Goal: Task Accomplishment & Management: Complete application form

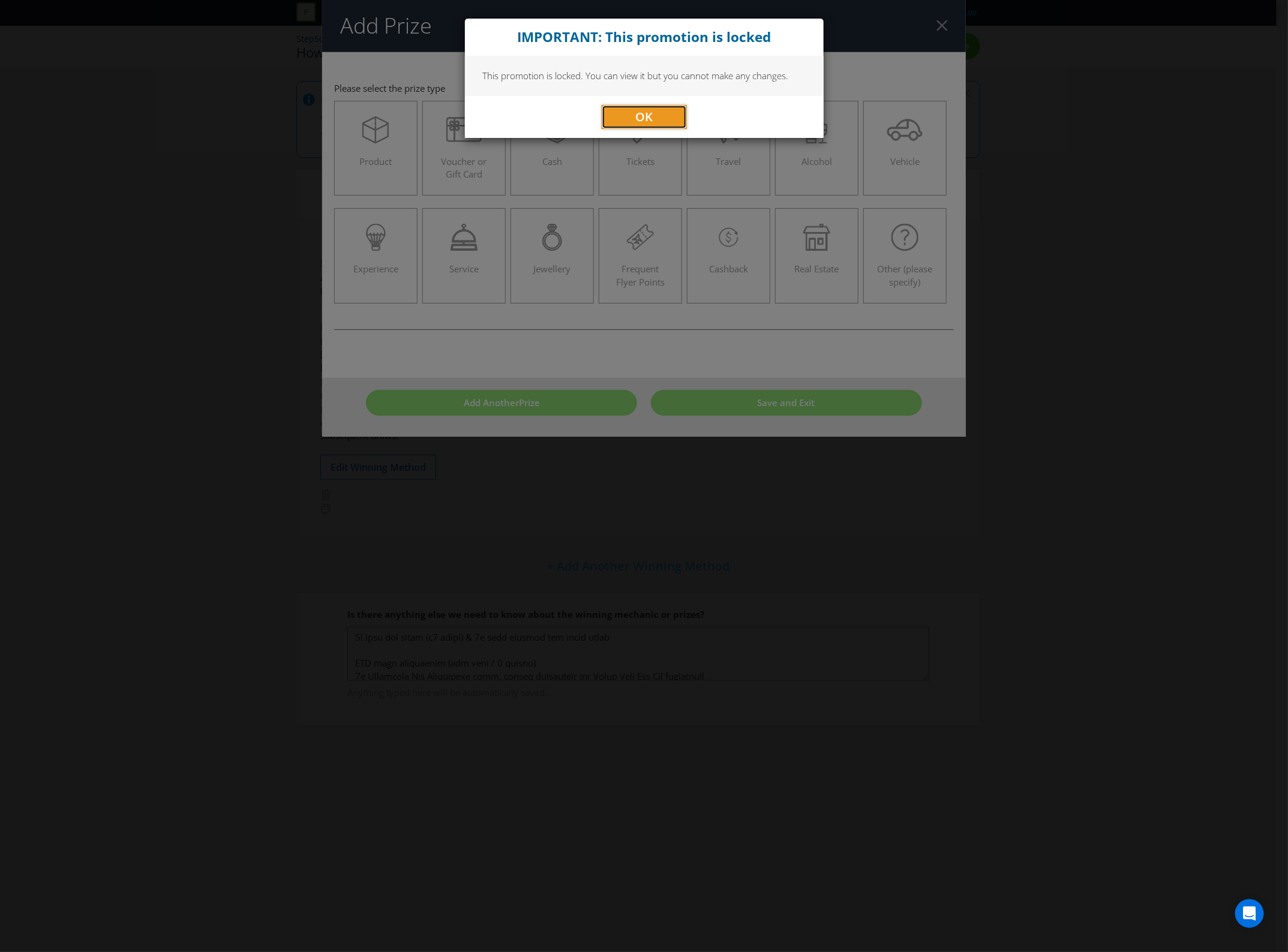
click at [635, 111] on span "OK" at bounding box center [644, 116] width 17 height 16
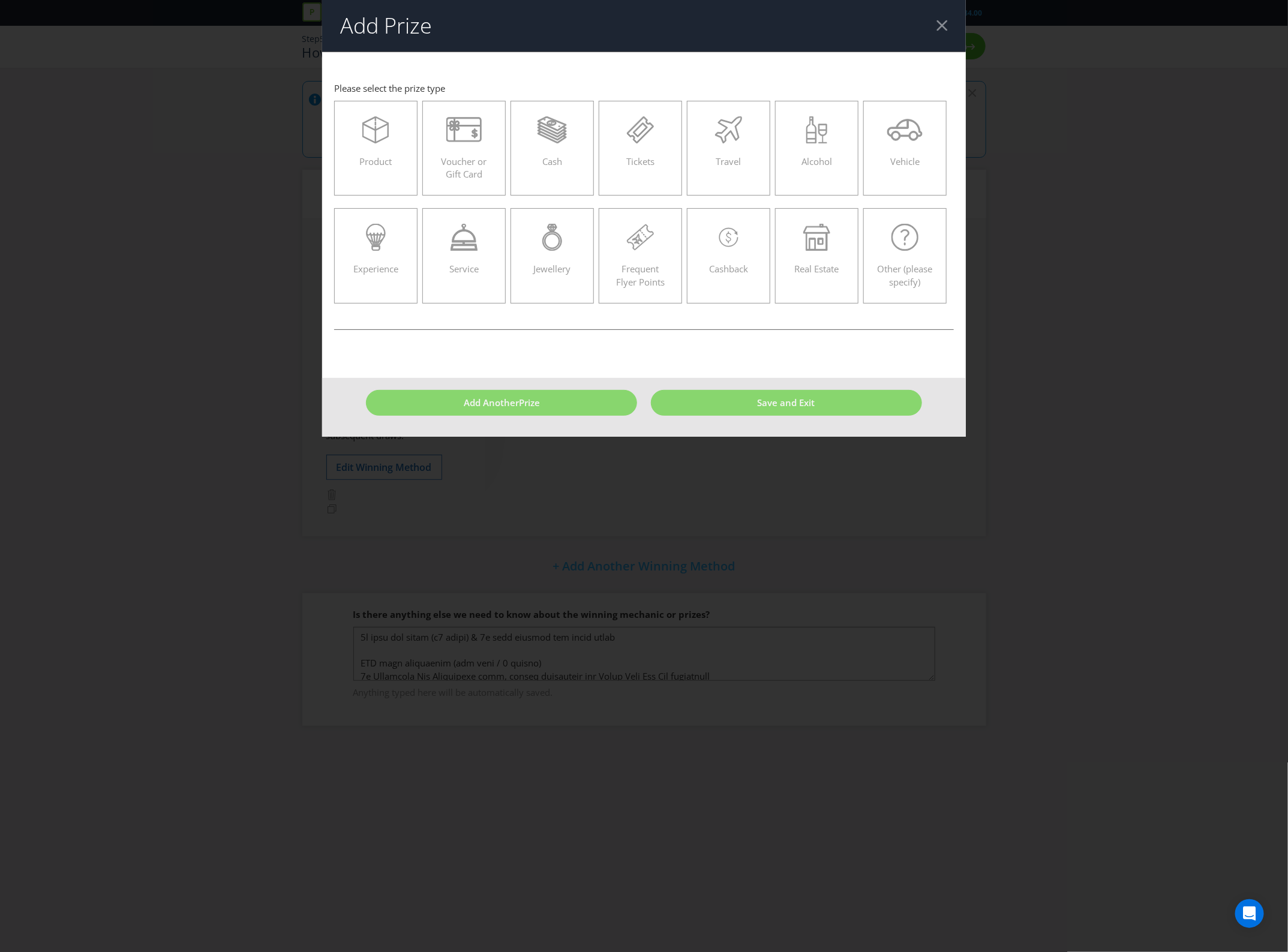
click at [936, 22] on div at bounding box center [942, 25] width 11 height 11
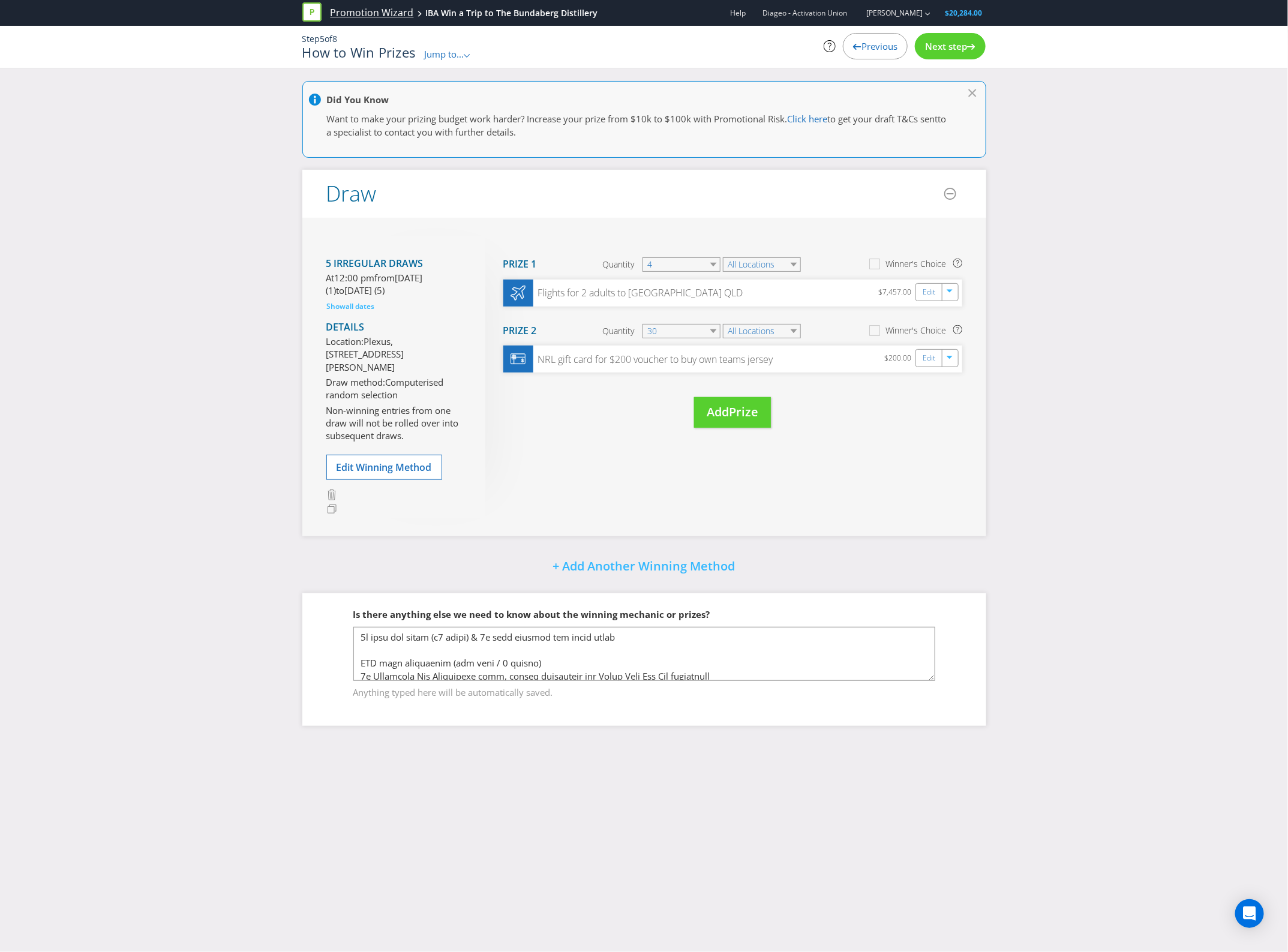
click at [355, 14] on link "Promotion Wizard" at bounding box center [372, 13] width 83 height 14
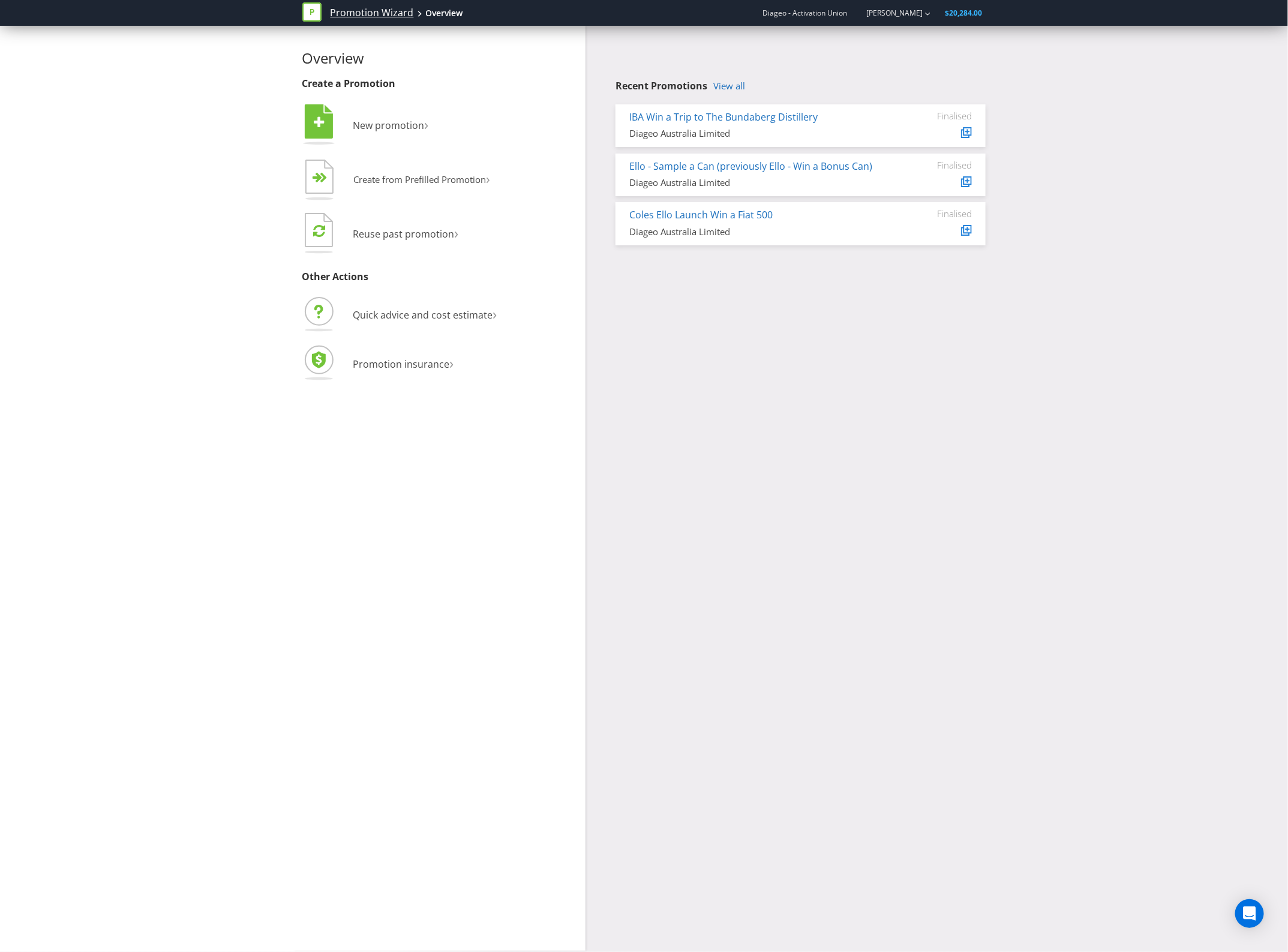
click at [379, 17] on link "Promotion Wizard" at bounding box center [372, 13] width 83 height 14
click at [383, 127] on span "New promotion" at bounding box center [389, 125] width 71 height 13
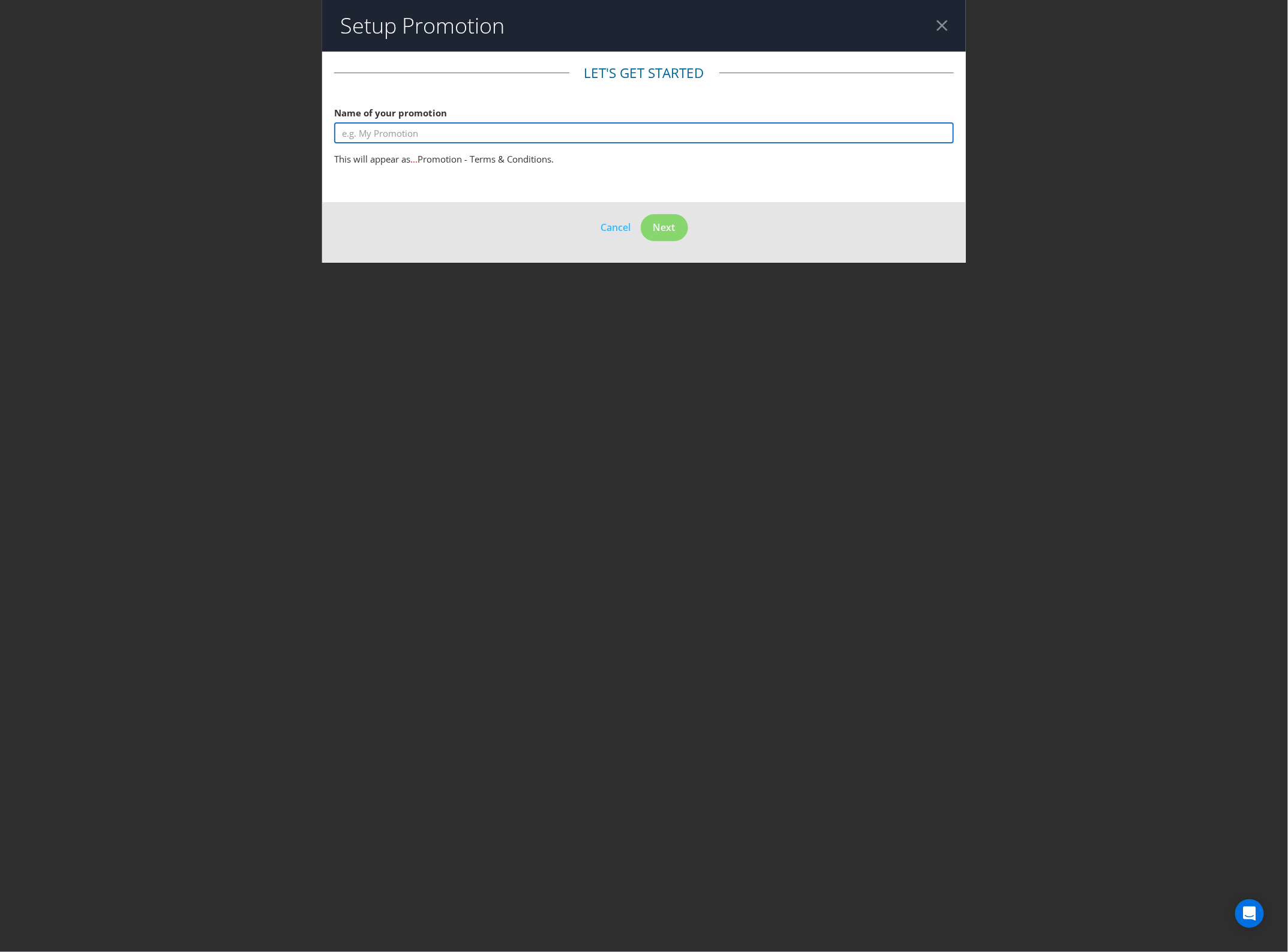
click at [616, 133] on input "text" at bounding box center [644, 133] width 620 height 21
click at [474, 136] on input "IBA Bundaberg Win a Summer Fuel Voucher" at bounding box center [644, 133] width 620 height 21
click at [356, 136] on input "IBA Bundaberg Win a Fuel Voucher" at bounding box center [644, 133] width 620 height 21
click at [572, 132] on input "IBA x Bundaberg Win a Fuel Voucher" at bounding box center [644, 133] width 620 height 21
type input "IBA x Bundaberg Win a Fuel Voucher"
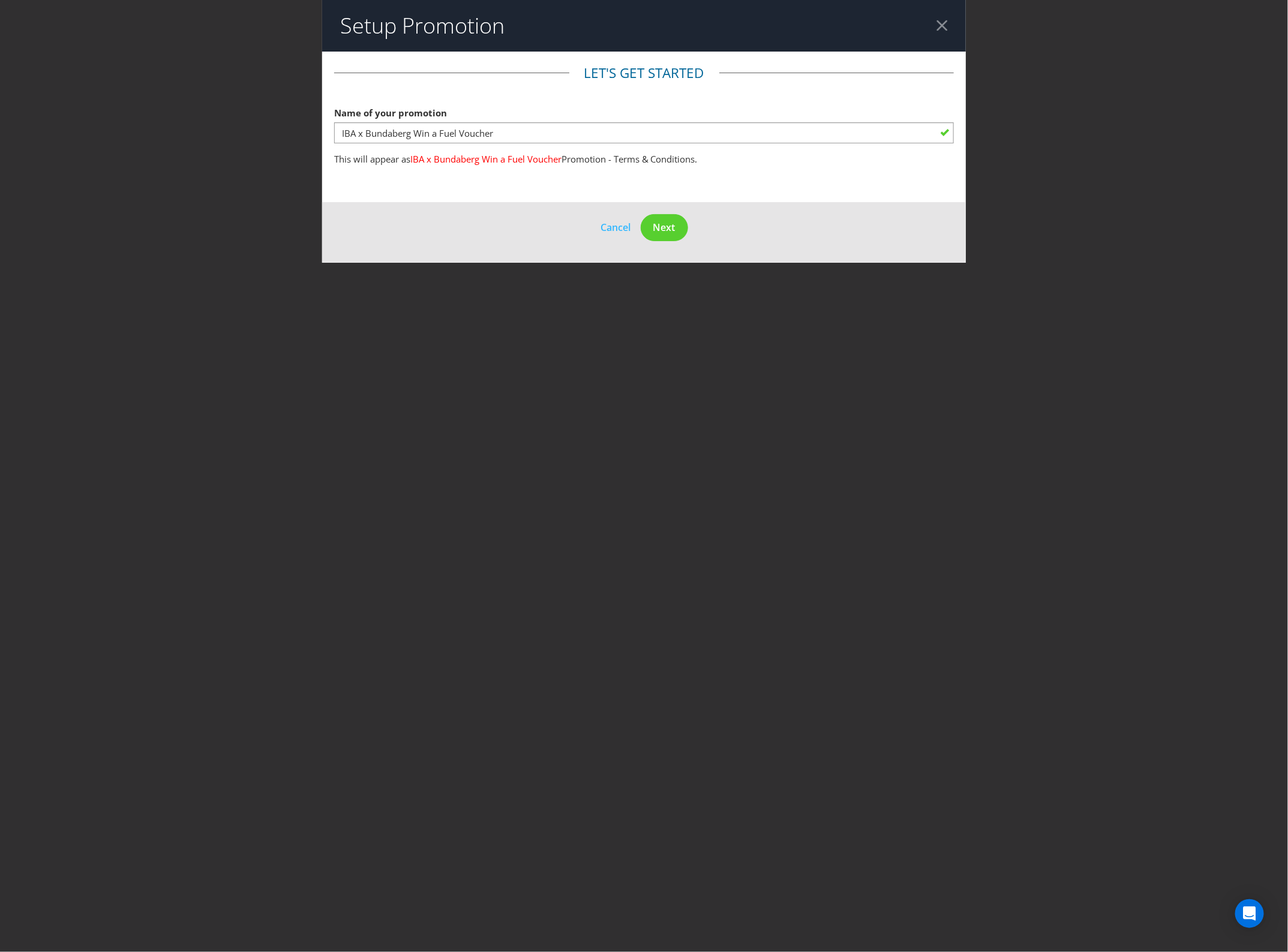
click at [926, 25] on header "Setup Promotion" at bounding box center [644, 26] width 644 height 52
click at [937, 23] on div at bounding box center [942, 25] width 11 height 11
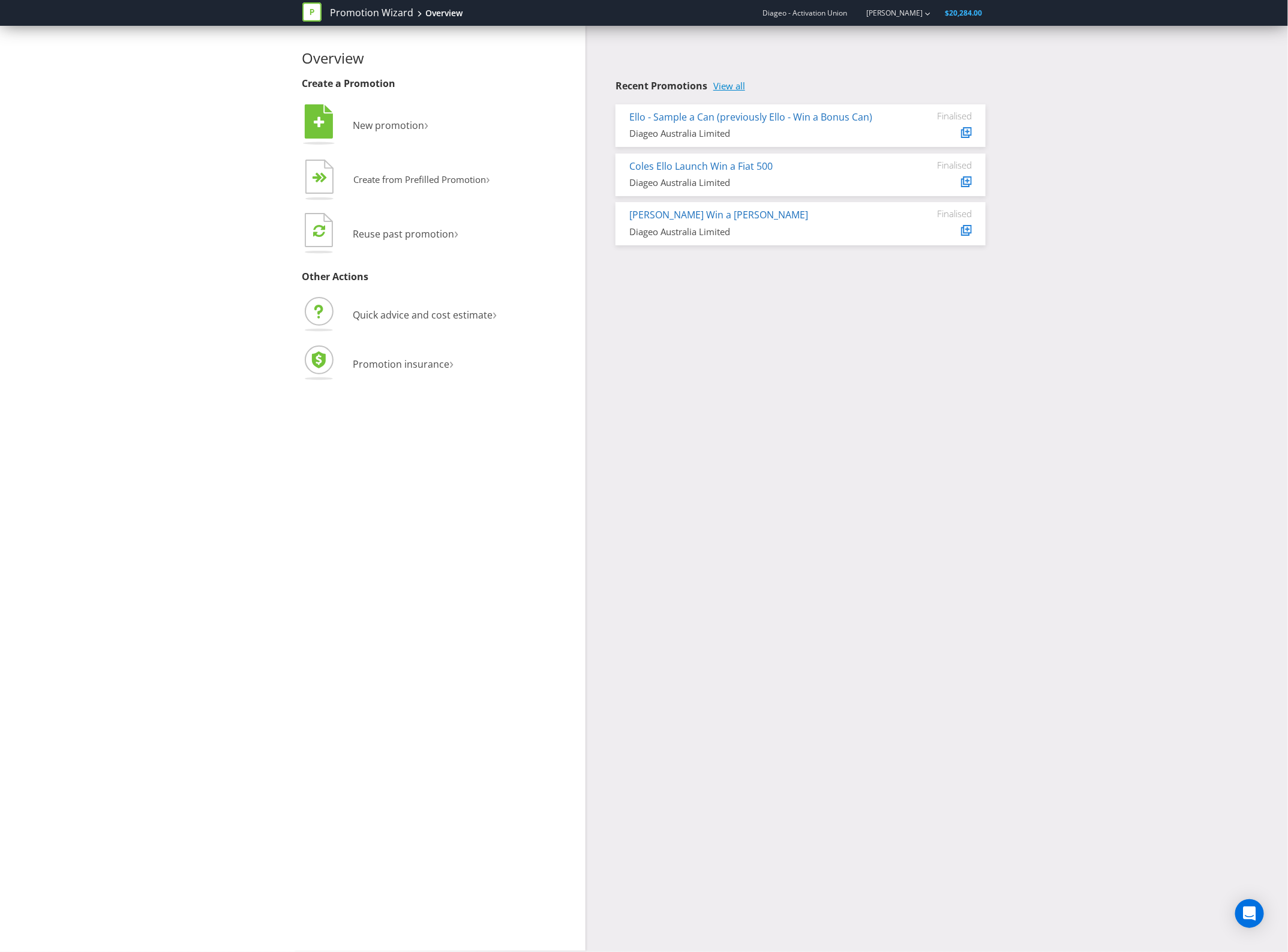
drag, startPoint x: 705, startPoint y: 82, endPoint x: 740, endPoint y: 86, distance: 35.2
click at [712, 82] on h4 "Recent Promotions View all" at bounding box center [801, 86] width 370 height 11
click at [740, 86] on link "View all" at bounding box center [729, 86] width 32 height 10
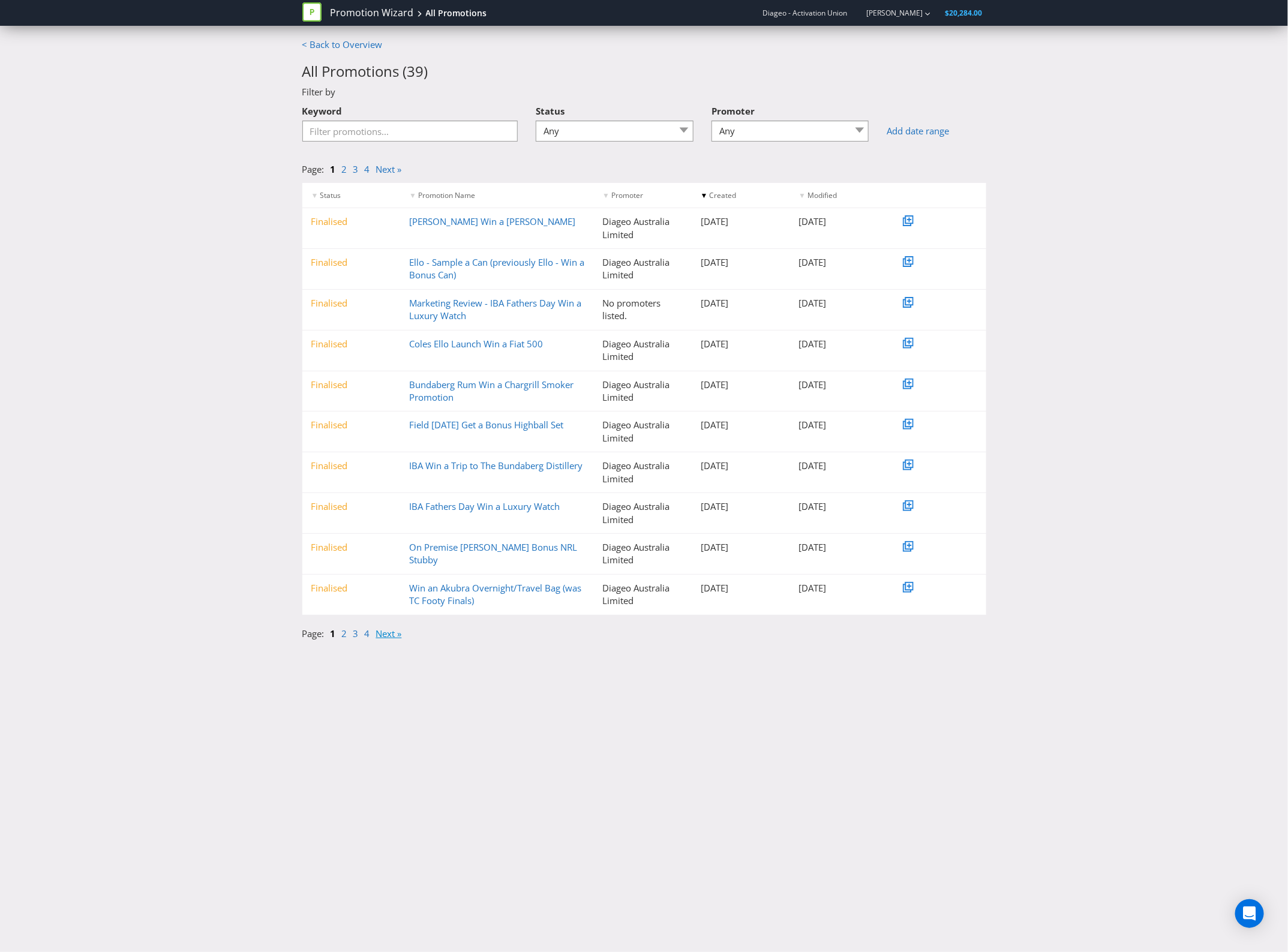
click at [390, 631] on link "Next »" at bounding box center [389, 634] width 26 height 12
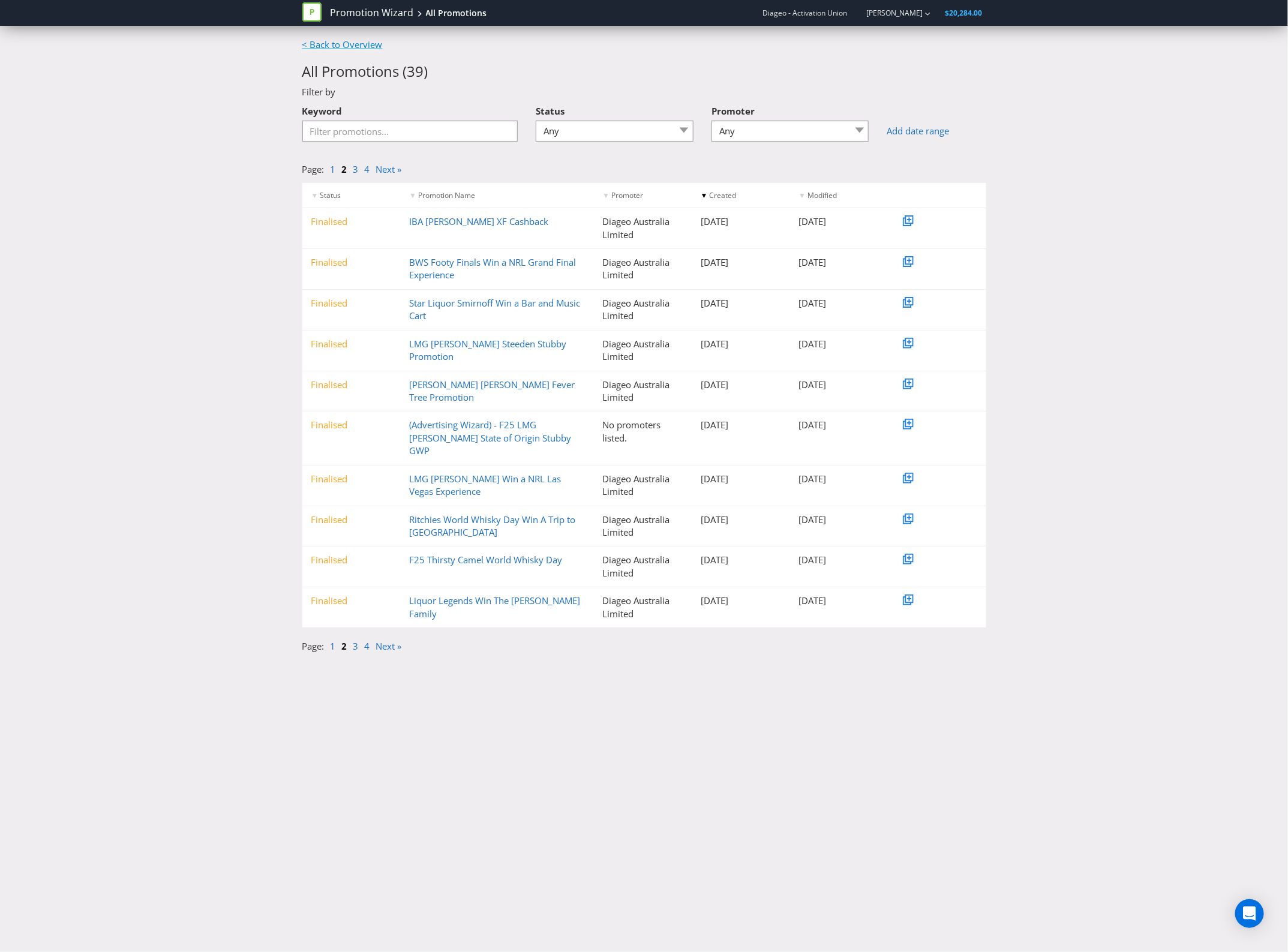
click at [346, 46] on link "< Back to Overview" at bounding box center [343, 45] width 80 height 12
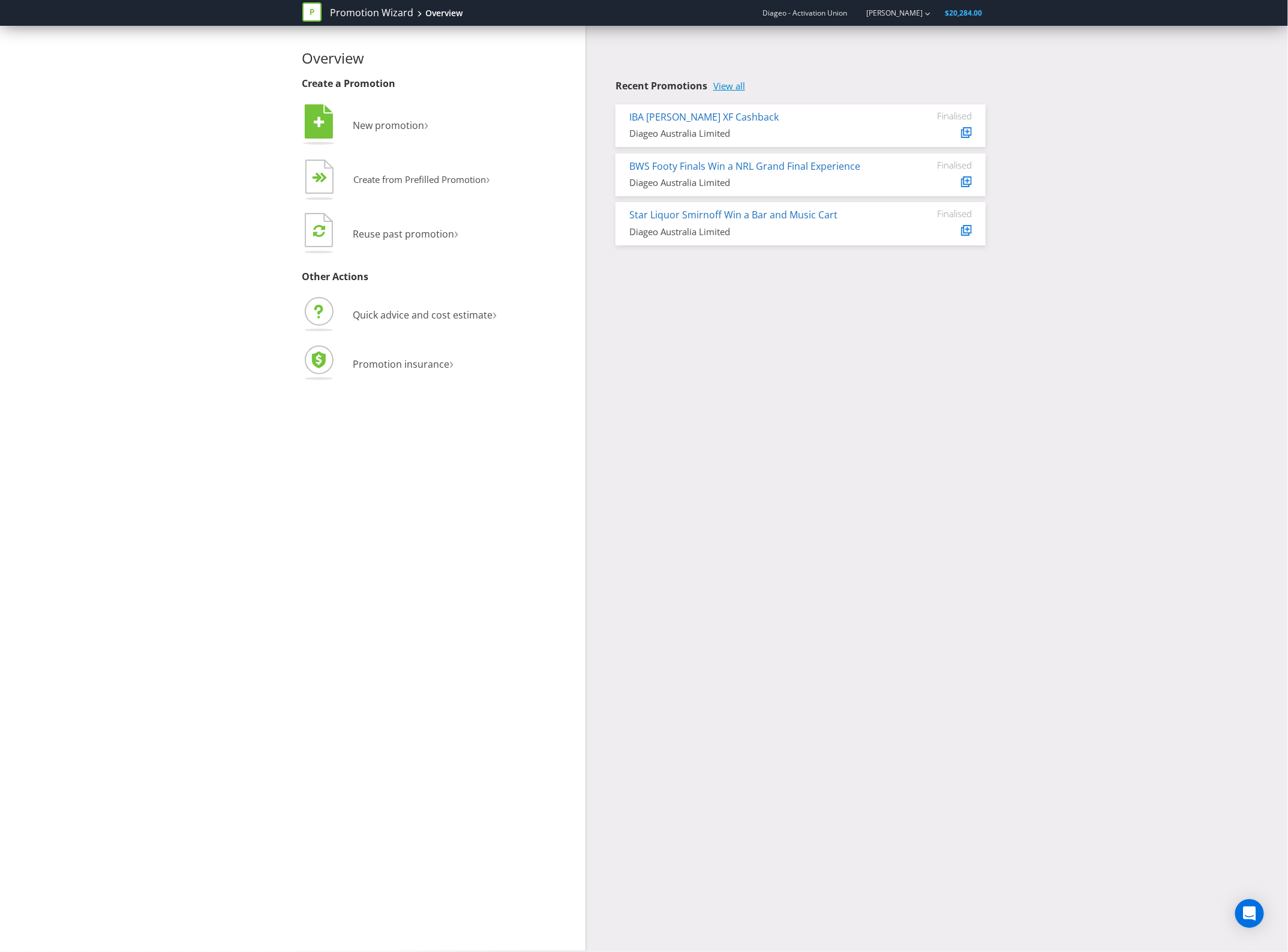
click at [736, 88] on link "View all" at bounding box center [729, 86] width 32 height 10
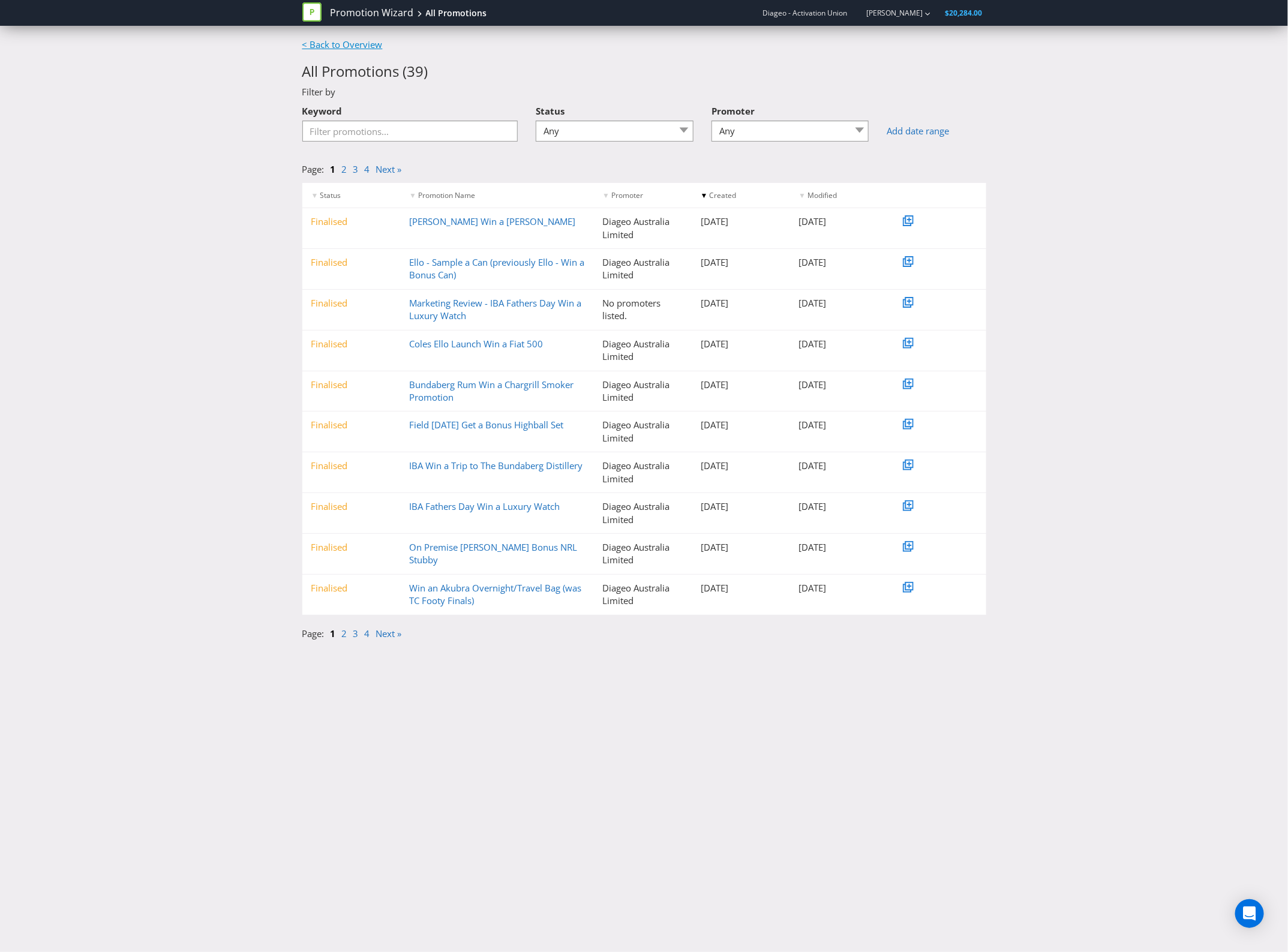
click at [337, 46] on link "< Back to Overview" at bounding box center [343, 45] width 80 height 12
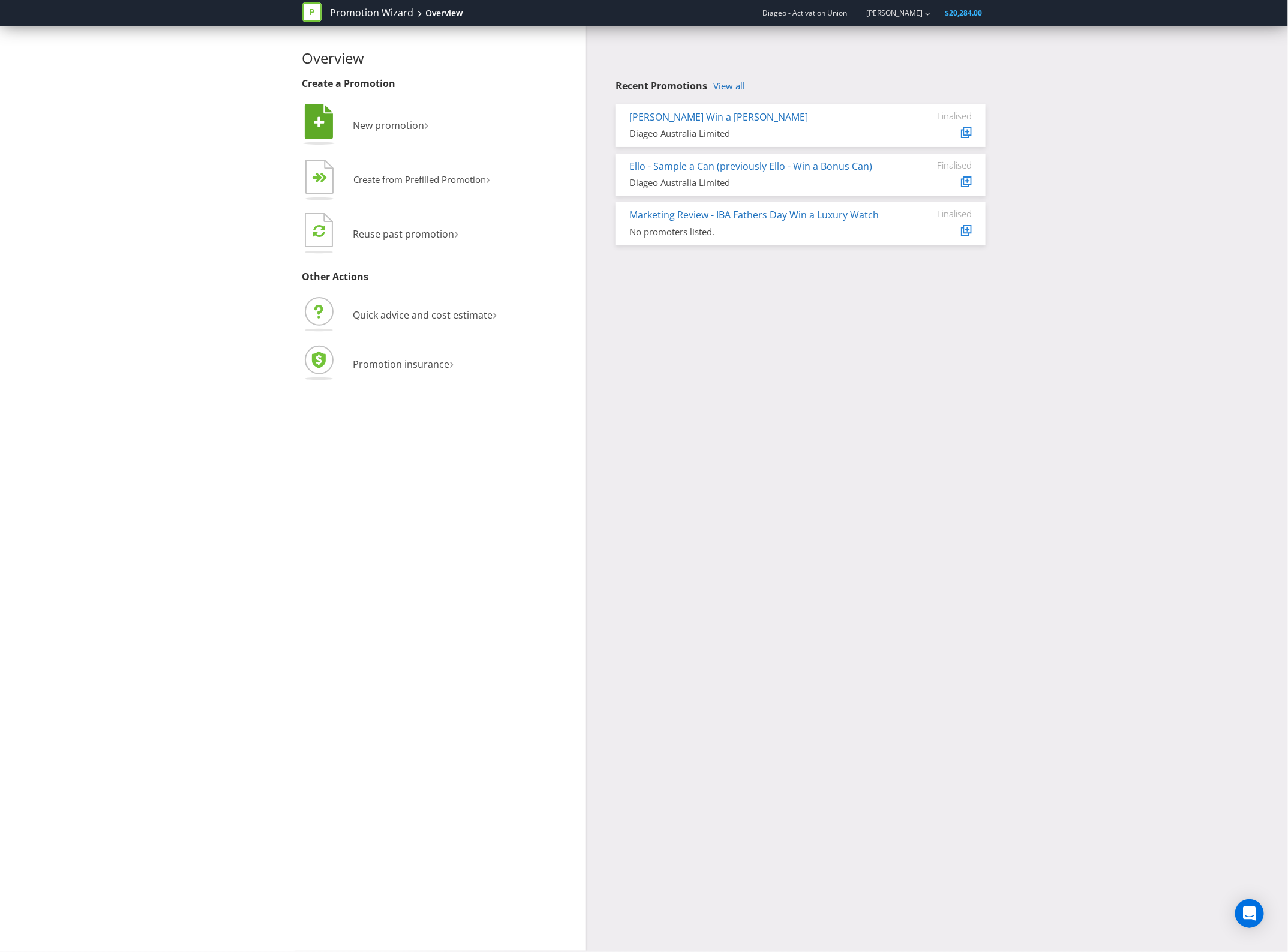
click at [375, 114] on li " New promotion ›" at bounding box center [440, 127] width 274 height 49
click at [380, 132] on li " New promotion ›" at bounding box center [440, 127] width 274 height 49
click at [378, 128] on span "New promotion" at bounding box center [389, 125] width 71 height 13
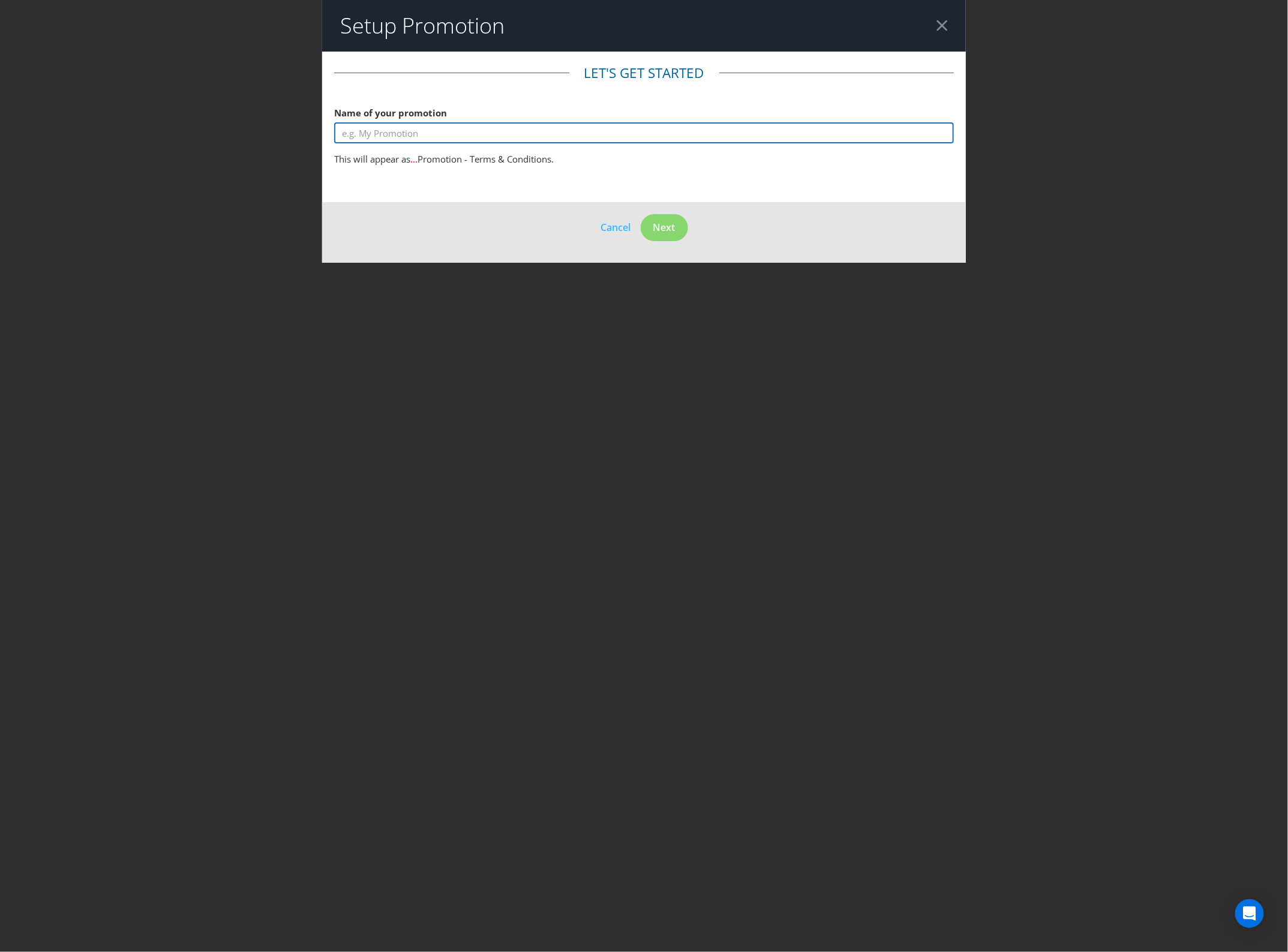
click at [475, 128] on input "text" at bounding box center [644, 133] width 620 height 21
type input "IBA Bundaberg Win a Fuel Voucher"
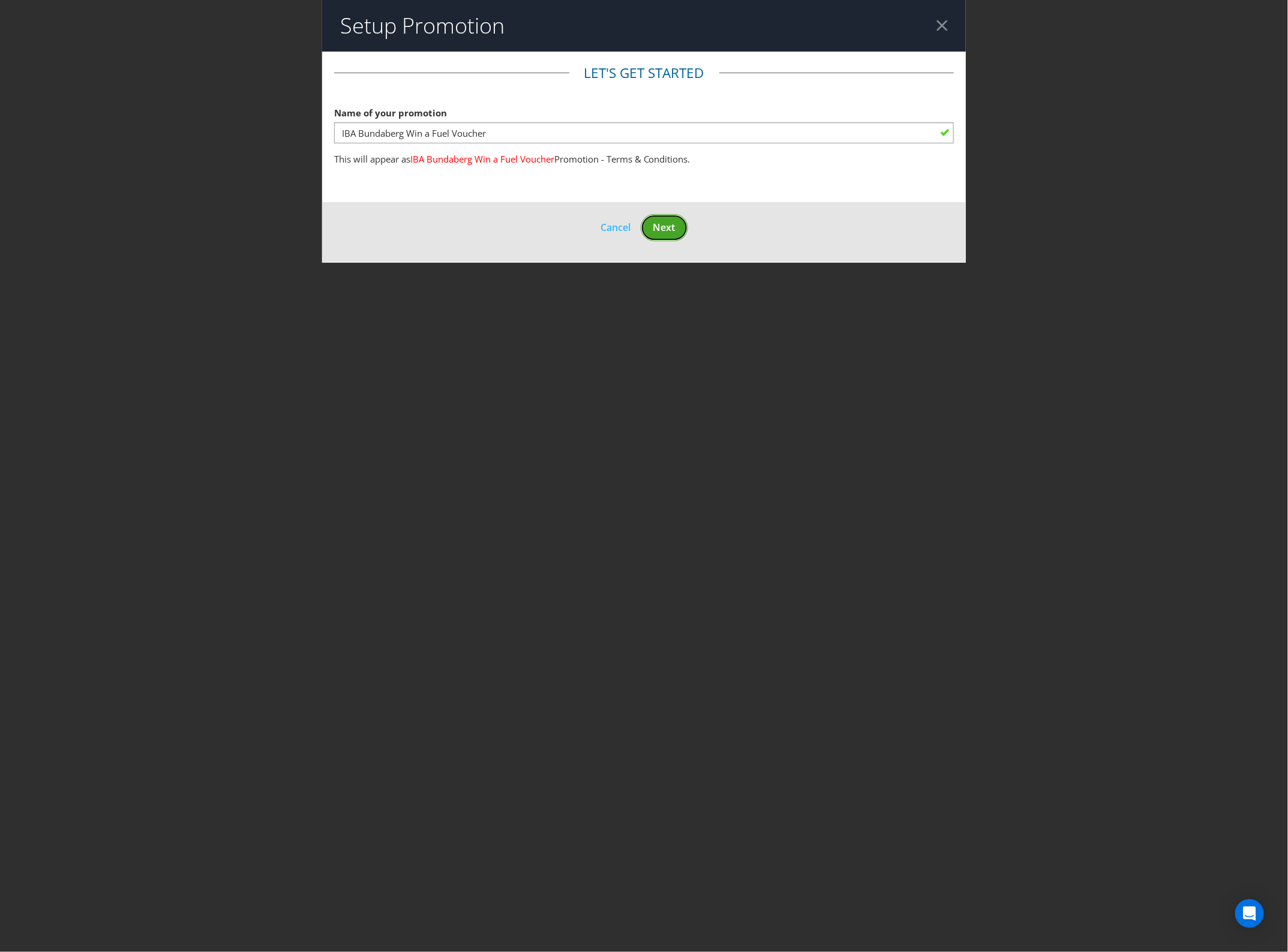
click at [661, 229] on span "Next" at bounding box center [664, 227] width 22 height 13
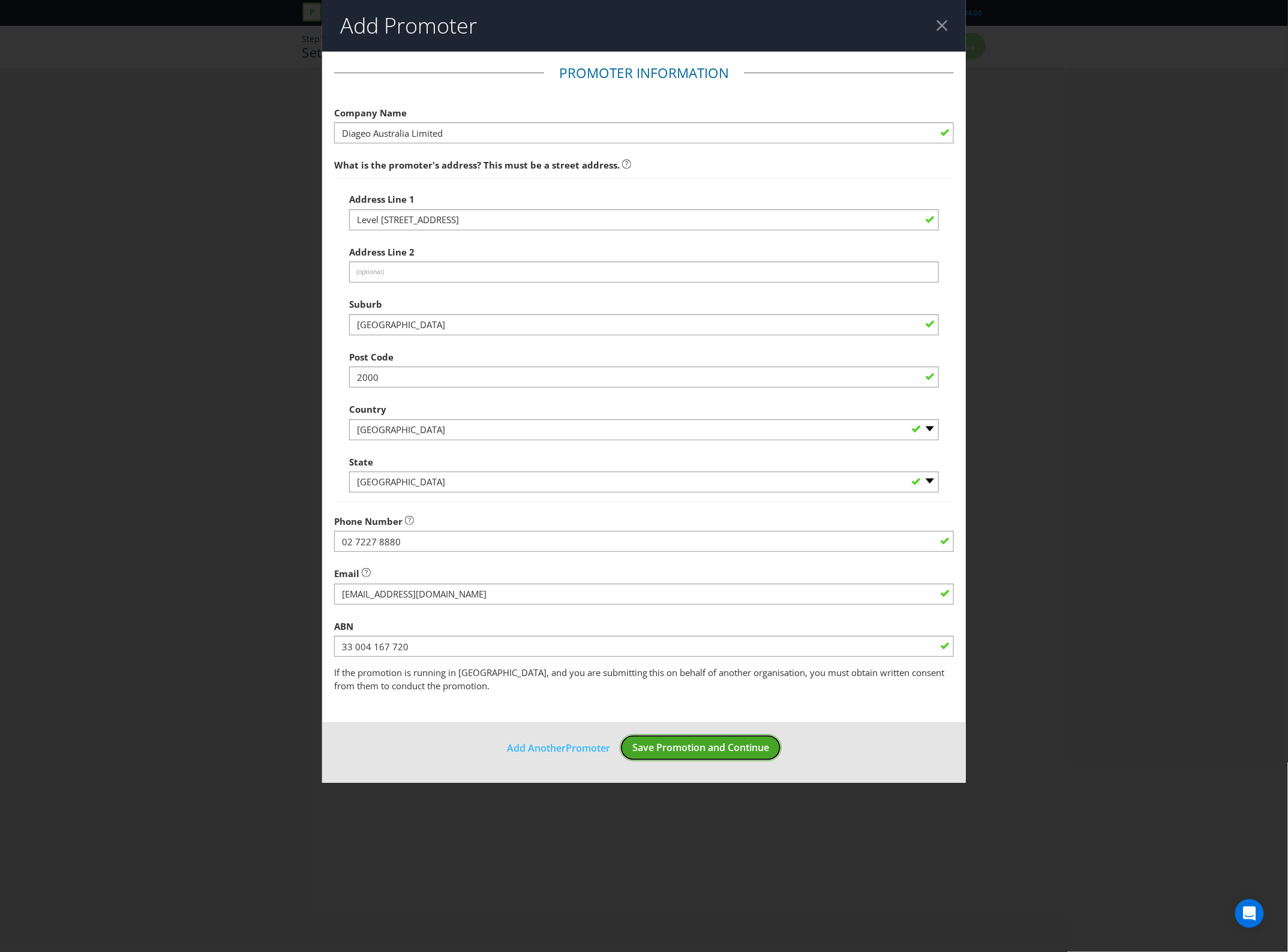
click at [668, 747] on span "Save Promotion and Continue" at bounding box center [700, 747] width 136 height 13
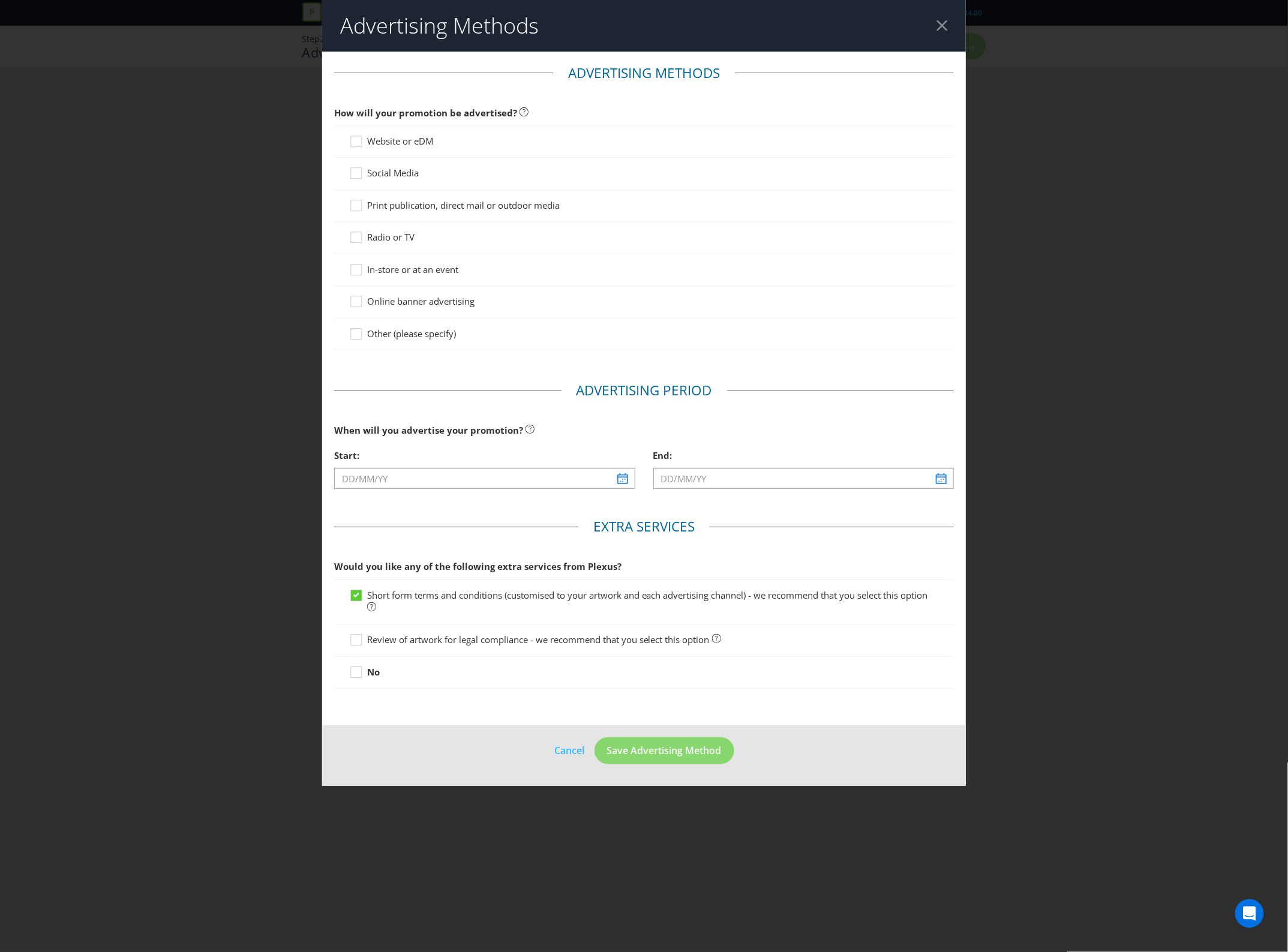
click at [432, 139] on span "Website or eDM" at bounding box center [400, 141] width 66 height 12
click at [0, 0] on input "Website or eDM" at bounding box center [0, 0] width 0 height 0
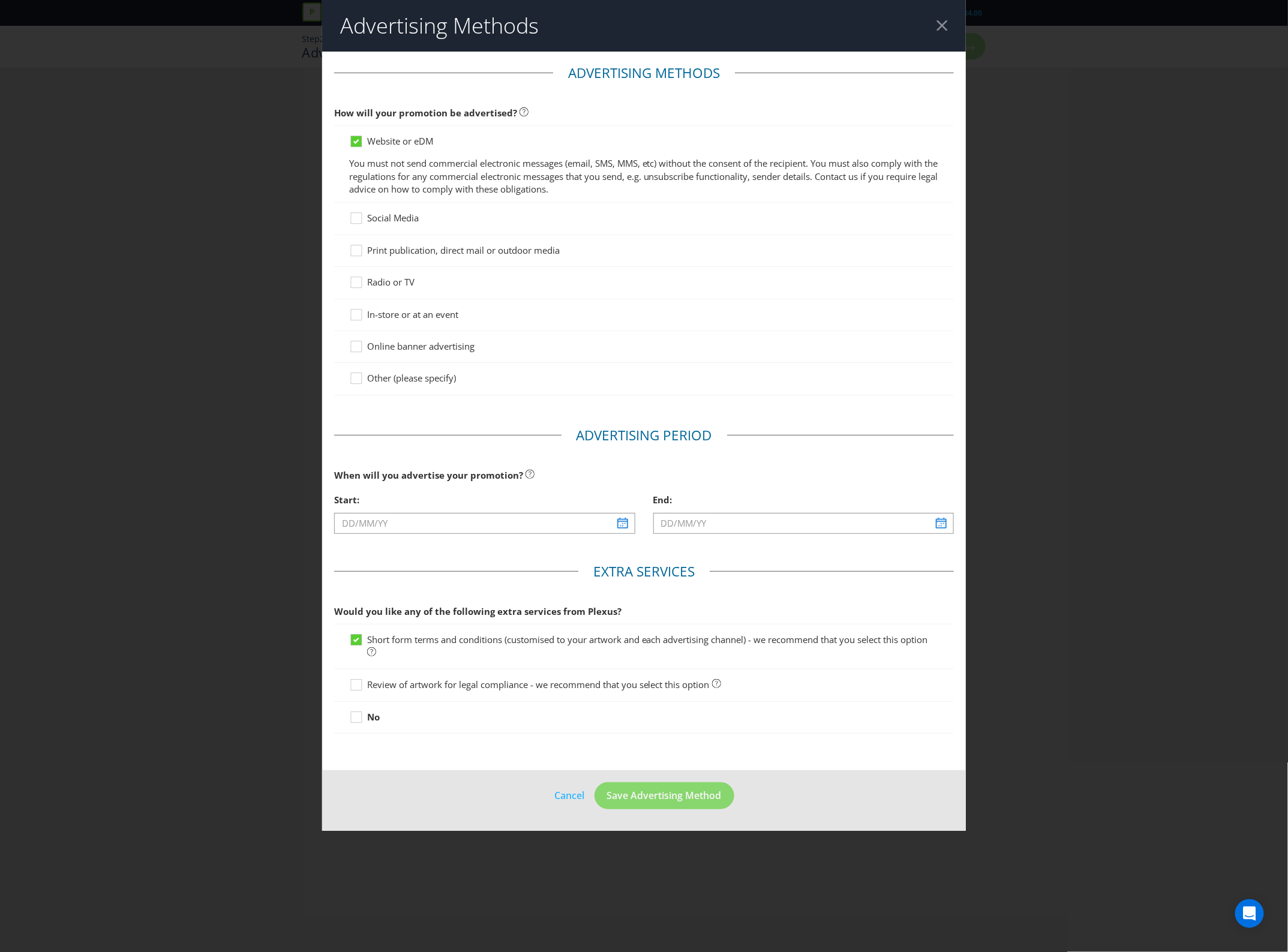
click at [412, 208] on div "Social Media" at bounding box center [644, 218] width 620 height 32
click at [412, 215] on span "Social Media" at bounding box center [393, 218] width 52 height 12
click at [0, 0] on input "Social Media" at bounding box center [0, 0] width 0 height 0
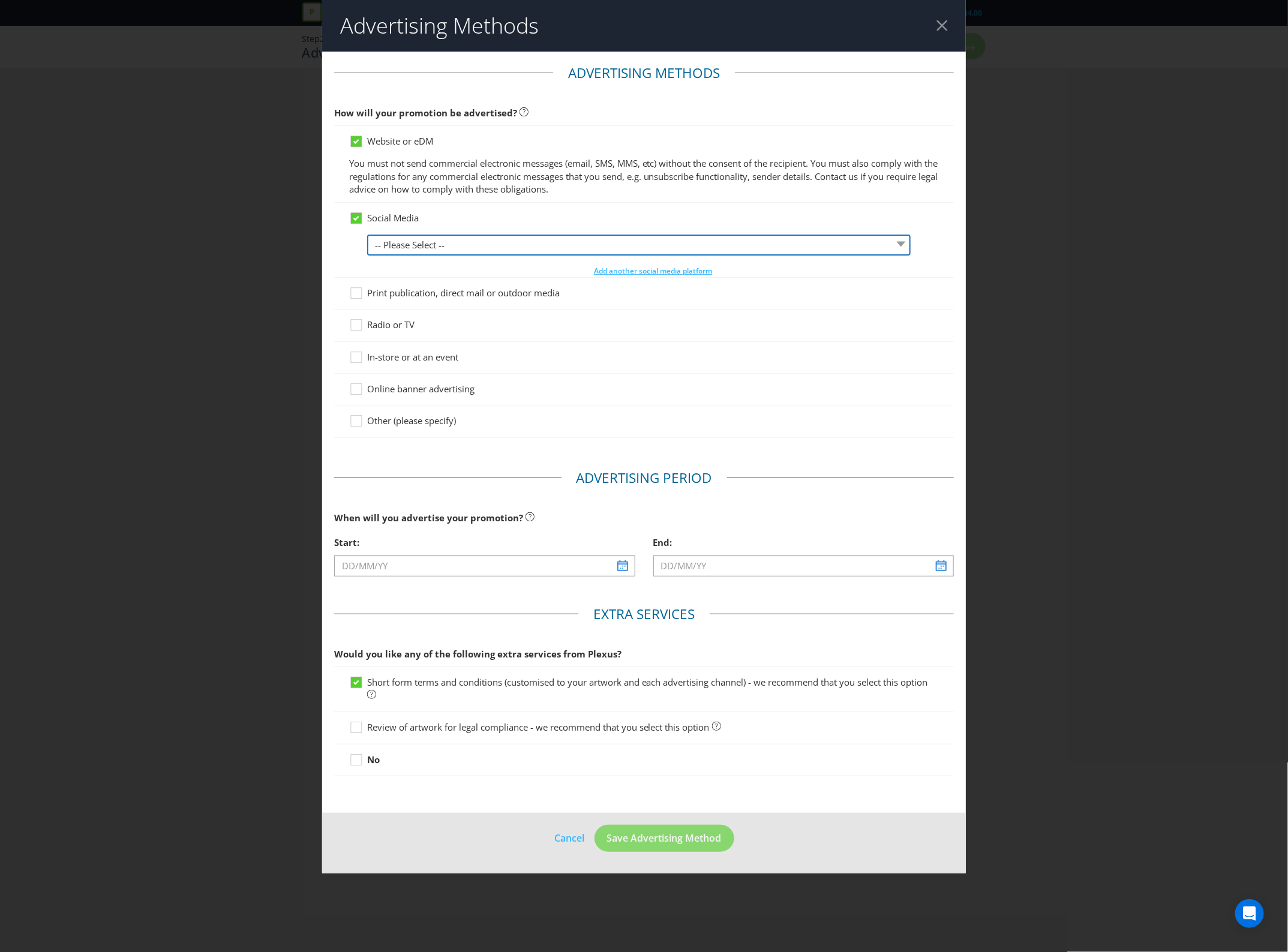
click at [466, 240] on select "-- Please Select -- Facebook X Instagram Snapchat LinkedIn Pinterest Tumblr You…" at bounding box center [638, 245] width 544 height 21
select select "INSTAGRAM"
click at [367, 234] on select "-- Please Select -- Facebook X Instagram Snapchat LinkedIn Pinterest Tumblr You…" at bounding box center [638, 245] width 544 height 21
click at [603, 266] on span "Add another social media platform" at bounding box center [653, 271] width 118 height 10
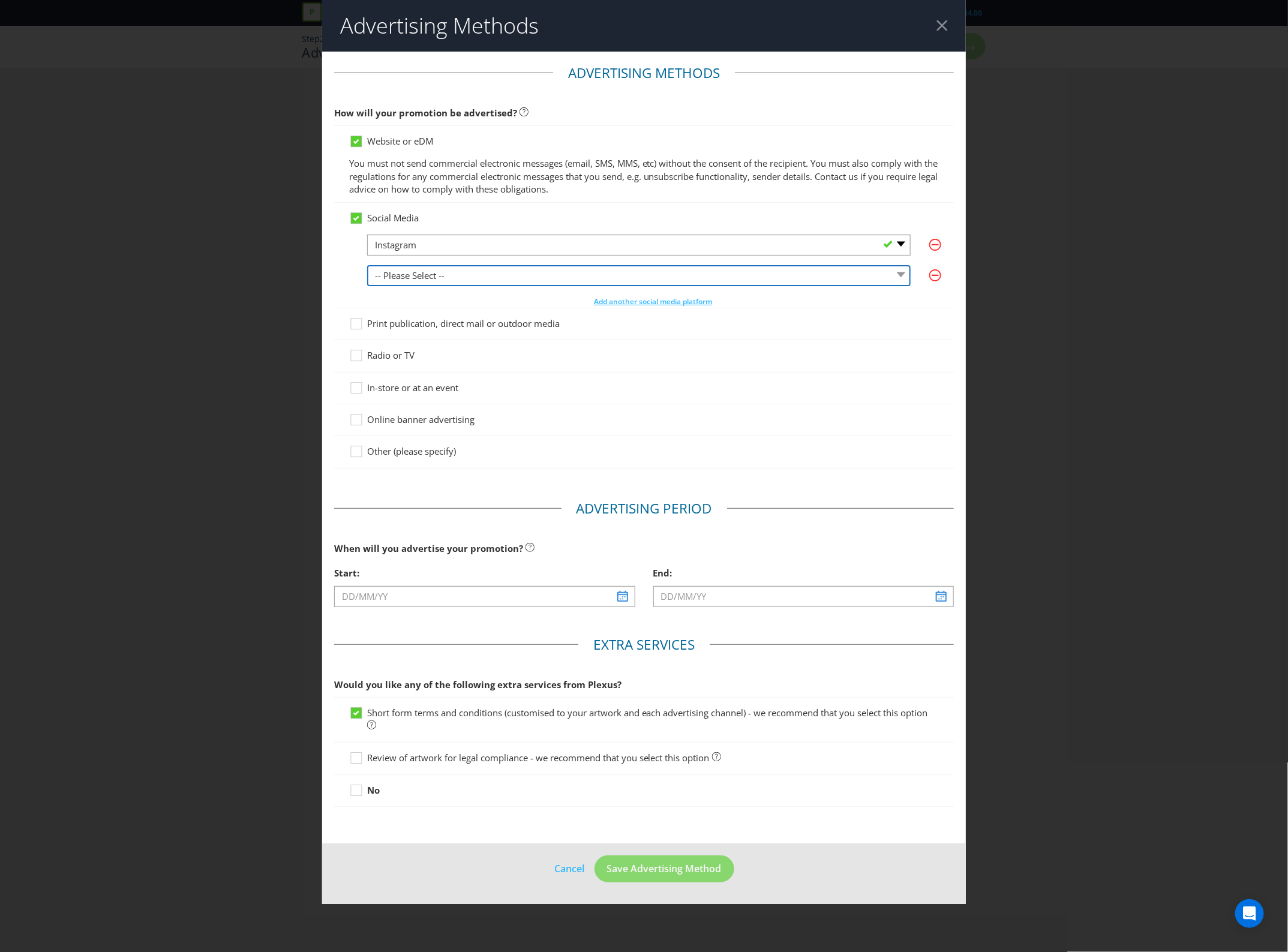
click at [531, 282] on select "-- Please Select -- Facebook X Instagram Snapchat LinkedIn Pinterest Tumblr You…" at bounding box center [638, 276] width 544 height 21
select select "FACEBOOK"
click at [367, 265] on select "-- Please Select -- Facebook X Instagram Snapchat LinkedIn Pinterest Tumblr You…" at bounding box center [638, 276] width 544 height 21
click at [628, 299] on span "Add another social media platform" at bounding box center [653, 301] width 118 height 10
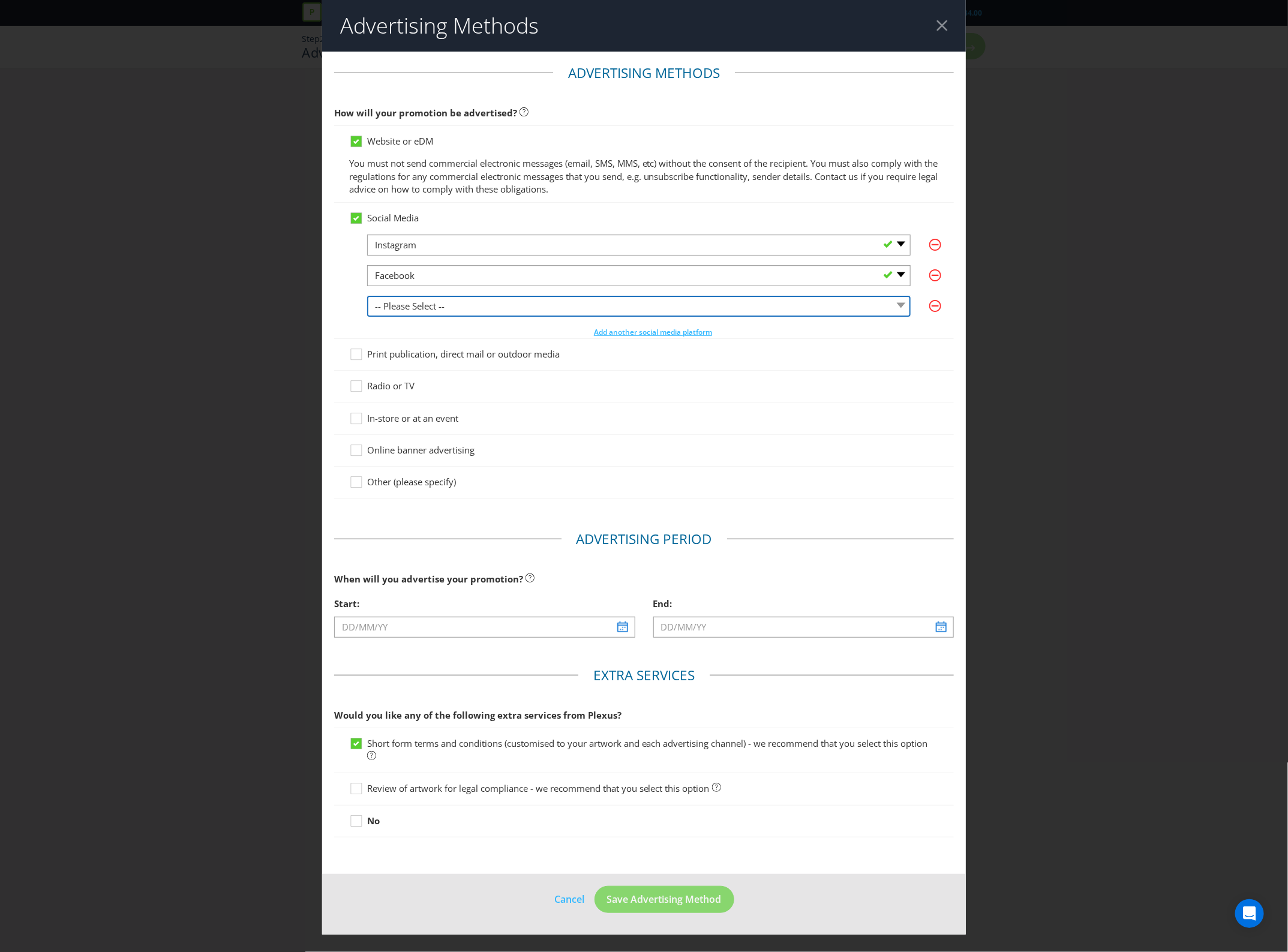
click at [498, 312] on select "-- Please Select -- Facebook X Instagram Snapchat LinkedIn Pinterest Tumblr You…" at bounding box center [638, 306] width 544 height 21
click at [930, 308] on icon "button" at bounding box center [935, 306] width 12 height 12
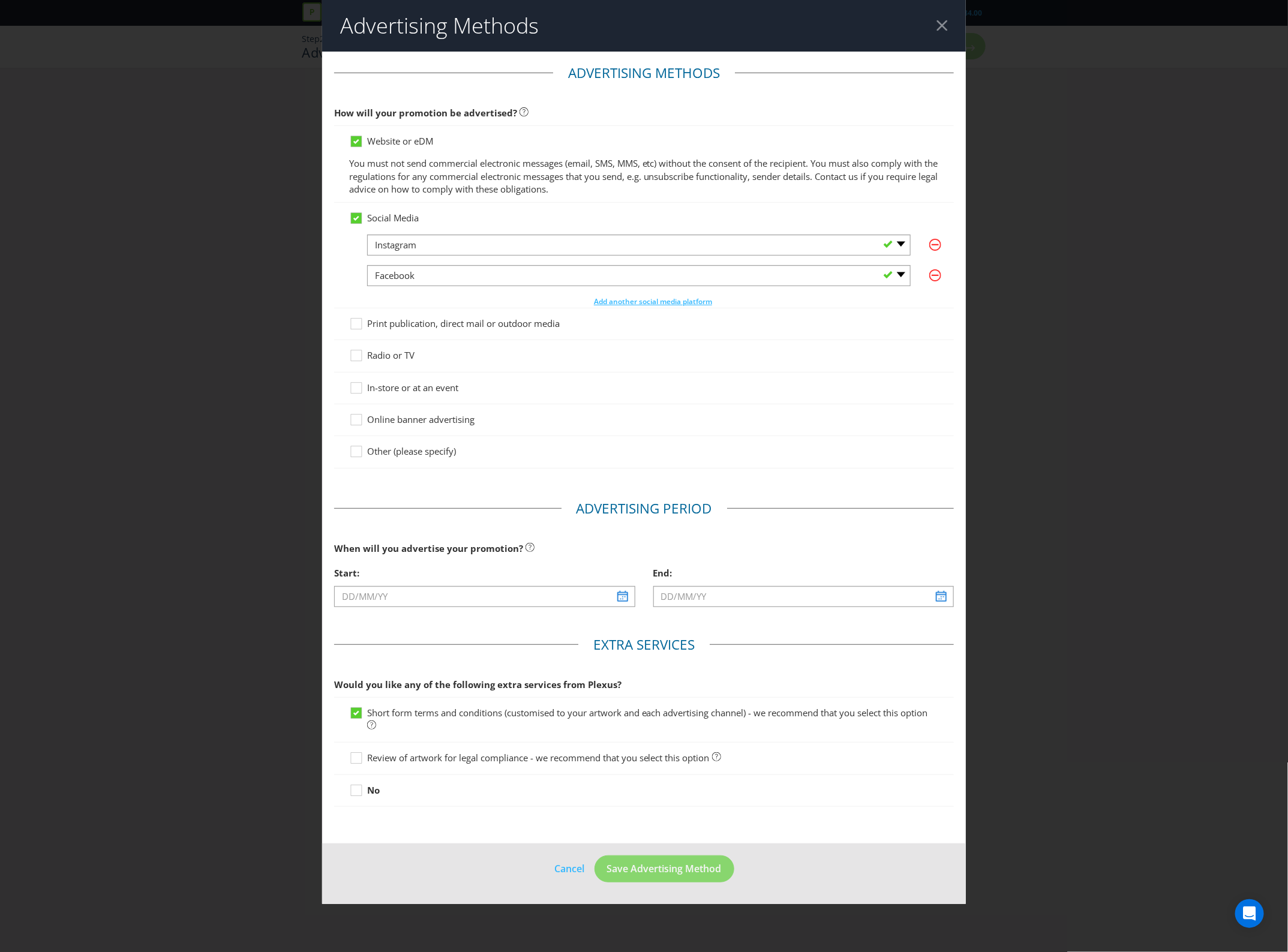
click at [406, 322] on span "Print publication, direct mail or outdoor media" at bounding box center [463, 324] width 193 height 12
click at [0, 0] on input "Print publication, direct mail or outdoor media" at bounding box center [0, 0] width 0 height 0
click at [403, 390] on span "In-store or at an event" at bounding box center [412, 387] width 91 height 12
click at [0, 0] on input "In-store or at an event" at bounding box center [0, 0] width 0 height 0
click at [448, 425] on span "Online banner advertising" at bounding box center [421, 419] width 108 height 12
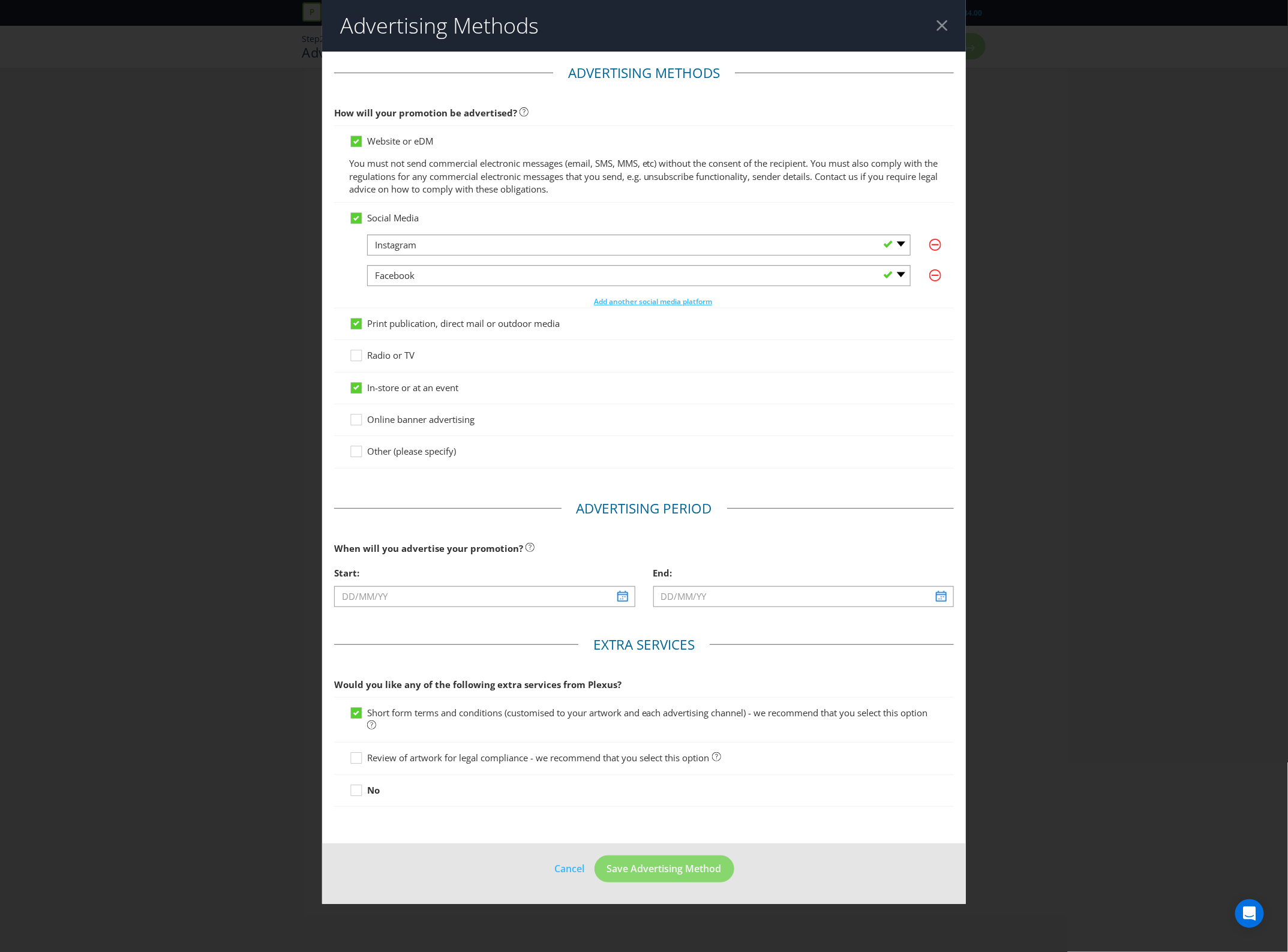
click at [0, 0] on input "Online banner advertising" at bounding box center [0, 0] width 0 height 0
click at [567, 601] on input "text" at bounding box center [484, 597] width 301 height 21
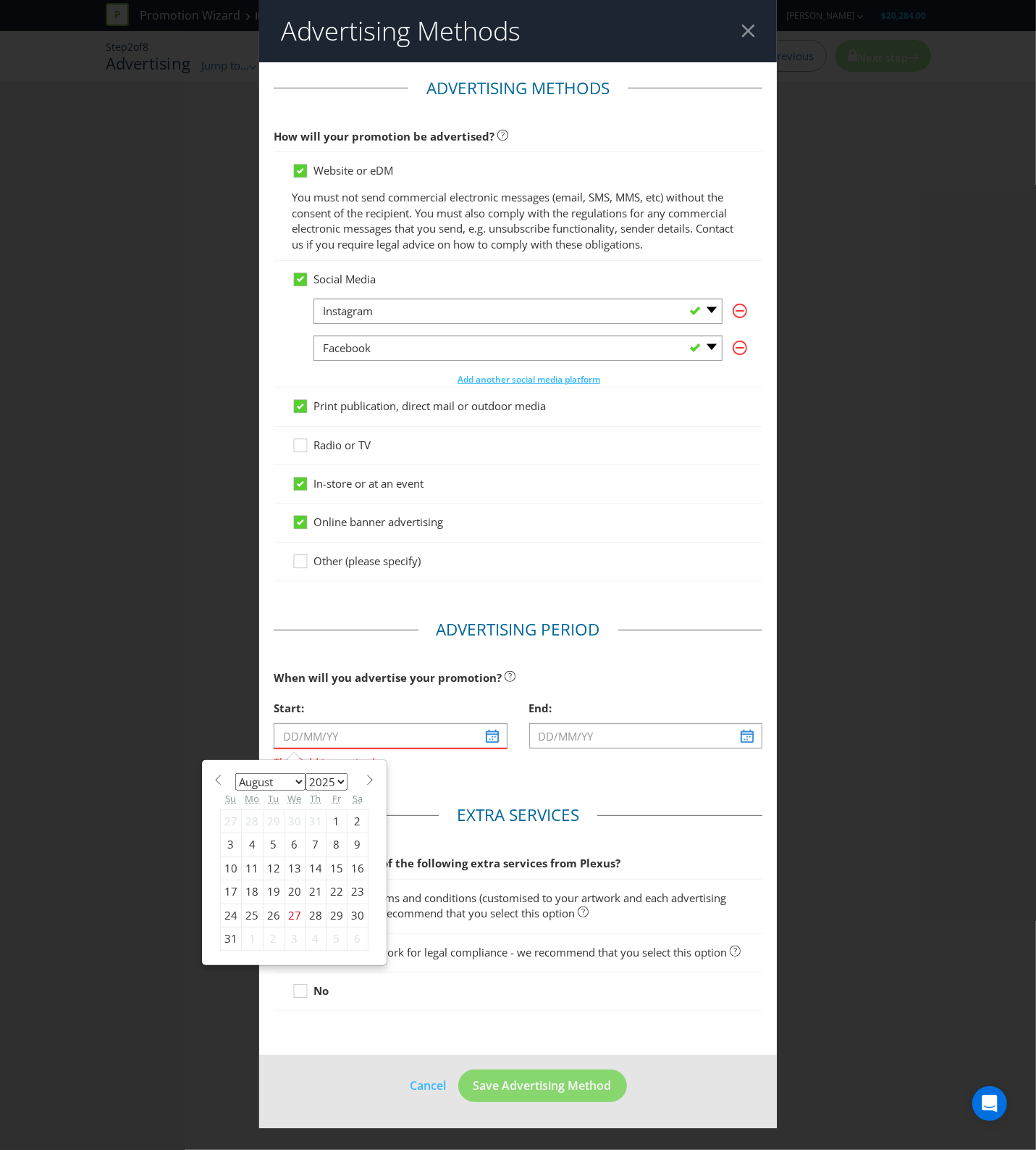
click at [364, 780] on div "Start: This field is required January February March April May June July August…" at bounding box center [390, 737] width 255 height 88
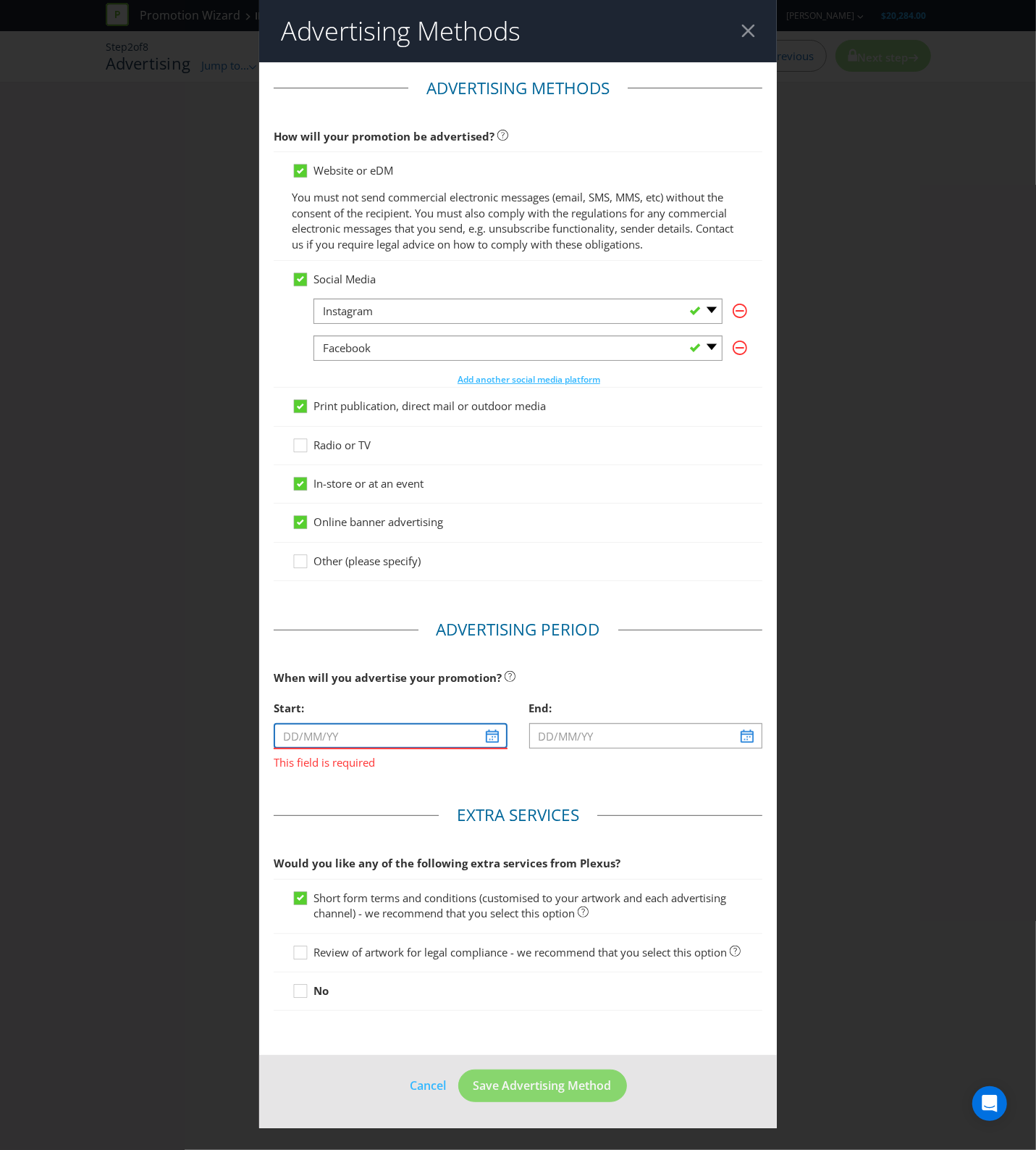
click at [507, 737] on input "text" at bounding box center [391, 736] width 234 height 26
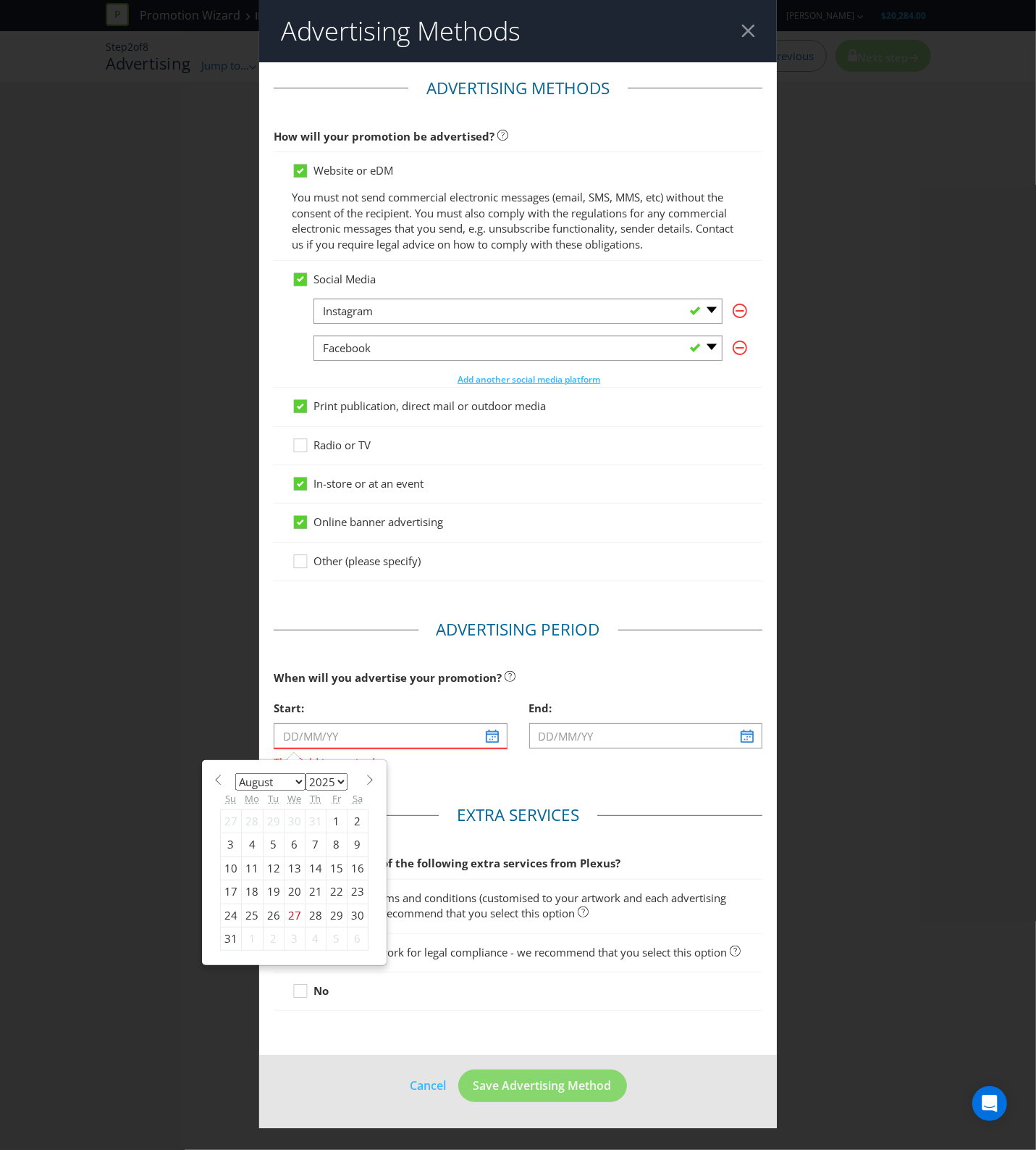
click at [297, 780] on select "January February March April May June July August September October November De…" at bounding box center [270, 781] width 70 height 17
select select "10"
click at [235, 775] on select "January February March April May June July August September October November De…" at bounding box center [270, 781] width 70 height 17
click at [246, 917] on div "24" at bounding box center [252, 915] width 22 height 23
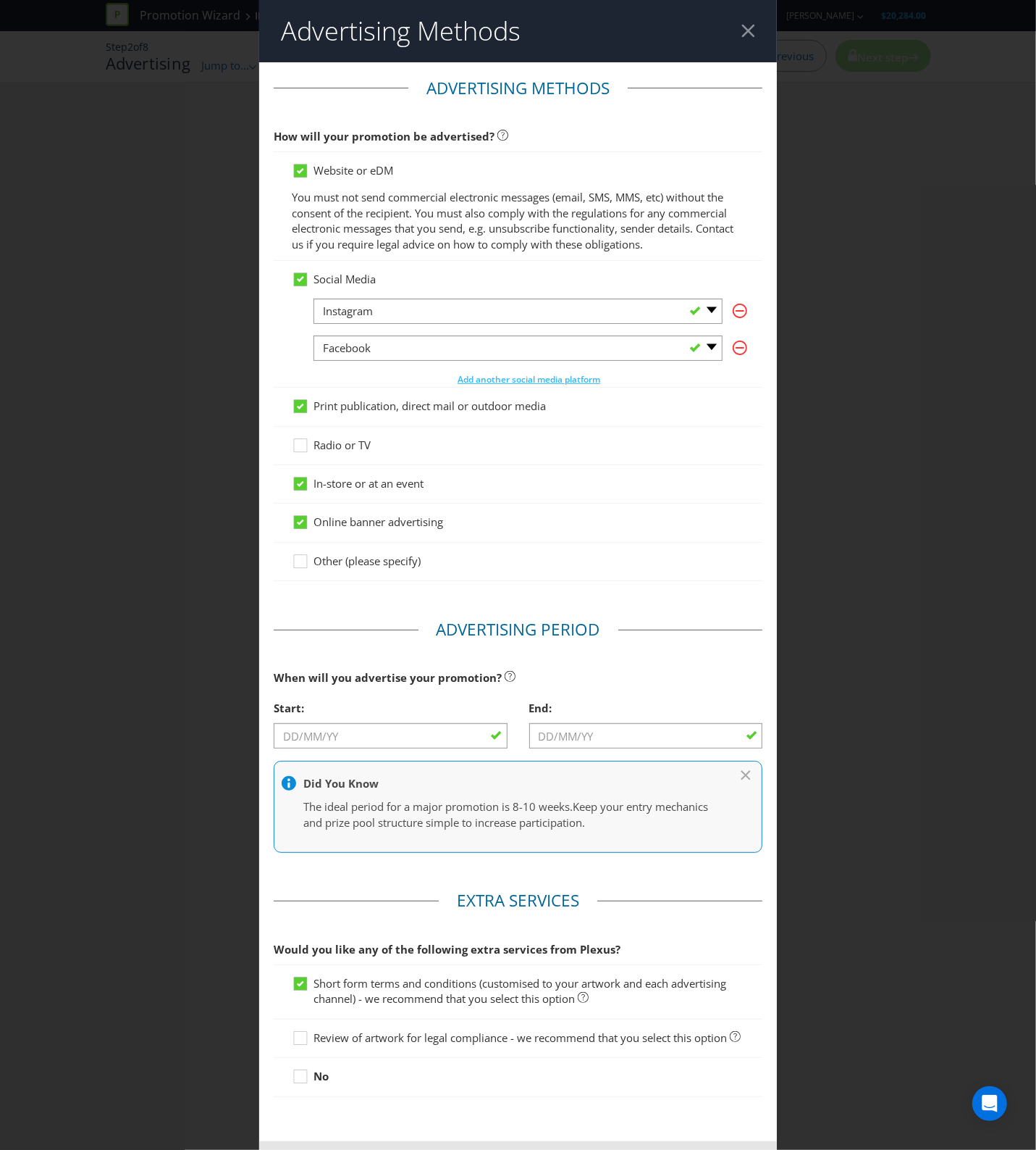
type input "[DATE]"
click at [688, 747] on input "[DATE]" at bounding box center [646, 736] width 234 height 26
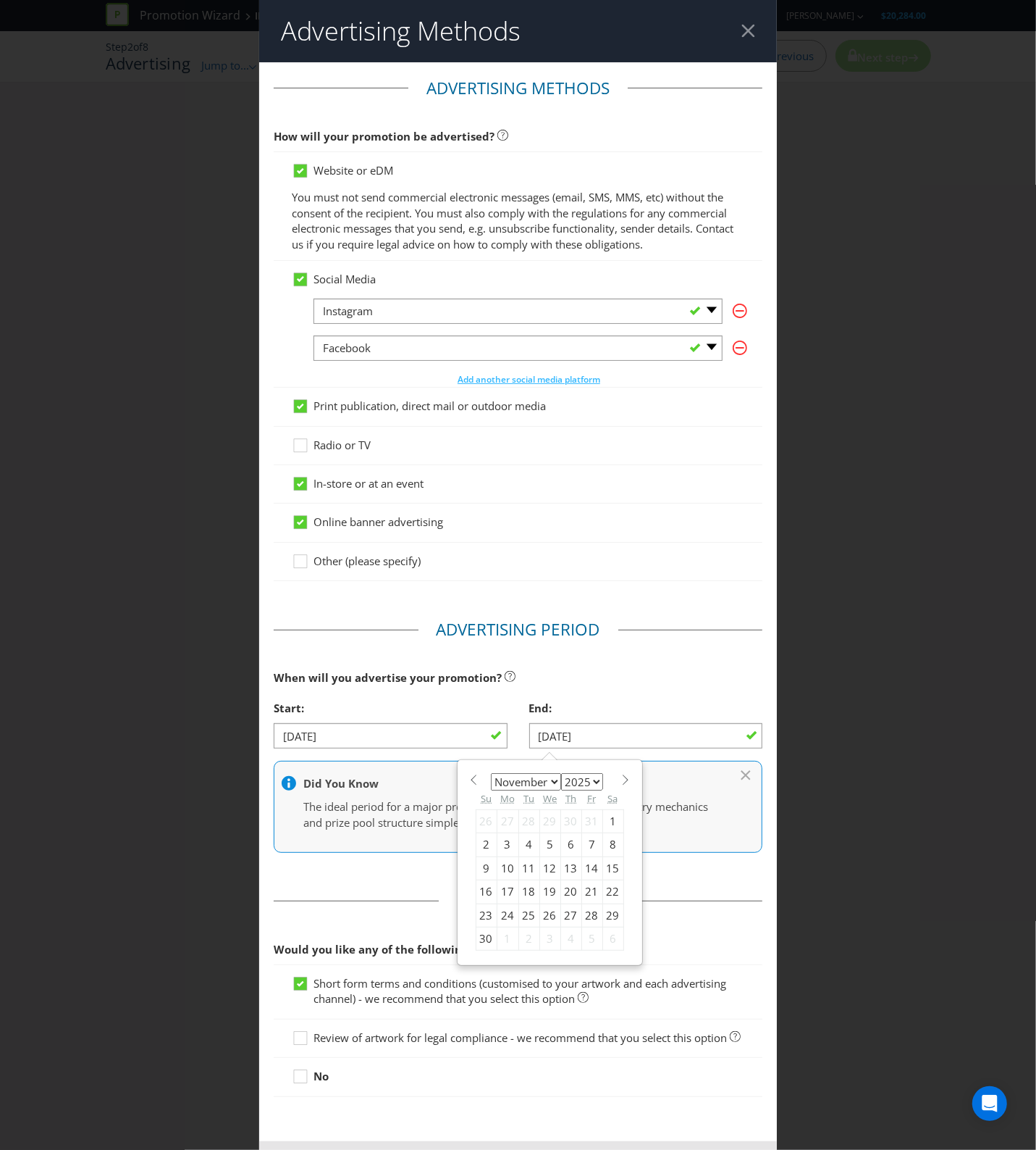
click at [547, 787] on select "January February March April May June July August September October November De…" at bounding box center [525, 781] width 70 height 17
select select "11"
click at [491, 775] on select "January February March April May June July August September October November De…" at bounding box center [525, 781] width 70 height 17
click at [526, 874] on div "16" at bounding box center [529, 867] width 21 height 23
type input "[DATE]"
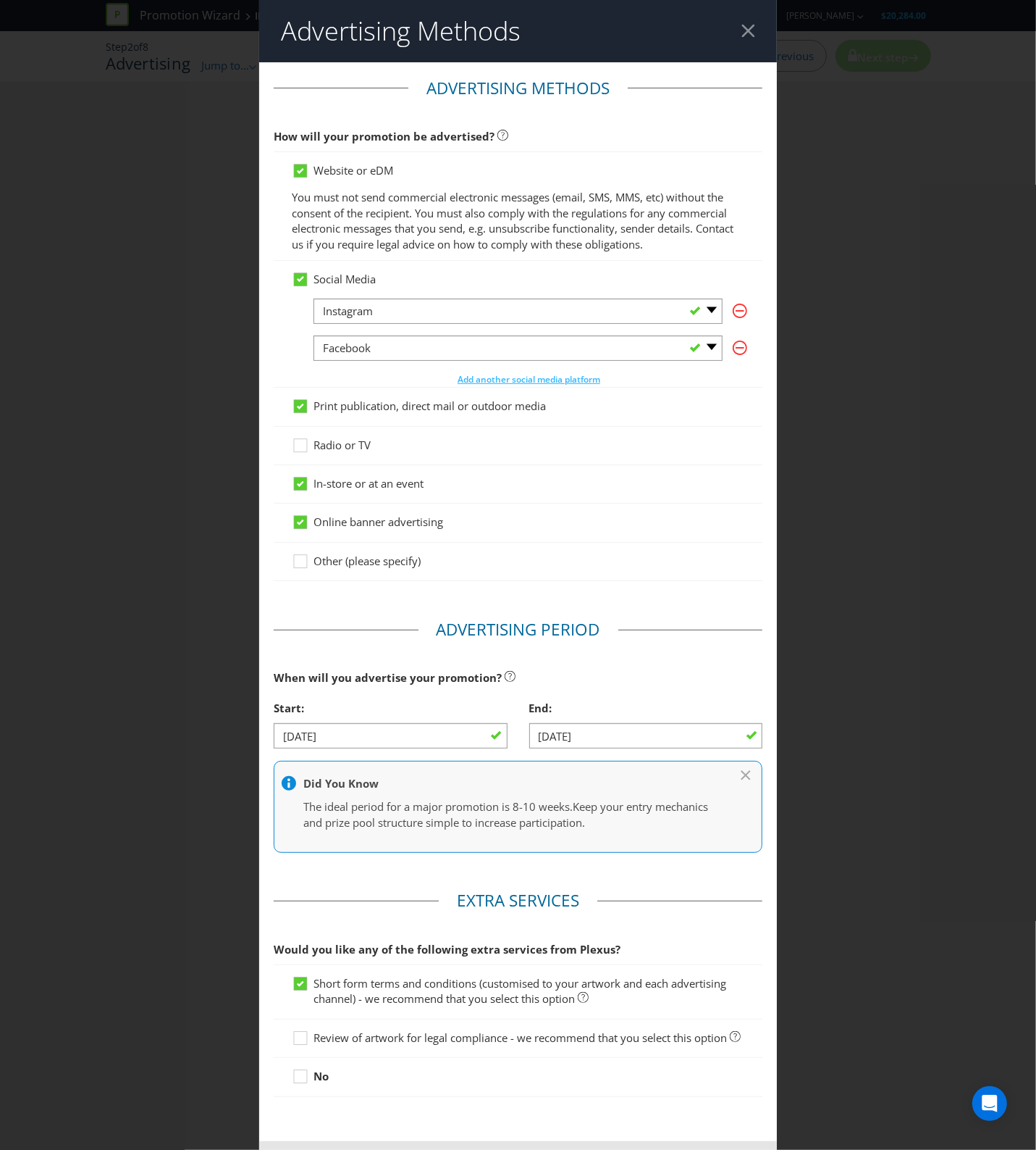
click at [685, 888] on main "Advertising Methods How will your promotion be advertised? Website or eDM You m…" at bounding box center [518, 602] width 519 height 1079
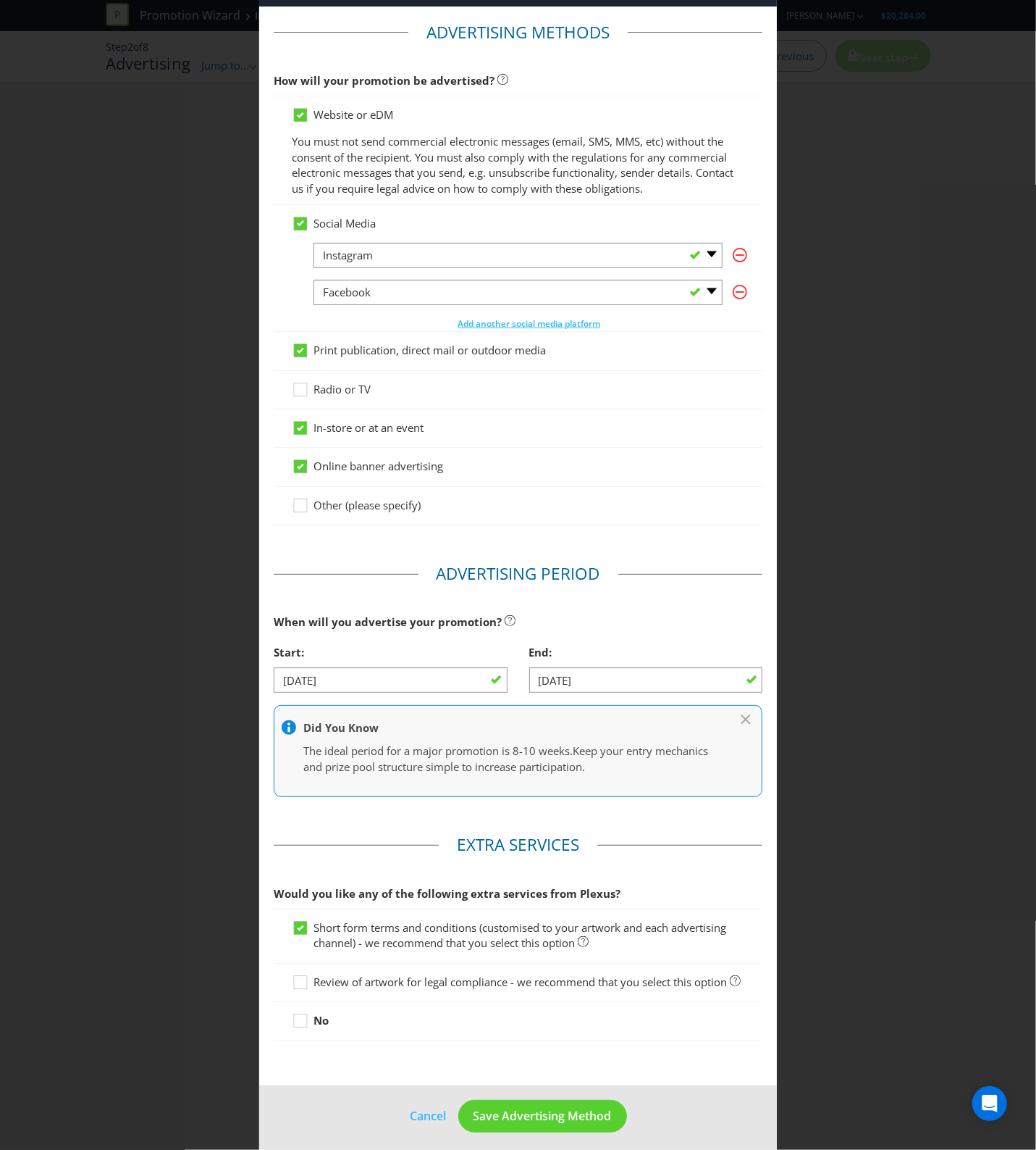
scroll to position [81, 0]
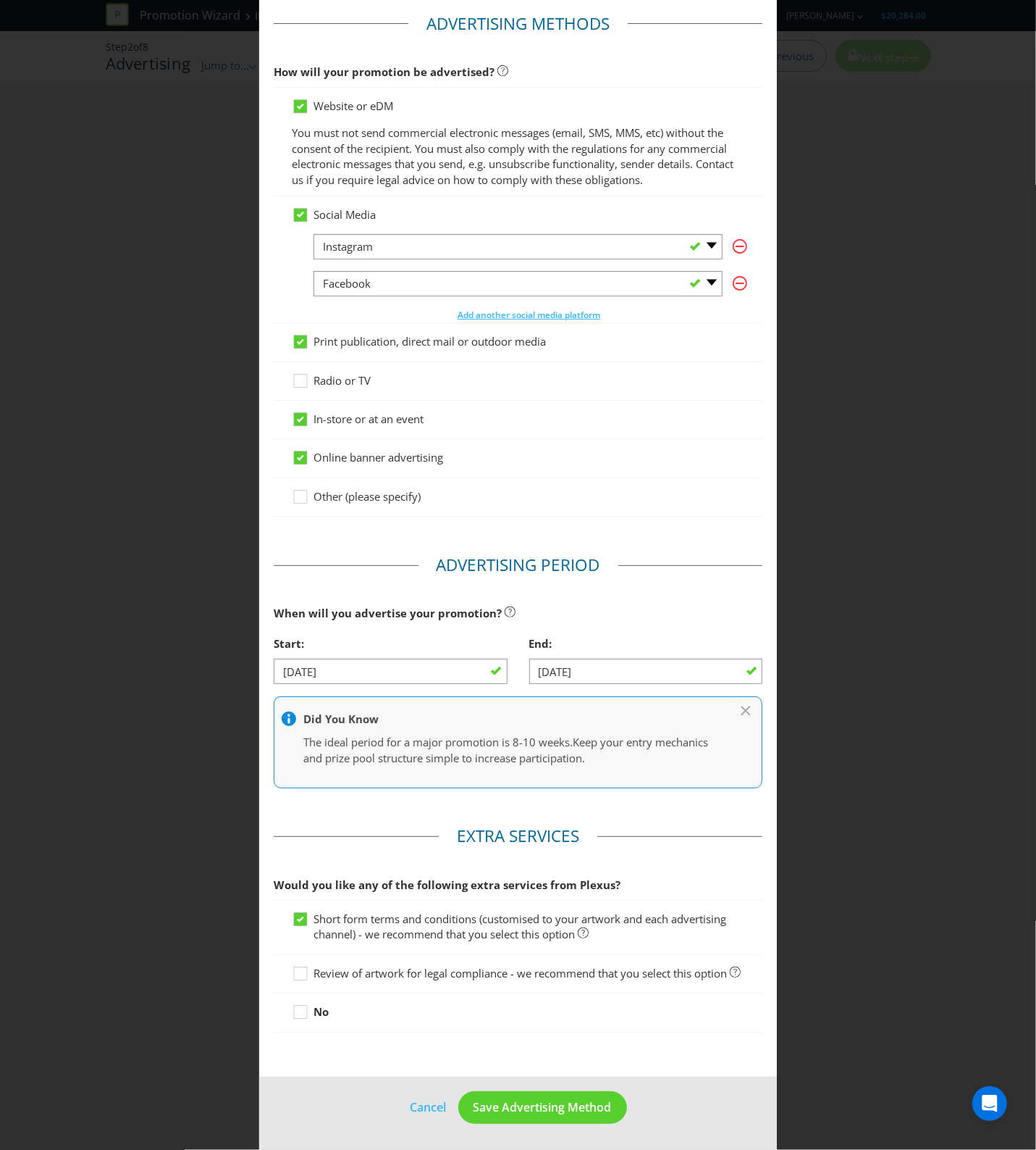
click at [450, 966] on span "Review of artwork for legal compliance - we recommend that you select this opti…" at bounding box center [521, 973] width 414 height 15
click at [0, 0] on input "Review of artwork for legal compliance - we recommend that you select this opti…" at bounding box center [0, 0] width 0 height 0
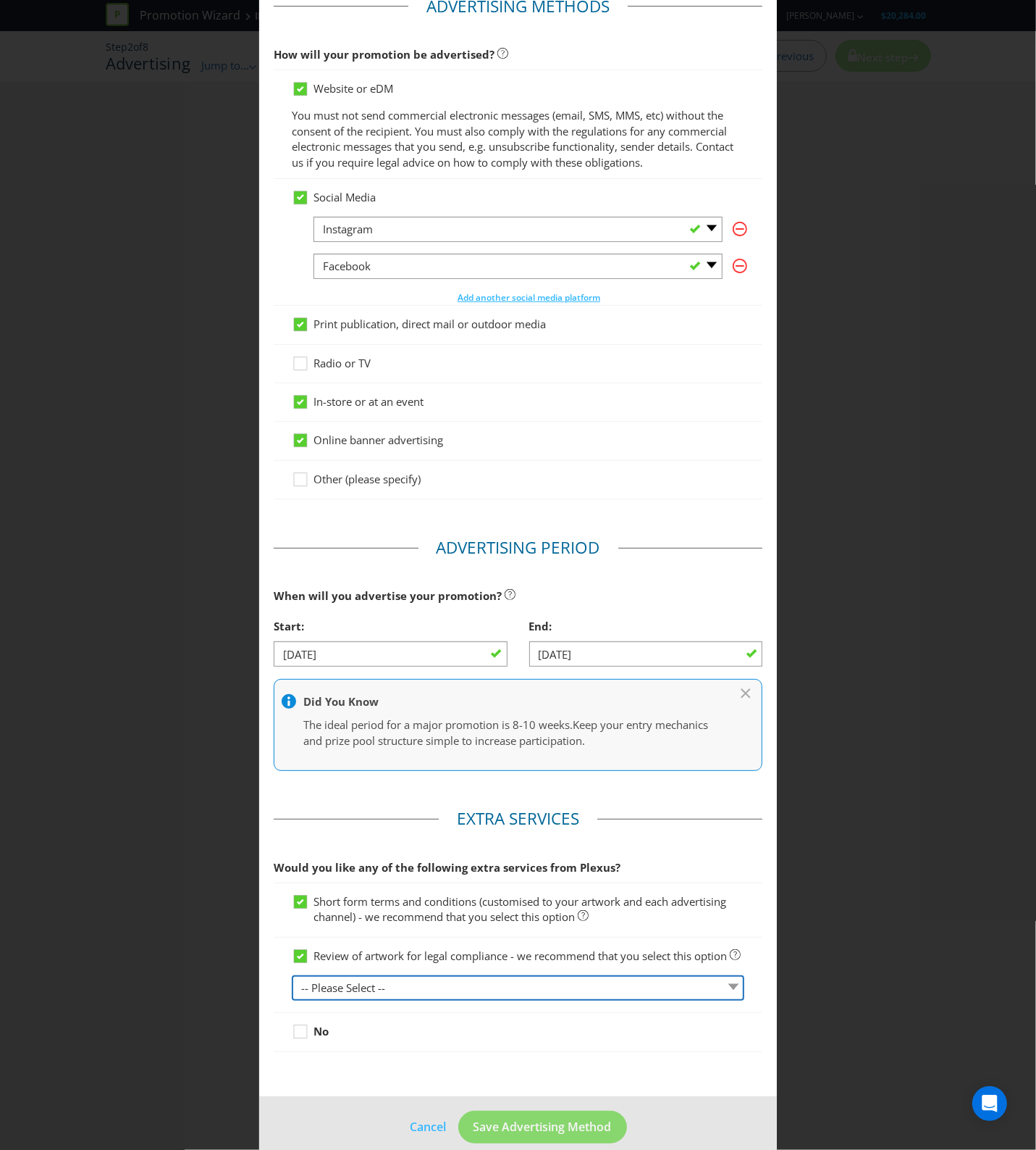
click at [418, 1001] on select "-- Please Select -- 1 piece 2-4 pieces (provided at same time) 5-7 pieces (prov…" at bounding box center [518, 988] width 453 height 26
select select "MARKETING_REVIEW_1"
click at [292, 993] on select "-- Please Select -- 1 piece 2-4 pieces (provided at same time) 5-7 pieces (prov…" at bounding box center [518, 988] width 453 height 26
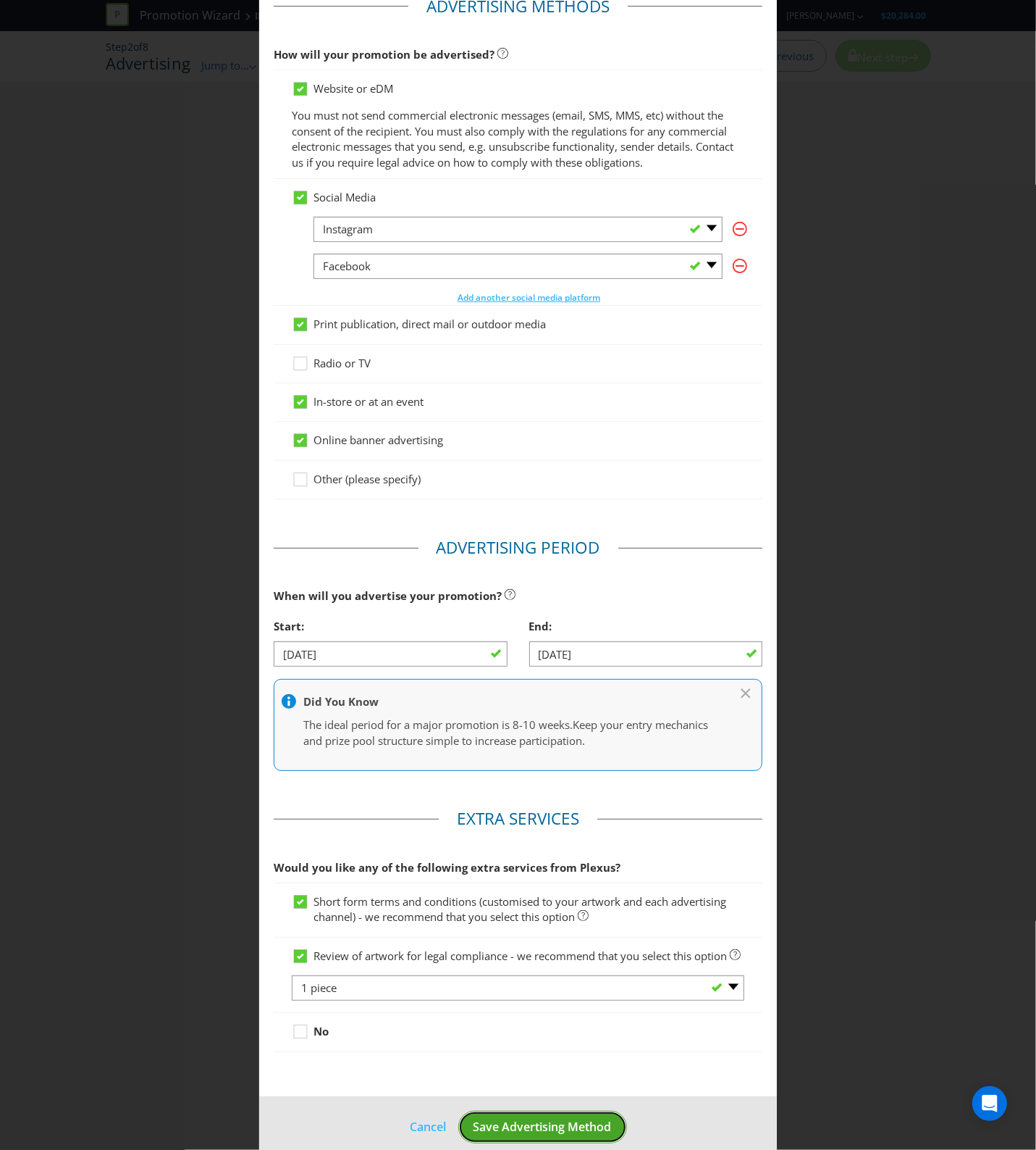
click at [538, 1134] on span "Save Advertising Method" at bounding box center [542, 1126] width 138 height 16
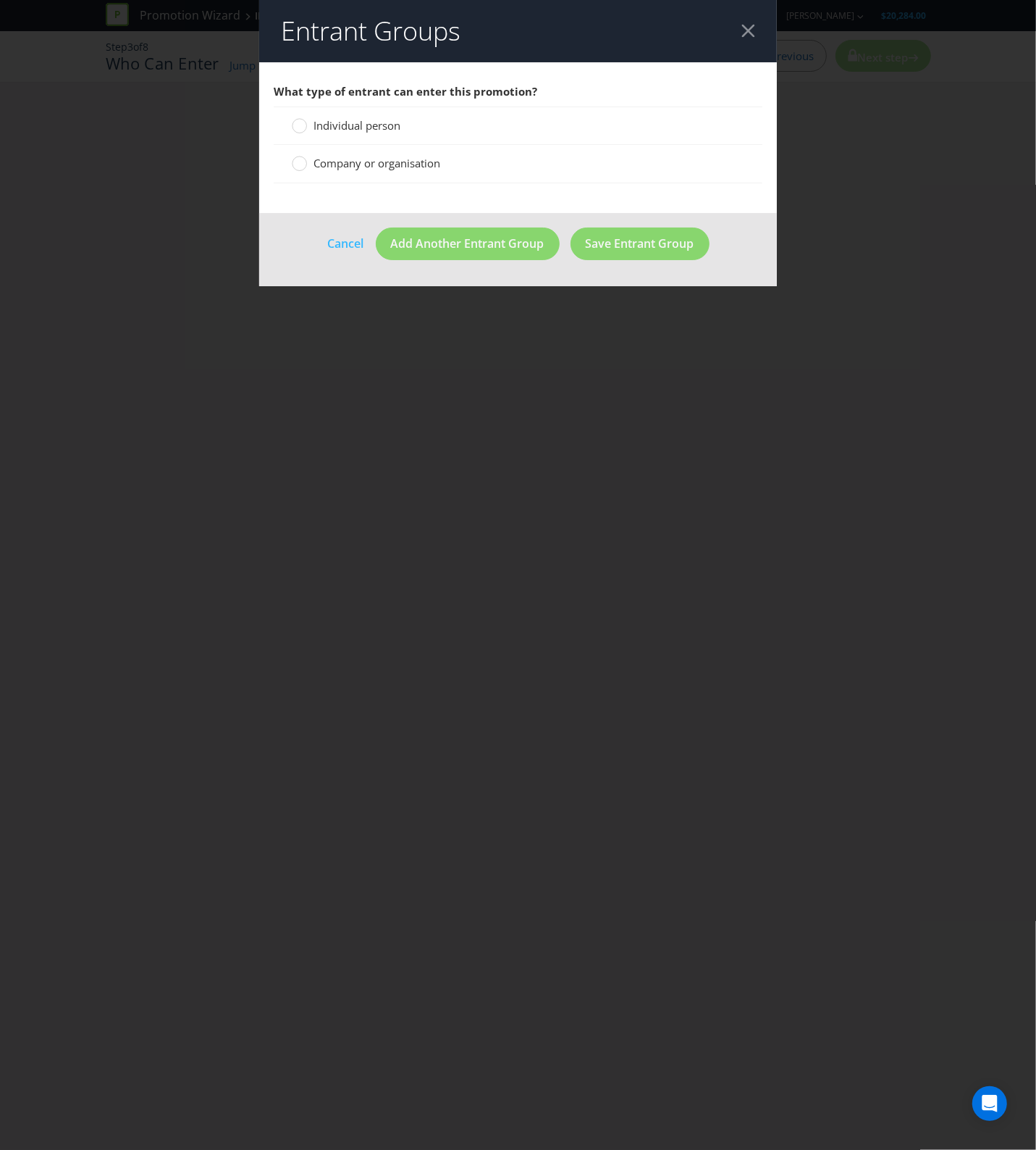
click at [359, 118] on span "Individual person" at bounding box center [357, 125] width 87 height 15
click at [0, 0] on input "Individual person" at bounding box center [0, 0] width 0 height 0
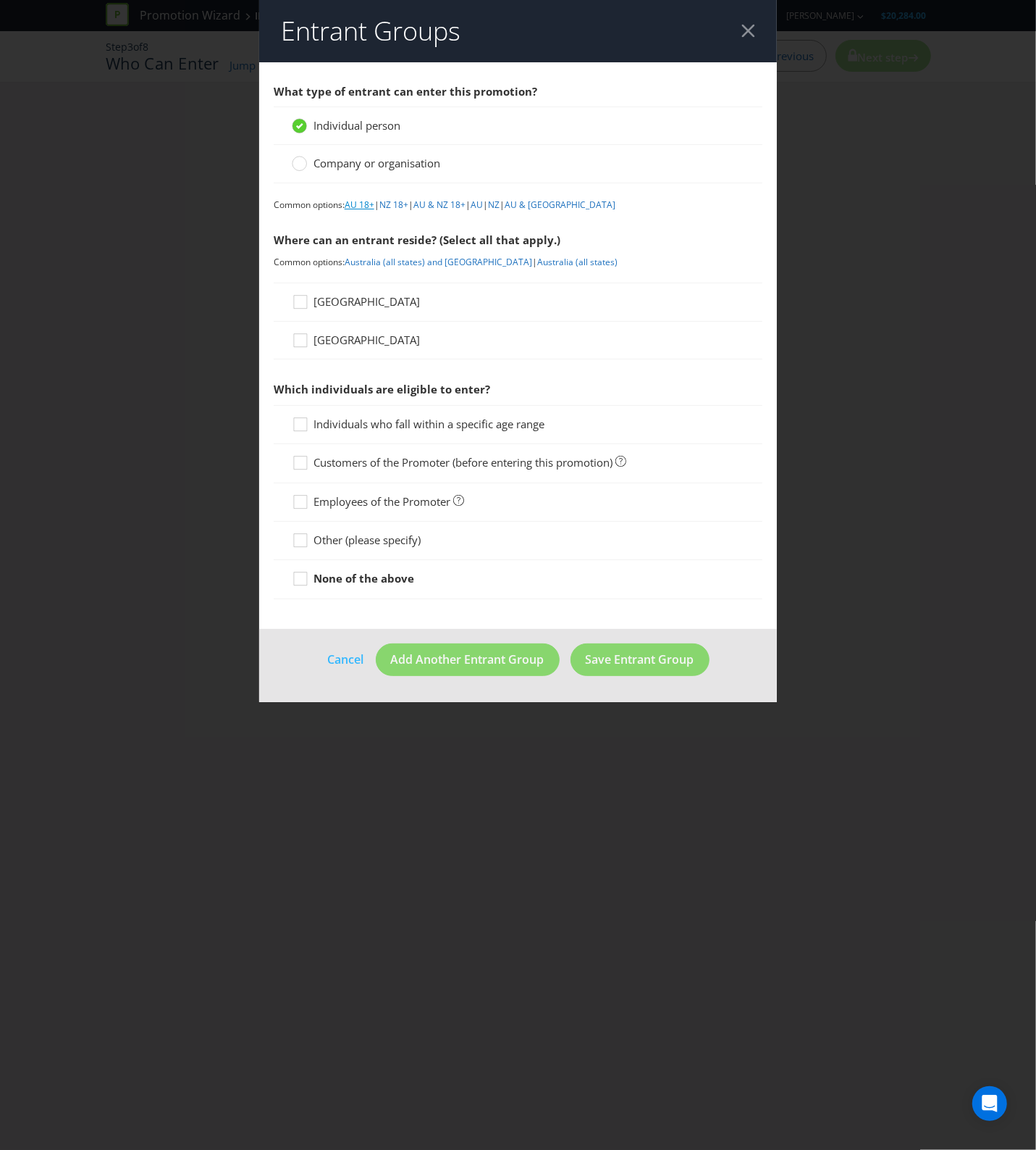
click at [370, 203] on link "AU 18+" at bounding box center [360, 204] width 29 height 12
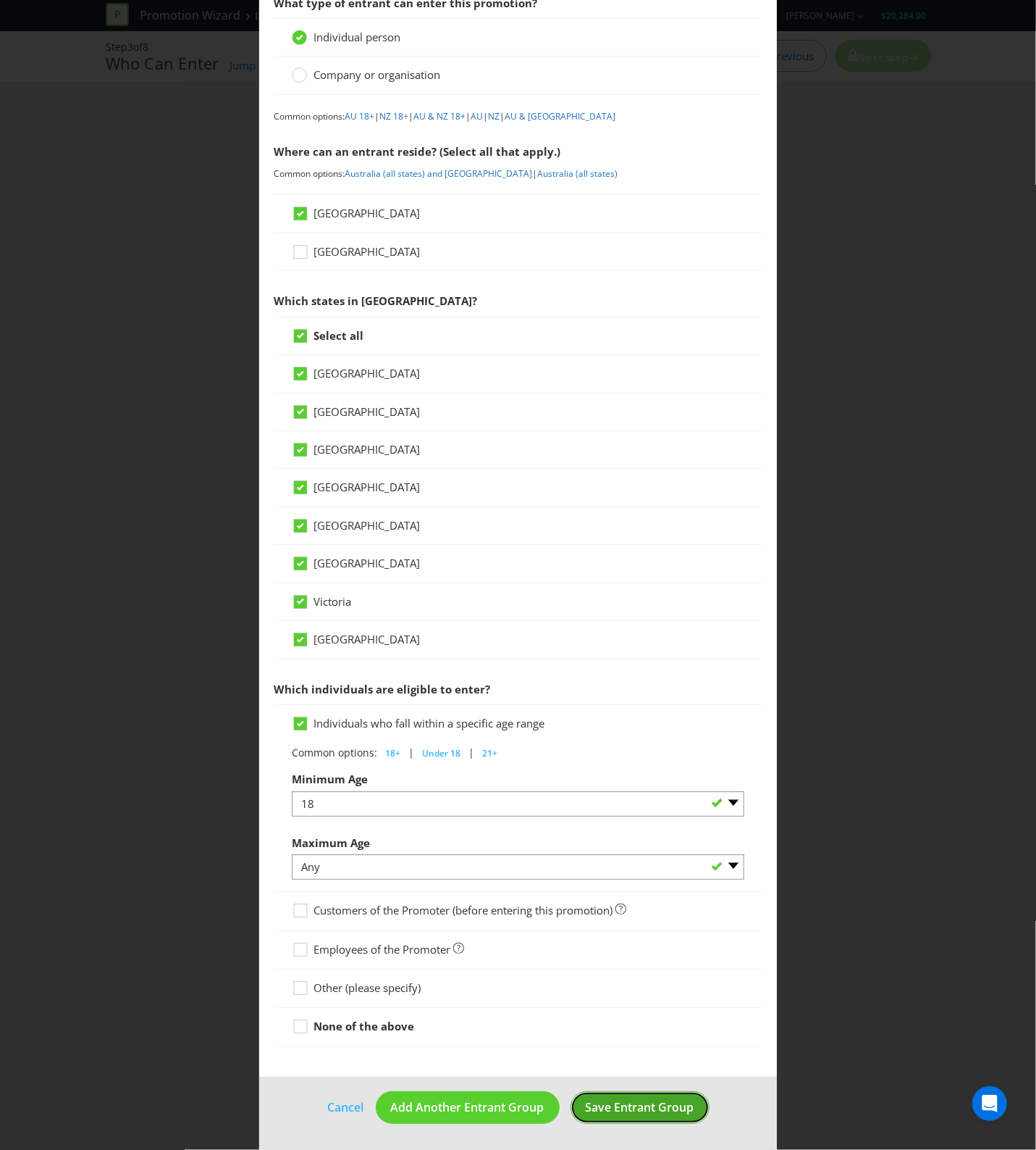
click at [605, 1100] on span "Save Entrant Group" at bounding box center [640, 1106] width 109 height 16
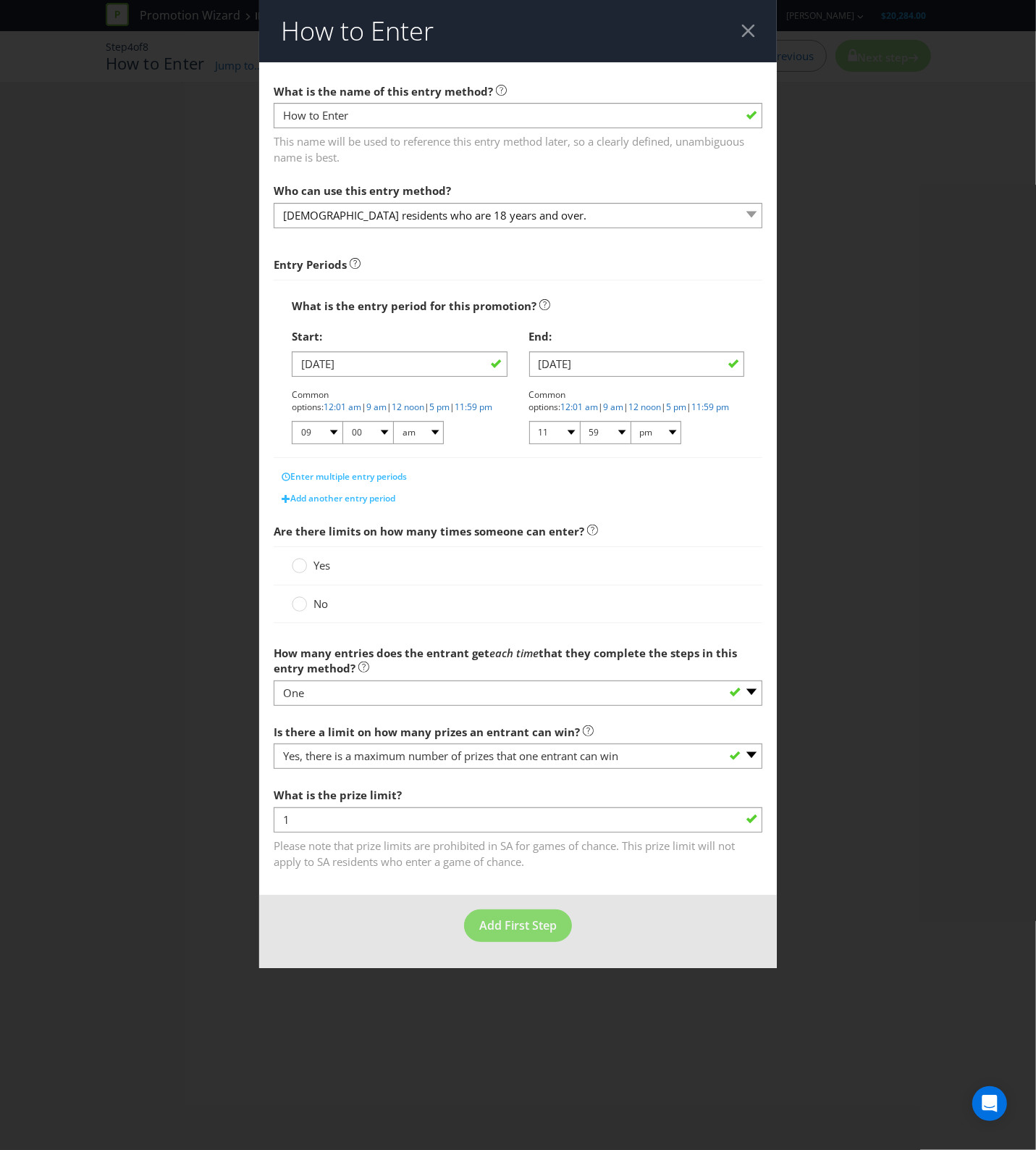
click at [304, 558] on div "Yes" at bounding box center [518, 566] width 490 height 38
click at [304, 563] on circle at bounding box center [300, 566] width 15 height 15
click at [0, 0] on input "Yes" at bounding box center [0, 0] width 0 height 0
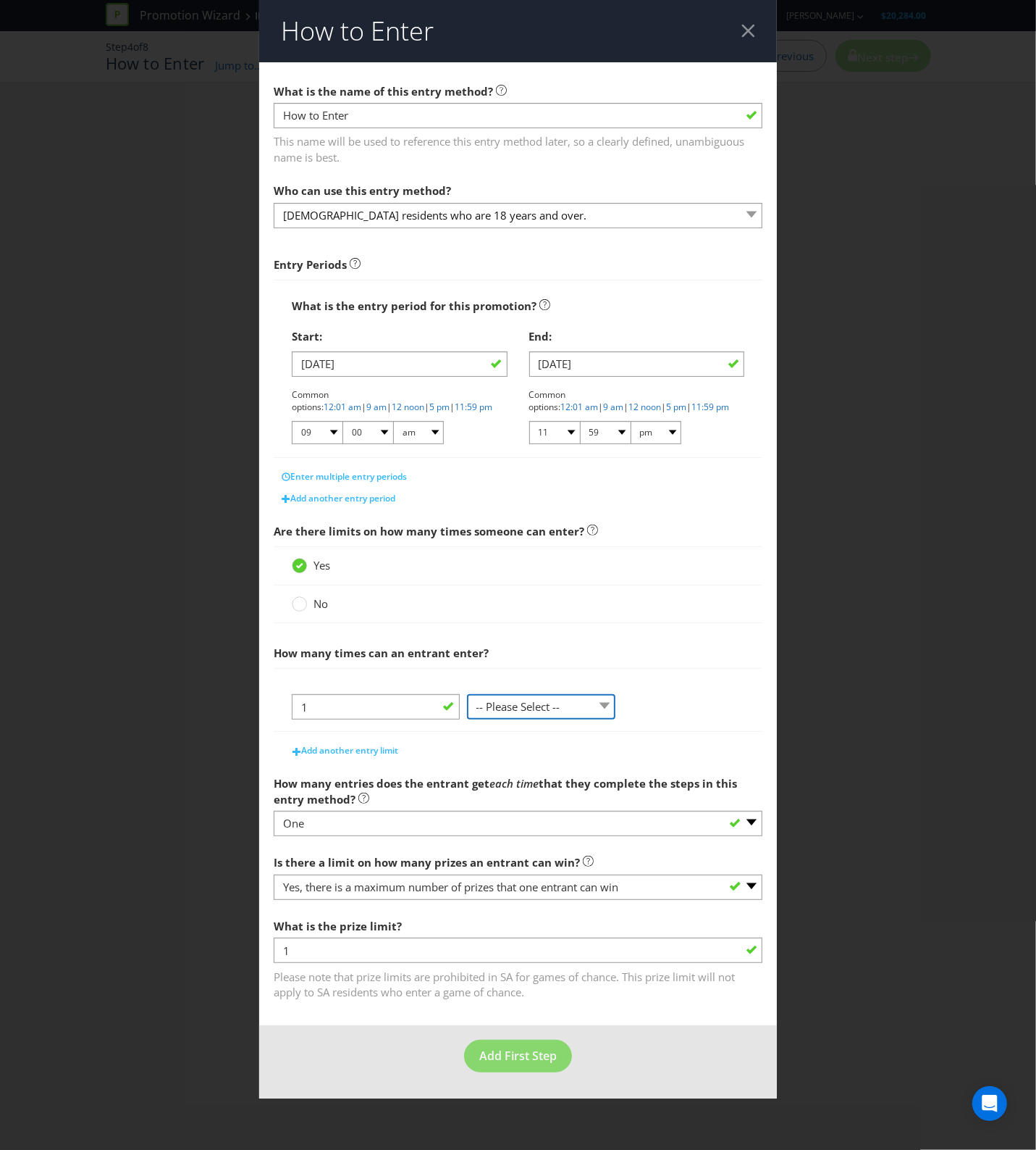
click at [549, 702] on select "-- Please Select -- per person per day per purchase per transaction Other (plea…" at bounding box center [541, 707] width 149 height 26
select select "PER_PERSON"
click at [467, 696] on select "-- Please Select -- per person per day per purchase per transaction Other (plea…" at bounding box center [541, 707] width 149 height 26
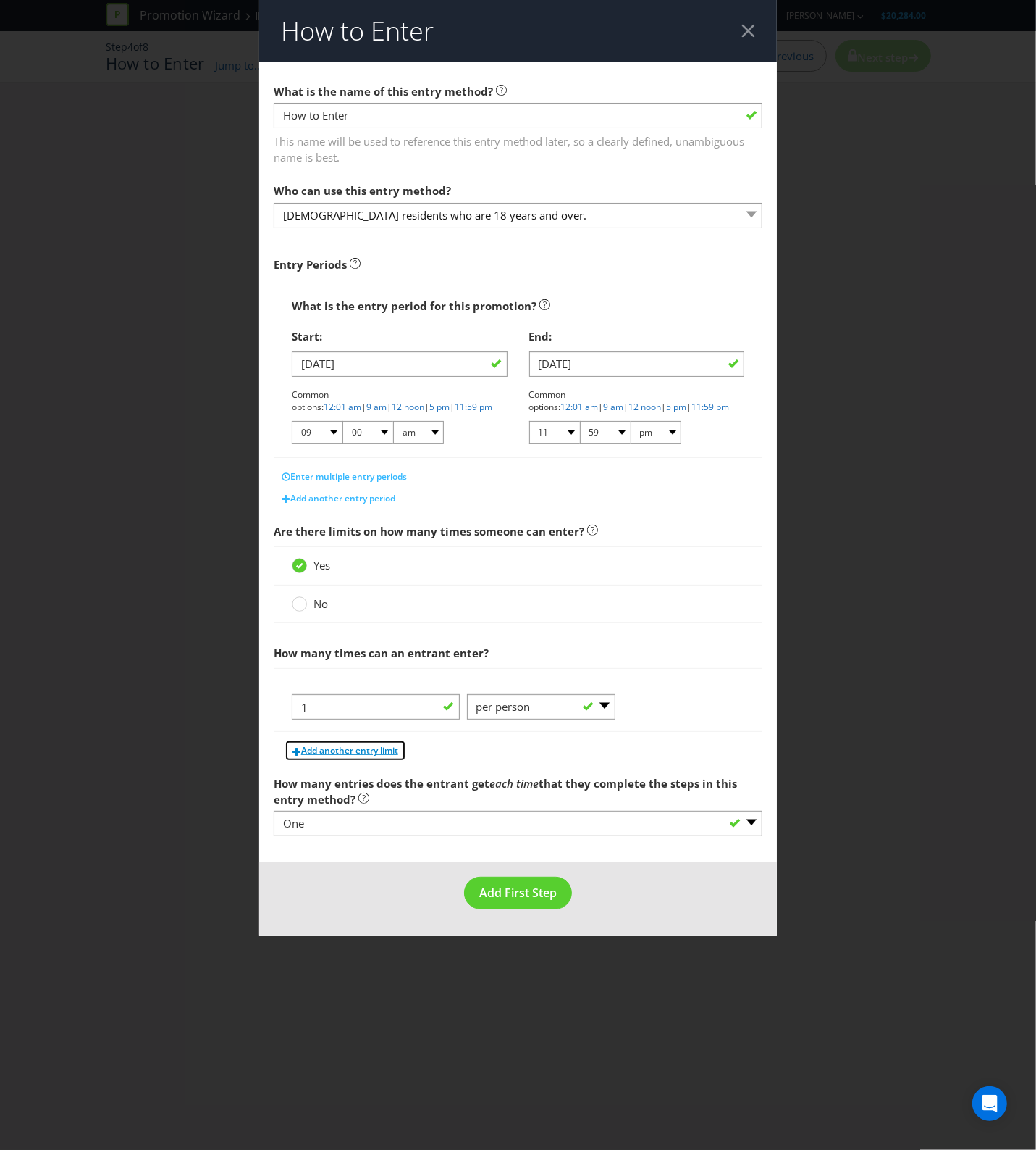
click at [341, 744] on button "Add another entry limit" at bounding box center [345, 751] width 122 height 22
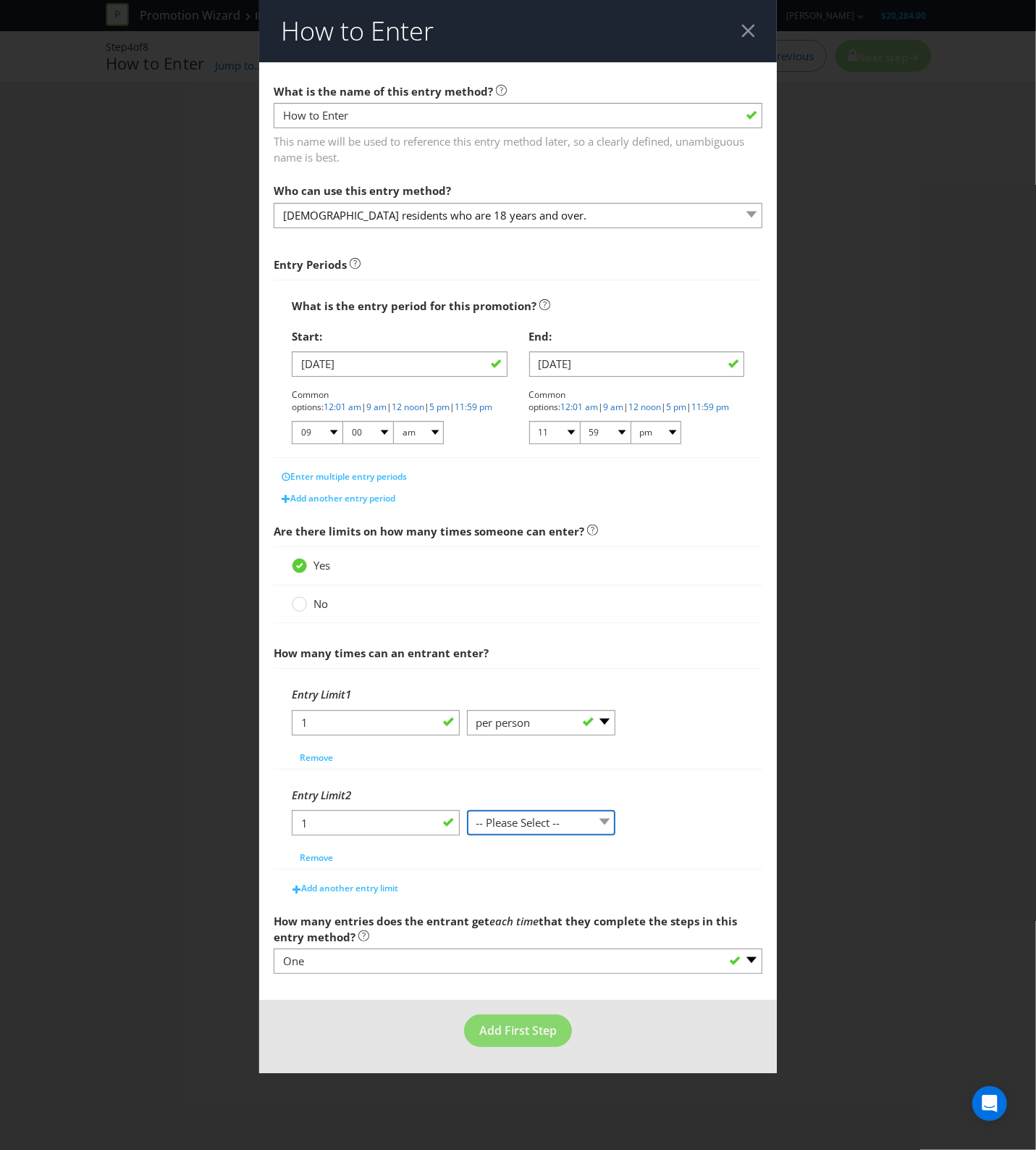
drag, startPoint x: 535, startPoint y: 819, endPoint x: 543, endPoint y: 830, distance: 13.6
click at [535, 819] on select "-- Please Select -- per person per day per purchase per transaction Other (plea…" at bounding box center [541, 823] width 149 height 26
select select "PER_TRANSACTION"
click at [467, 812] on select "-- Please Select -- per person per day per purchase per transaction Other (plea…" at bounding box center [541, 823] width 149 height 26
click at [341, 892] on span "Add another entry limit" at bounding box center [350, 887] width 97 height 12
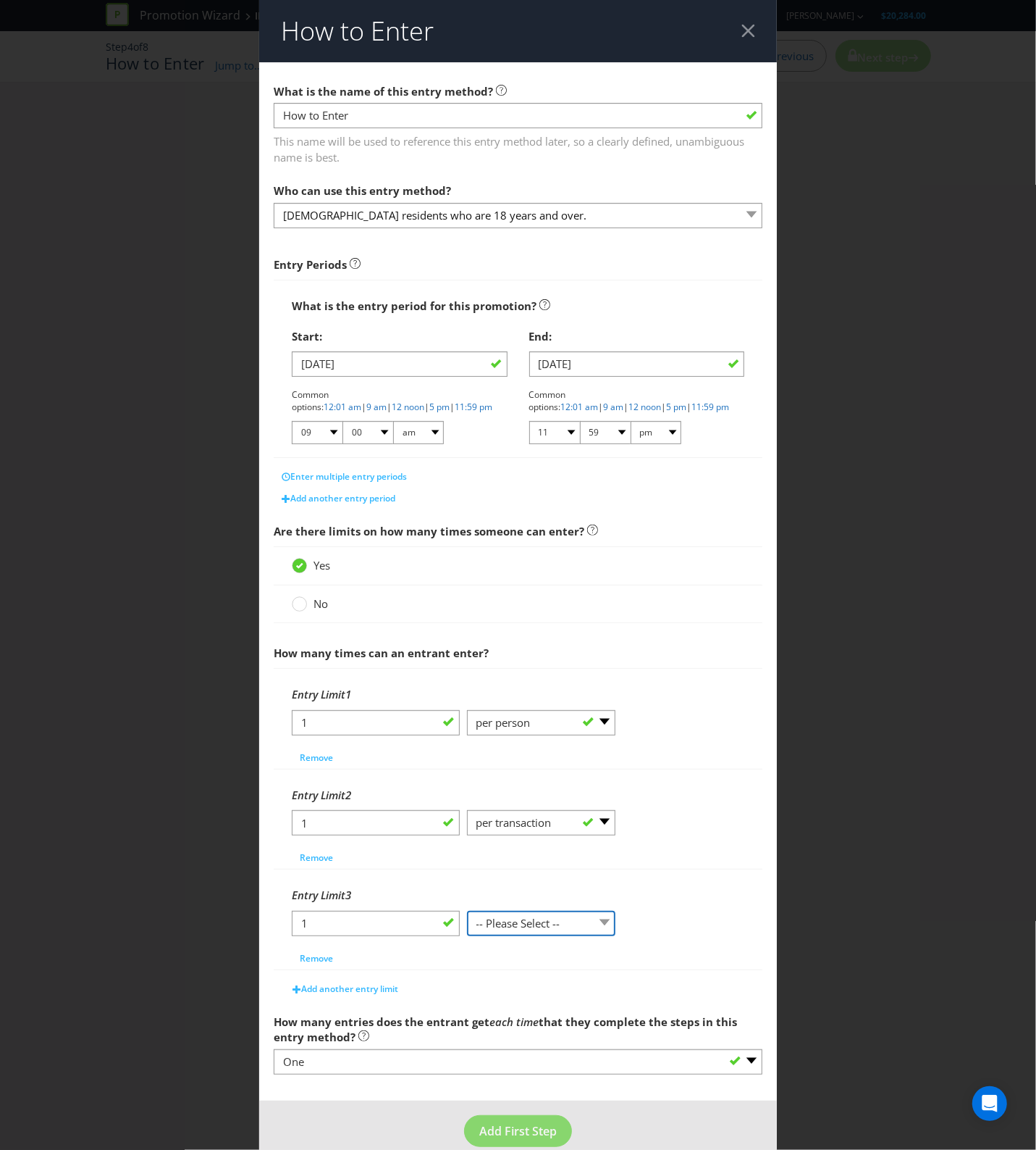
drag, startPoint x: 546, startPoint y: 926, endPoint x: 552, endPoint y: 917, distance: 10.8
click at [546, 926] on select "-- Please Select -- per person per day per purchase per transaction Other (plea…" at bounding box center [541, 924] width 149 height 26
select select "PER_DAY"
click at [467, 913] on select "-- Please Select -- per person per day per purchase per transaction Other (plea…" at bounding box center [541, 924] width 149 height 26
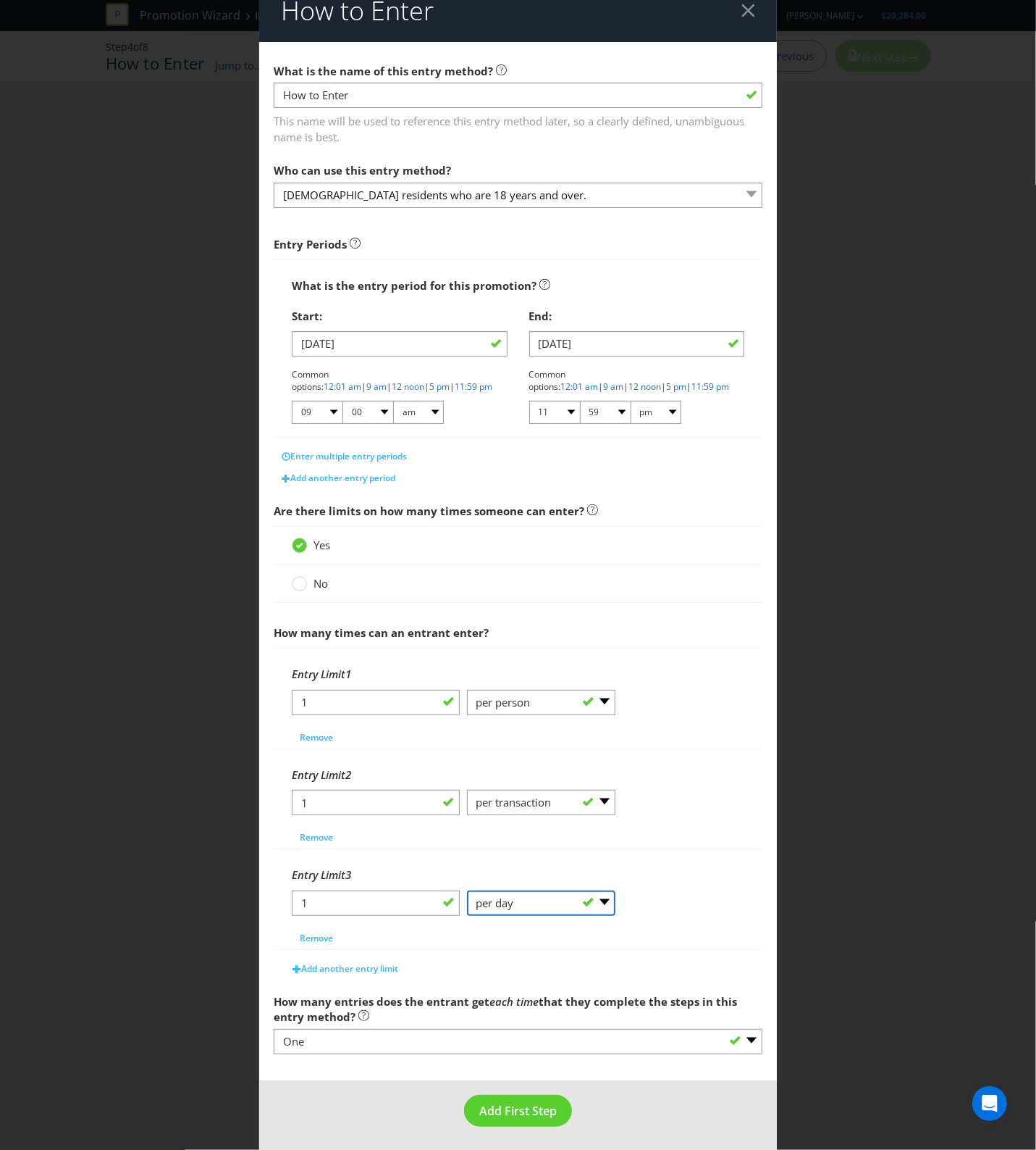
scroll to position [27, 0]
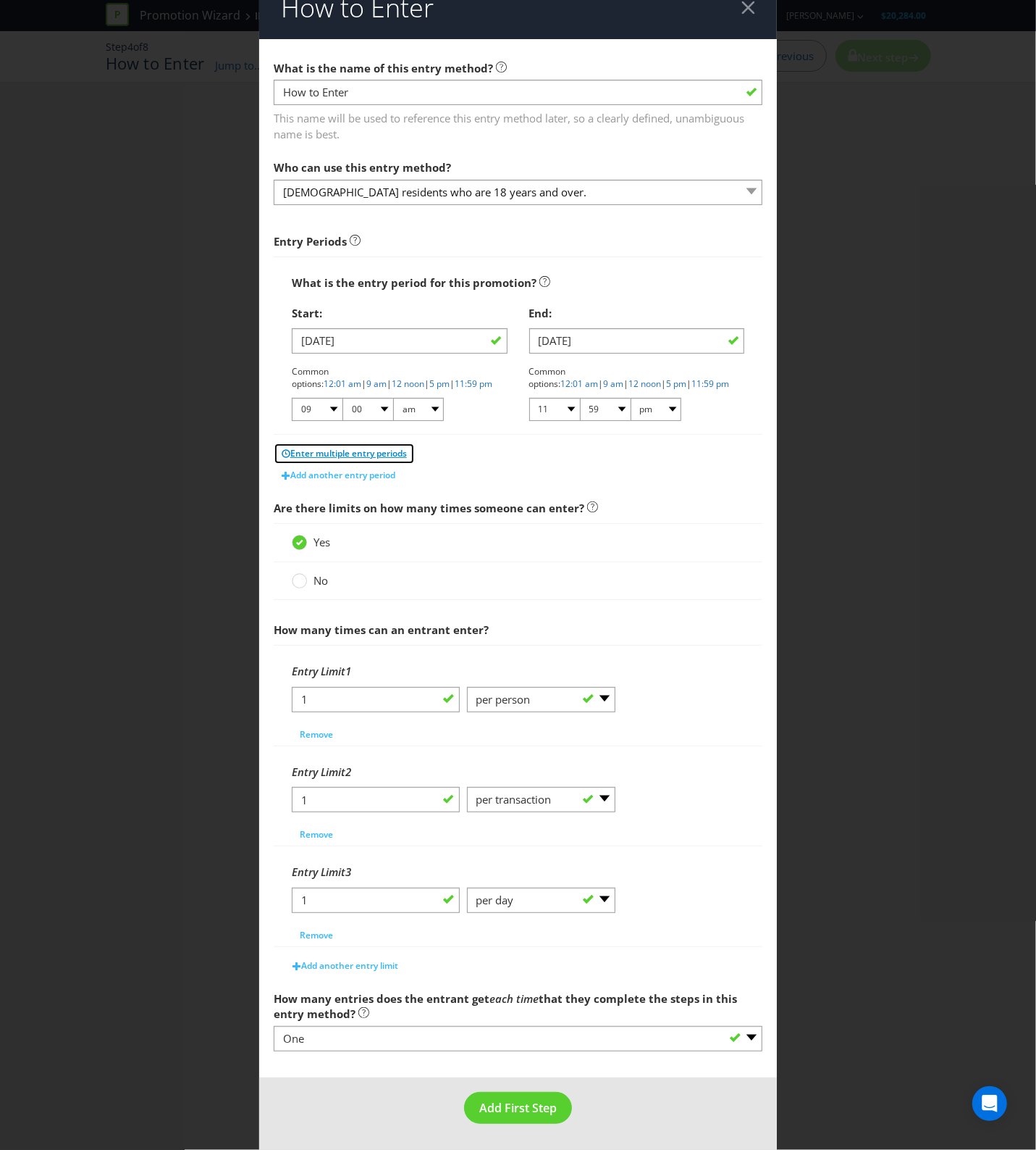
click at [378, 450] on span "Enter multiple entry periods" at bounding box center [348, 452] width 116 height 12
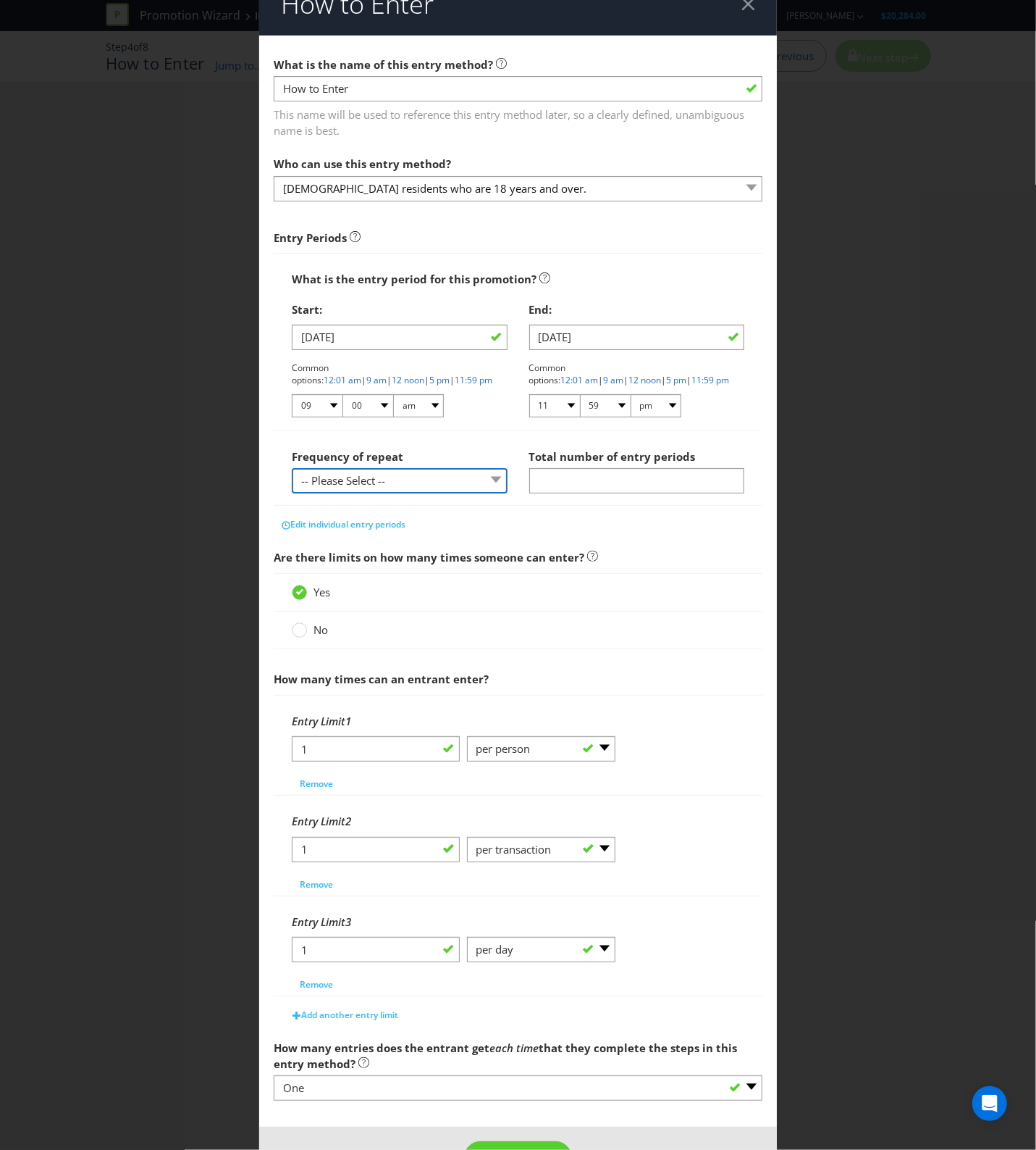
click at [468, 486] on select "-- Please Select -- hourly daily weekly monthly" at bounding box center [400, 481] width 216 height 26
click at [467, 486] on select "-- Please Select -- hourly daily weekly monthly" at bounding box center [400, 481] width 216 height 26
click at [768, 494] on div "How to Enter What is the name of this entry method? How to Enter This name will…" at bounding box center [518, 575] width 1036 height 1150
click at [761, 443] on main "What is the name of this entry method? How to Enter This name will be used to r…" at bounding box center [518, 581] width 519 height 1091
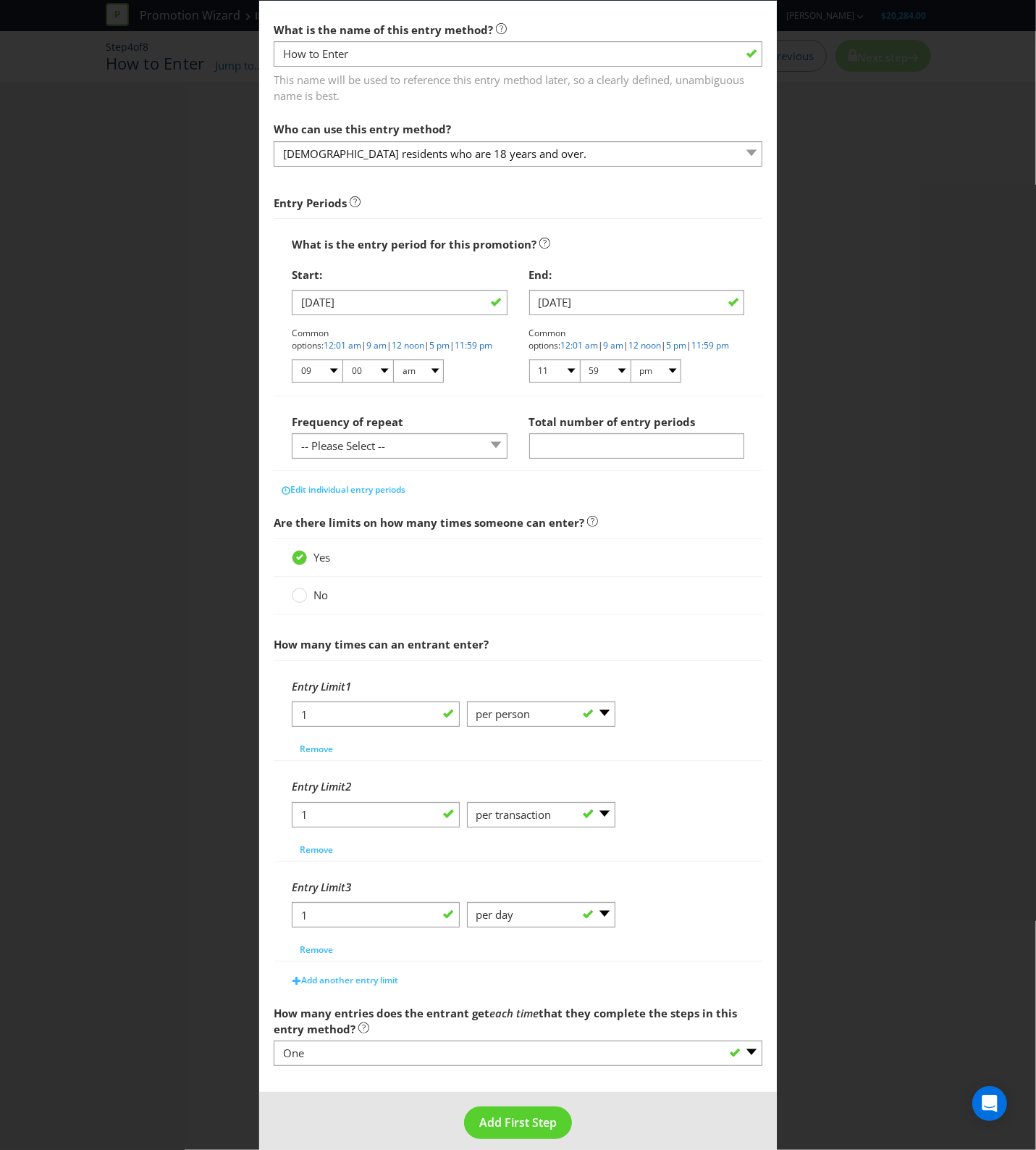
scroll to position [81, 0]
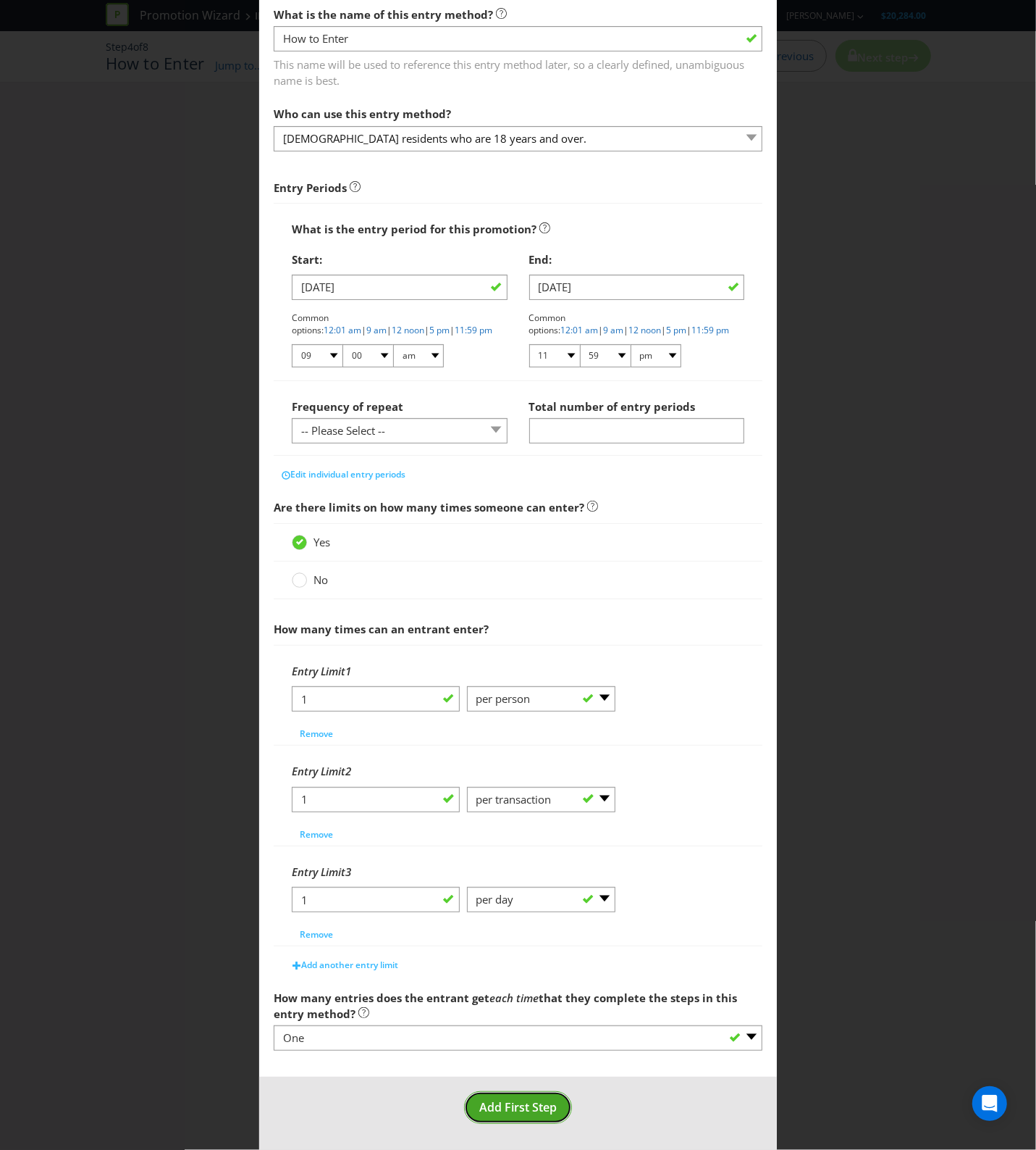
click at [554, 1110] on button "Add First Step" at bounding box center [518, 1108] width 108 height 33
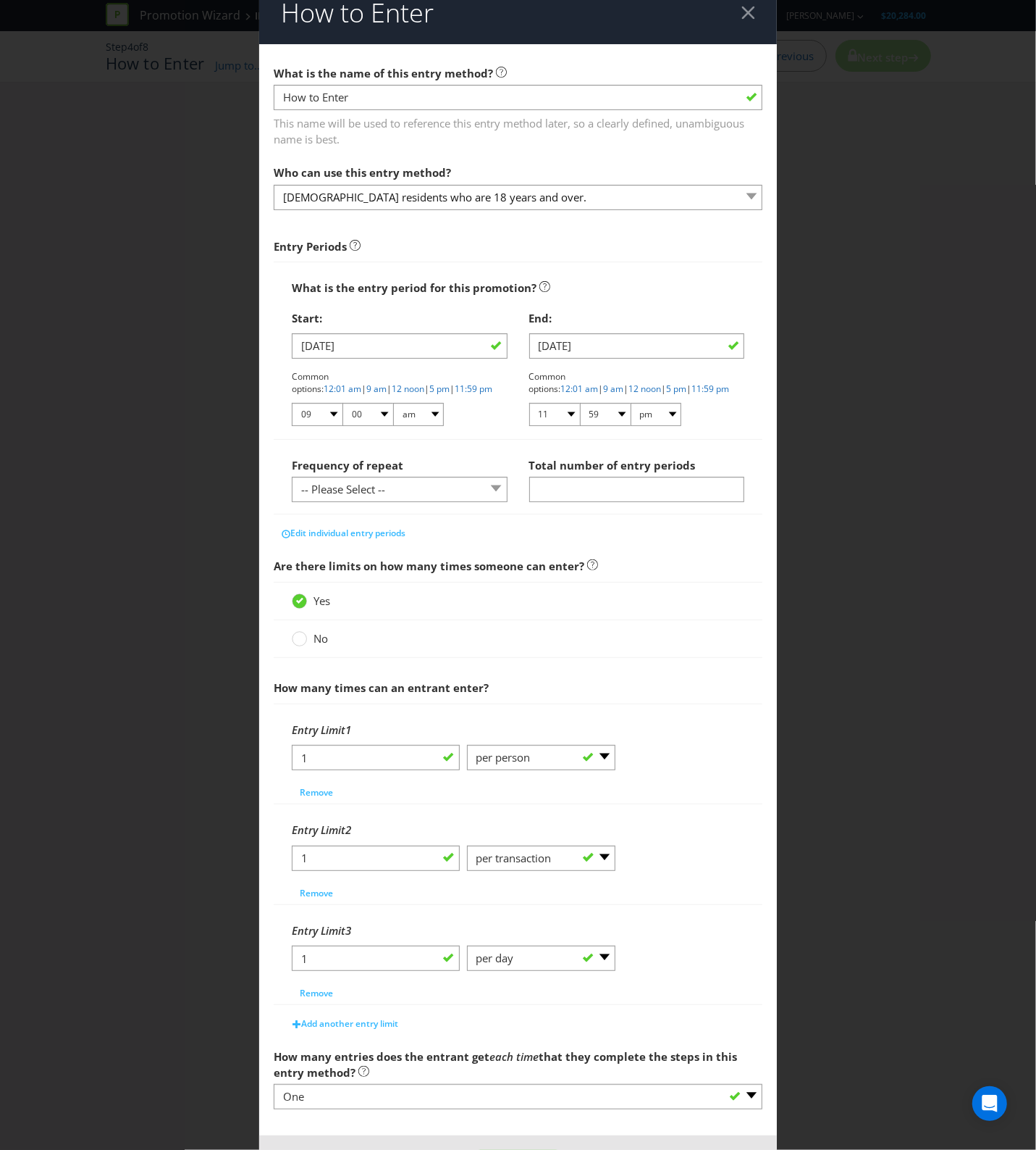
scroll to position [0, 0]
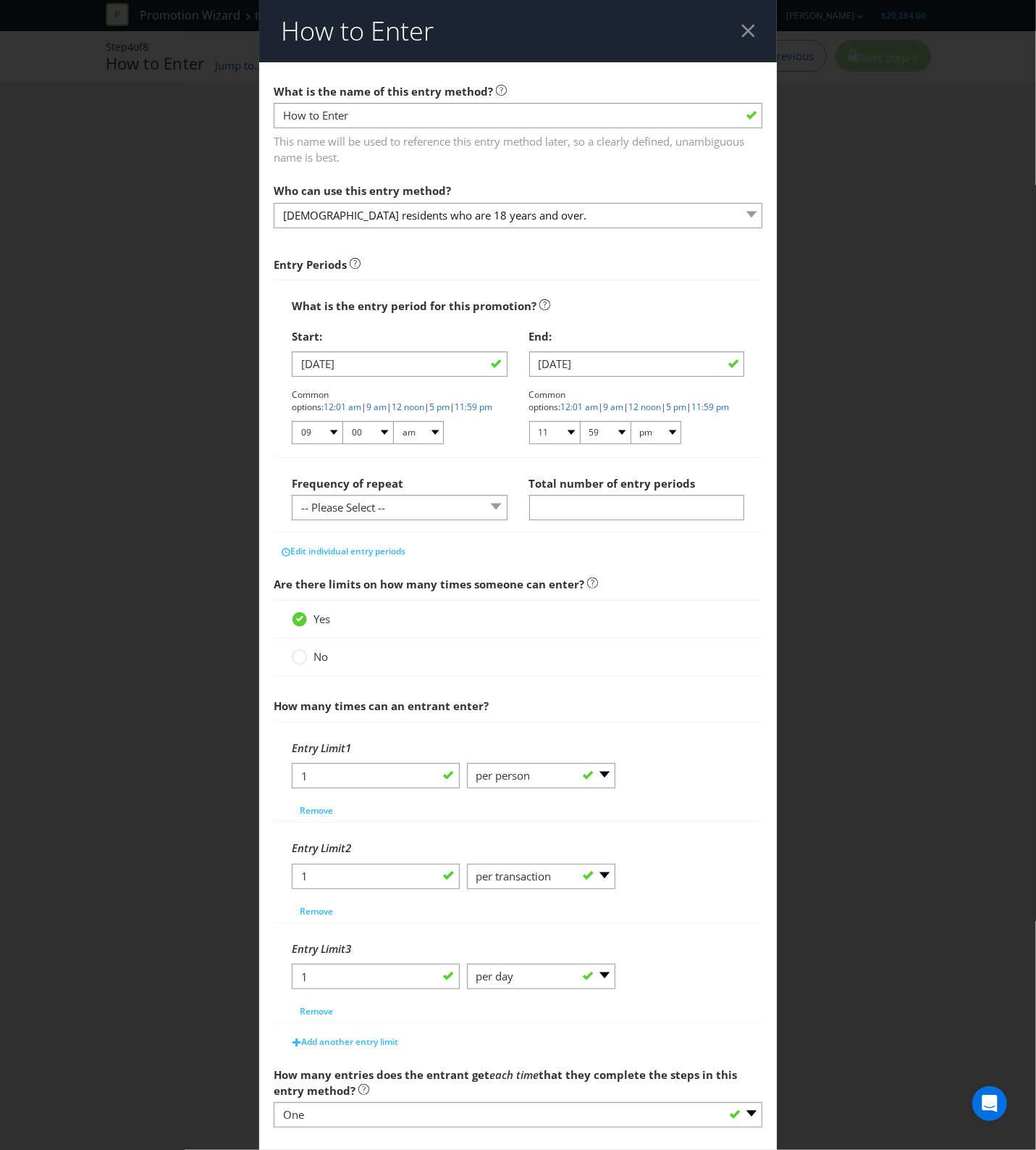
click at [741, 27] on div at bounding box center [748, 30] width 14 height 14
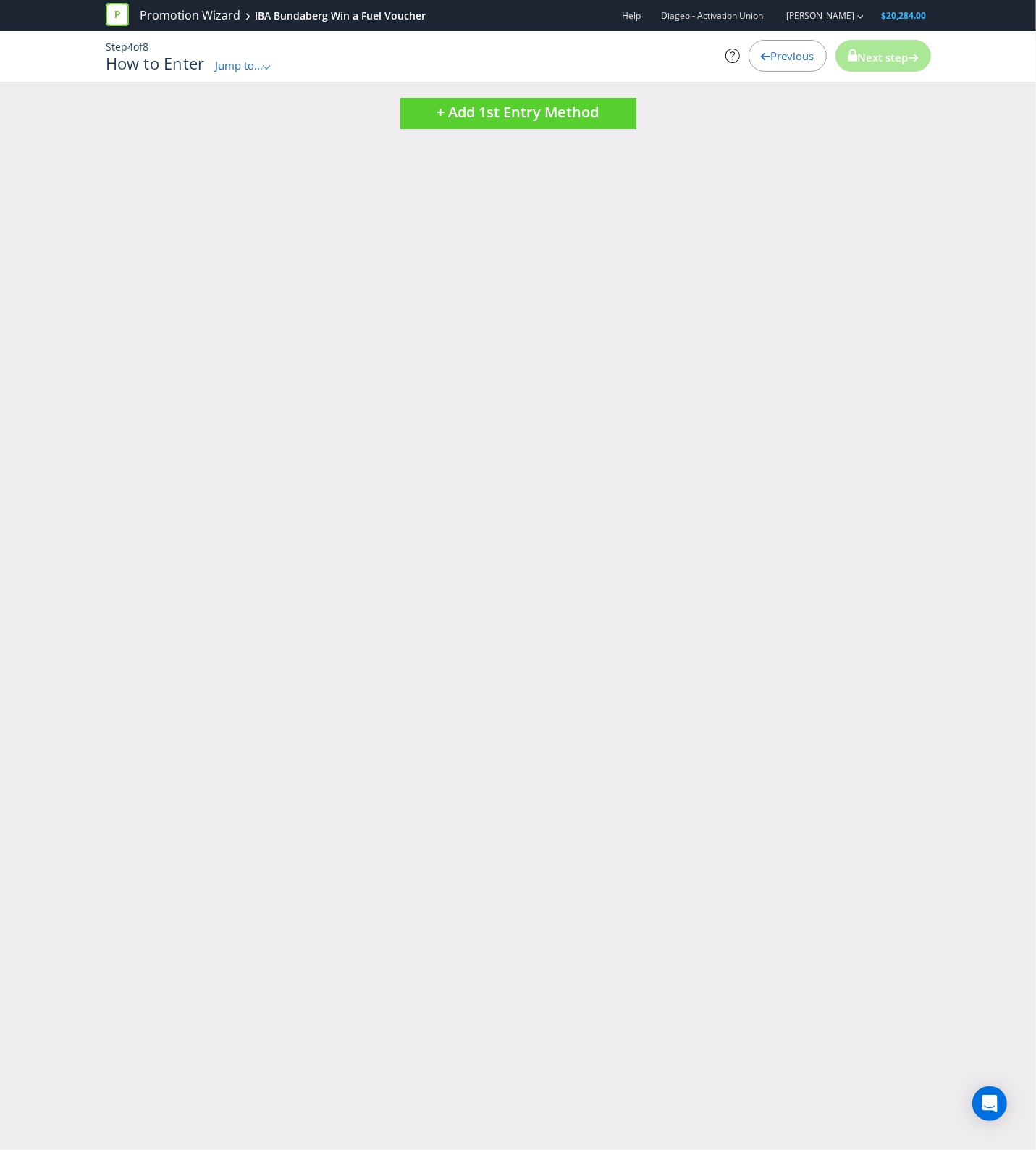
click at [225, 65] on span "Jump to..." at bounding box center [239, 65] width 48 height 15
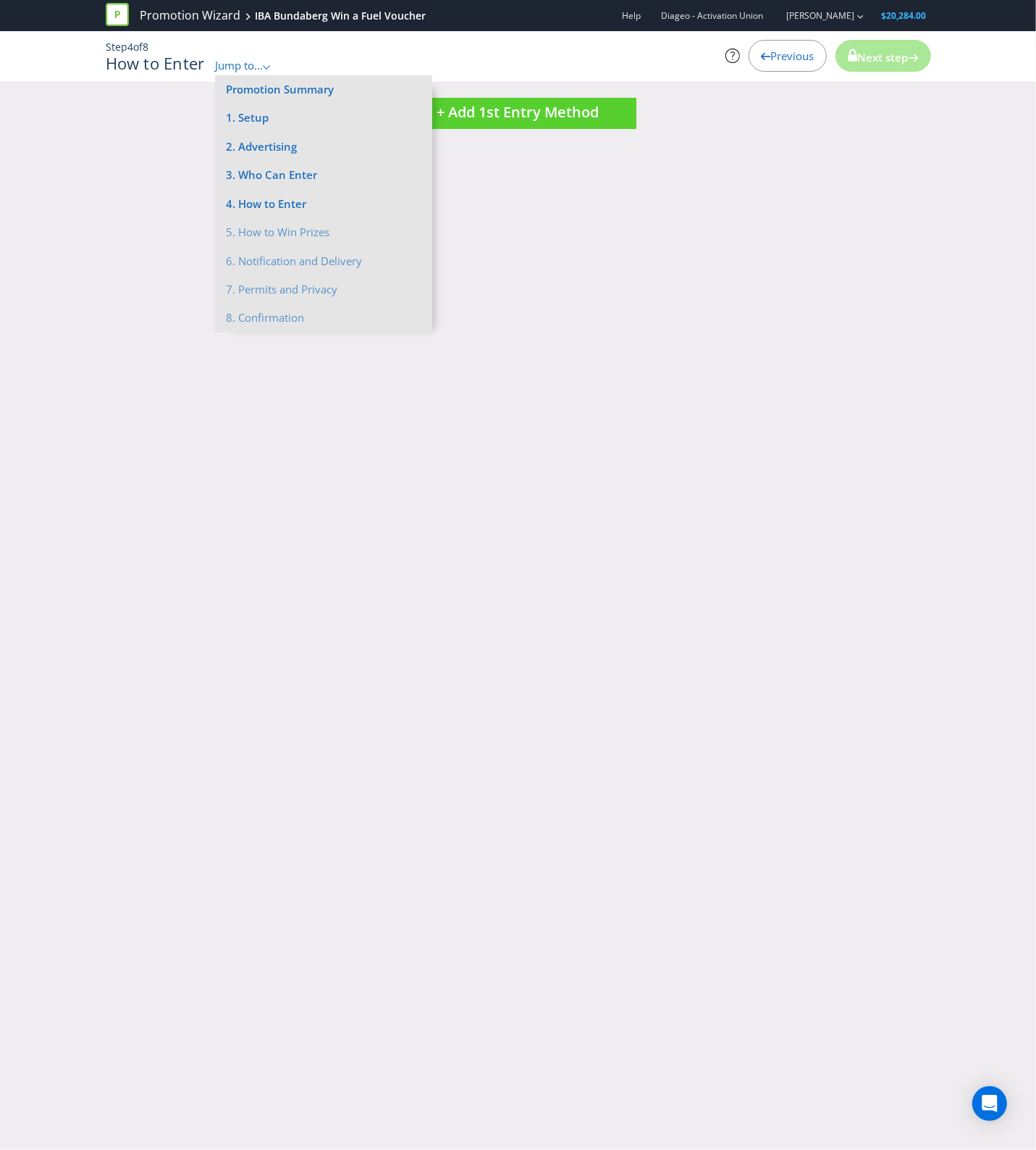
drag, startPoint x: 176, startPoint y: 50, endPoint x: 189, endPoint y: 53, distance: 13.3
click at [176, 50] on p "Step 4 of 8" at bounding box center [377, 48] width 543 height 15
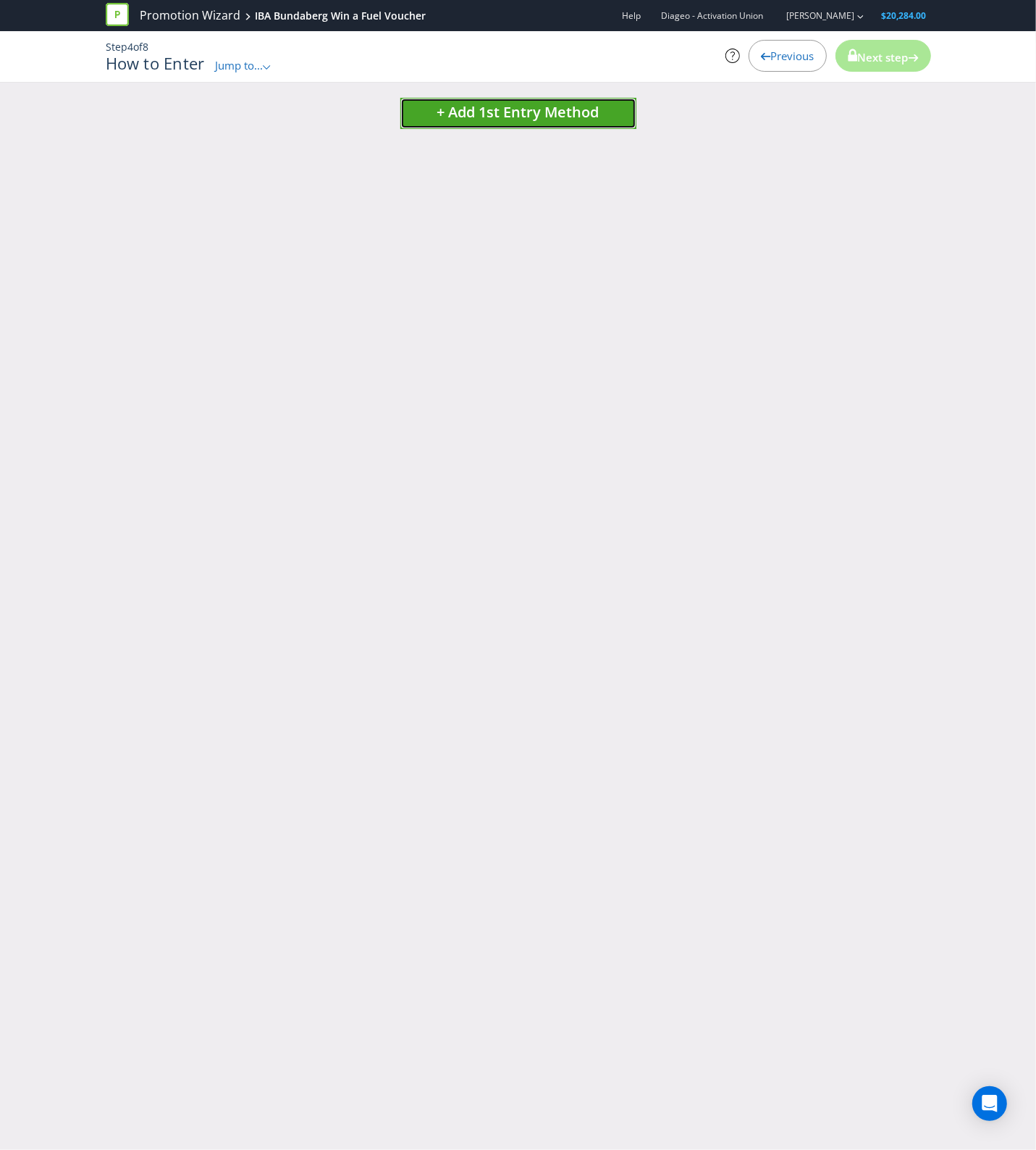
click at [486, 103] on span "+ Add 1st Entry Method" at bounding box center [518, 112] width 162 height 19
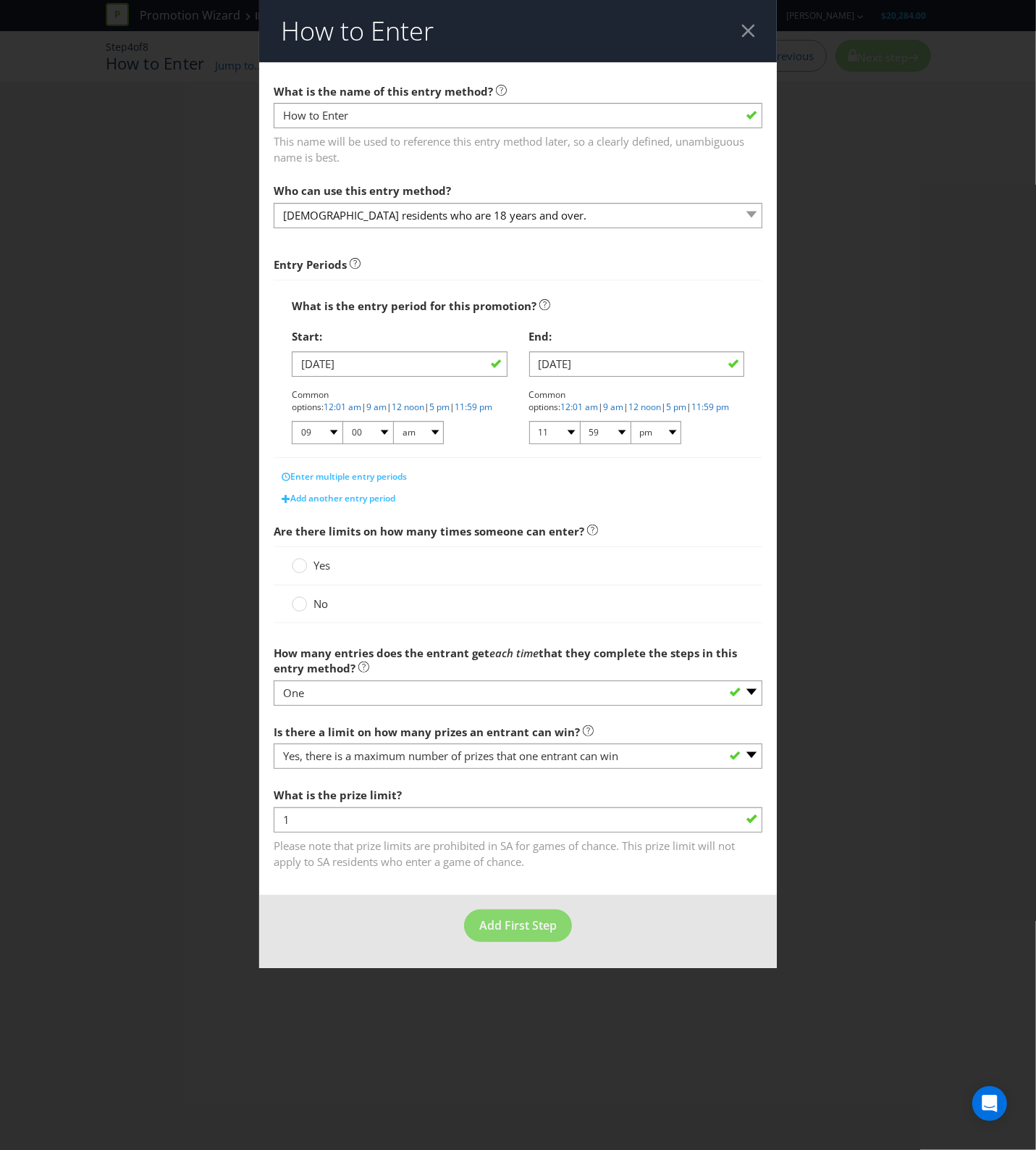
click at [331, 568] on span at bounding box center [331, 565] width 3 height 15
click at [0, 0] on input "Yes" at bounding box center [0, 0] width 0 height 0
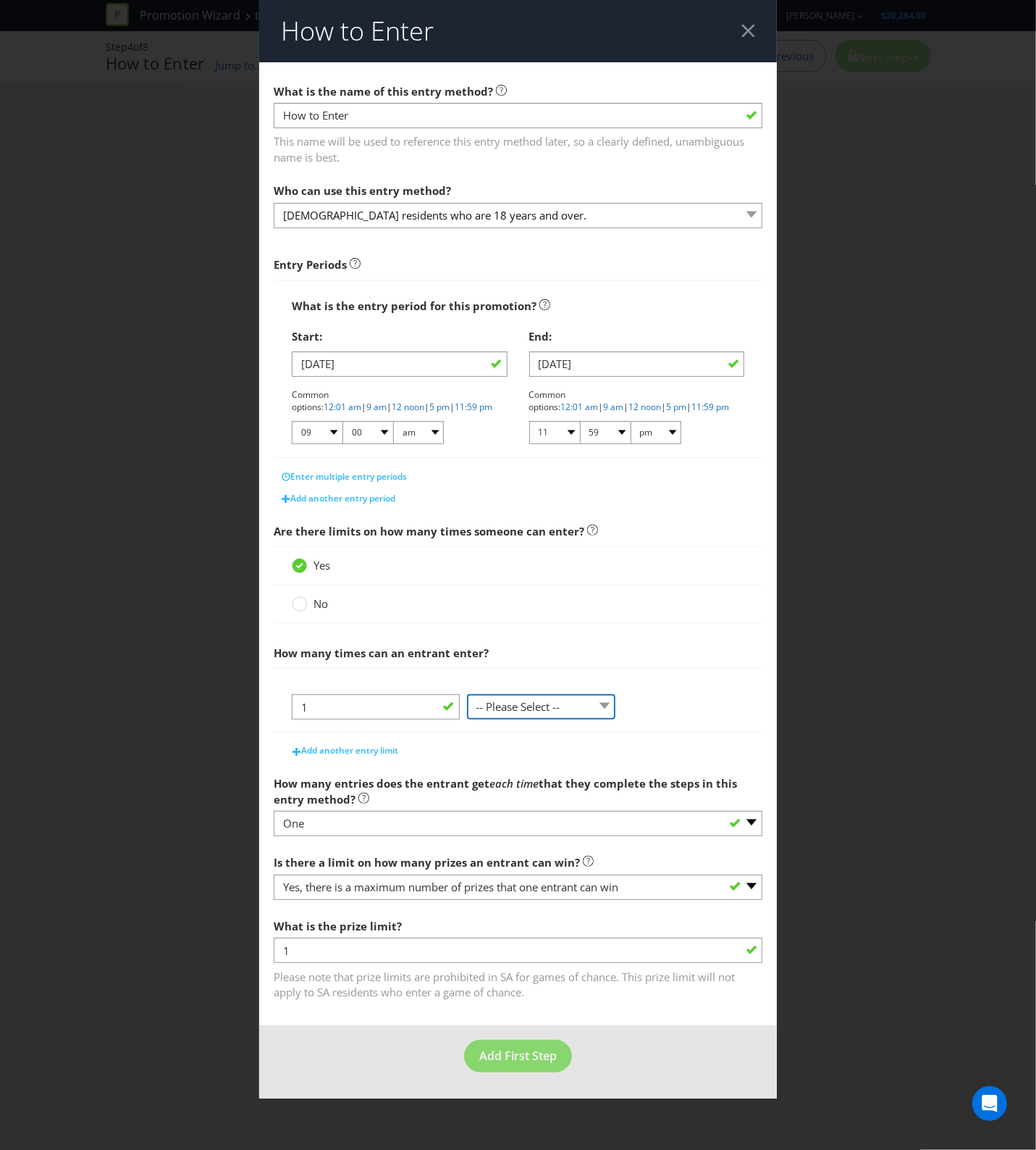
drag, startPoint x: 485, startPoint y: 711, endPoint x: 487, endPoint y: 719, distance: 8.2
click at [485, 711] on select "-- Please Select -- per person per day per purchase per transaction Other (plea…" at bounding box center [541, 707] width 149 height 26
select select "PER_PERSON"
click at [467, 696] on select "-- Please Select -- per person per day per purchase per transaction Other (plea…" at bounding box center [541, 707] width 149 height 26
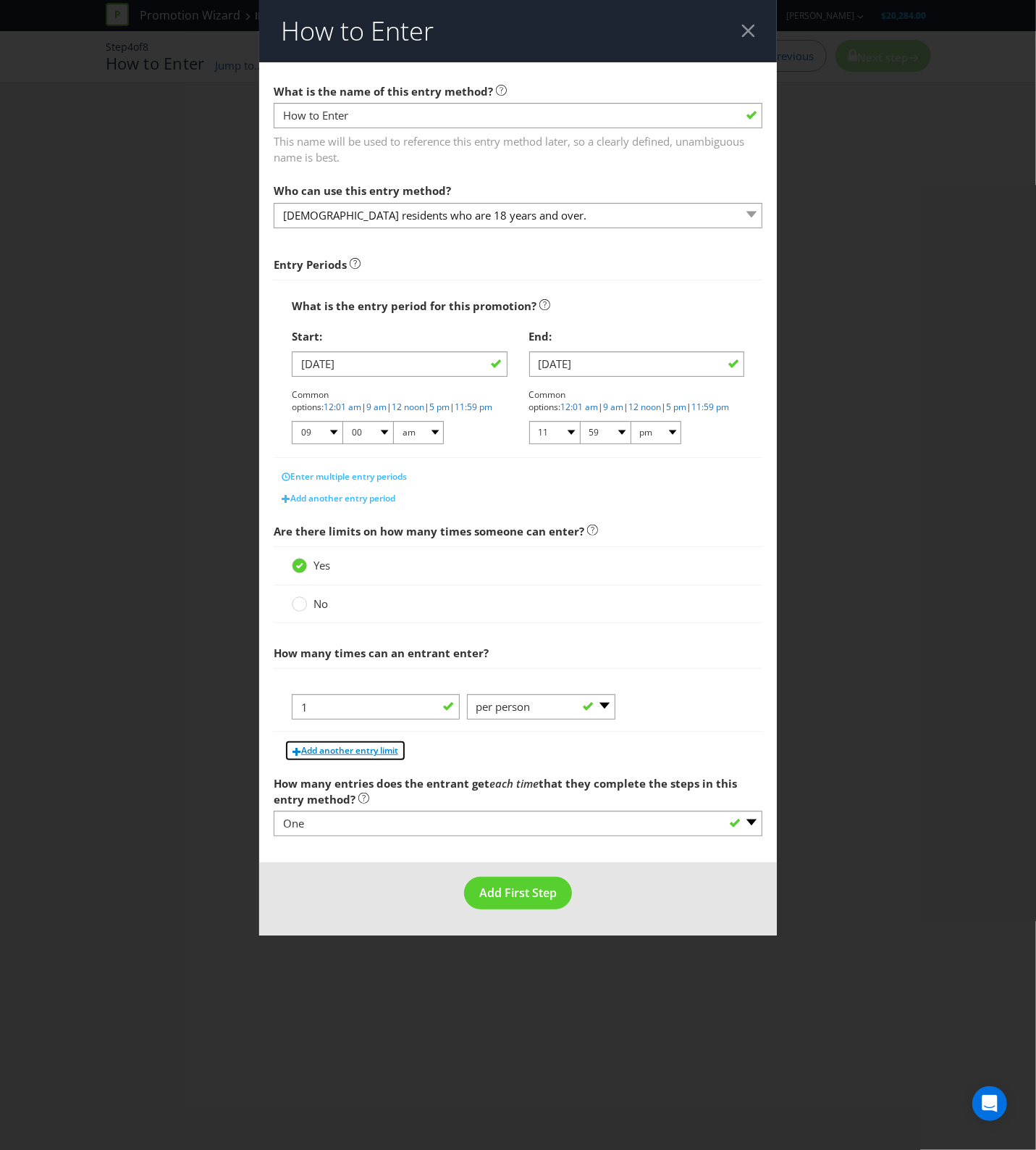
click at [375, 752] on span "Add another entry limit" at bounding box center [350, 750] width 97 height 12
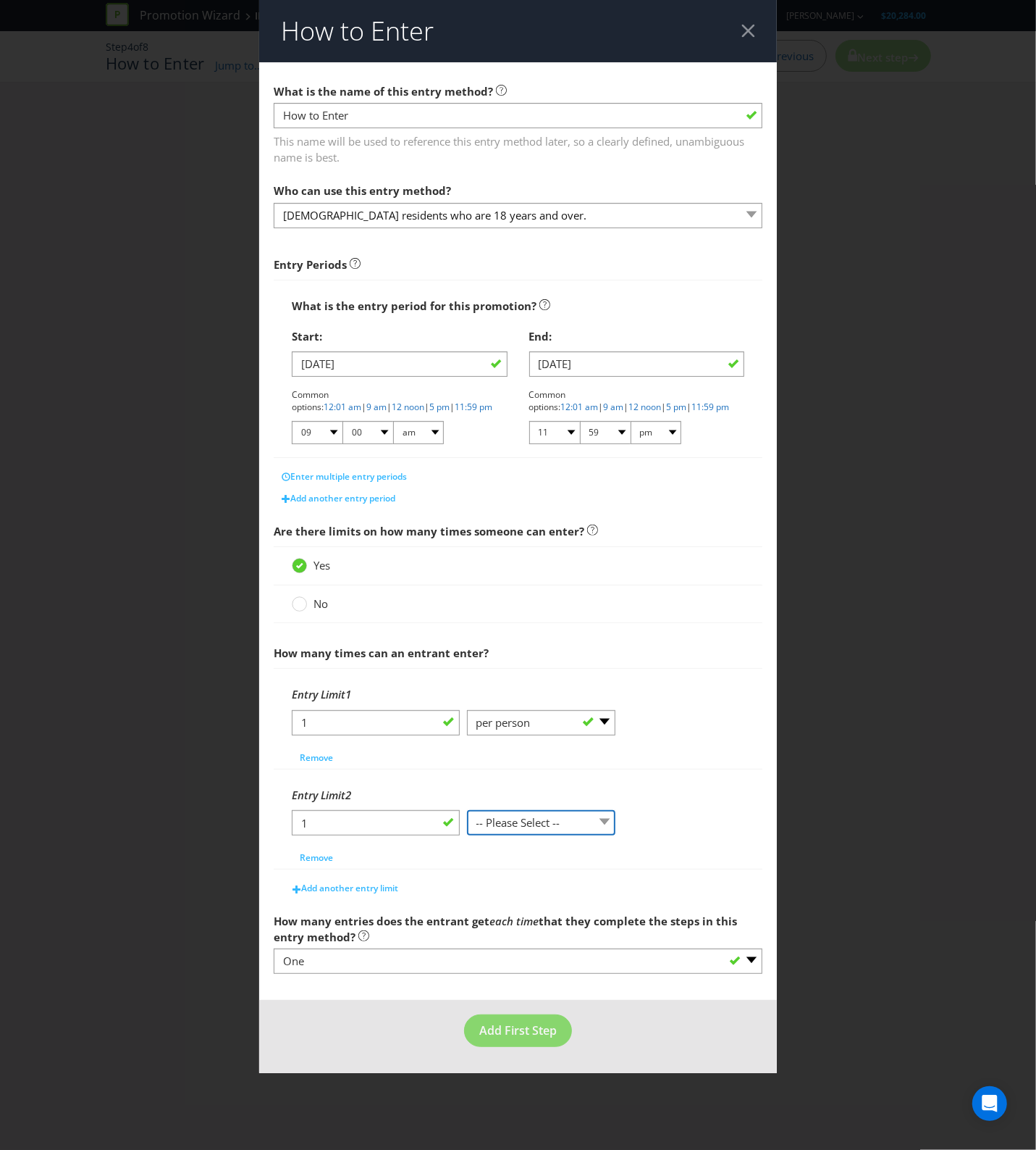
click at [494, 827] on select "-- Please Select -- per person per day per purchase per transaction Other (plea…" at bounding box center [541, 823] width 149 height 26
select select "PER_DAY"
click at [467, 812] on select "-- Please Select -- per person per day per purchase per transaction Other (plea…" at bounding box center [541, 823] width 149 height 26
click at [372, 894] on span "Add another entry limit" at bounding box center [350, 887] width 97 height 12
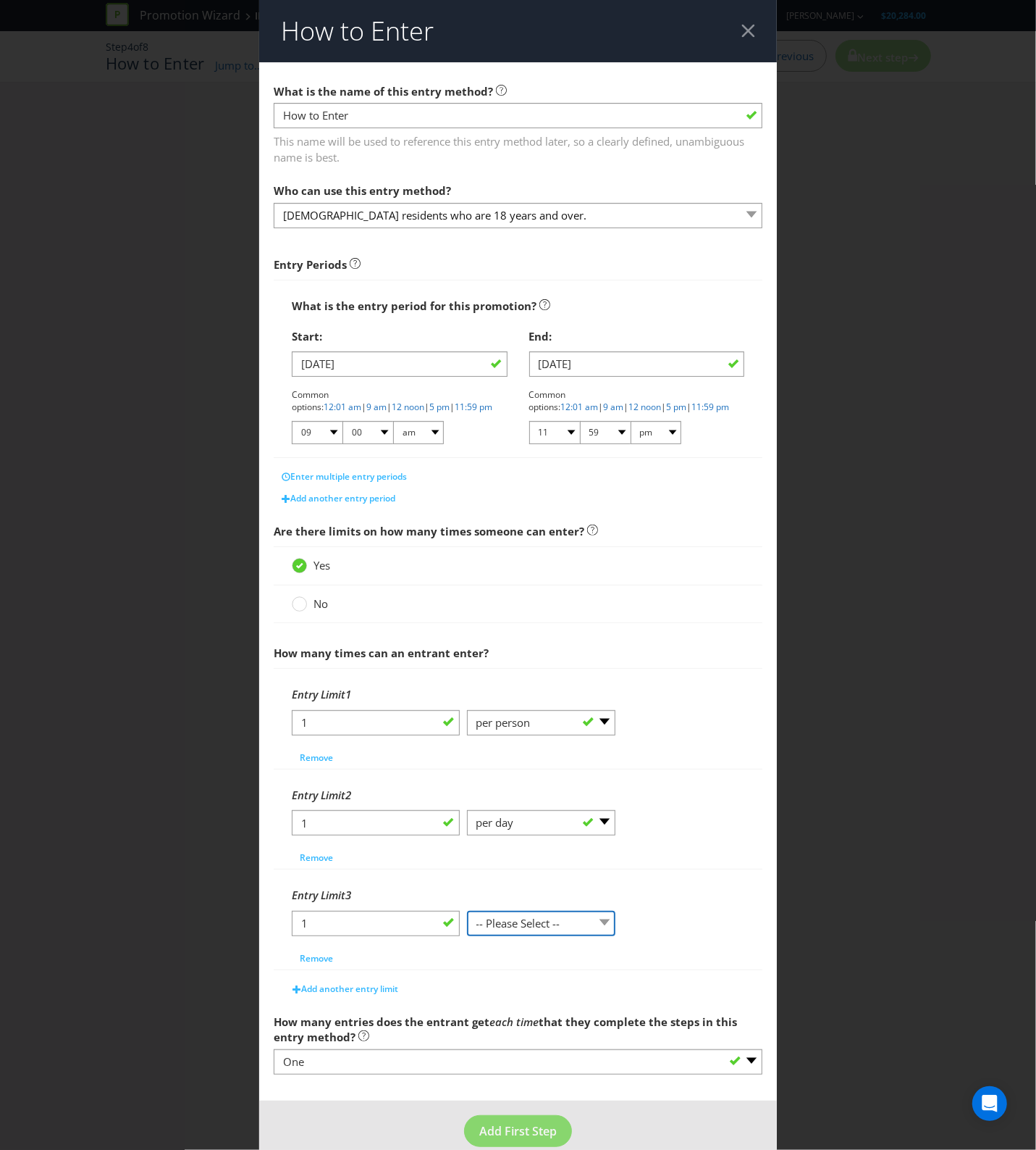
click at [551, 926] on select "-- Please Select -- per person per day per purchase per transaction Other (plea…" at bounding box center [541, 924] width 149 height 26
select select "PER_TRANSACTION"
click at [467, 913] on select "-- Please Select -- per person per day per purchase per transaction Other (plea…" at bounding box center [541, 924] width 149 height 26
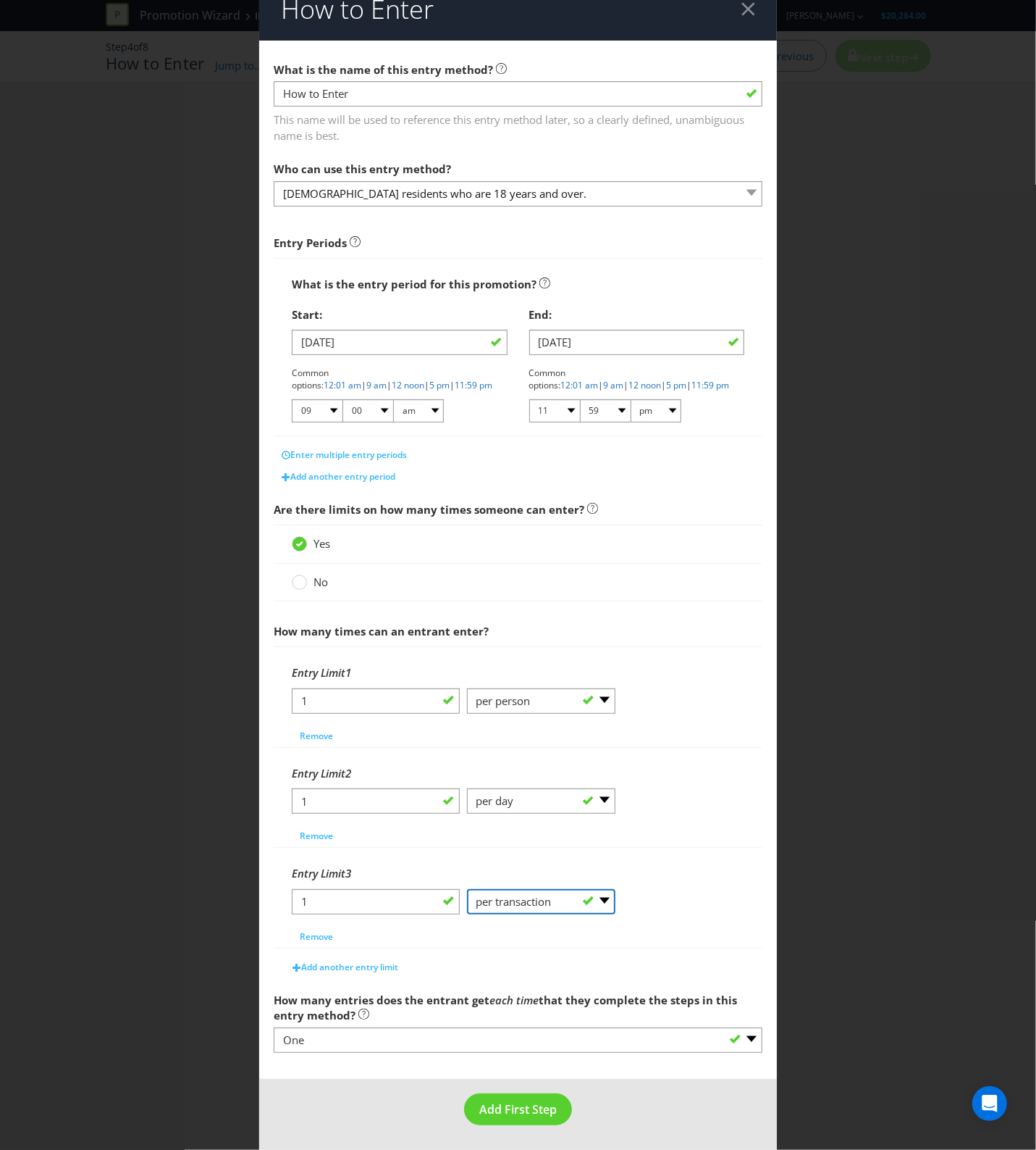
scroll to position [27, 0]
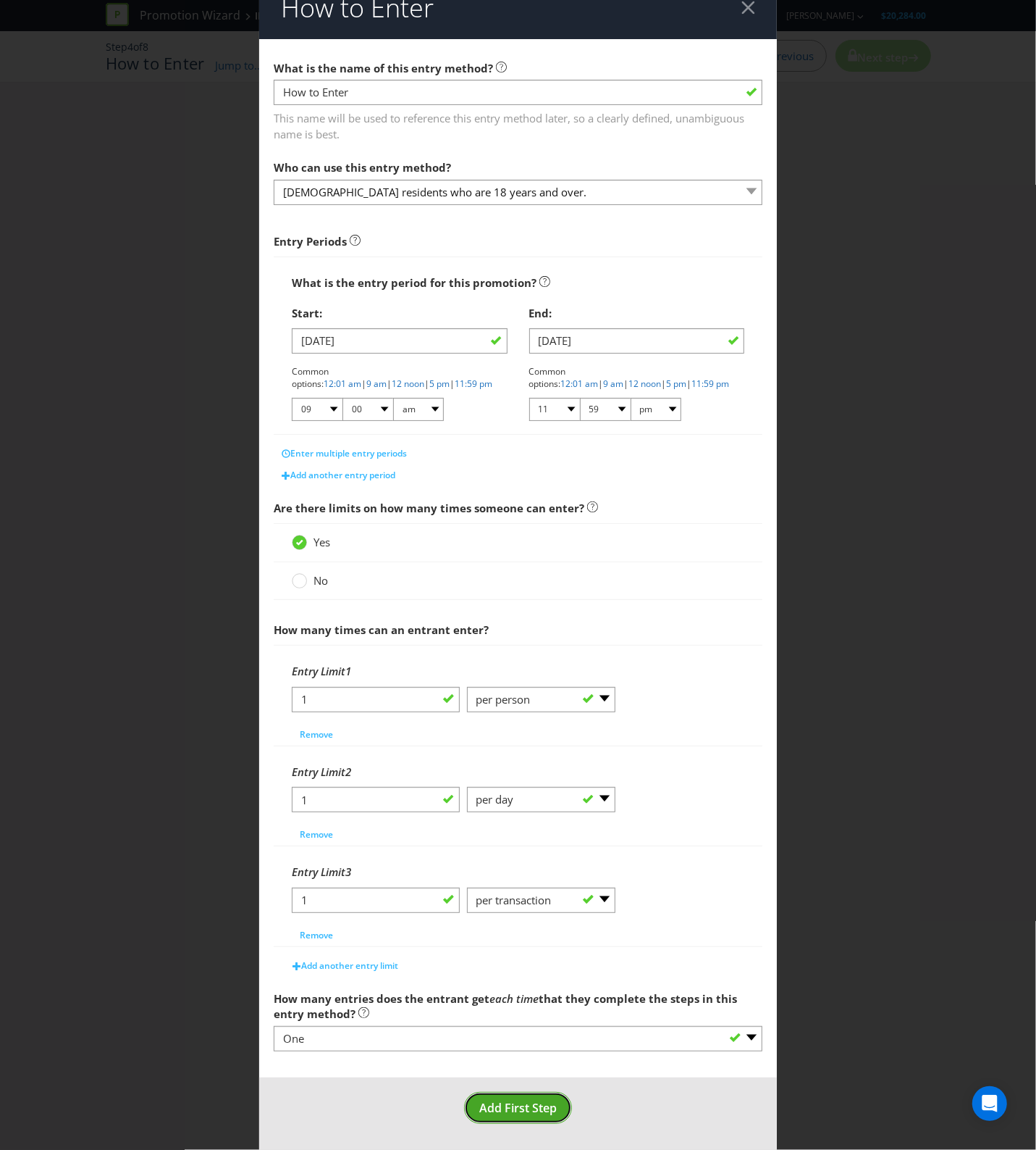
click at [504, 1112] on span "Add First Step" at bounding box center [518, 1107] width 78 height 16
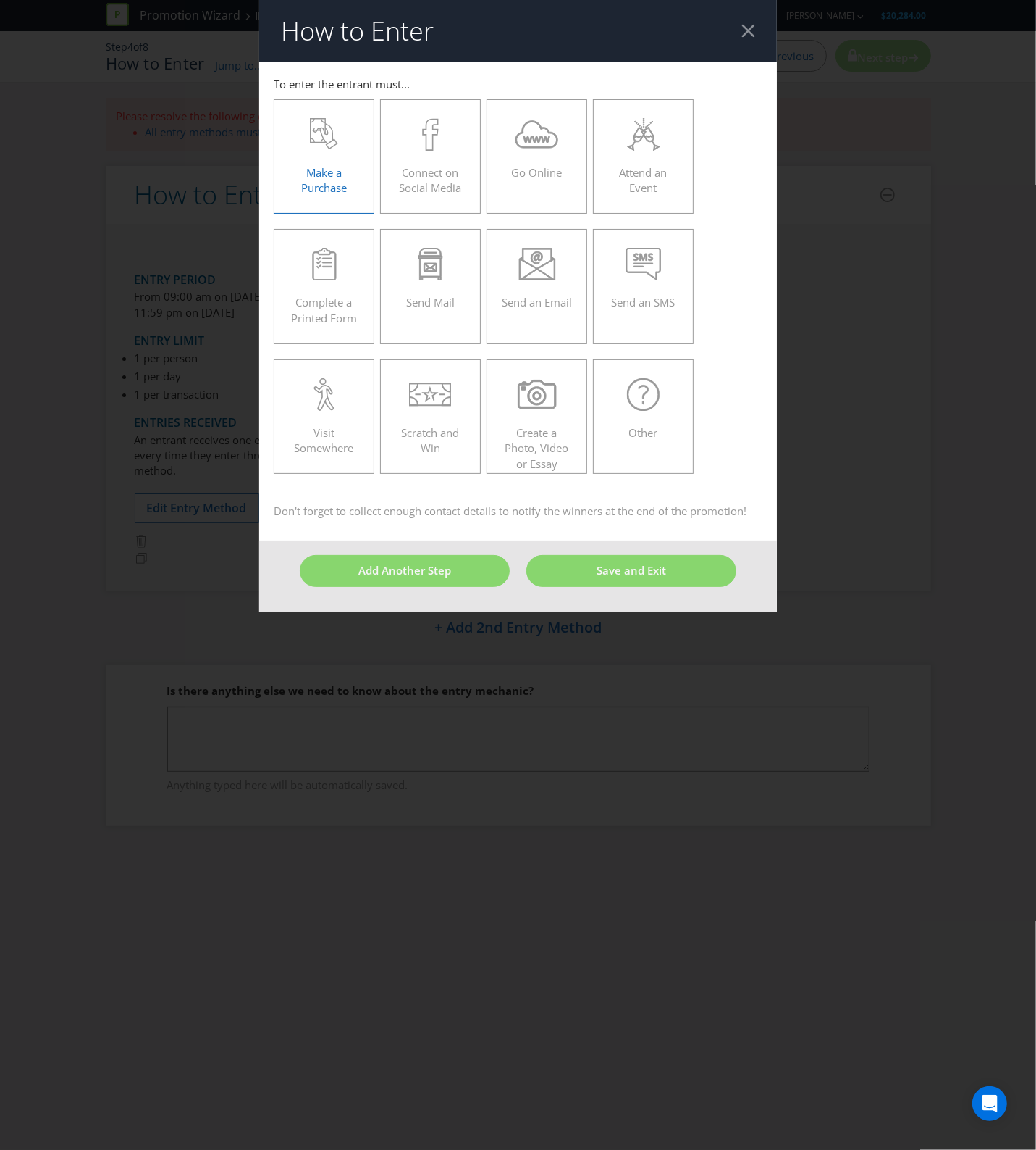
click at [280, 146] on label "Make a Purchase" at bounding box center [324, 156] width 102 height 114
click at [0, 0] on input "Make a Purchase" at bounding box center [0, 0] width 0 height 0
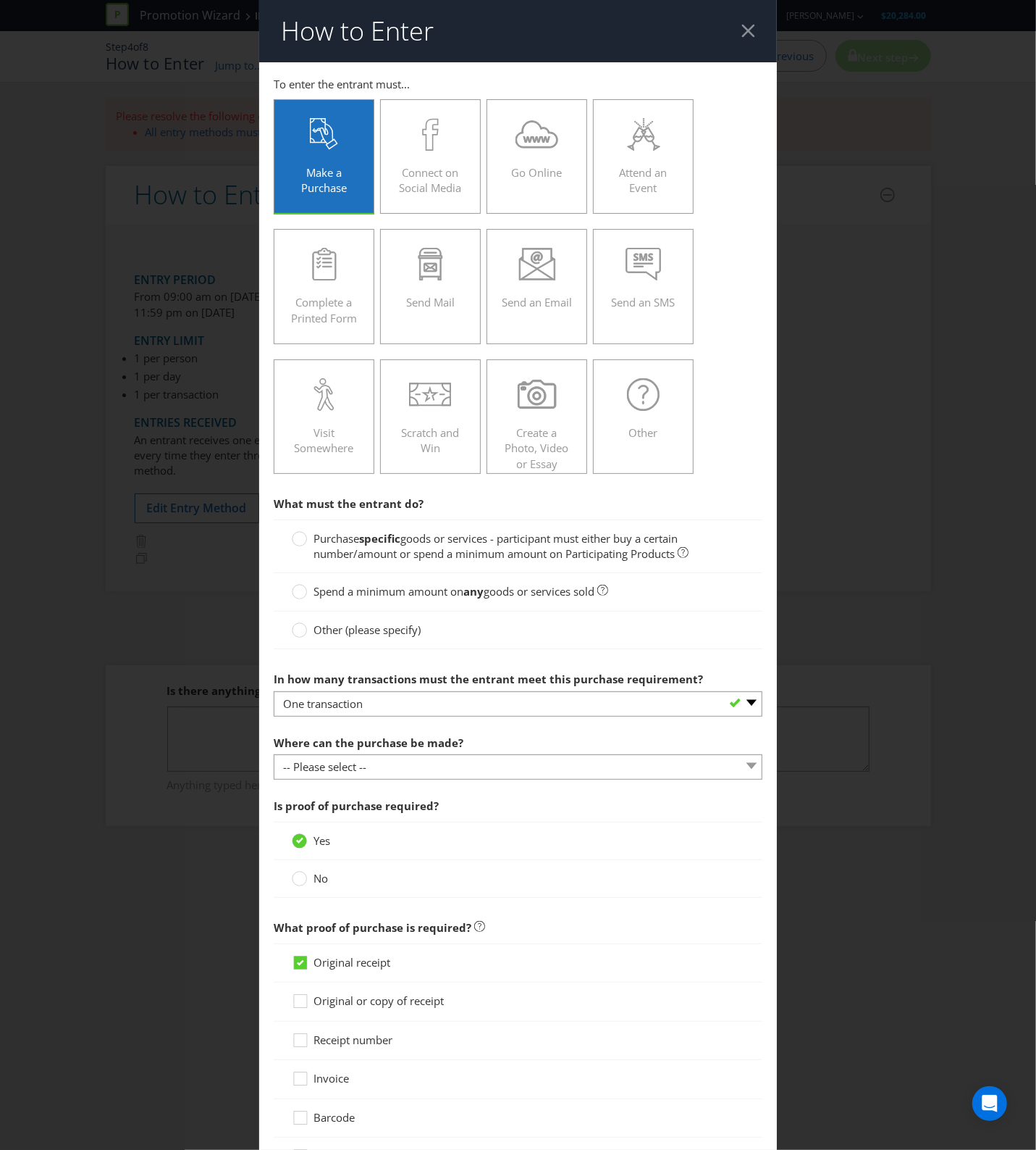
click at [468, 557] on span "goods or services - participant must either buy a certain number/amount or spen…" at bounding box center [496, 546] width 364 height 29
click at [0, 0] on input "Purchase specific goods or services - participant must either buy a certain num…" at bounding box center [0, 0] width 0 height 0
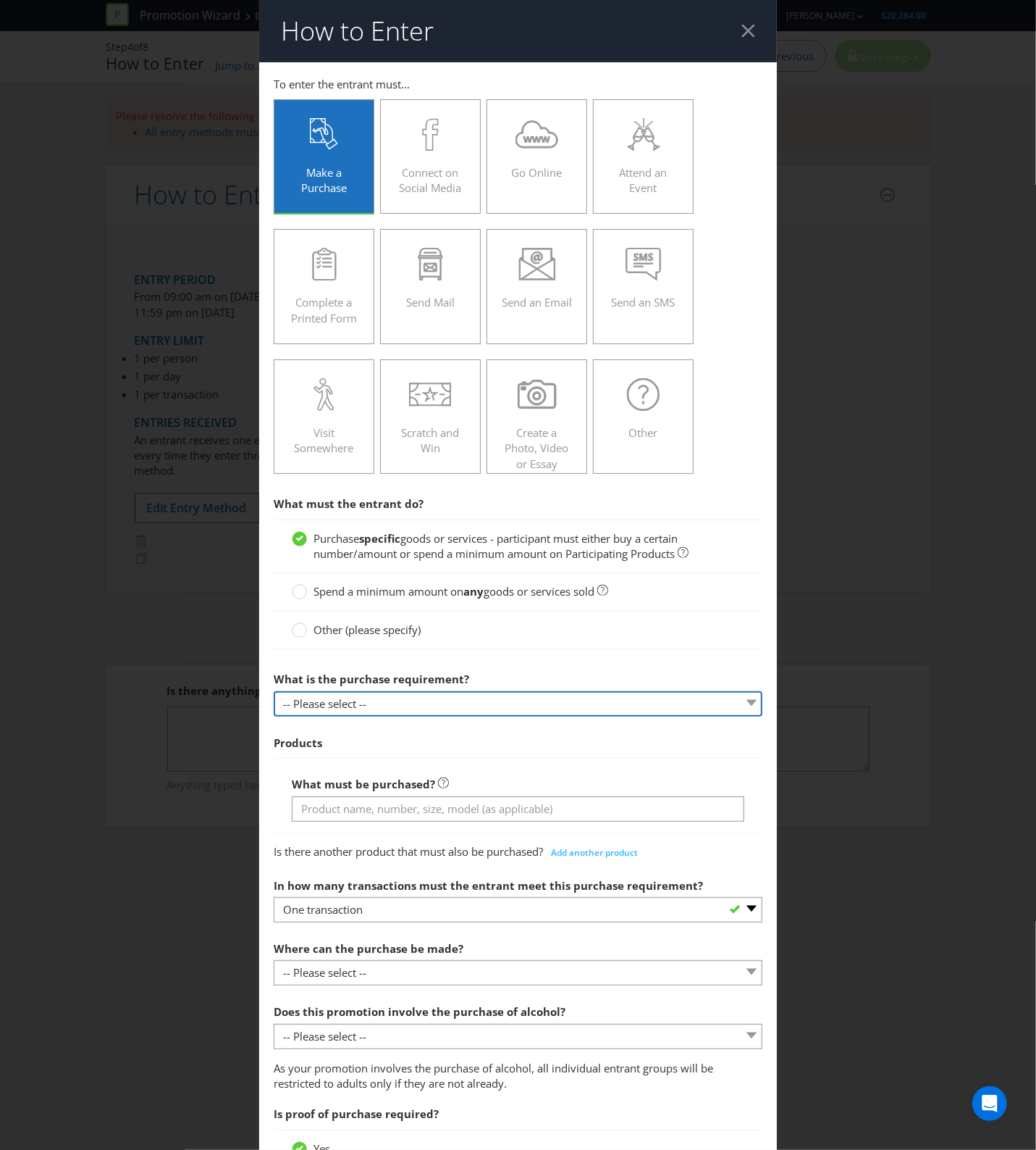
click at [460, 705] on select "-- Please select -- Buy a certain number of these products or services Spend a …" at bounding box center [518, 704] width 490 height 26
select select "MINIMUM_SPEND_AMOUNT"
click at [274, 692] on select "-- Please select -- Buy a certain number of these products or services Spend a …" at bounding box center [518, 704] width 490 height 26
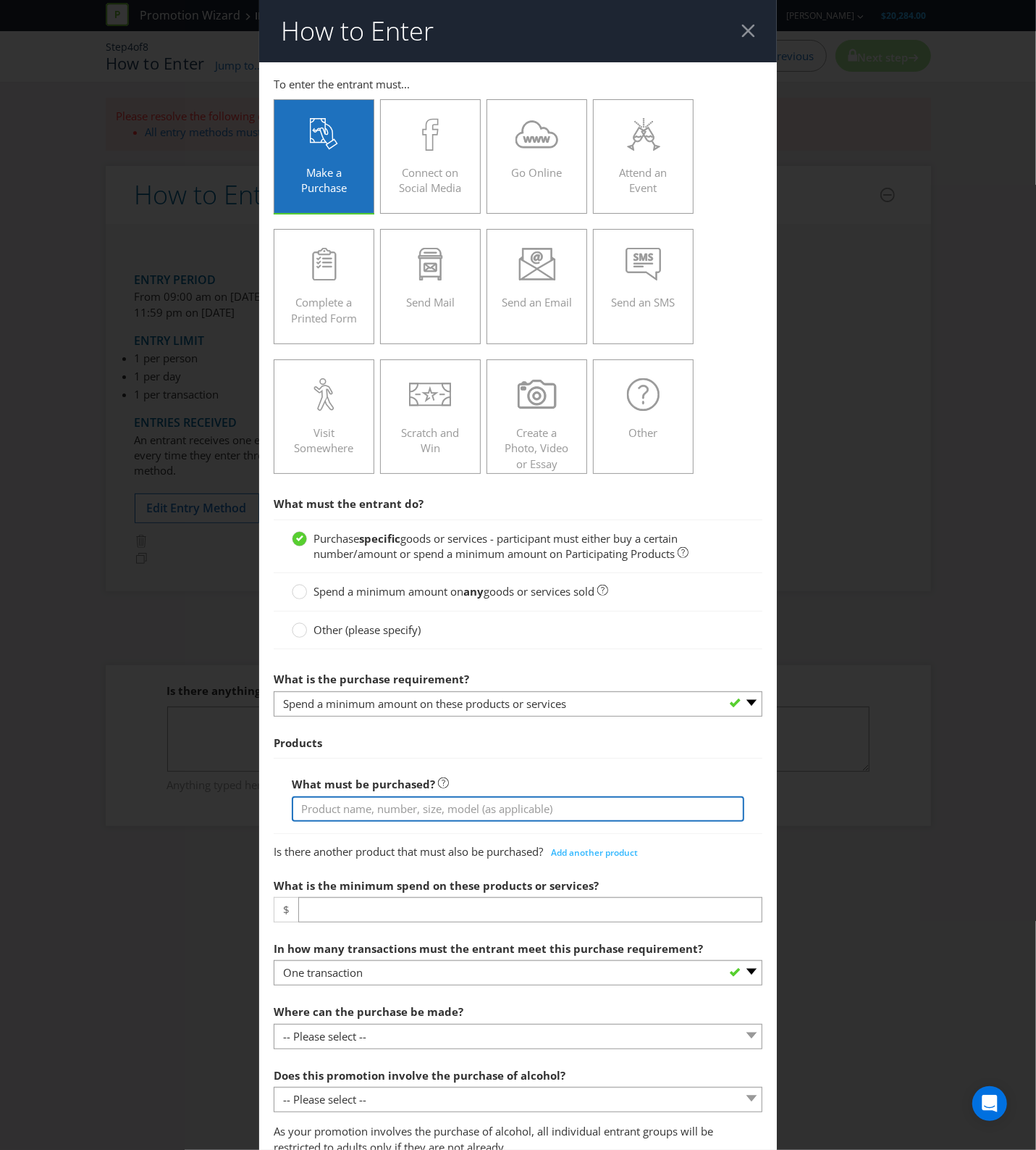
click at [432, 815] on input "text" at bounding box center [518, 809] width 453 height 26
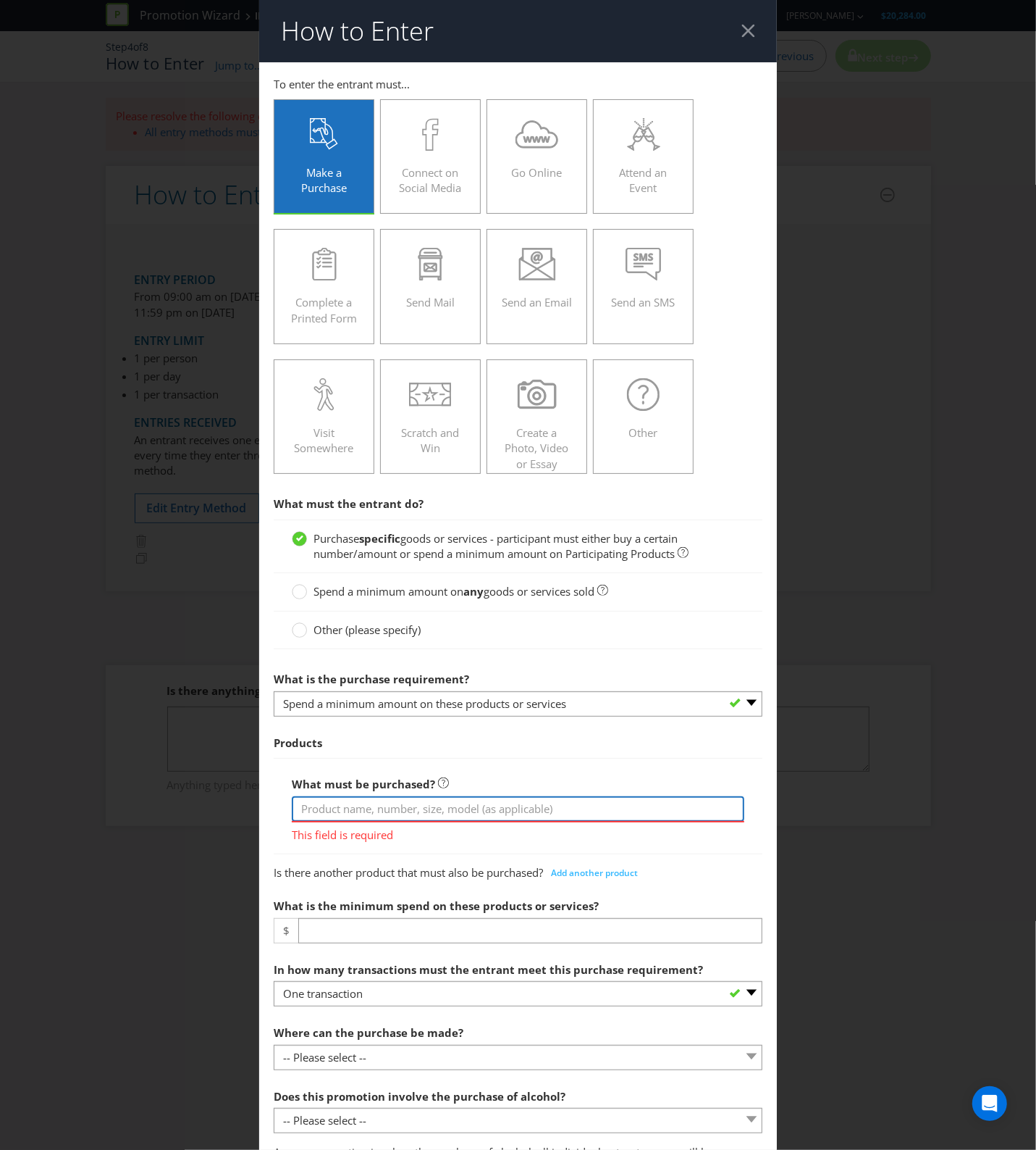
click at [411, 817] on input "text" at bounding box center [518, 809] width 453 height 26
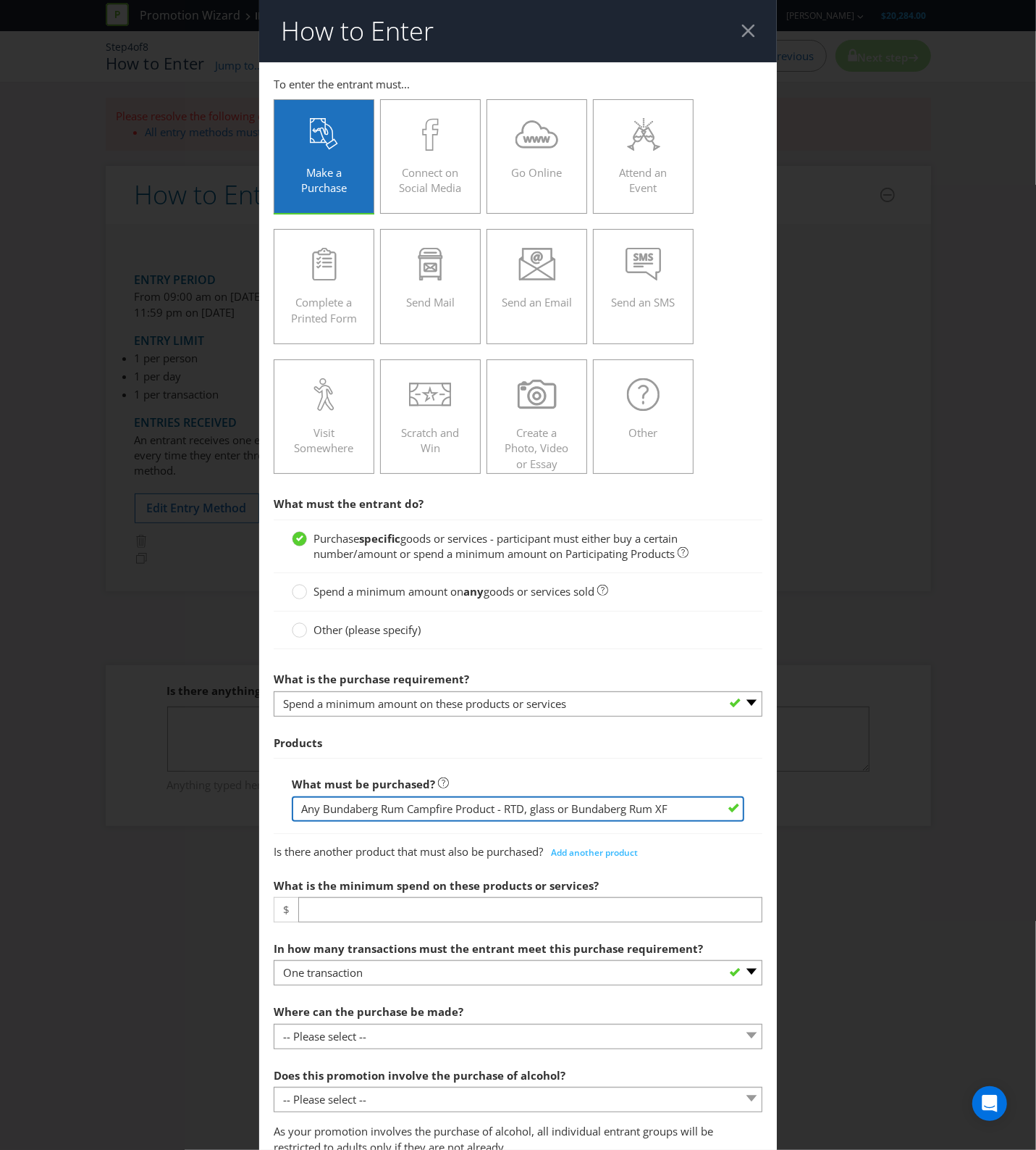
click at [529, 812] on input "Any Bundaberg Rum Campfire Product - RTD, glass or Bundaberg Rum XF" at bounding box center [518, 809] width 453 height 26
type input "Any Bundaberg Rum Campfire Product - RTD, Glass or Bundaberg Rum XF"
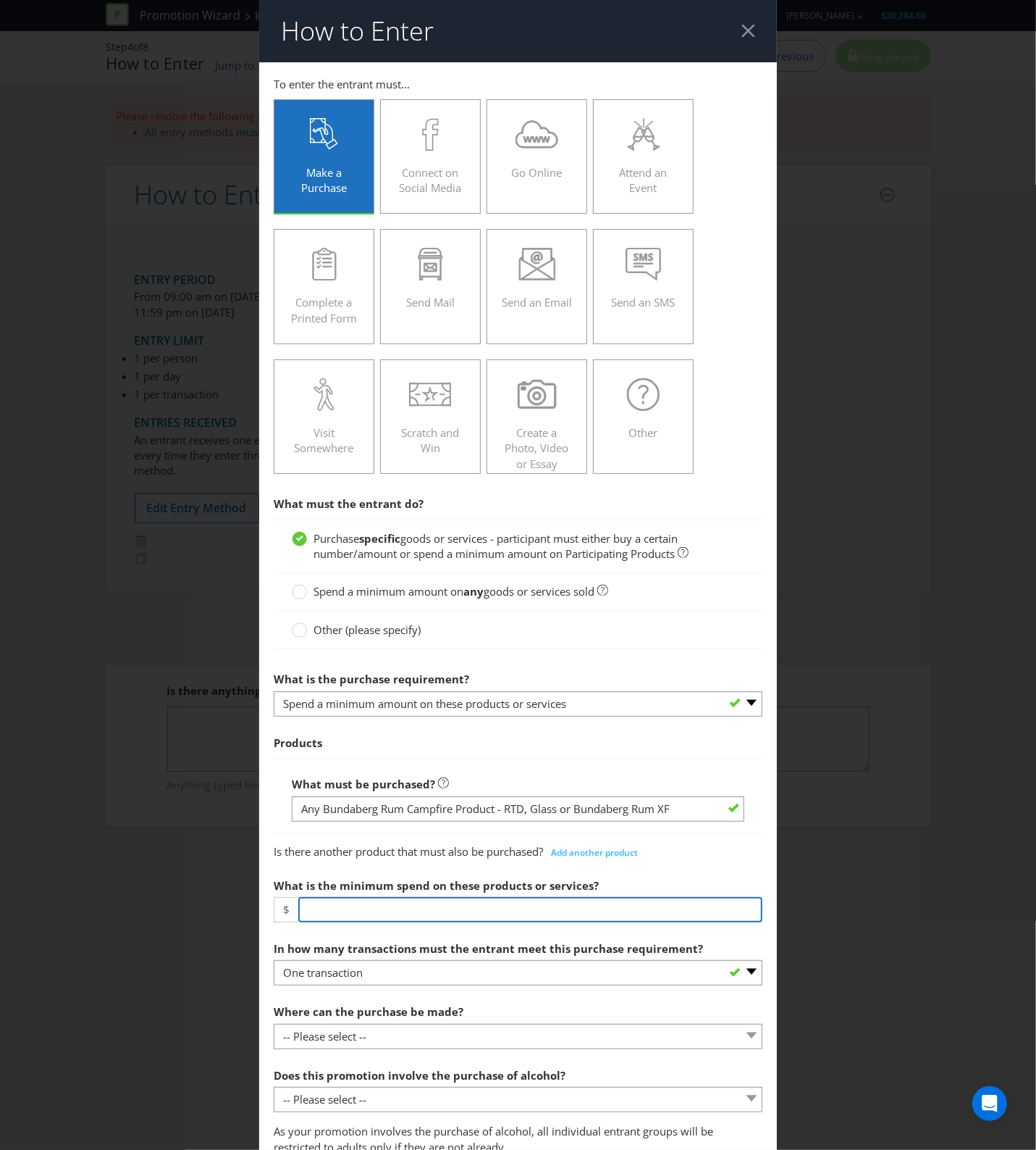
click at [442, 913] on input "number" at bounding box center [531, 910] width 465 height 26
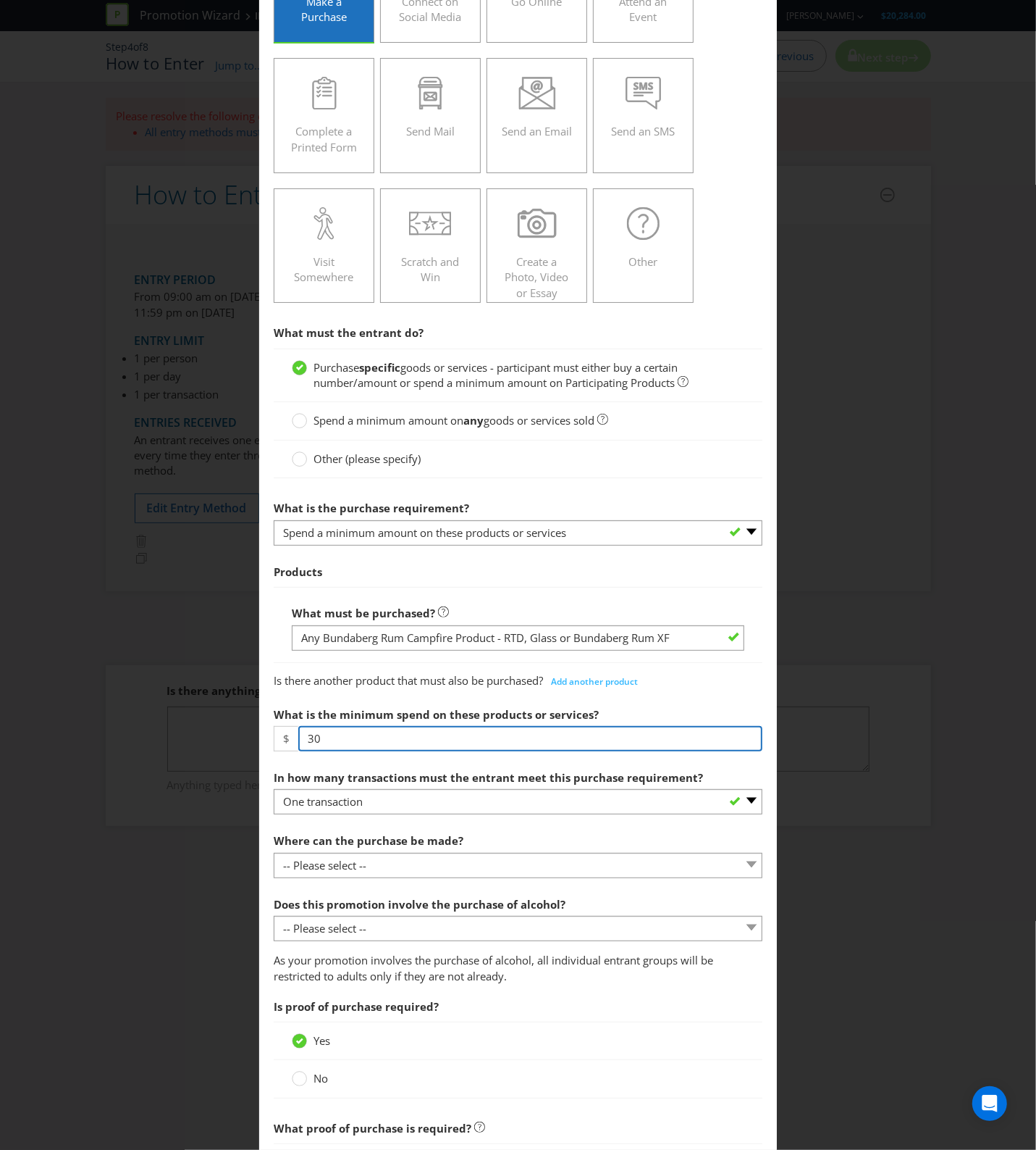
scroll to position [181, 0]
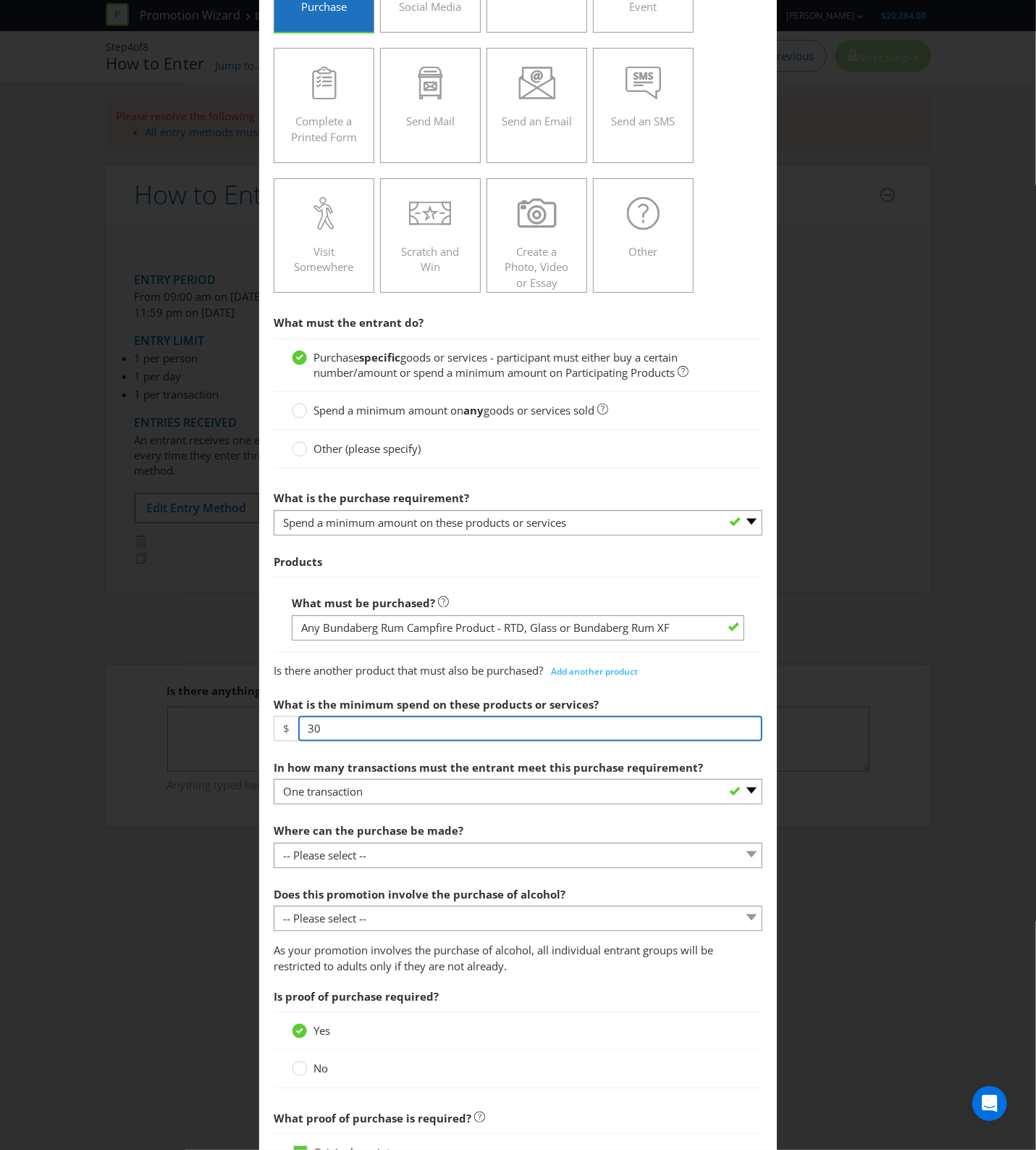
type input "30"
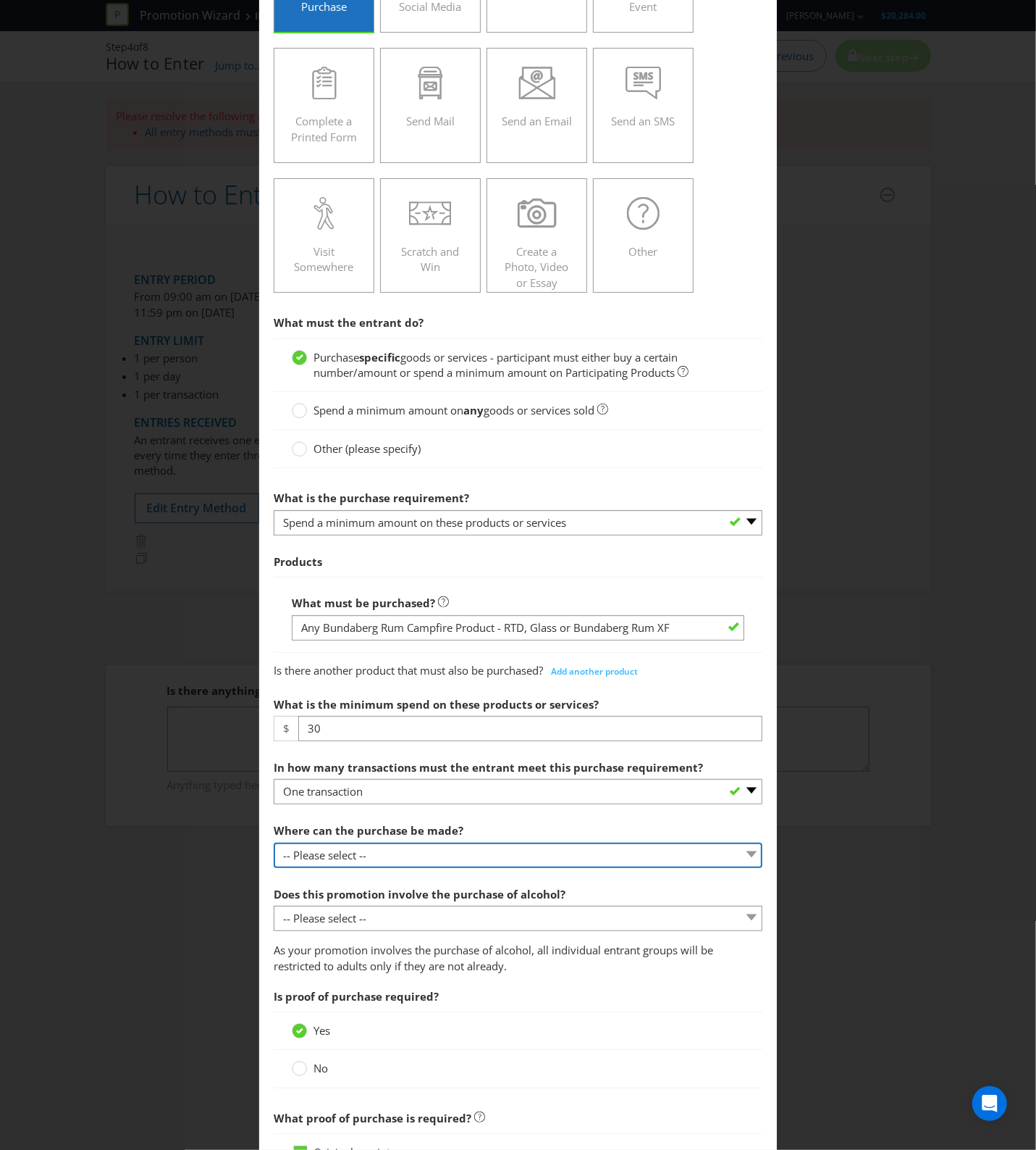
click at [522, 860] on select "-- Please select -- Any stores displaying promotional material (including onlin…" at bounding box center [518, 855] width 490 height 26
select select "ANY_DISPLAYING_PROMOTIONAL_MATERIAL"
click at [274, 845] on select "-- Please select -- Any stores displaying promotional material (including onlin…" at bounding box center [518, 855] width 490 height 26
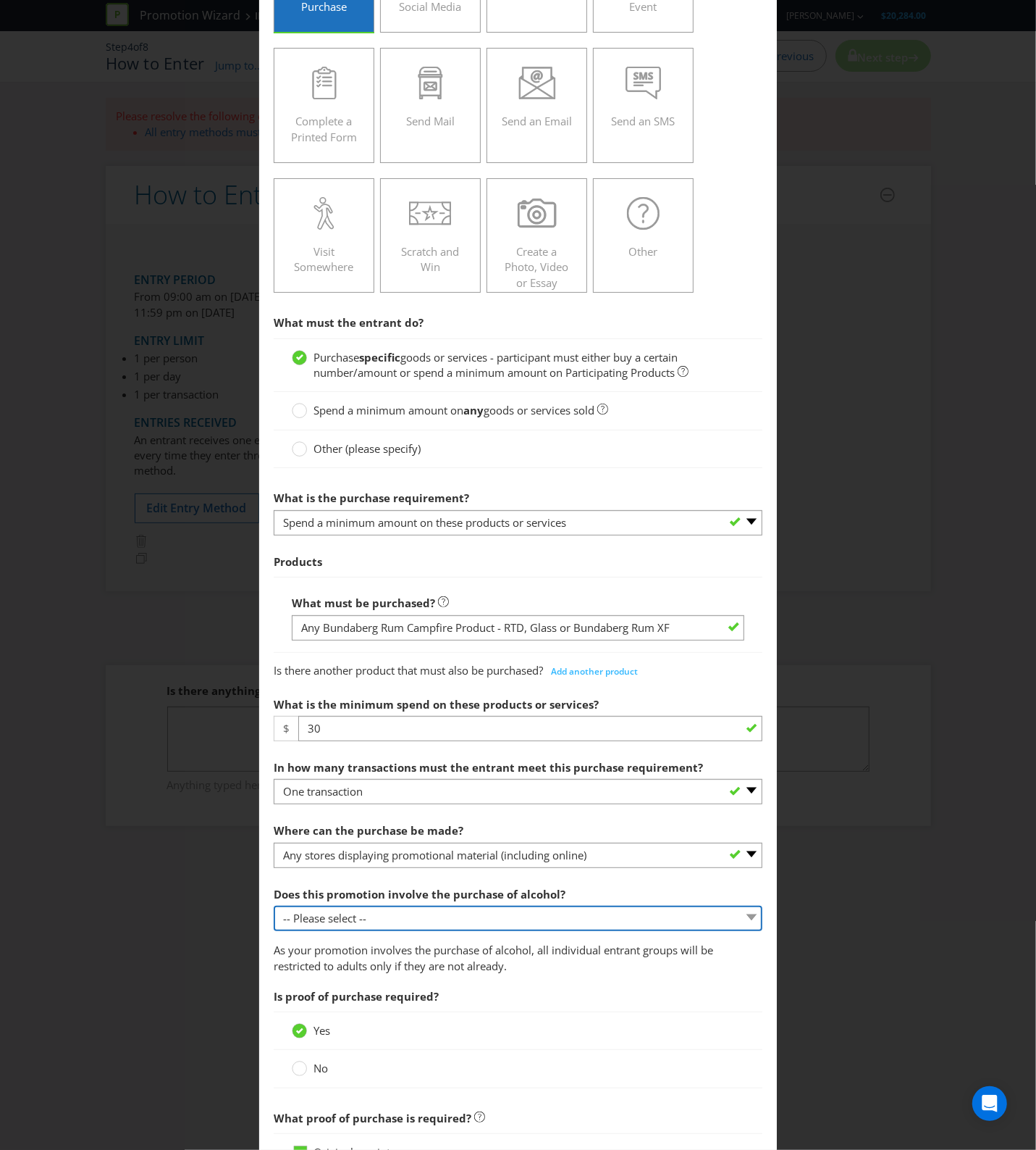
click at [595, 921] on select "-- Please select -- Yes, for on-premises consumption Yes, for off-premises cons…" at bounding box center [518, 918] width 490 height 26
select select "YES_OFF_PREMISES"
click at [274, 907] on select "-- Please select -- Yes, for on-premises consumption Yes, for off-premises cons…" at bounding box center [518, 918] width 490 height 26
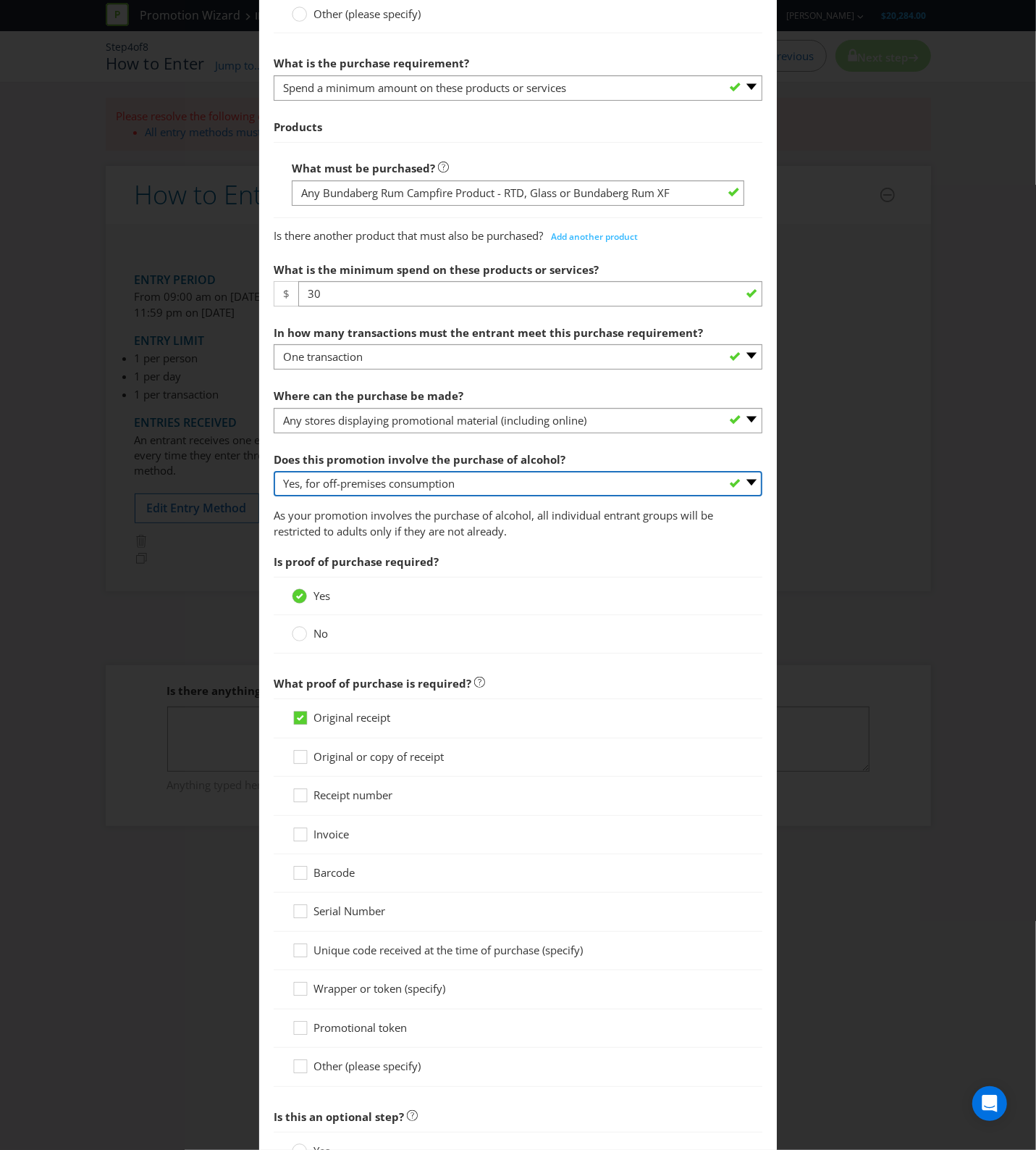
scroll to position [634, 0]
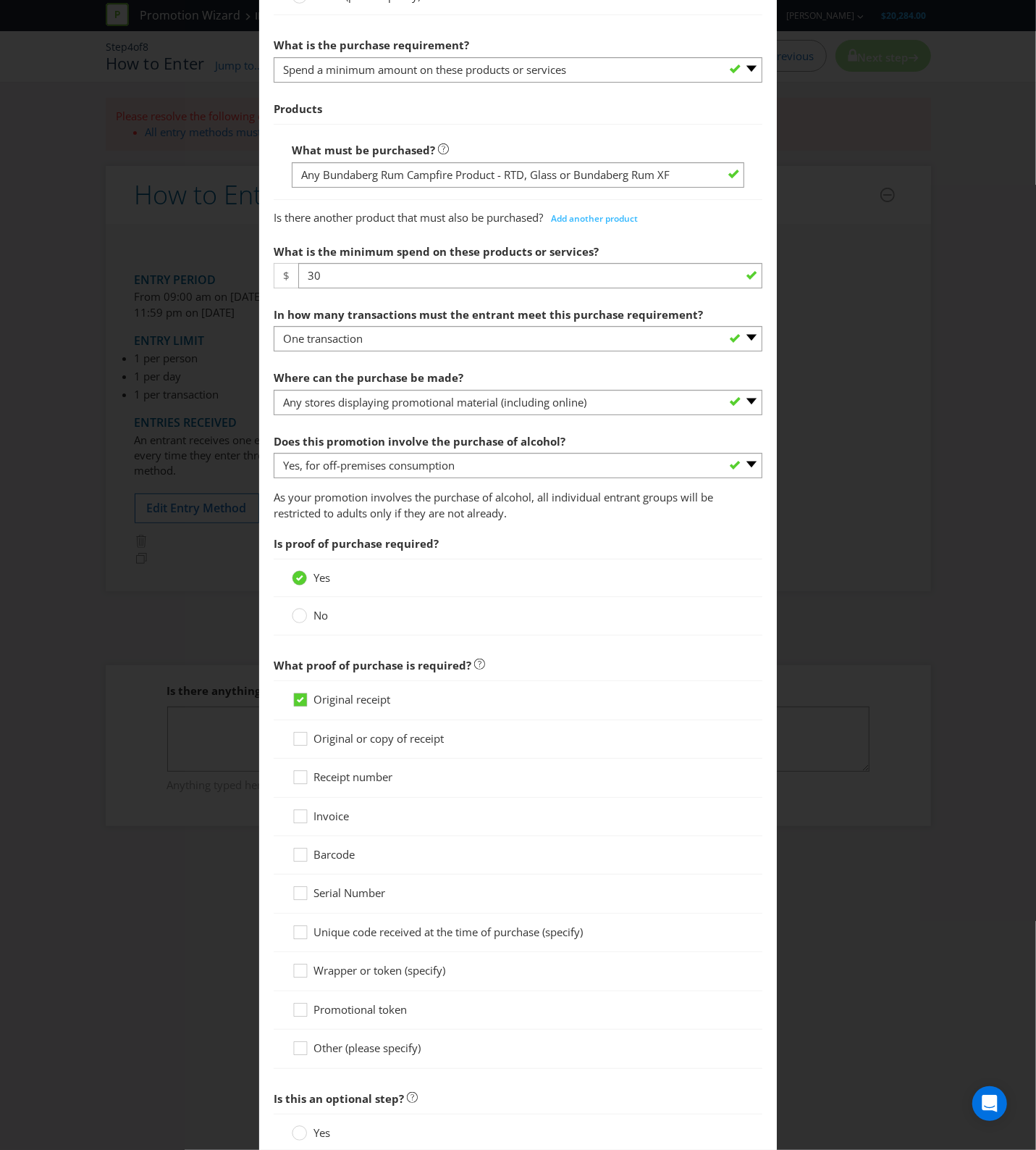
click at [444, 743] on span at bounding box center [445, 738] width 3 height 15
click at [0, 0] on input "Original or copy of receipt" at bounding box center [0, 0] width 0 height 0
click at [377, 709] on div at bounding box center [518, 708] width 453 height 2
click at [378, 703] on span "Original receipt" at bounding box center [352, 700] width 77 height 15
click at [0, 0] on input "Original receipt" at bounding box center [0, 0] width 0 height 0
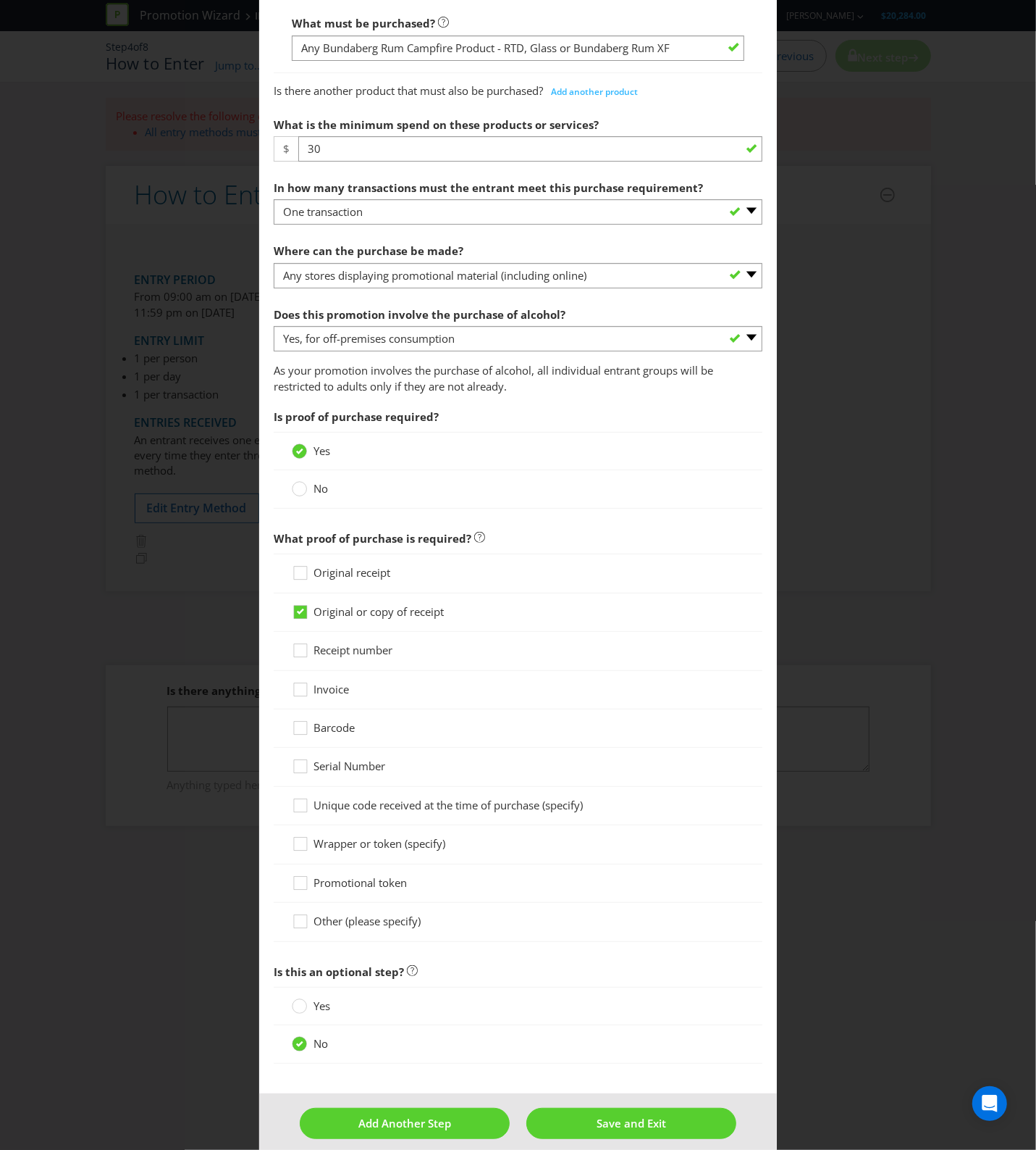
scroll to position [780, 0]
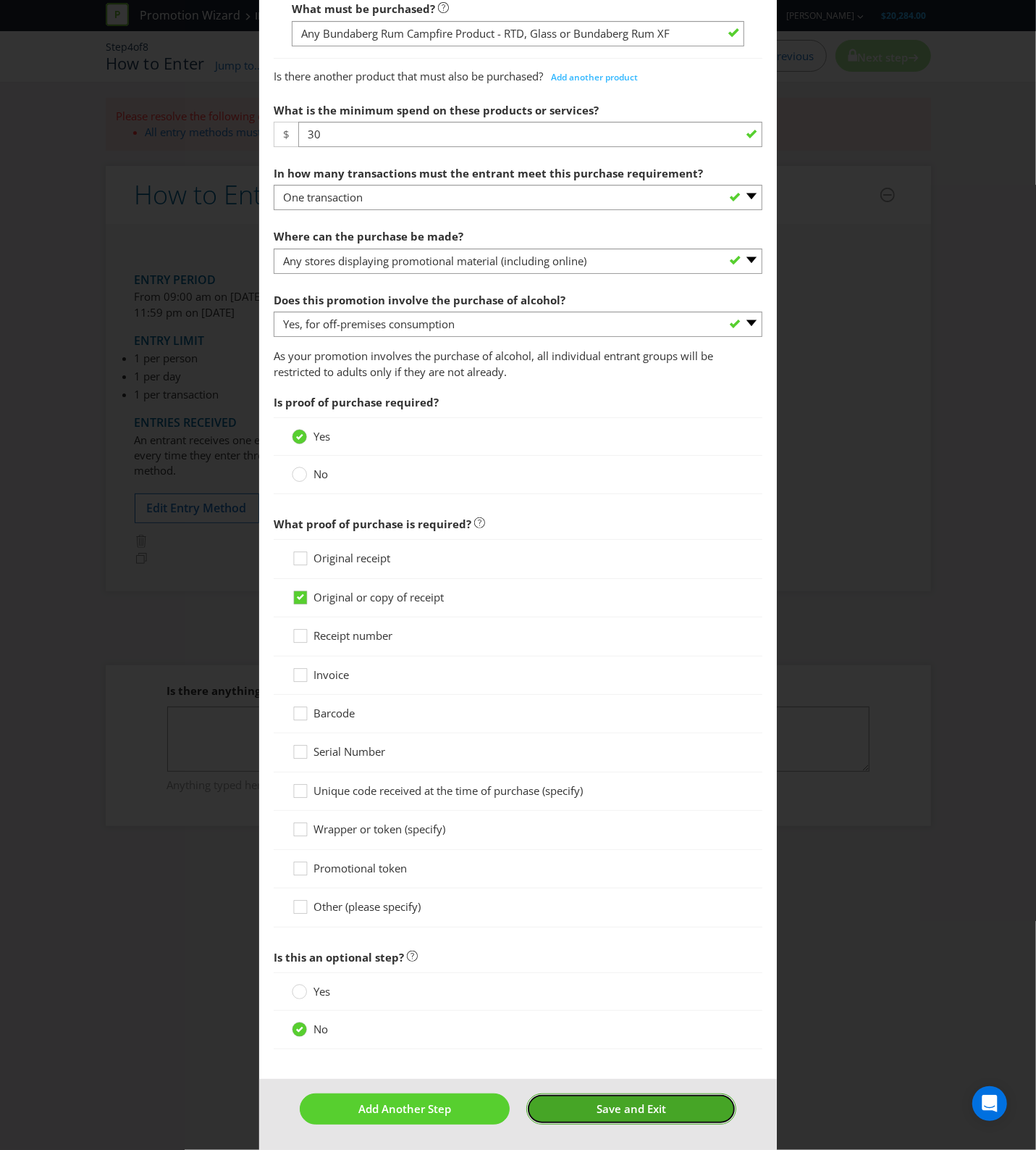
click at [602, 1111] on span "Save and Exit" at bounding box center [631, 1109] width 70 height 15
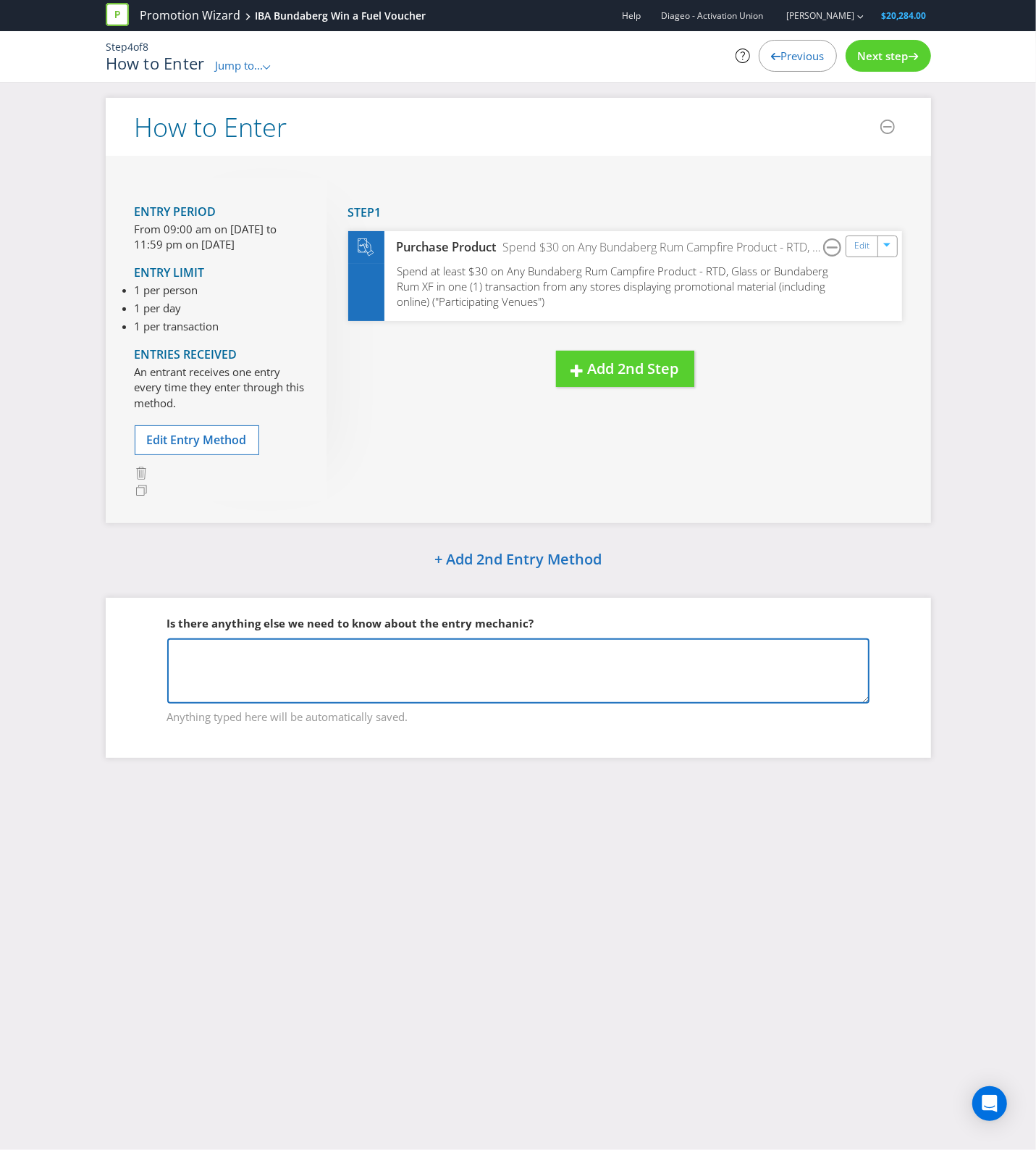
click at [418, 663] on textarea at bounding box center [518, 670] width 702 height 65
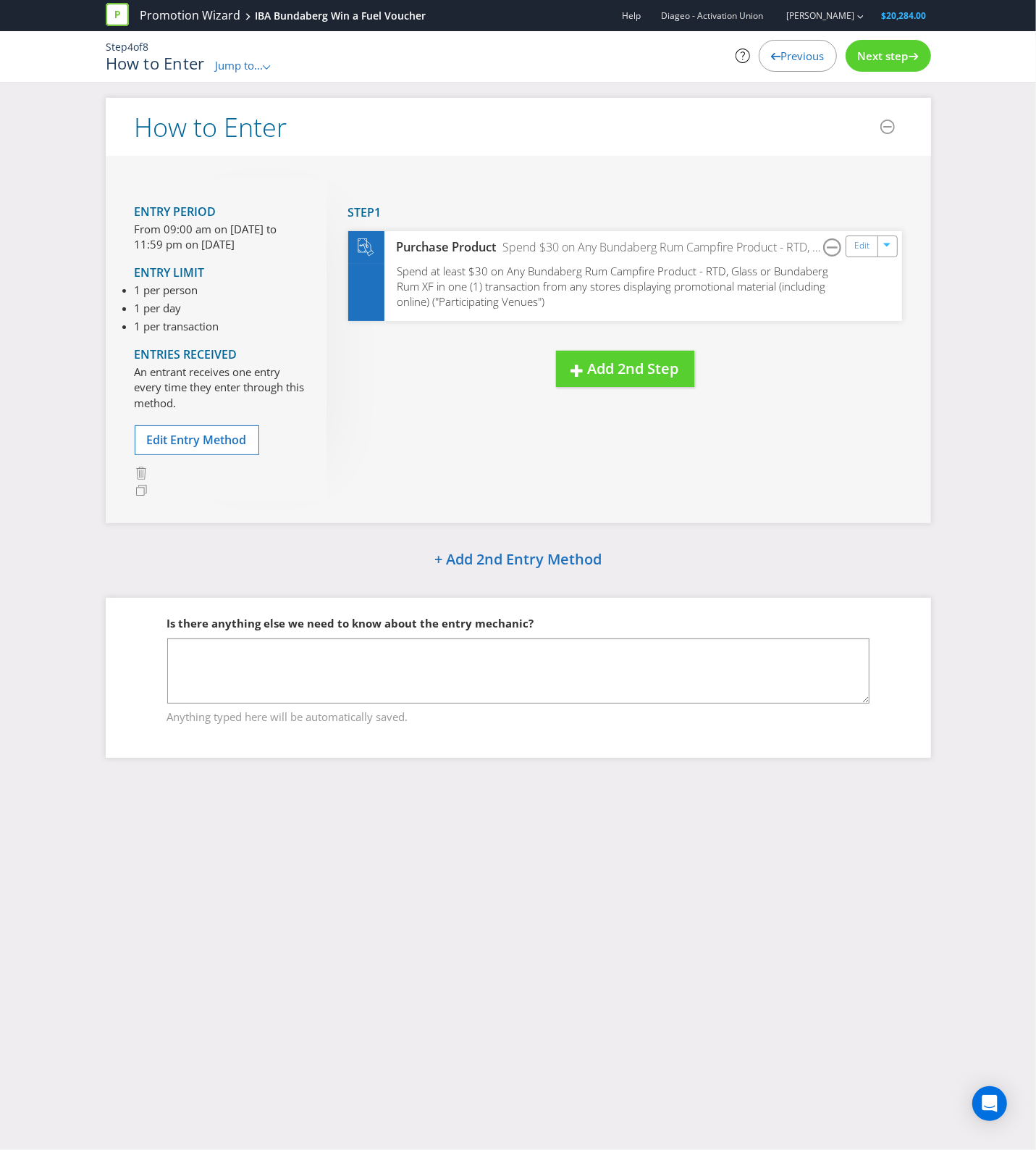
click at [268, 713] on span "Anything typed here will be automatically saved." at bounding box center [518, 714] width 702 height 21
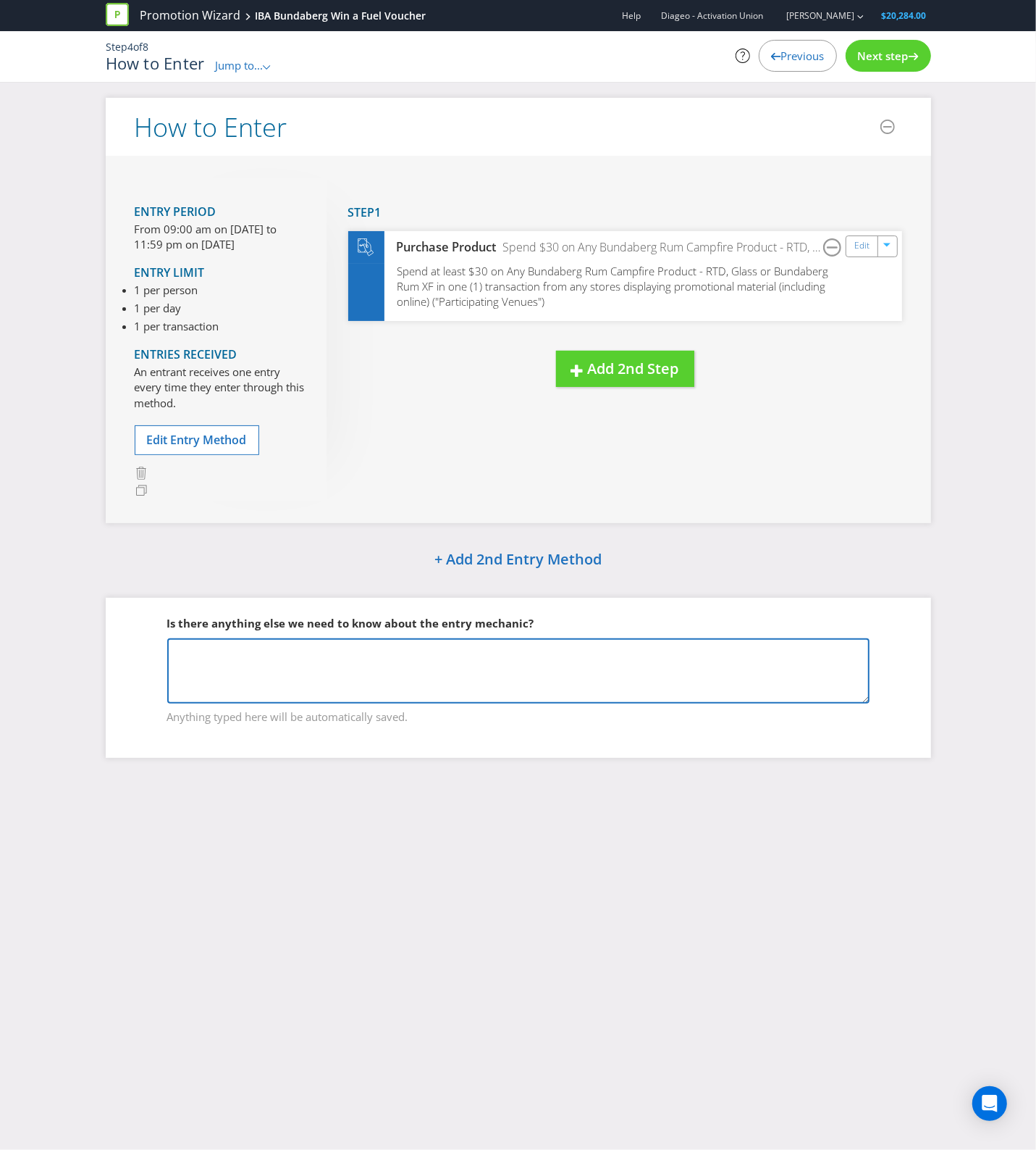
click at [304, 664] on textarea at bounding box center [518, 670] width 702 height 65
type textarea "There will be different promotional periods for different banners IBA: The Bott…"
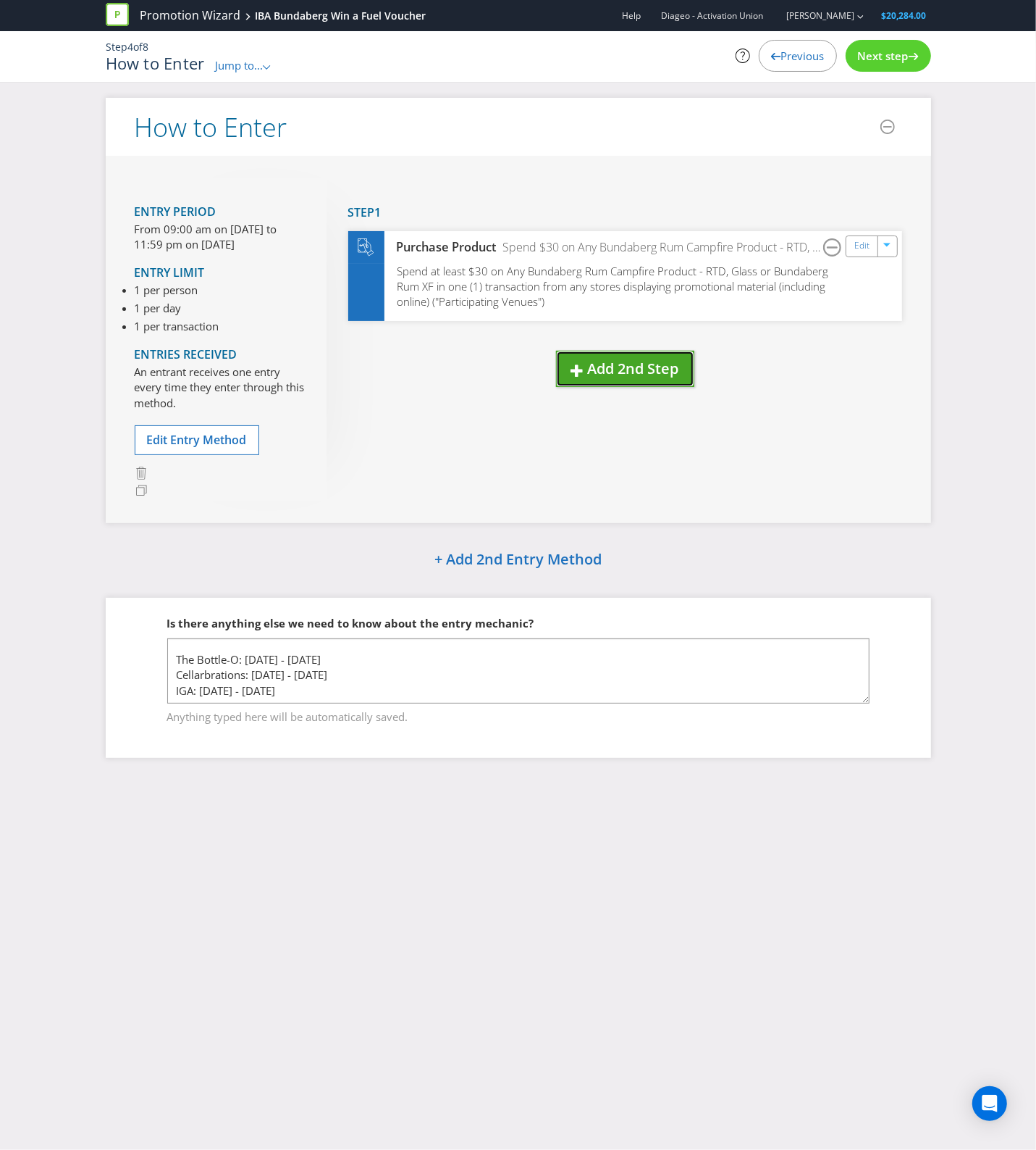
click at [631, 378] on button "Add 2nd Step" at bounding box center [625, 369] width 138 height 37
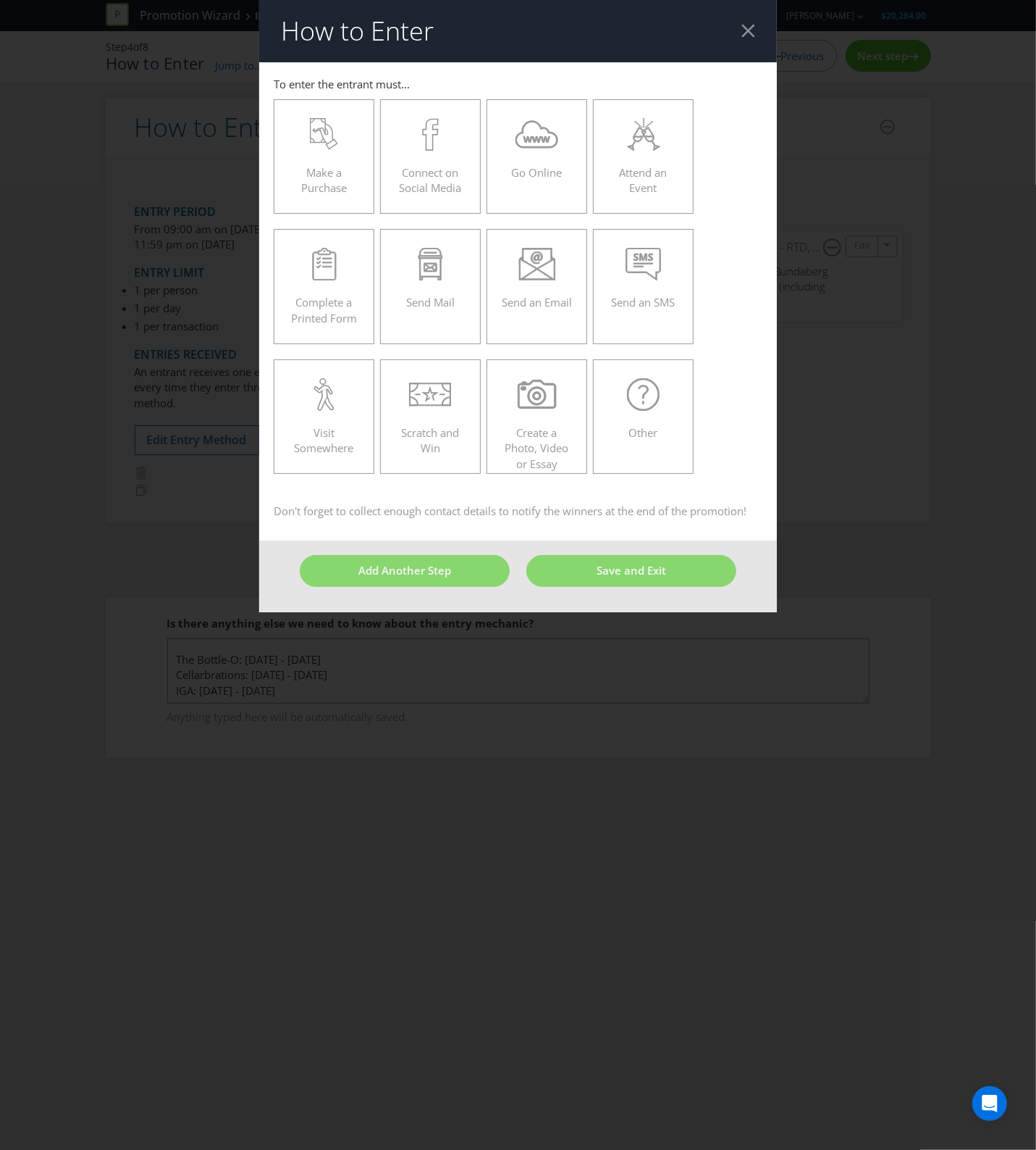
click at [547, 216] on div "Go Online" at bounding box center [537, 157] width 102 height 130
click at [545, 197] on label "Go Online" at bounding box center [537, 156] width 102 height 114
click at [0, 0] on input "Go Online" at bounding box center [0, 0] width 0 height 0
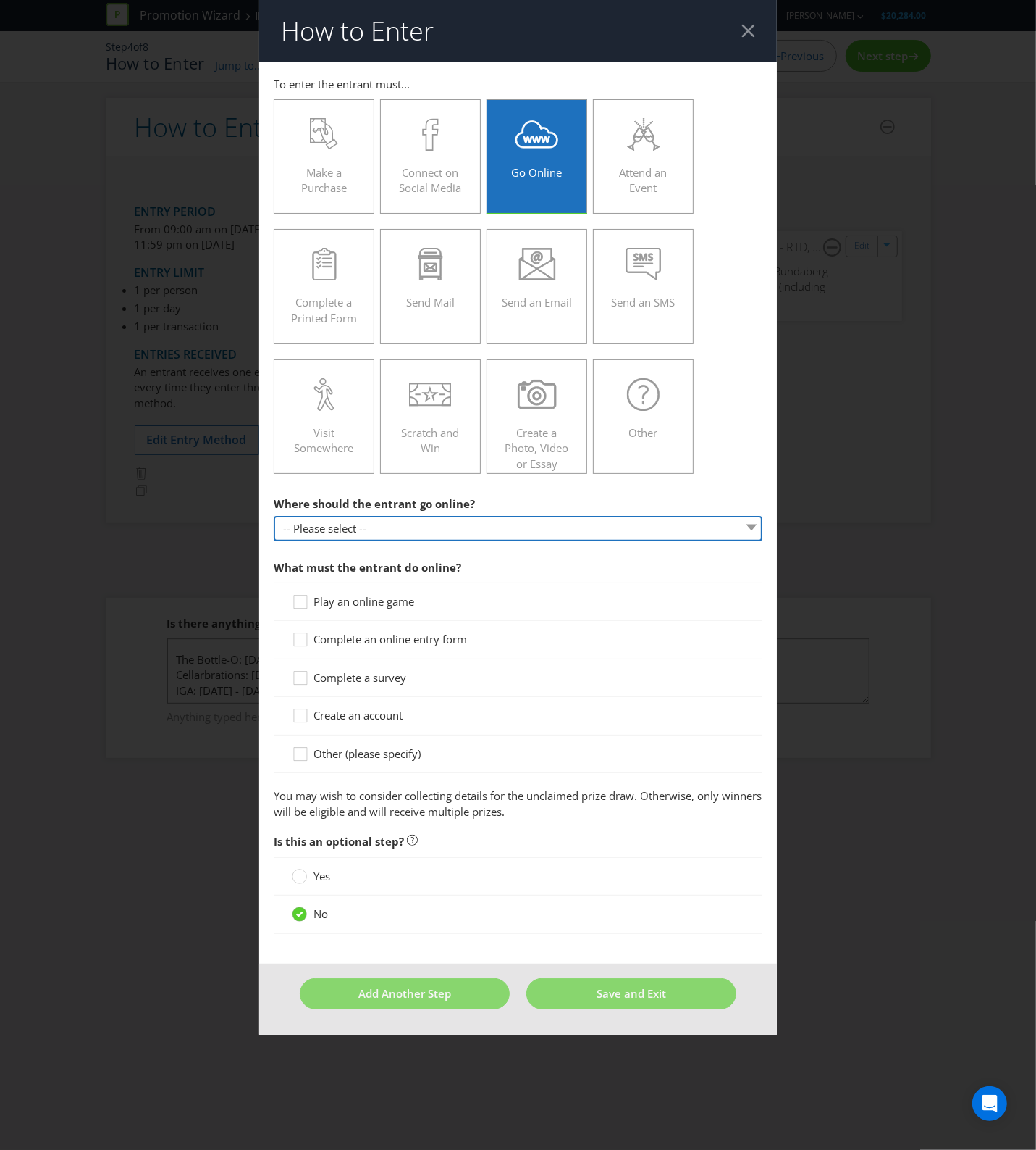
click at [540, 526] on select "-- Please select -- At a specific URL Using a direct link sent to the entrant b…" at bounding box center [518, 528] width 490 height 26
select select "SPECIFIC_URL"
click at [274, 516] on select "-- Please select -- At a specific URL Using a direct link sent to the entrant b…" at bounding box center [518, 528] width 490 height 26
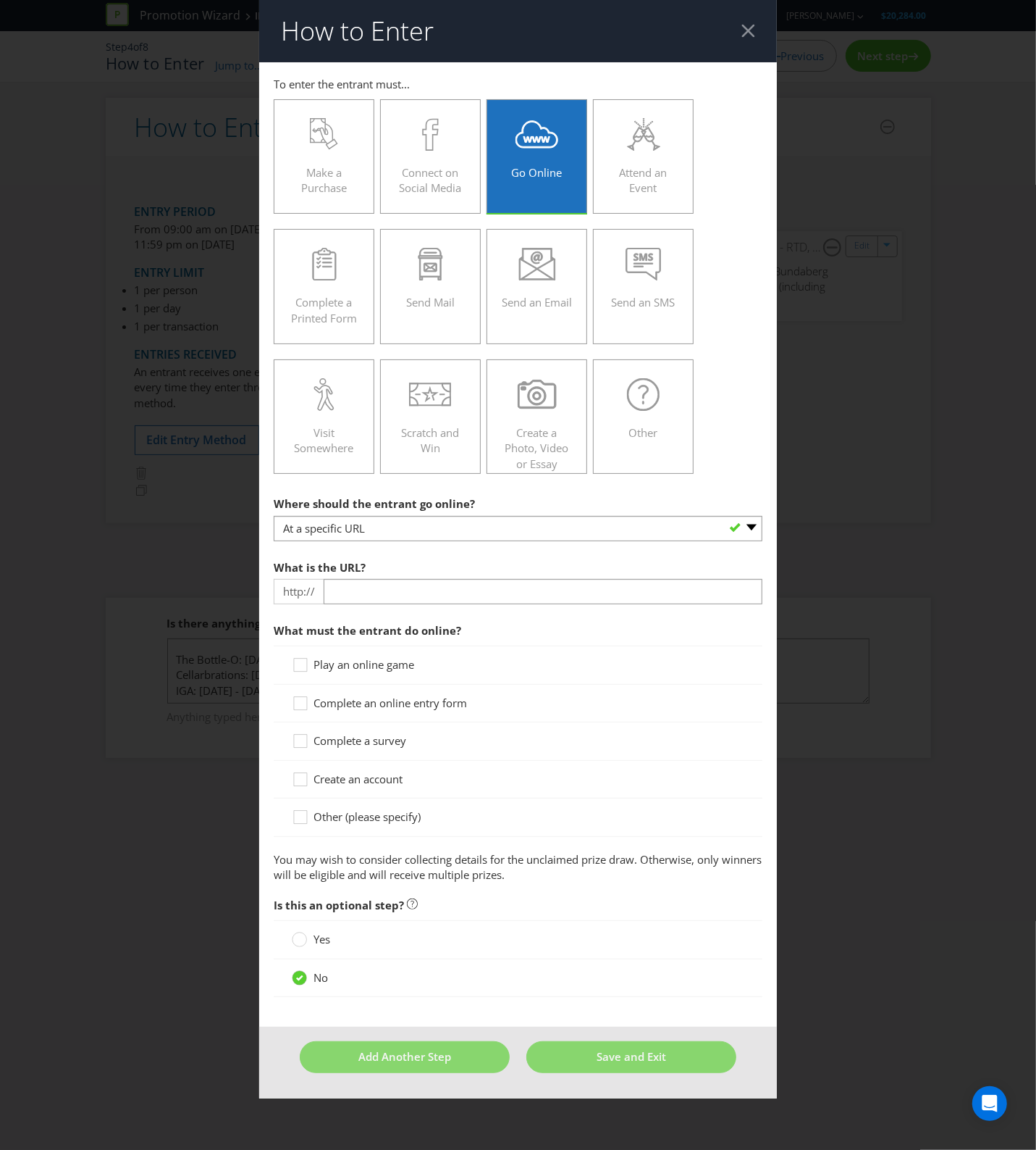
click at [463, 607] on section "Where should the entrant go online? -- Please select -- At a specific URL Using…" at bounding box center [518, 686] width 490 height 394
click at [460, 592] on input "text" at bounding box center [544, 591] width 439 height 26
type input "[DOMAIN_NAME]"
click at [504, 622] on span "What must the entrant do online?" at bounding box center [518, 631] width 490 height 29
click at [465, 707] on span "Complete an online entry form" at bounding box center [391, 703] width 154 height 15
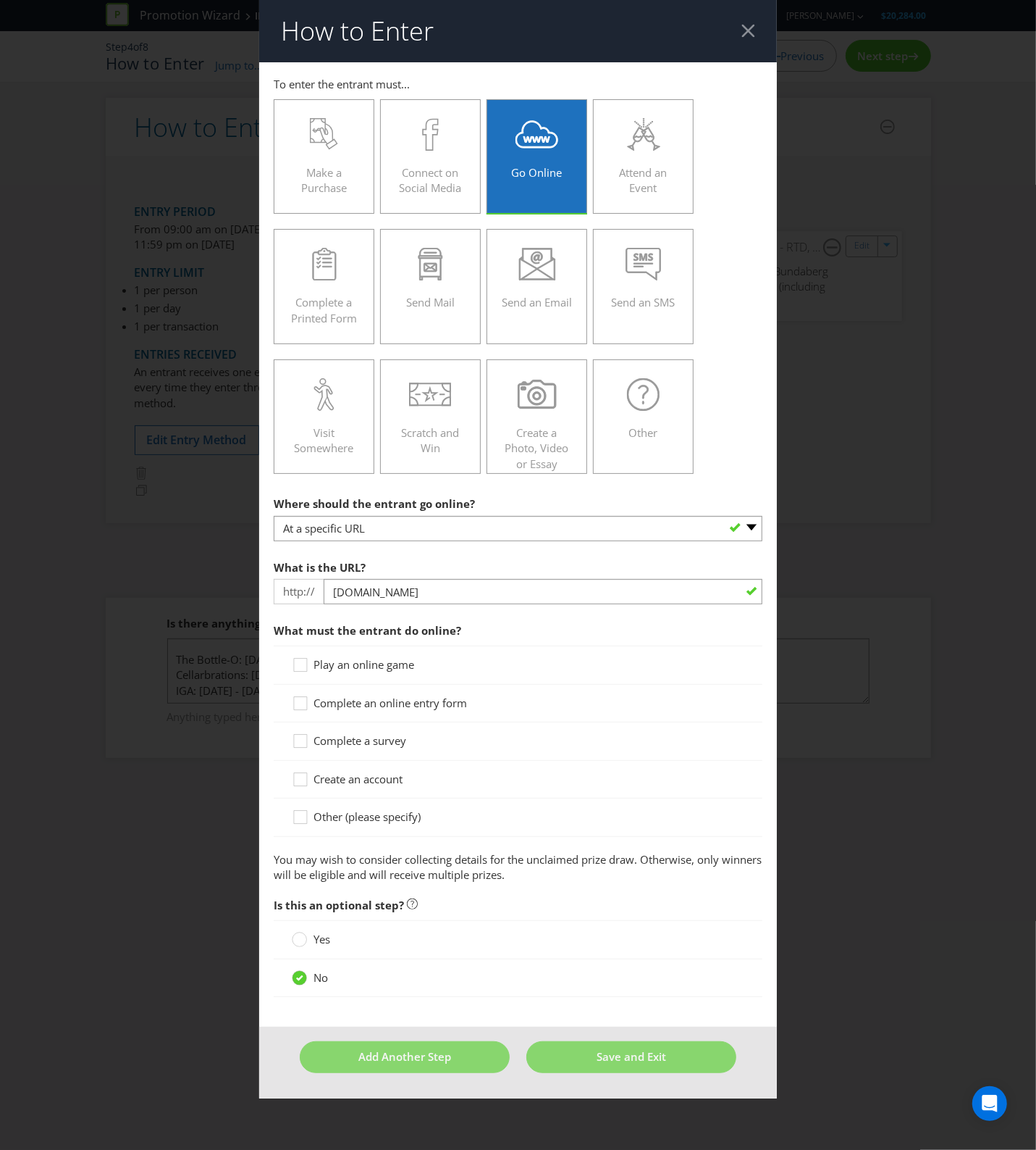
click at [0, 0] on input "Complete an online entry form" at bounding box center [0, 0] width 0 height 0
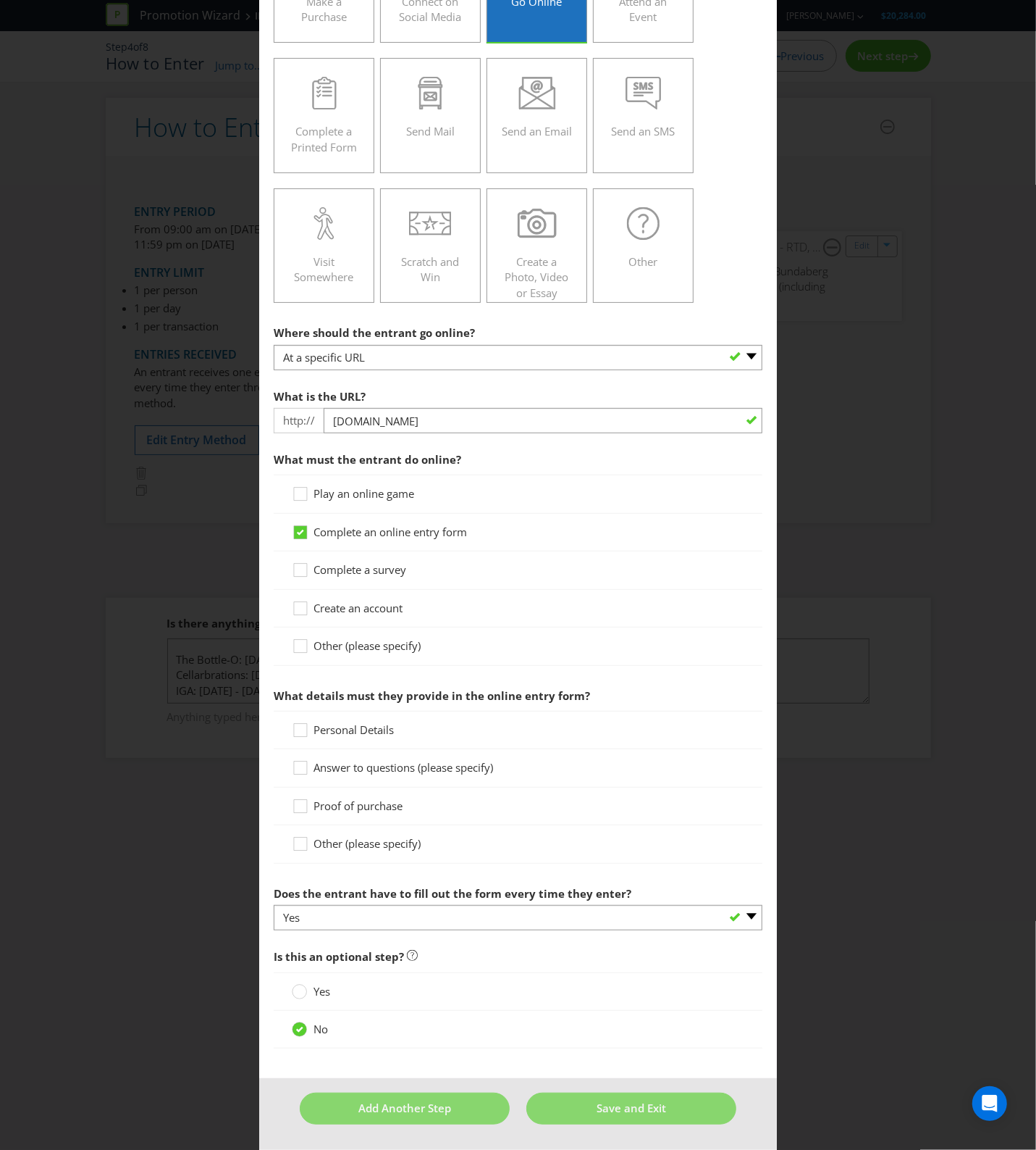
scroll to position [175, 0]
click at [379, 722] on span "Personal Details" at bounding box center [354, 730] width 81 height 15
click at [0, 0] on input "Personal Details" at bounding box center [0, 0] width 0 height 0
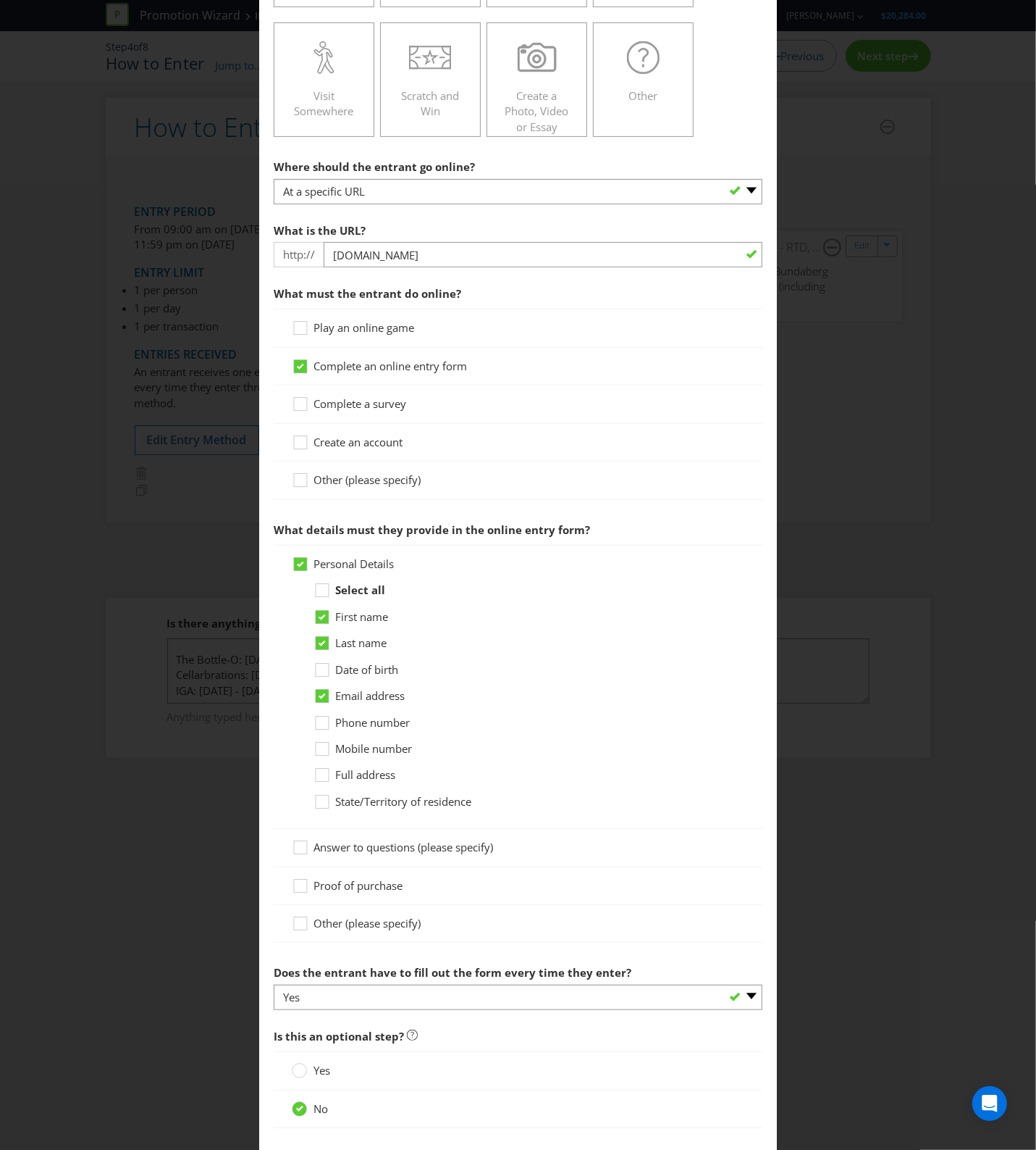
scroll to position [355, 0]
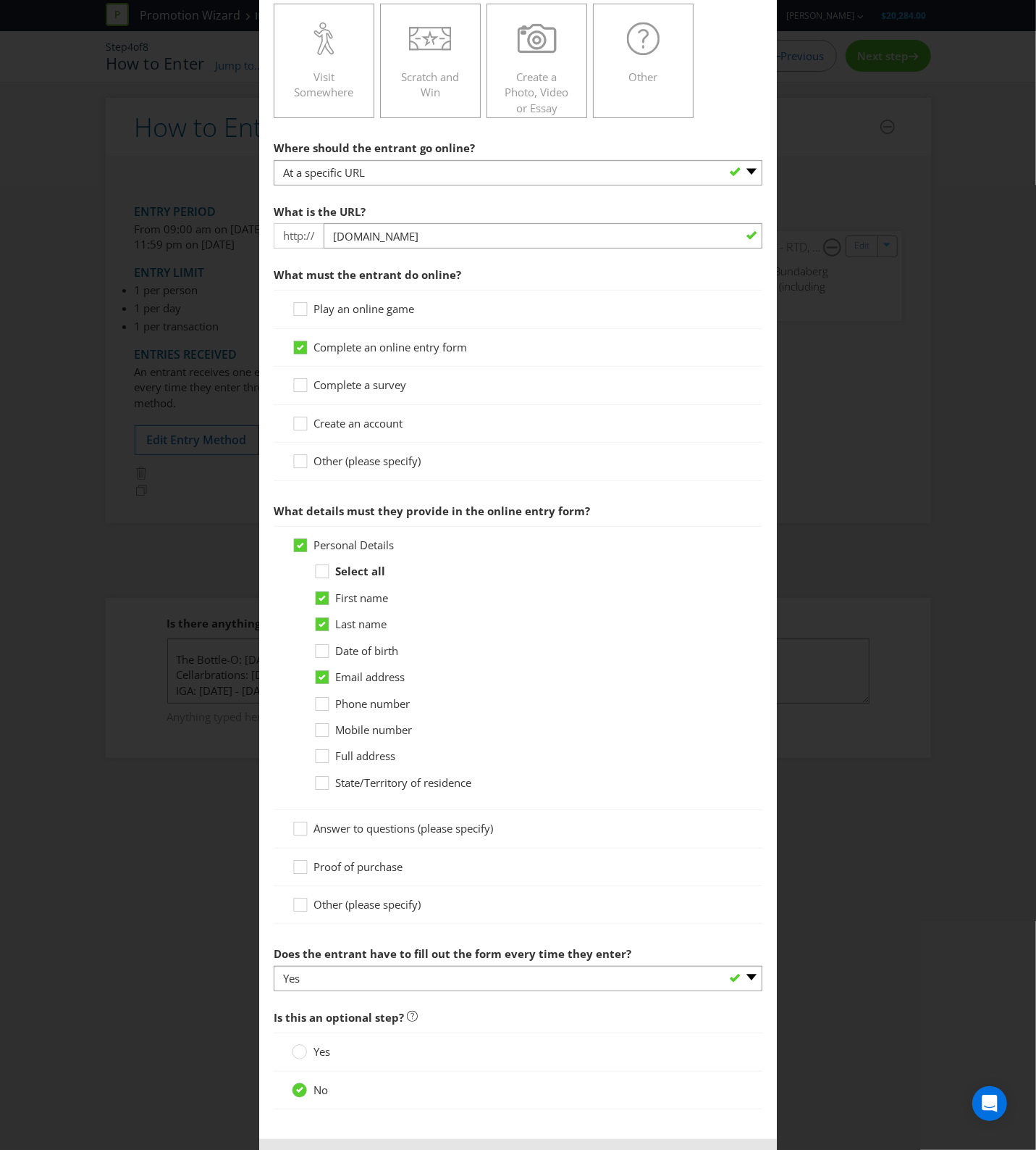
click at [386, 652] on span "Date of birth" at bounding box center [366, 651] width 63 height 15
click at [0, 0] on input "Date of birth" at bounding box center [0, 0] width 0 height 0
click at [372, 779] on span "State/Territory of residence" at bounding box center [403, 783] width 136 height 15
click at [0, 0] on input "State/Territory of residence" at bounding box center [0, 0] width 0 height 0
click at [382, 734] on span "Mobile number" at bounding box center [373, 730] width 77 height 15
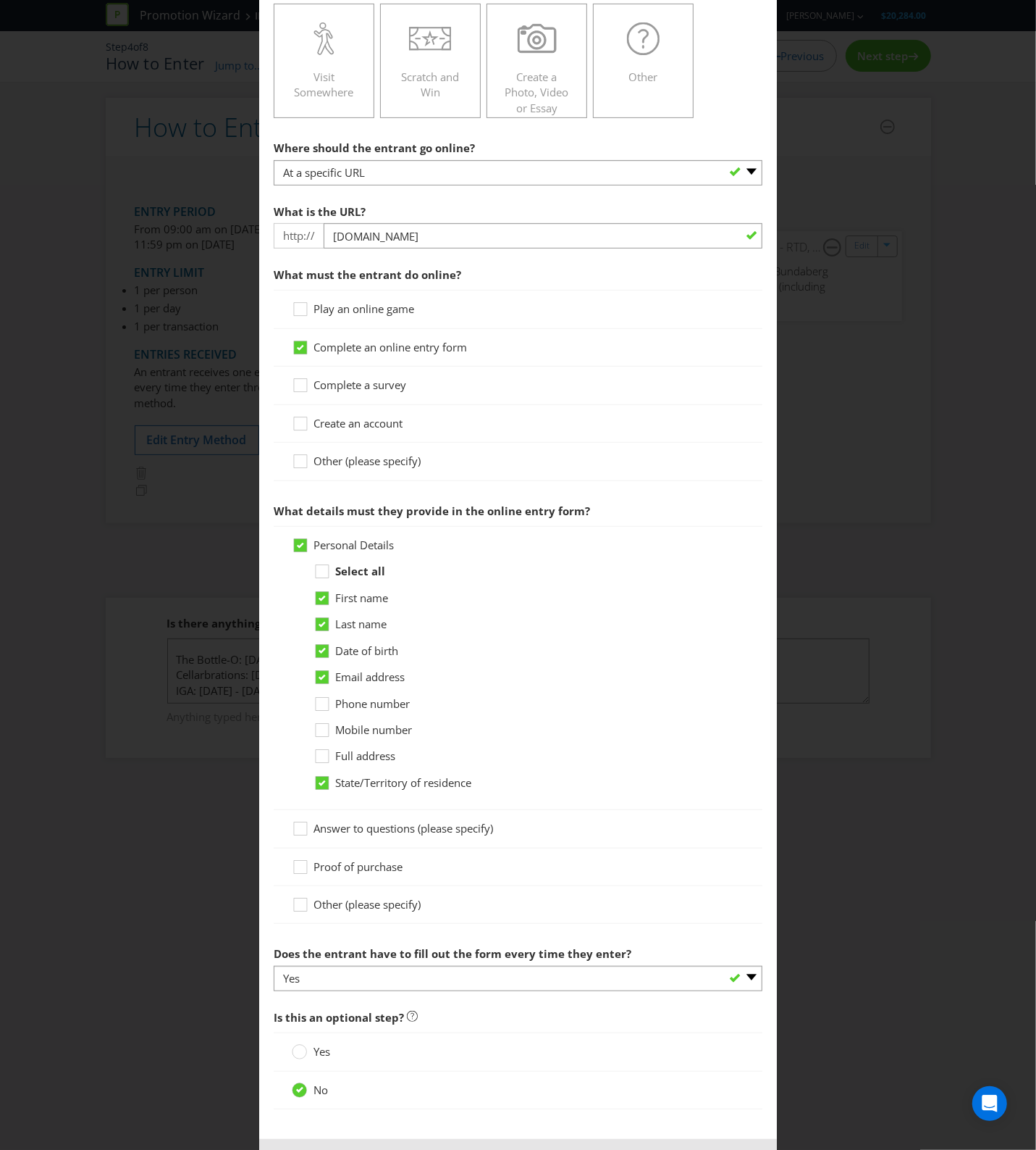
click at [0, 0] on input "Mobile number" at bounding box center [0, 0] width 0 height 0
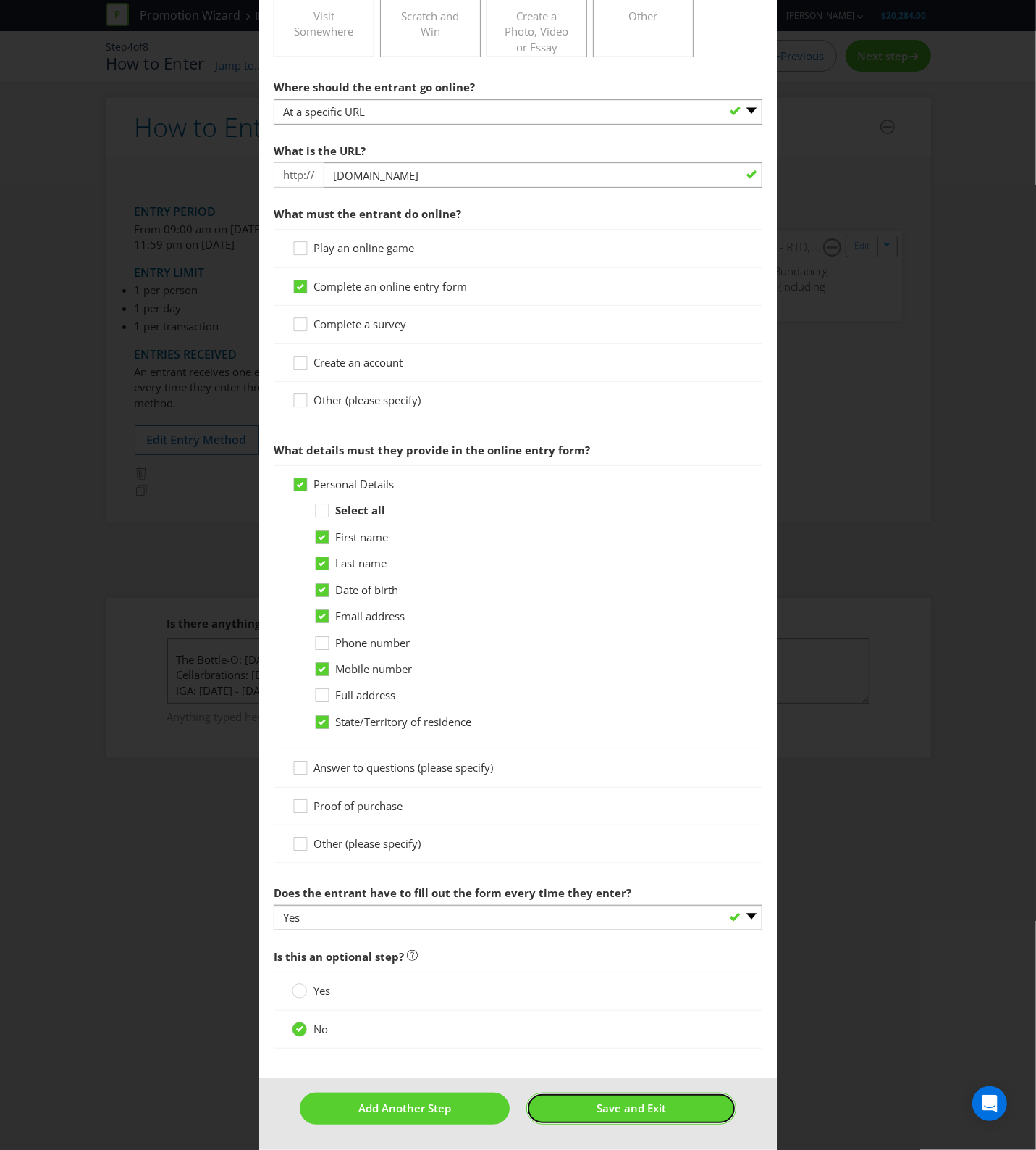
click at [609, 1102] on span "Save and Exit" at bounding box center [631, 1108] width 70 height 15
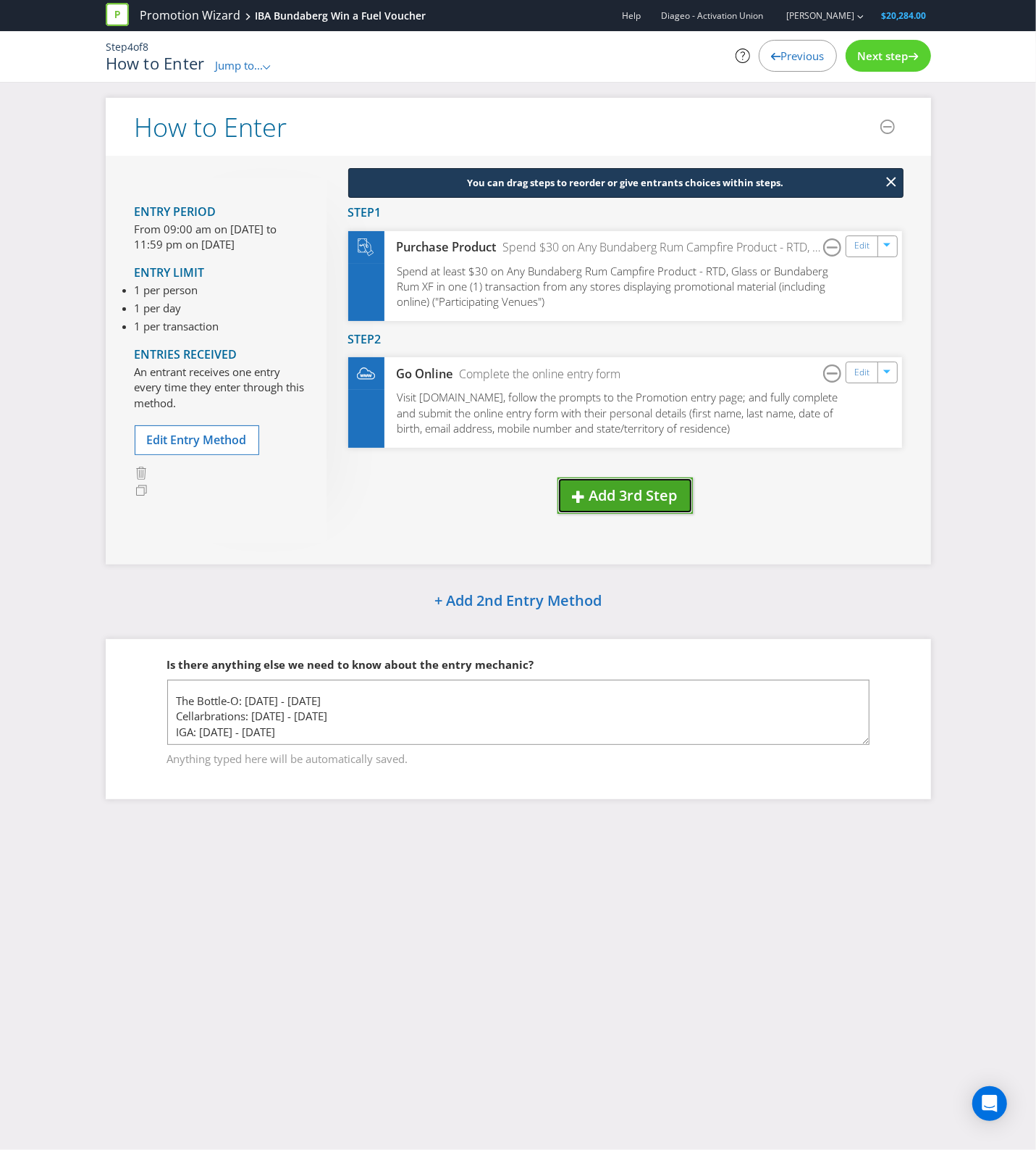
click at [679, 494] on button "Add 3rd Step" at bounding box center [625, 495] width 135 height 37
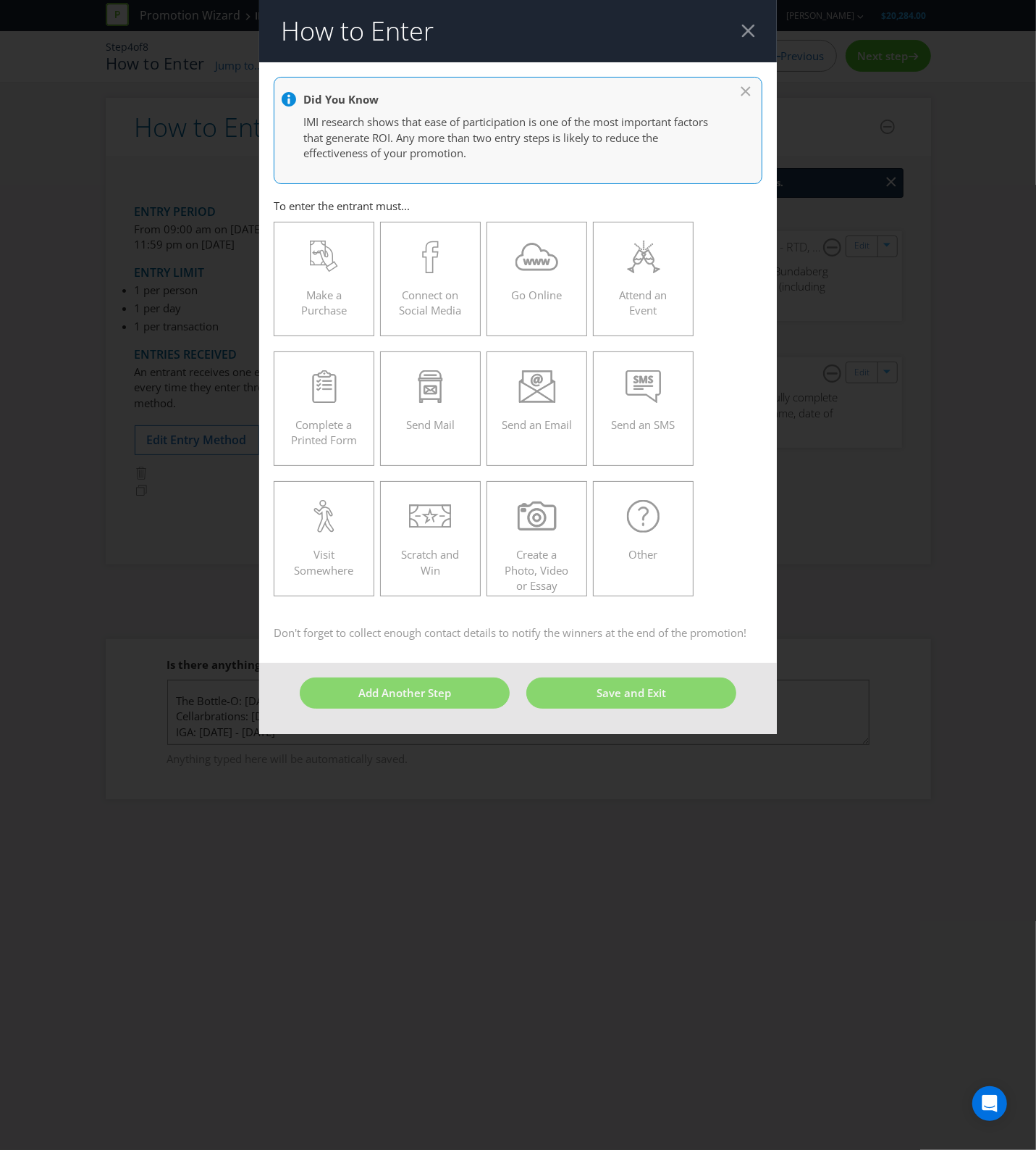
click at [755, 30] on header "How to Enter" at bounding box center [518, 31] width 519 height 62
click at [742, 24] on div at bounding box center [748, 30] width 14 height 14
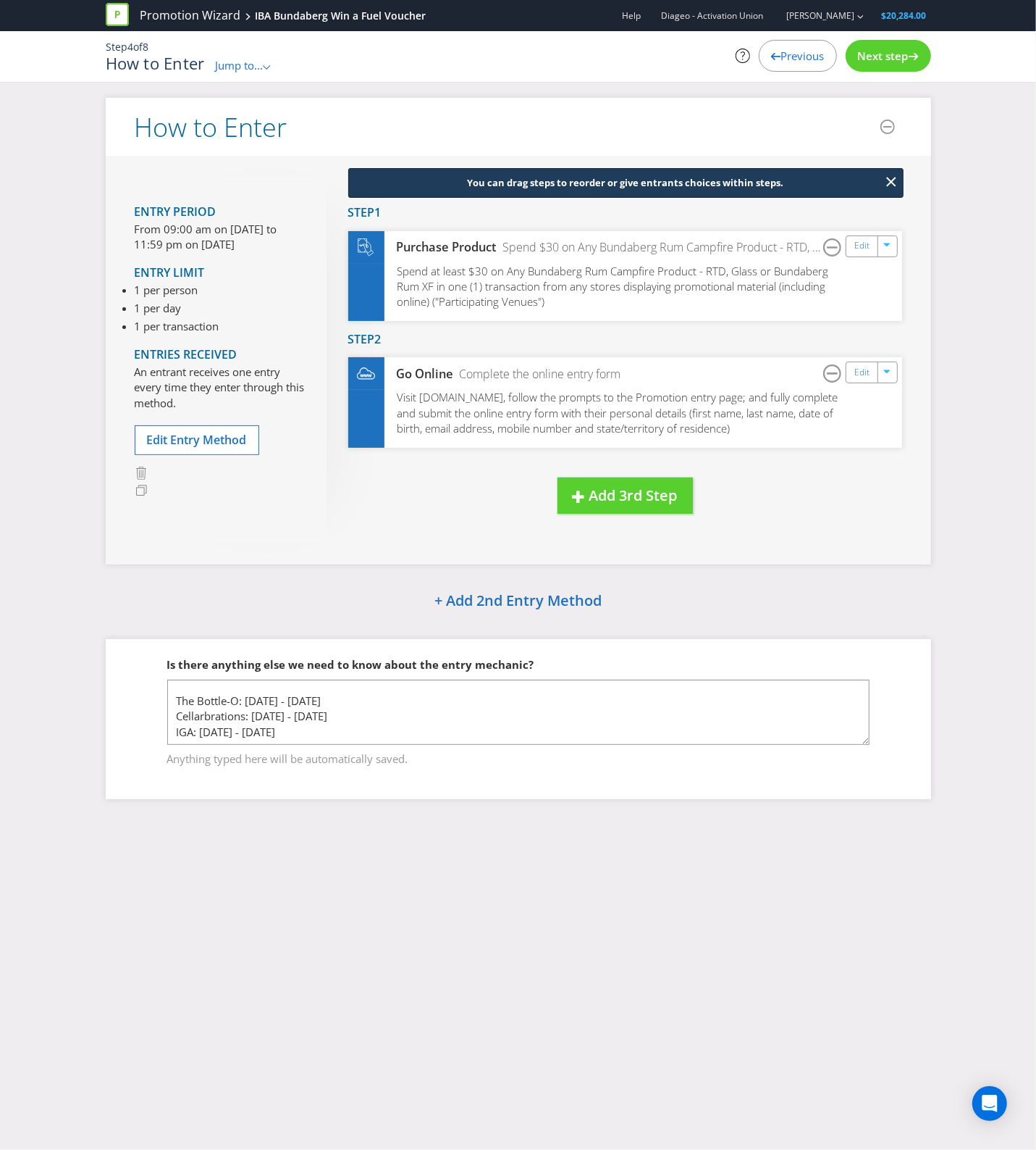
click at [888, 54] on span "Next step" at bounding box center [883, 56] width 50 height 15
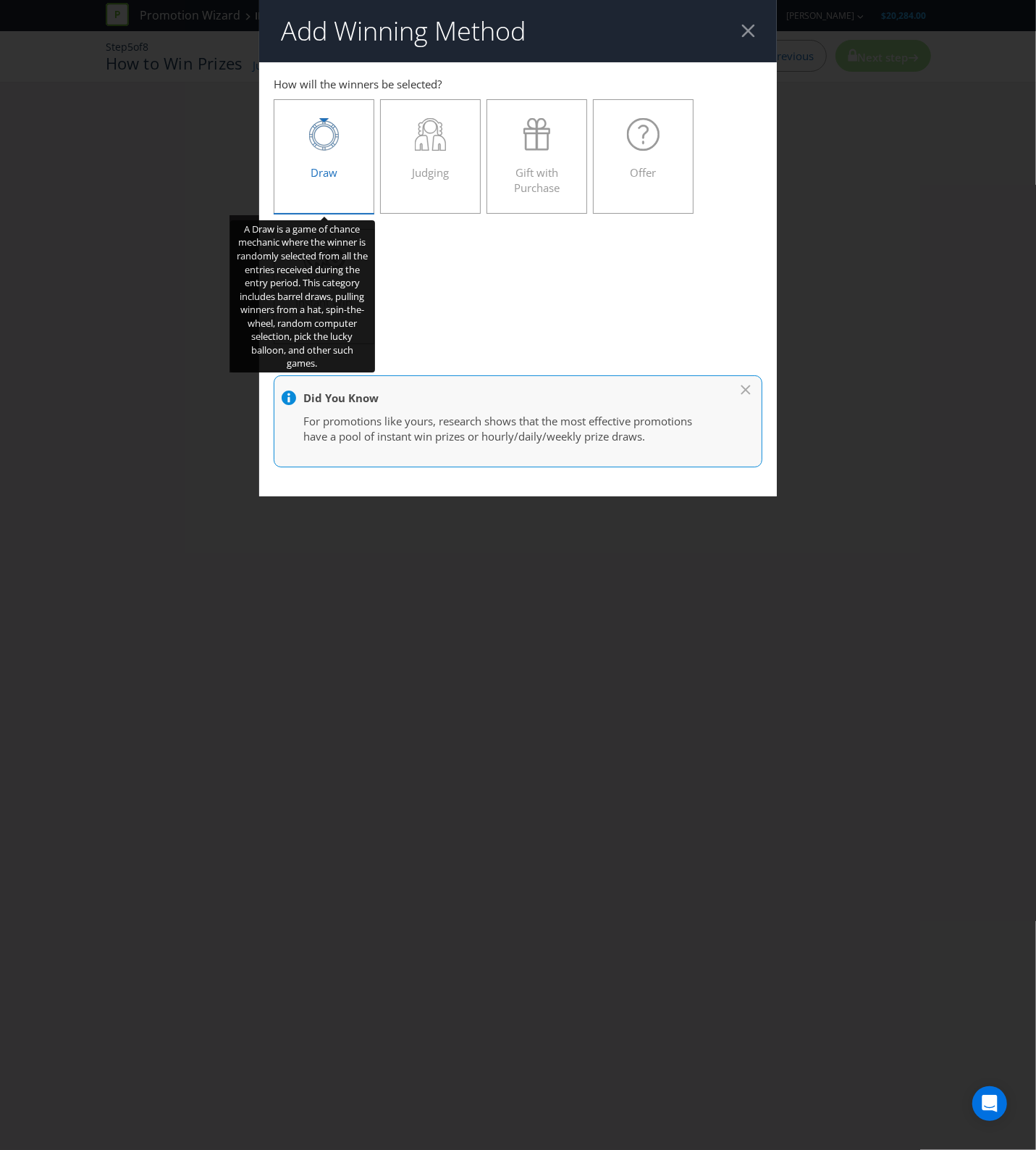
click at [357, 165] on div "Draw" at bounding box center [325, 150] width 71 height 65
click at [0, 0] on input "Draw" at bounding box center [0, 0] width 0 height 0
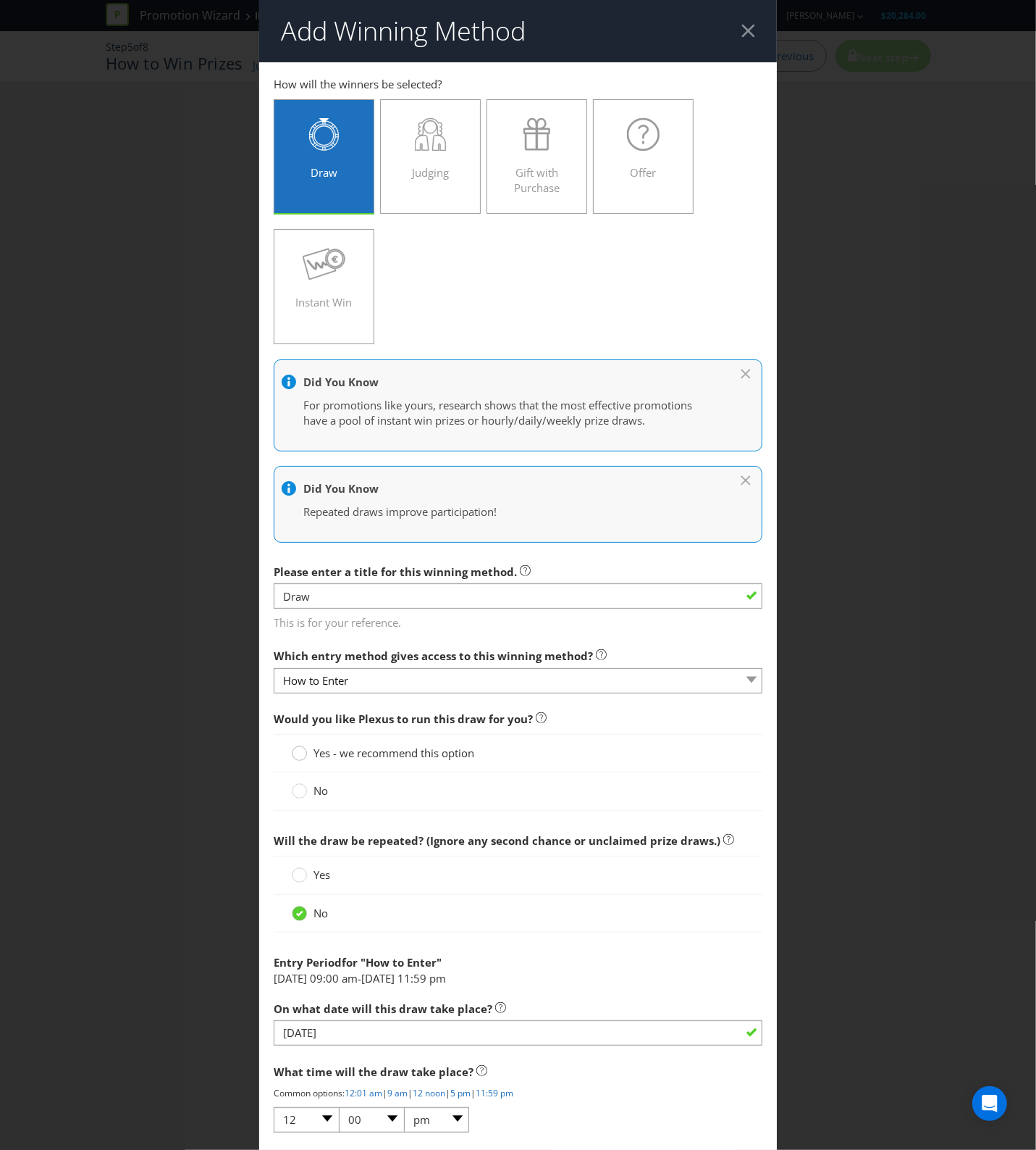
click at [303, 751] on icon at bounding box center [299, 753] width 16 height 16
click at [0, 0] on input "Yes - we recommend this option" at bounding box center [0, 0] width 0 height 0
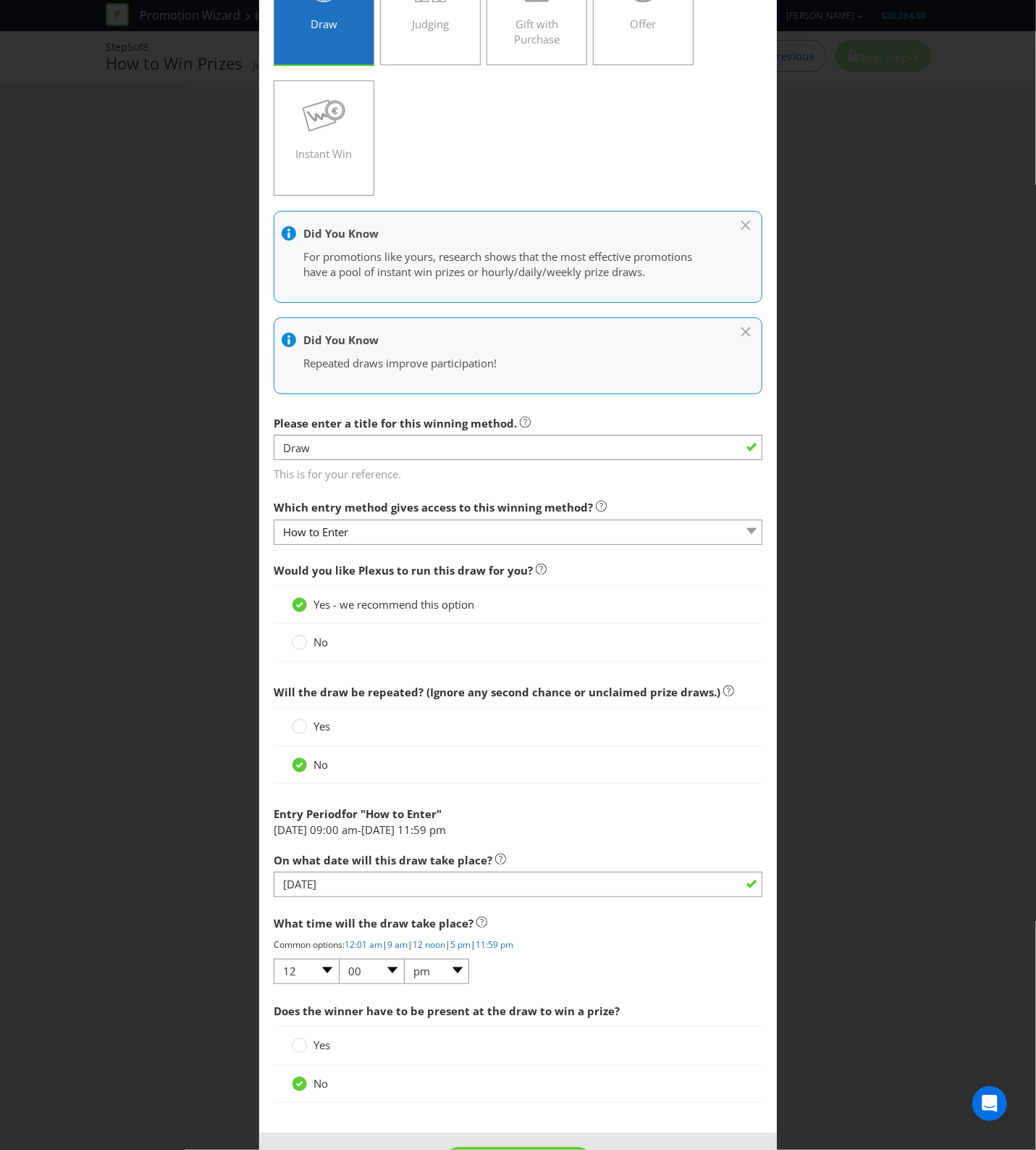
scroll to position [181, 0]
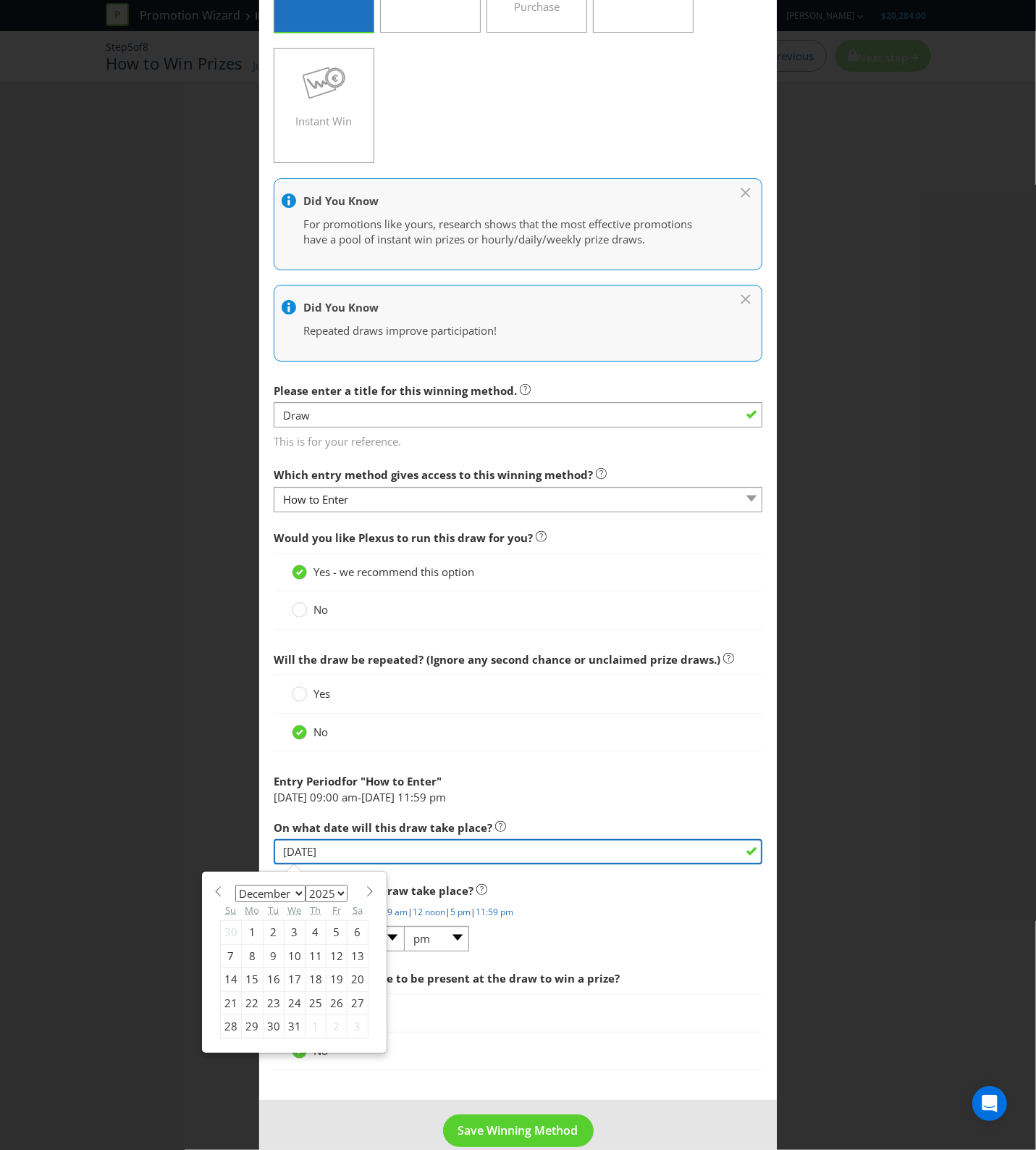
click at [535, 855] on input "[DATE]" at bounding box center [518, 852] width 490 height 26
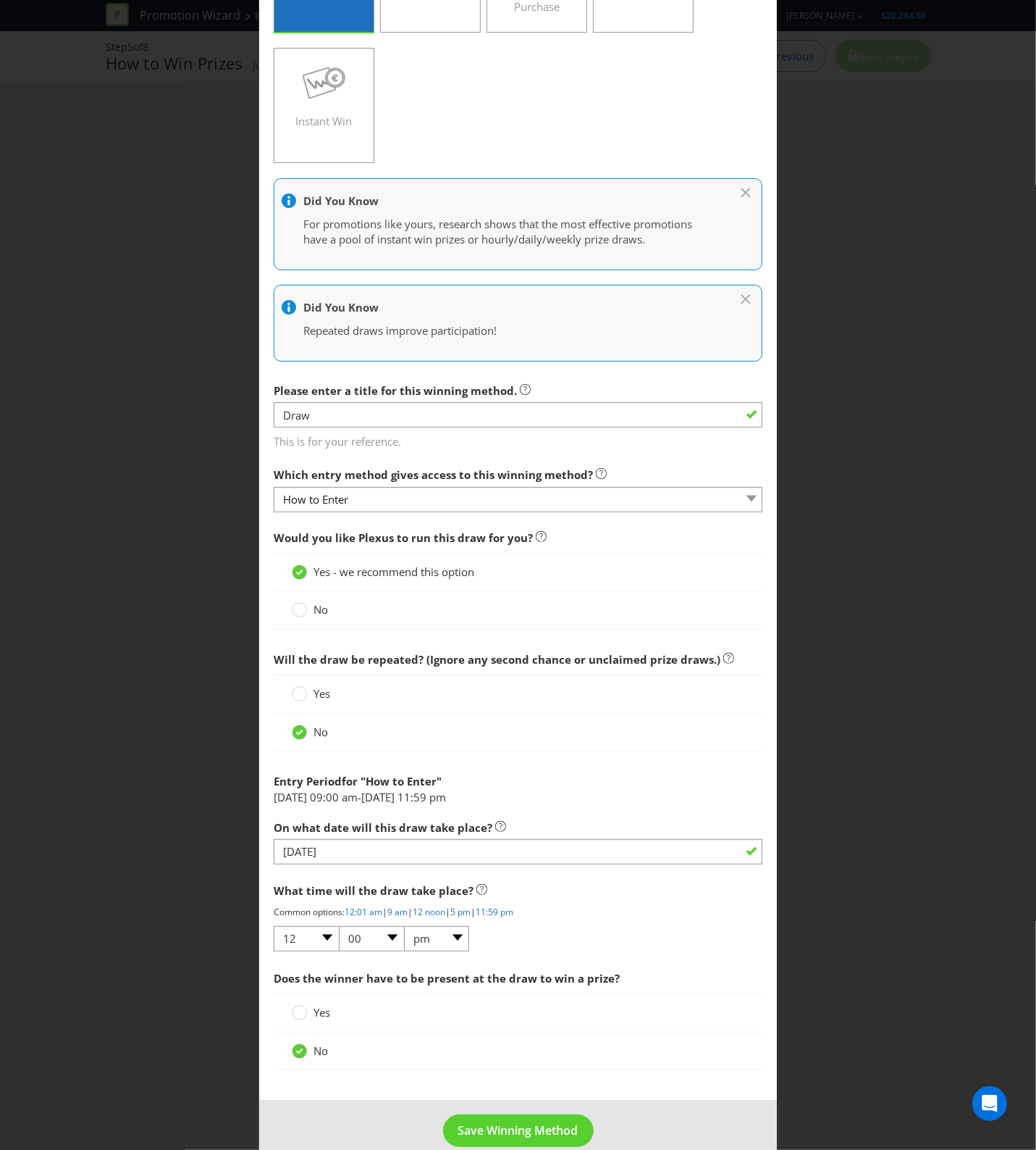
click at [360, 892] on span "What time will the draw take place?" at bounding box center [373, 890] width 200 height 15
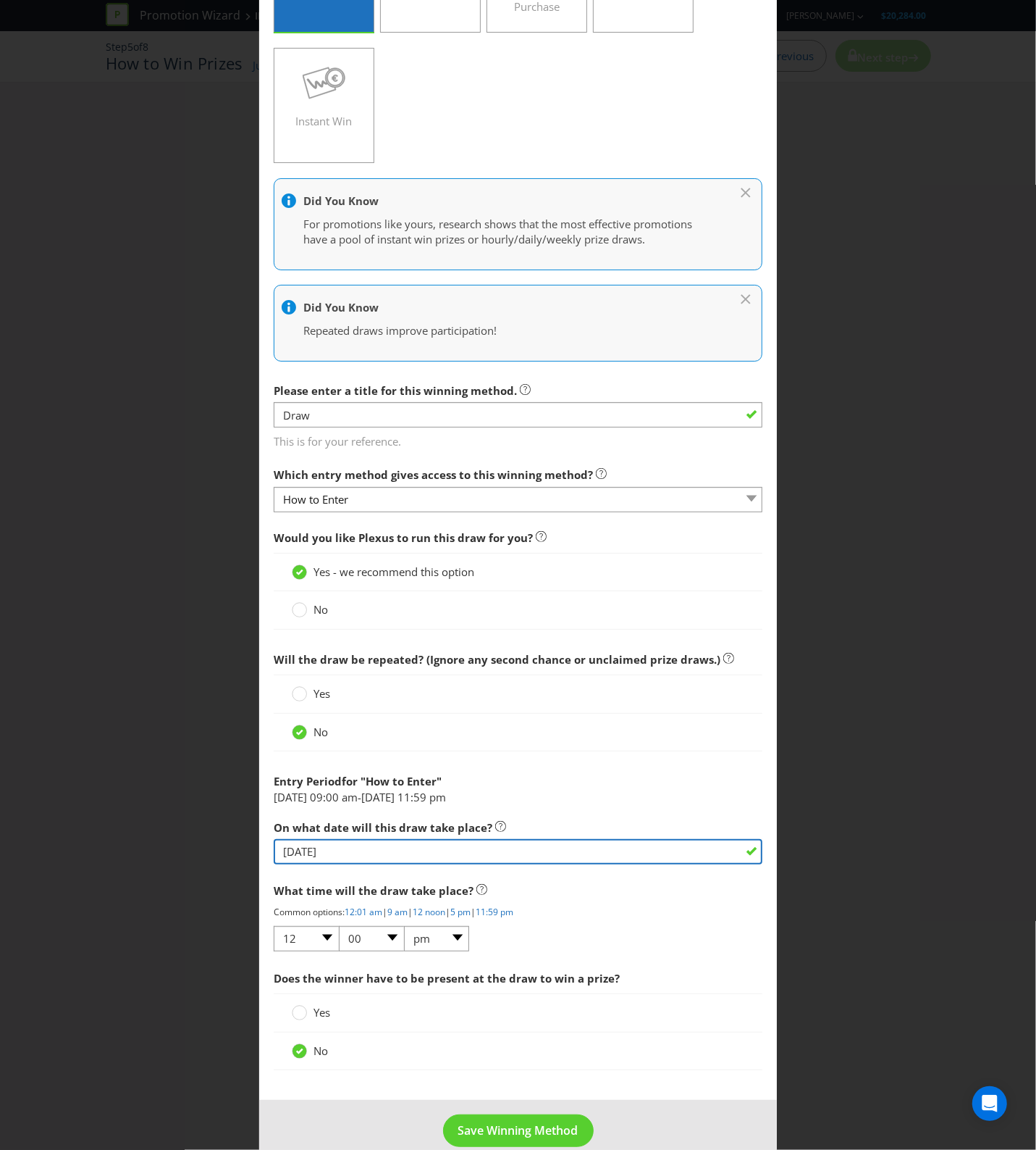
click at [375, 856] on input "[DATE]" at bounding box center [518, 852] width 490 height 26
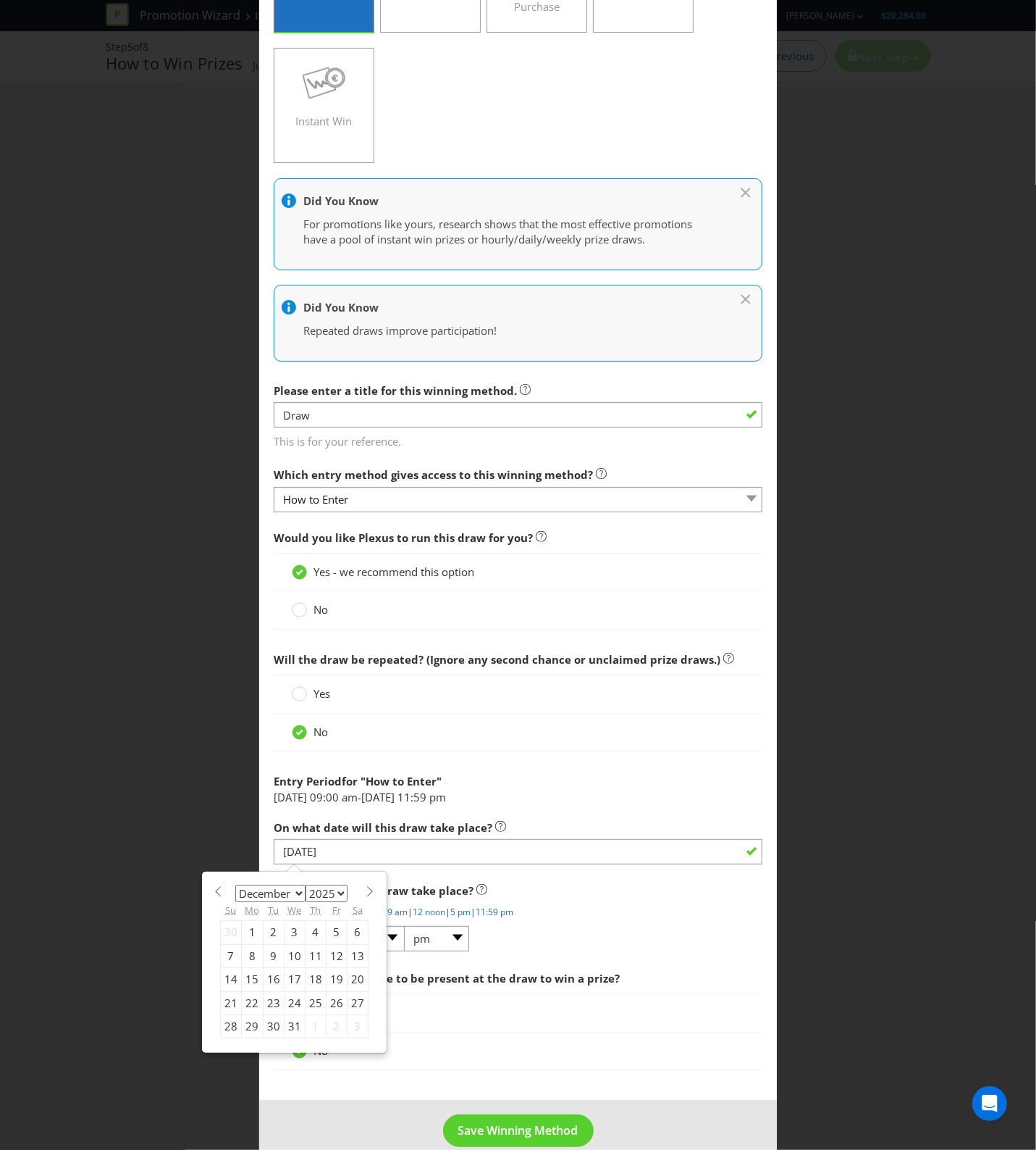
click at [289, 896] on select "January February March April May June July August September October November De…" at bounding box center [270, 893] width 70 height 17
select select "0"
click at [235, 886] on select "January February March April May June July August September October November De…" at bounding box center [270, 893] width 70 height 17
click at [266, 895] on select "January February March April May June July August September October November De…" at bounding box center [270, 893] width 70 height 17
click at [330, 900] on select "2025 2026 2027 2028 2029 2030 2031 2032 2033 2034 2035" at bounding box center [327, 893] width 42 height 17
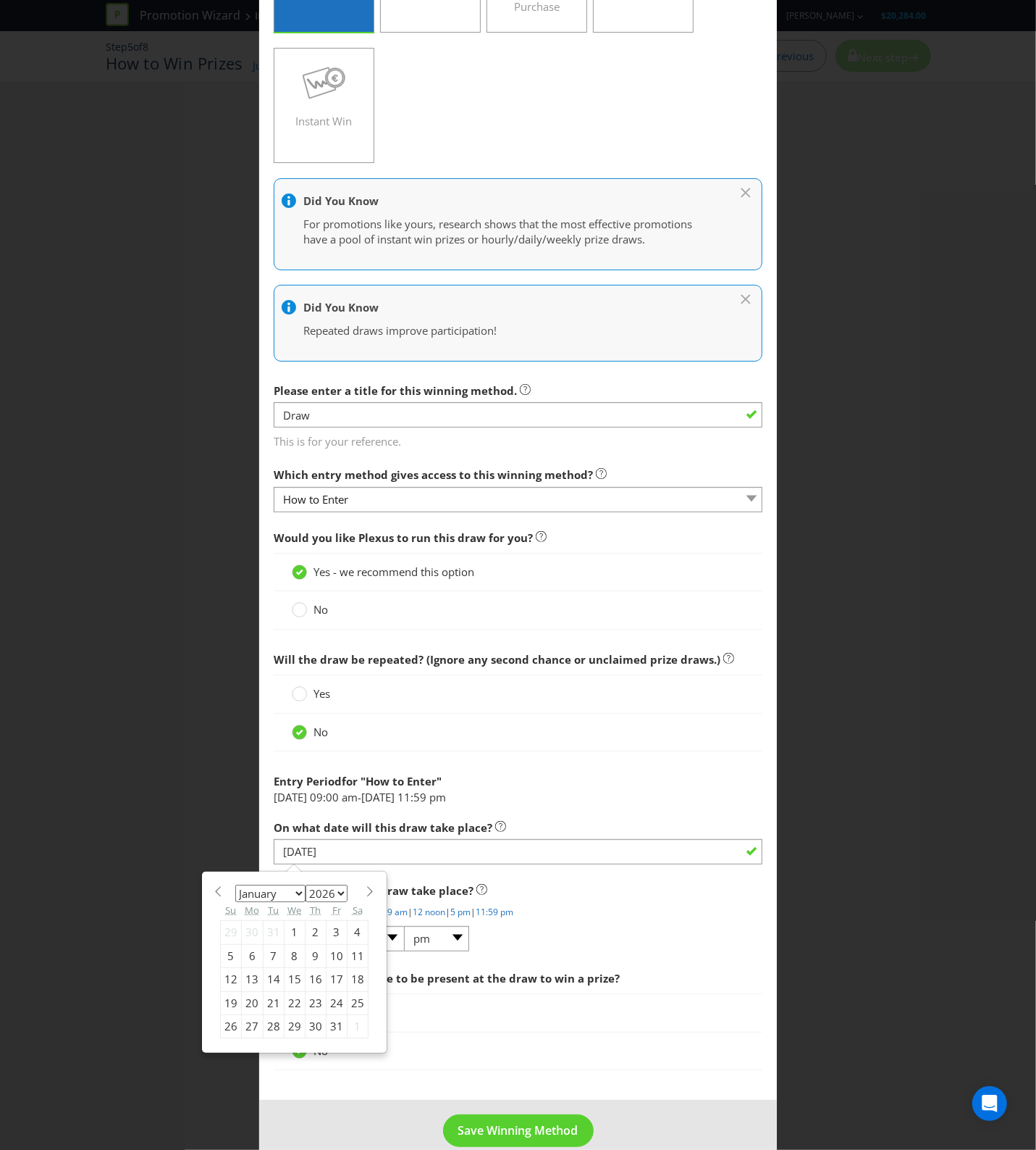
click at [306, 886] on select "2025 2026 2027 2028 2029 2030 2031 2032 2033 2034 2035" at bounding box center [327, 893] width 42 height 17
click at [321, 894] on select "2025 2026 2027 2028 2029 2030 2031 2032 2033 2034 2035" at bounding box center [327, 893] width 42 height 17
select select "2025"
click at [306, 886] on select "2025 2026 2027 2028 2029 2030 2031 2032 2033 2034 2035" at bounding box center [327, 893] width 42 height 17
click at [283, 890] on select "January February March April May June July August September October November De…" at bounding box center [270, 893] width 70 height 17
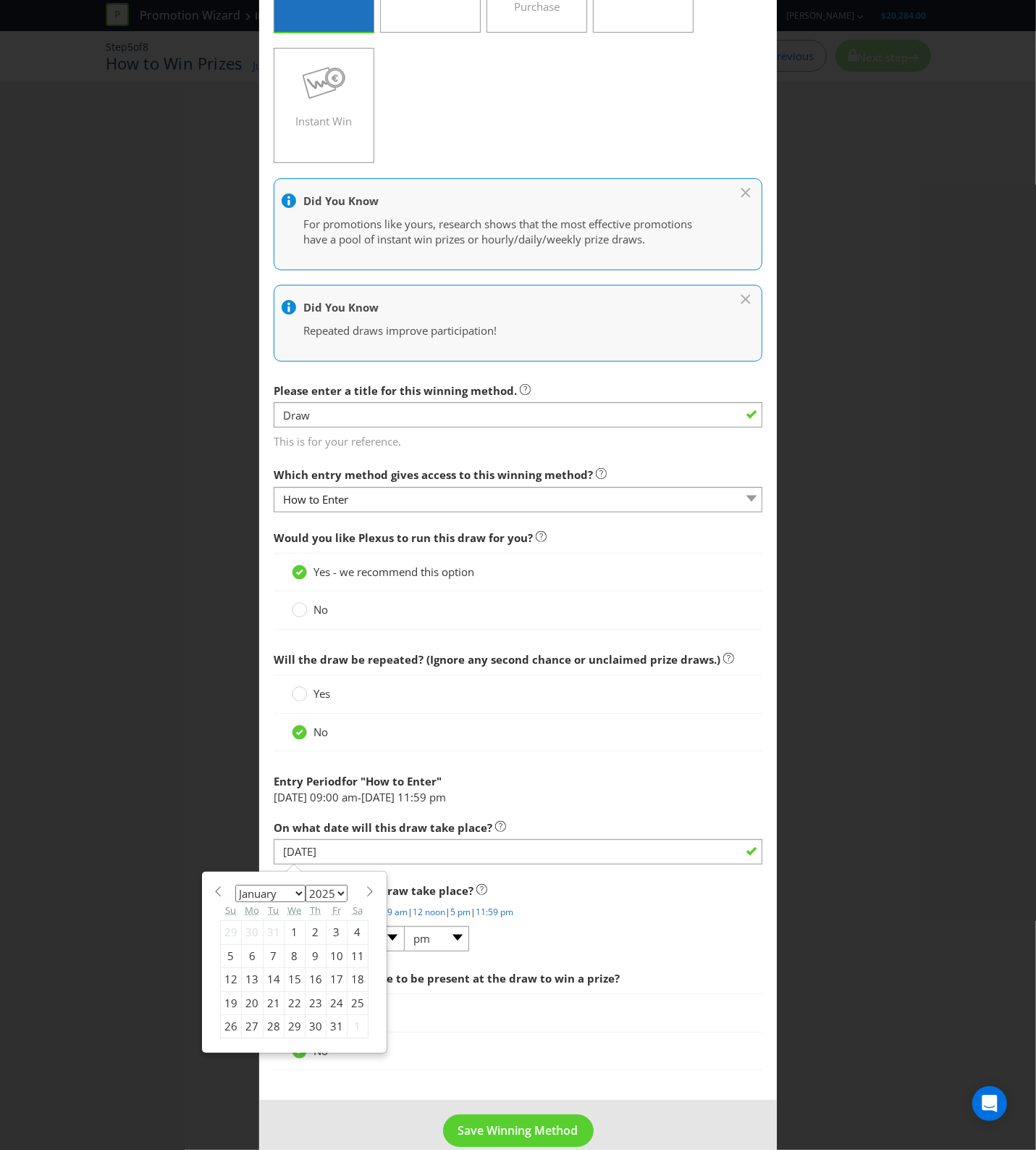
select select "11"
click at [235, 886] on select "January February March April May June July August September October November De…" at bounding box center [270, 893] width 70 height 17
click at [683, 926] on div "What time will the draw take place? Common options: 12:01 am | 9 am | 12 noon |…" at bounding box center [518, 915] width 490 height 77
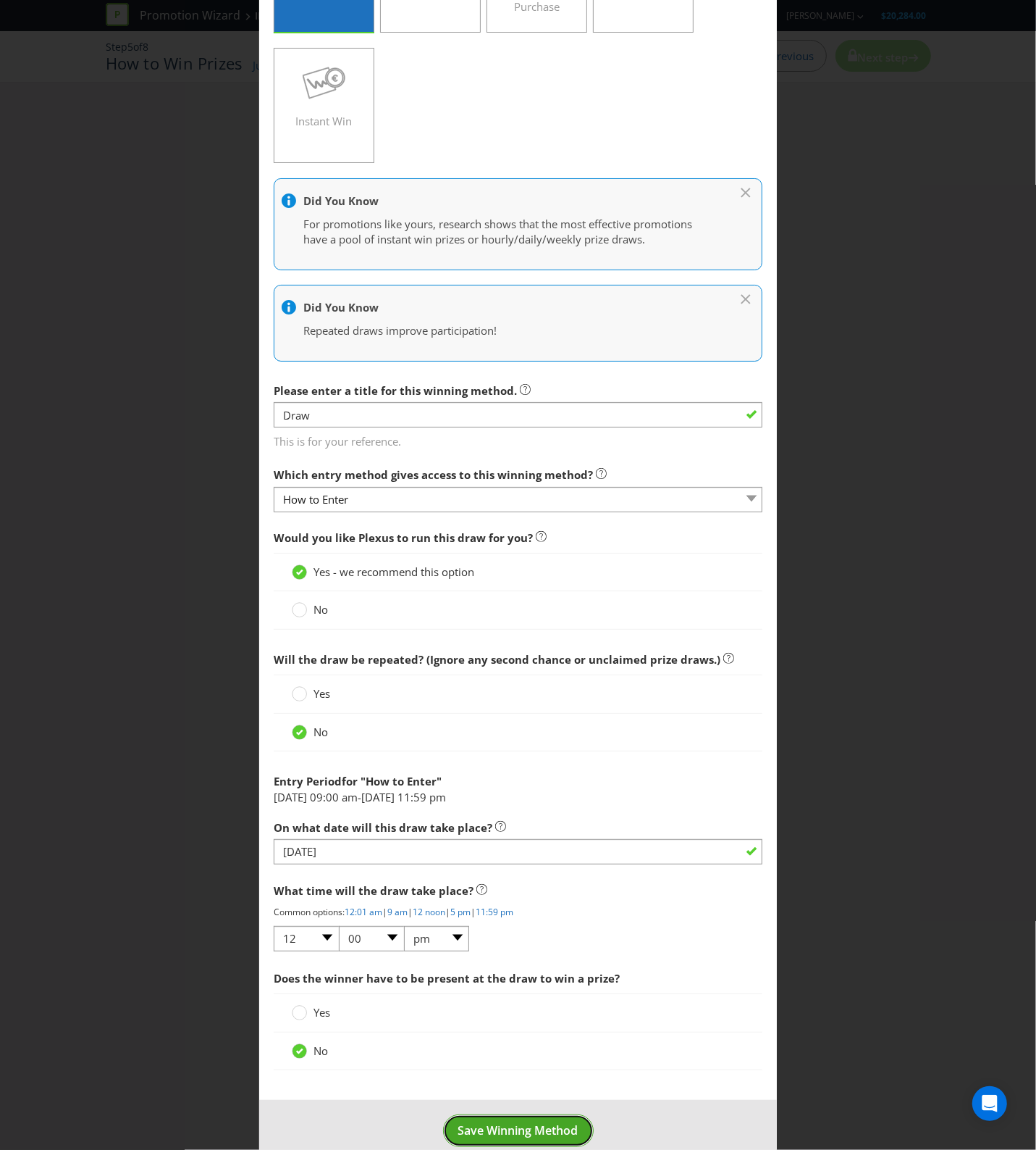
click at [546, 1138] on span "Save Winning Method" at bounding box center [518, 1130] width 120 height 16
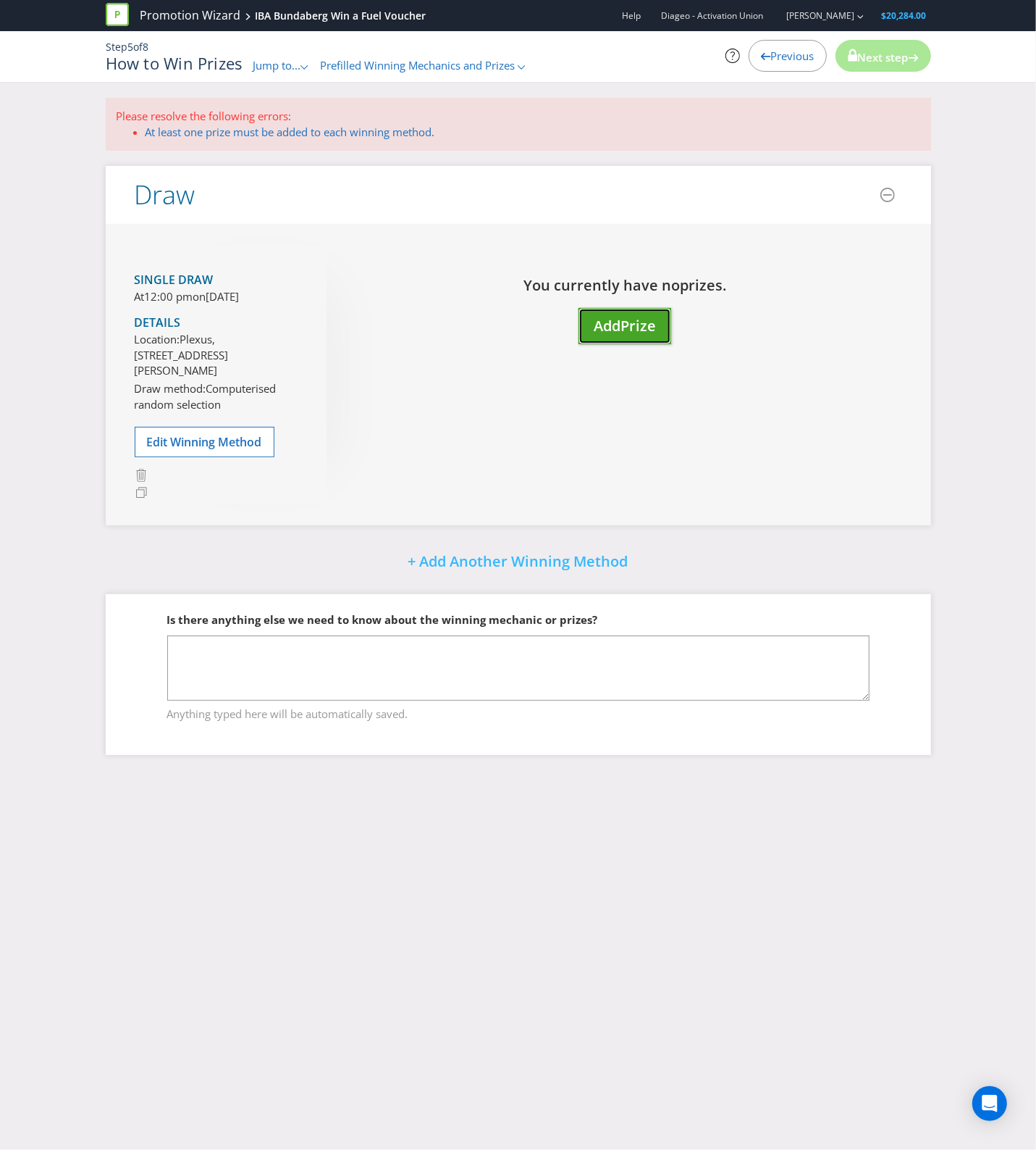
click at [607, 317] on span "Add" at bounding box center [607, 325] width 27 height 19
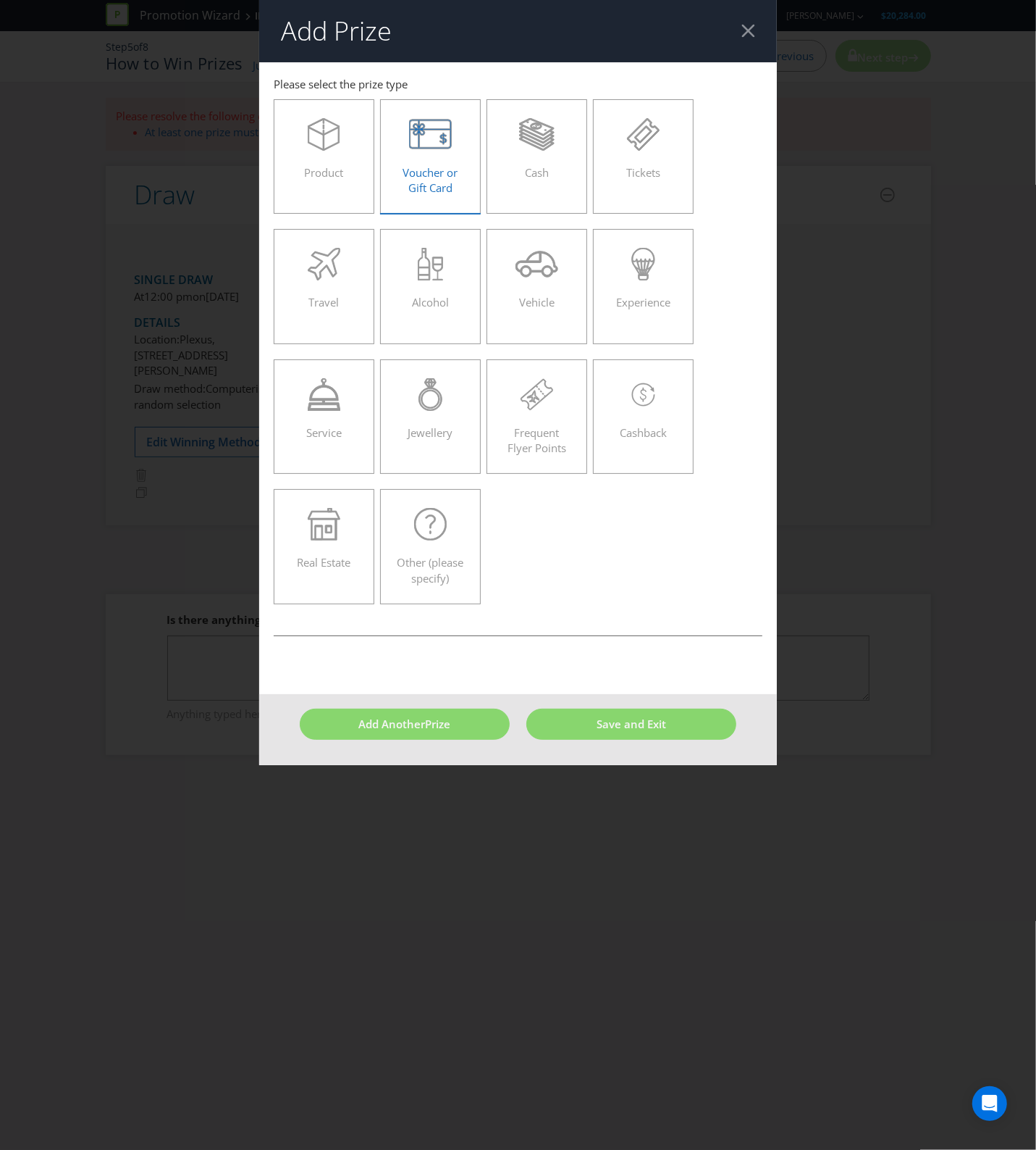
click at [440, 190] on span "Voucher or Gift Card" at bounding box center [431, 179] width 55 height 29
click at [0, 0] on input "Voucher or Gift Card" at bounding box center [0, 0] width 0 height 0
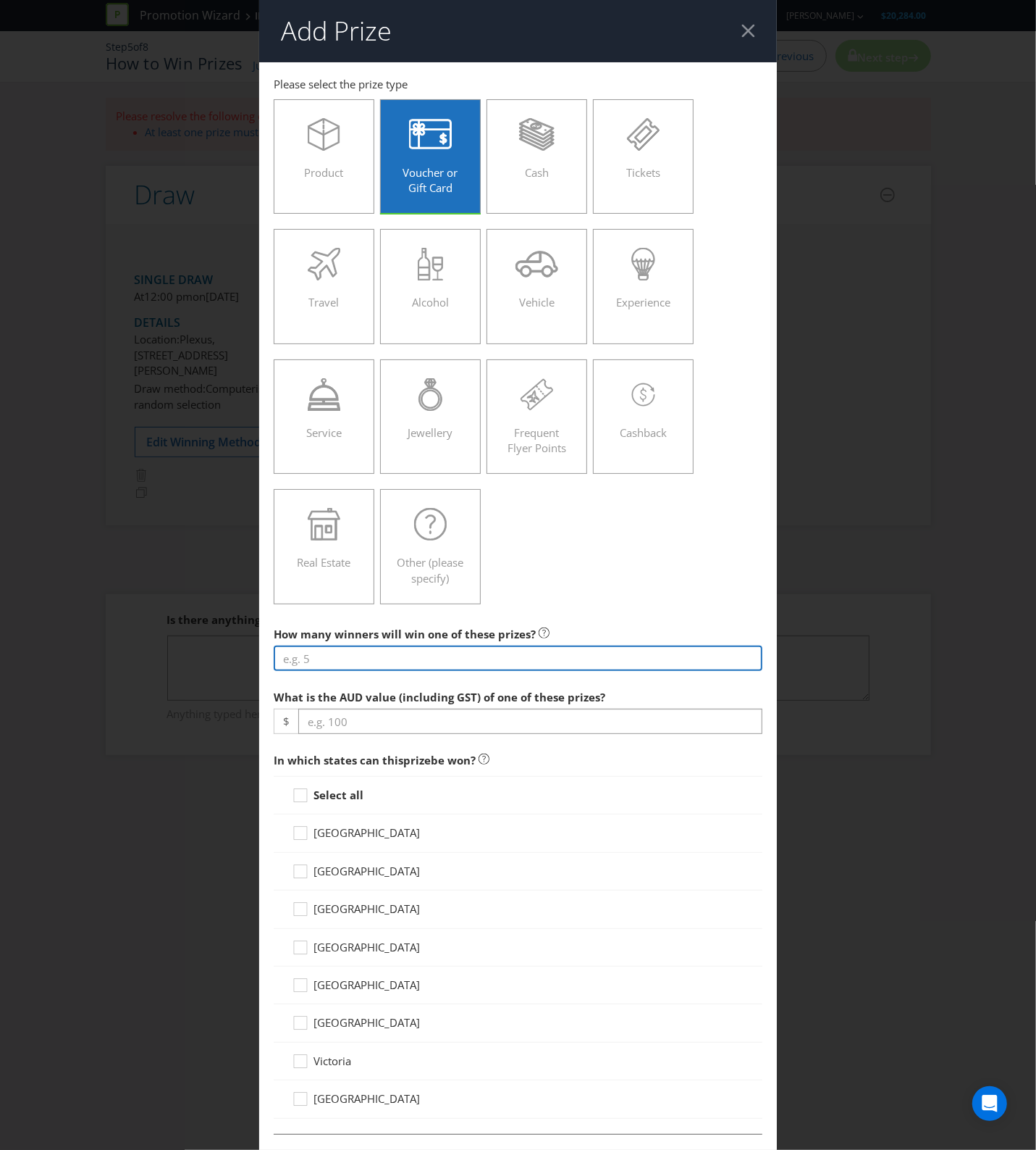
click at [428, 661] on input "number" at bounding box center [518, 658] width 490 height 26
type input "150"
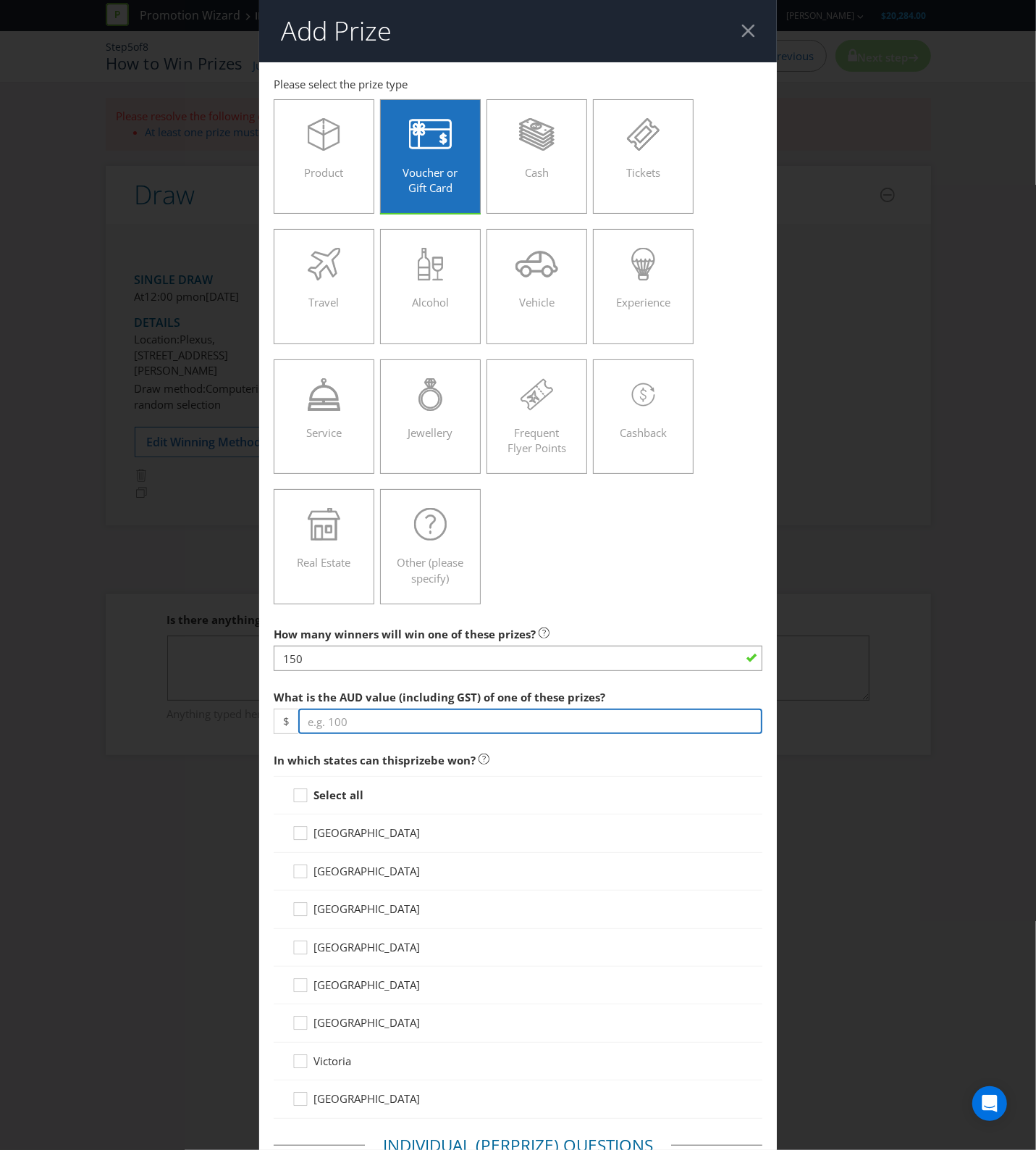
click at [427, 717] on input "number" at bounding box center [531, 721] width 465 height 26
type input "100"
click at [337, 791] on strong "Select all" at bounding box center [339, 795] width 50 height 15
click at [0, 0] on input "Select all" at bounding box center [0, 0] width 0 height 0
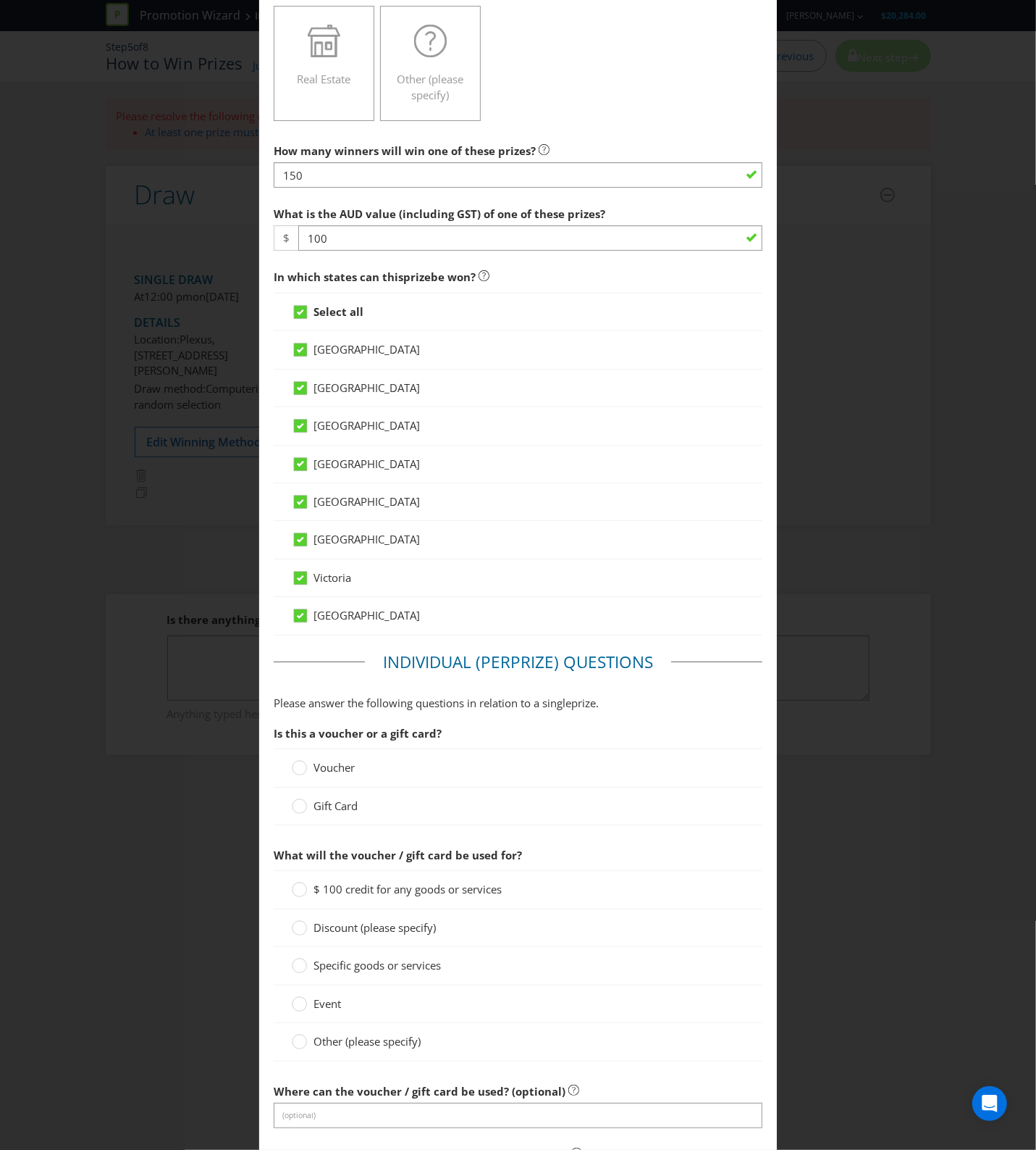
scroll to position [724, 0]
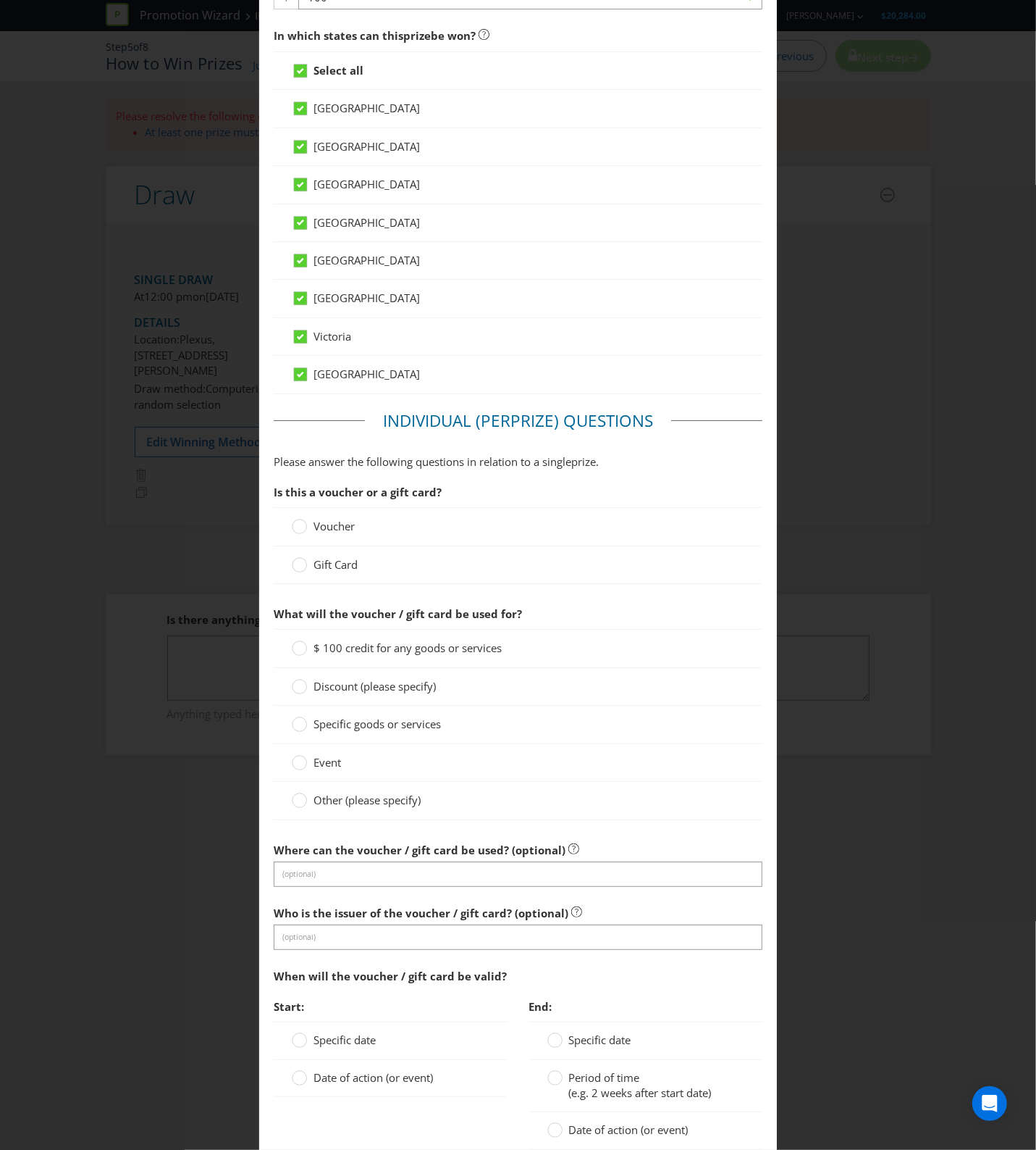
click at [340, 543] on div "Voucher" at bounding box center [518, 526] width 490 height 38
click at [339, 533] on span "Voucher" at bounding box center [334, 526] width 41 height 15
click at [0, 0] on input "Voucher" at bounding box center [0, 0] width 0 height 0
click at [422, 730] on span "Specific goods or services" at bounding box center [377, 724] width 127 height 15
click at [0, 0] on input "Specific goods or services" at bounding box center [0, 0] width 0 height 0
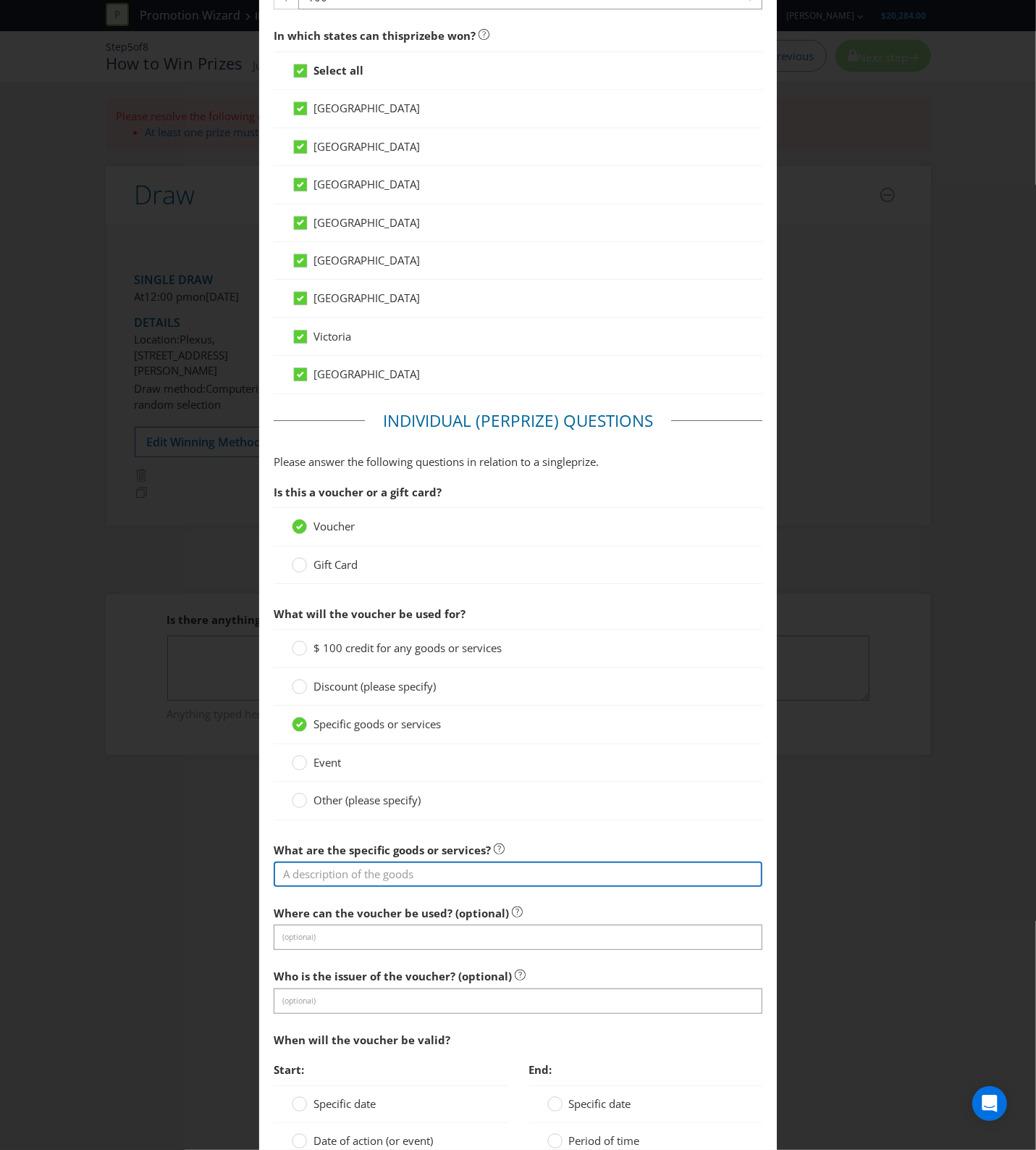
click at [451, 868] on input "text" at bounding box center [518, 874] width 490 height 26
type input "$100 Fuel Voucher"
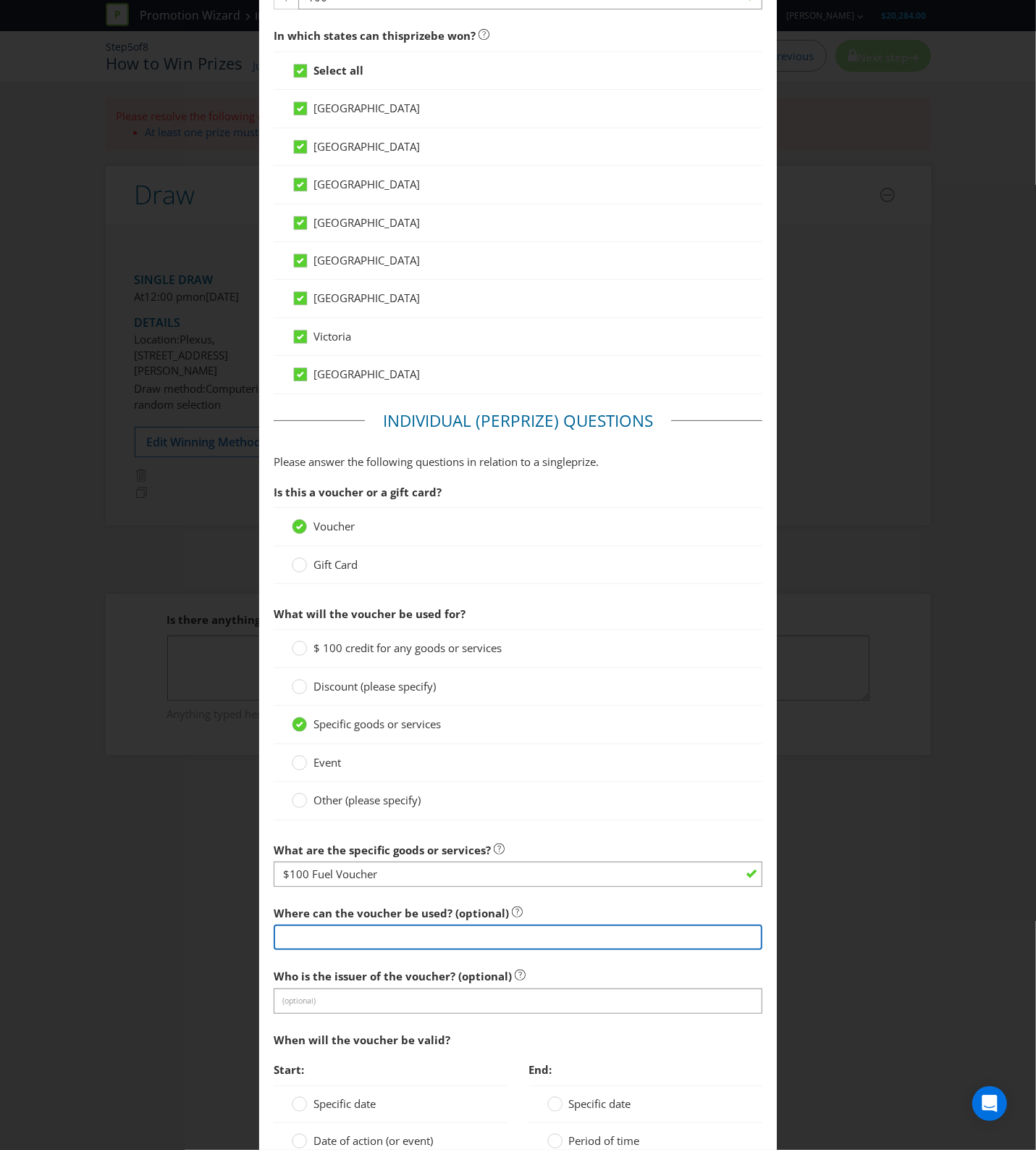
click at [480, 943] on input "text" at bounding box center [518, 938] width 490 height 26
type input "BP Service Stations"
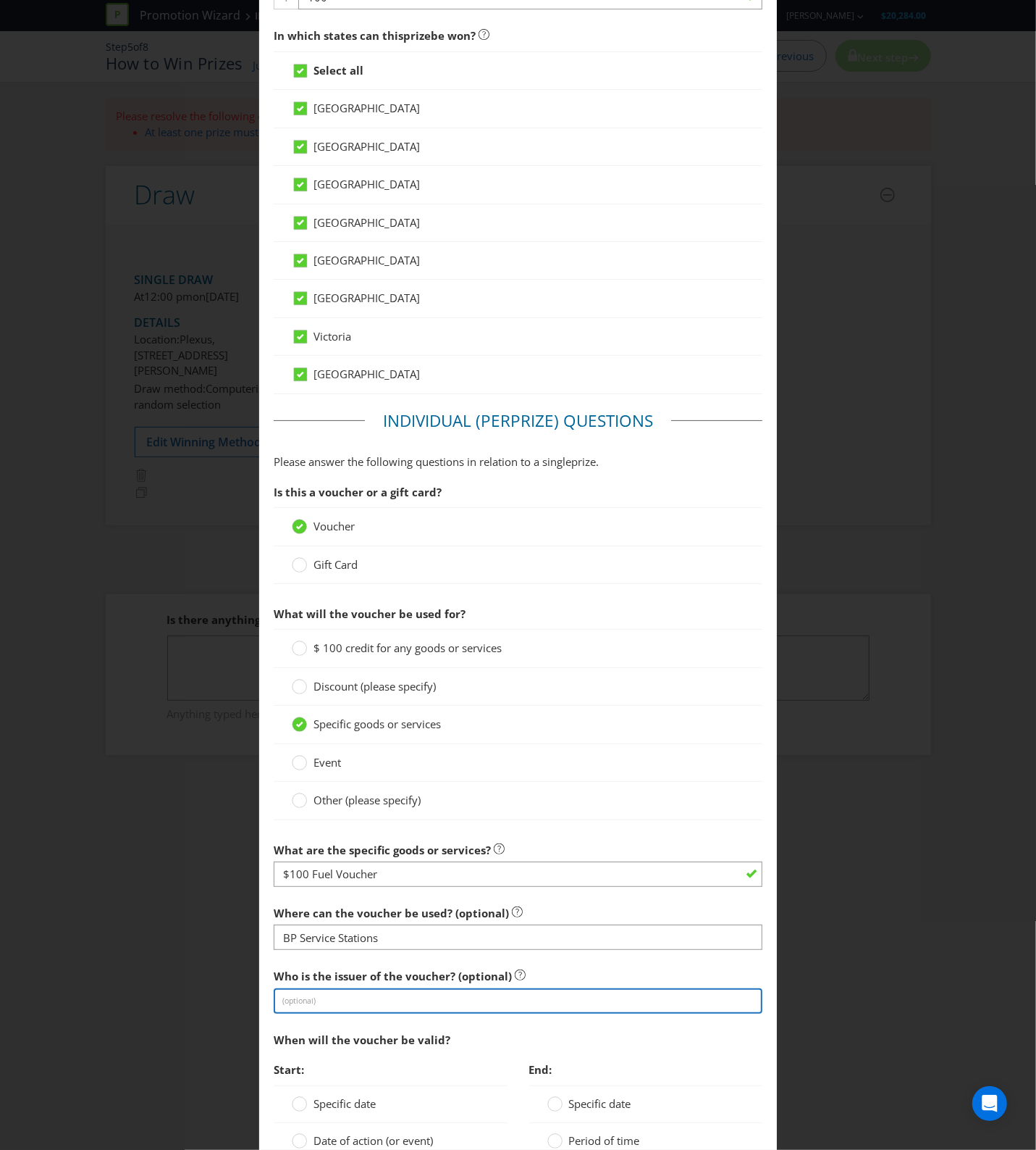
click at [494, 1012] on input "text" at bounding box center [518, 1001] width 490 height 26
click at [570, 1036] on div "When will the voucher be valid?" at bounding box center [518, 1040] width 490 height 29
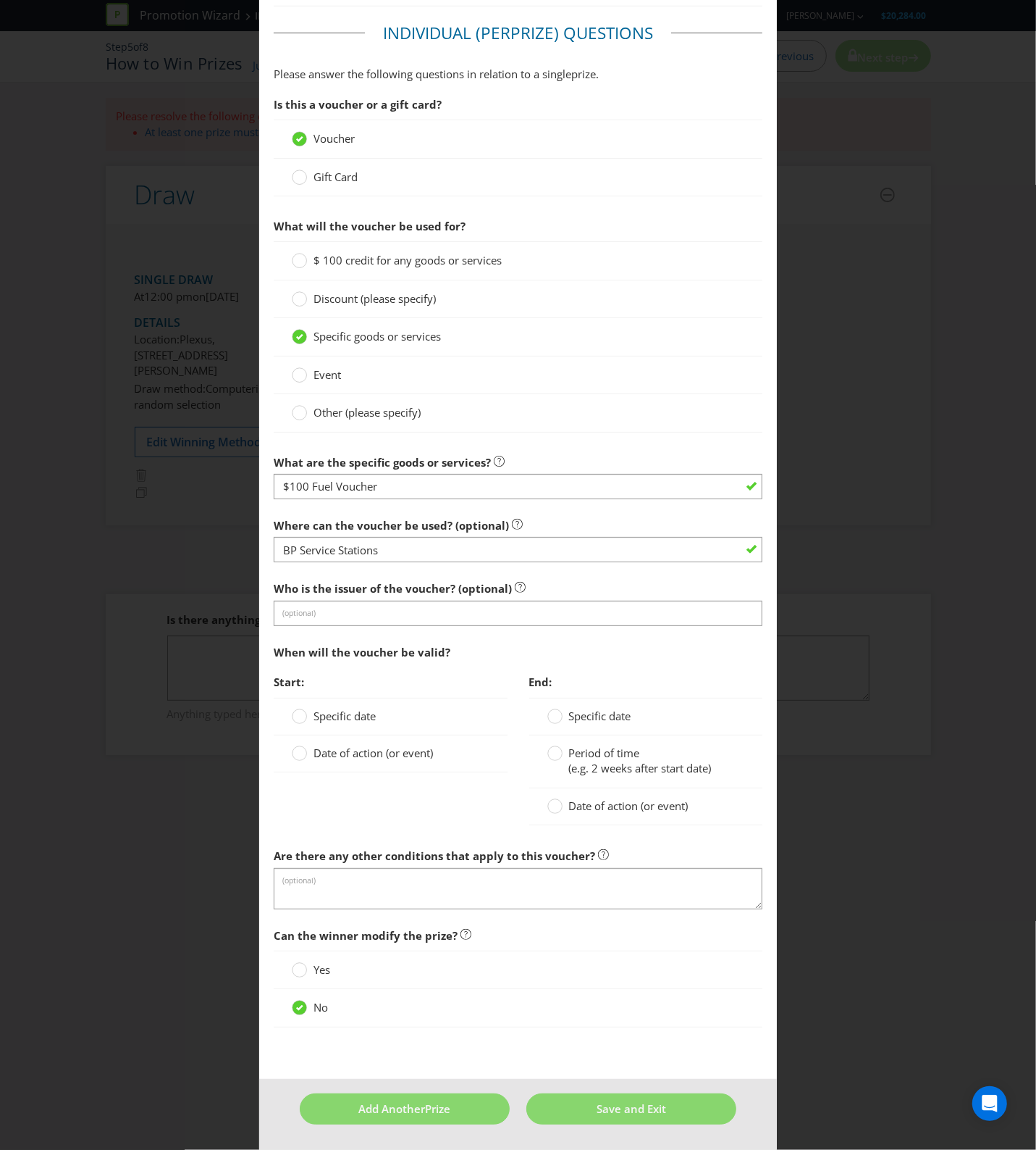
scroll to position [1118, 0]
click at [363, 712] on span "Specific date" at bounding box center [345, 716] width 62 height 15
click at [0, 0] on input "Specific date" at bounding box center [0, 0] width 0 height 0
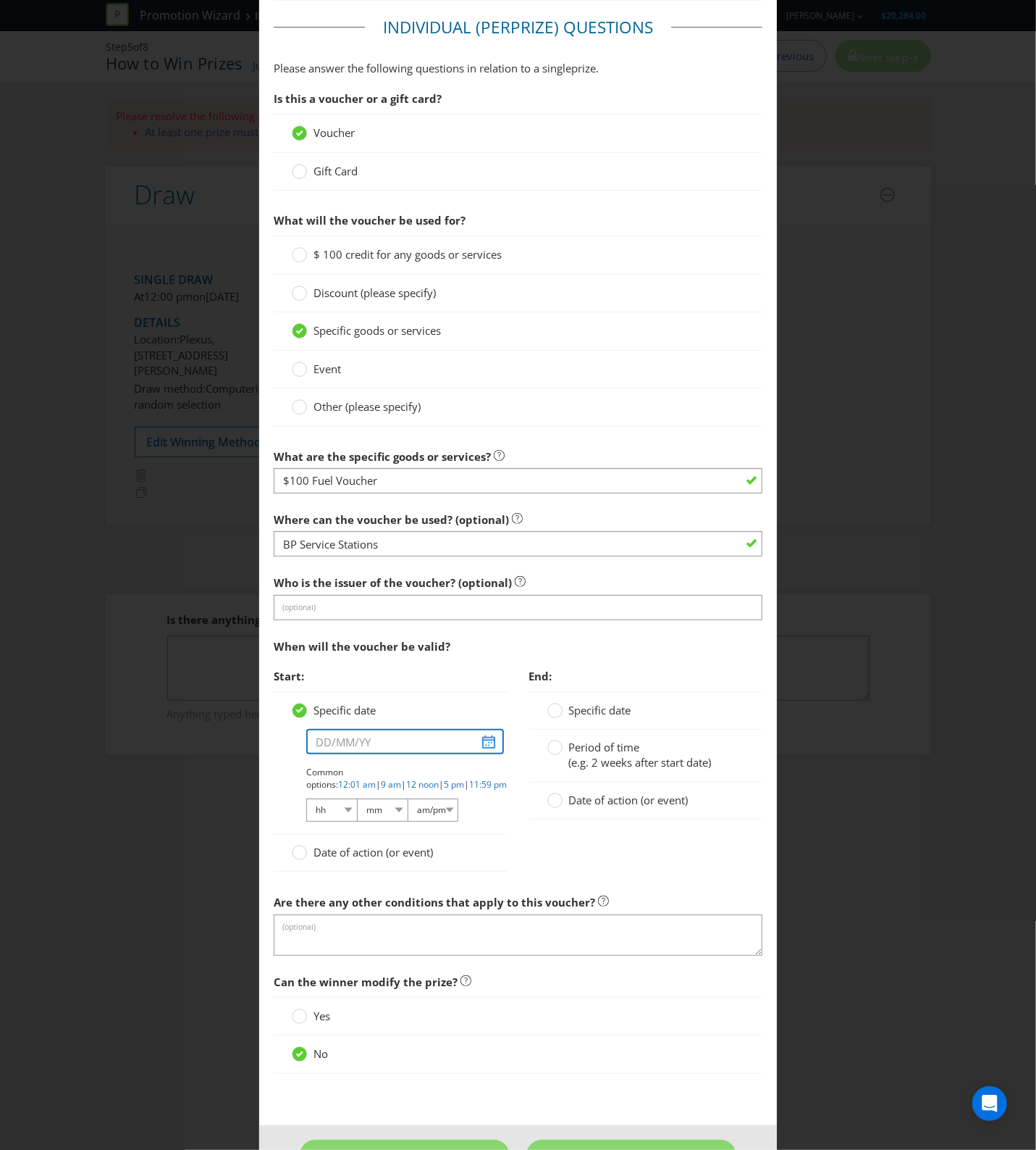
click at [409, 748] on input "text" at bounding box center [405, 742] width 198 height 26
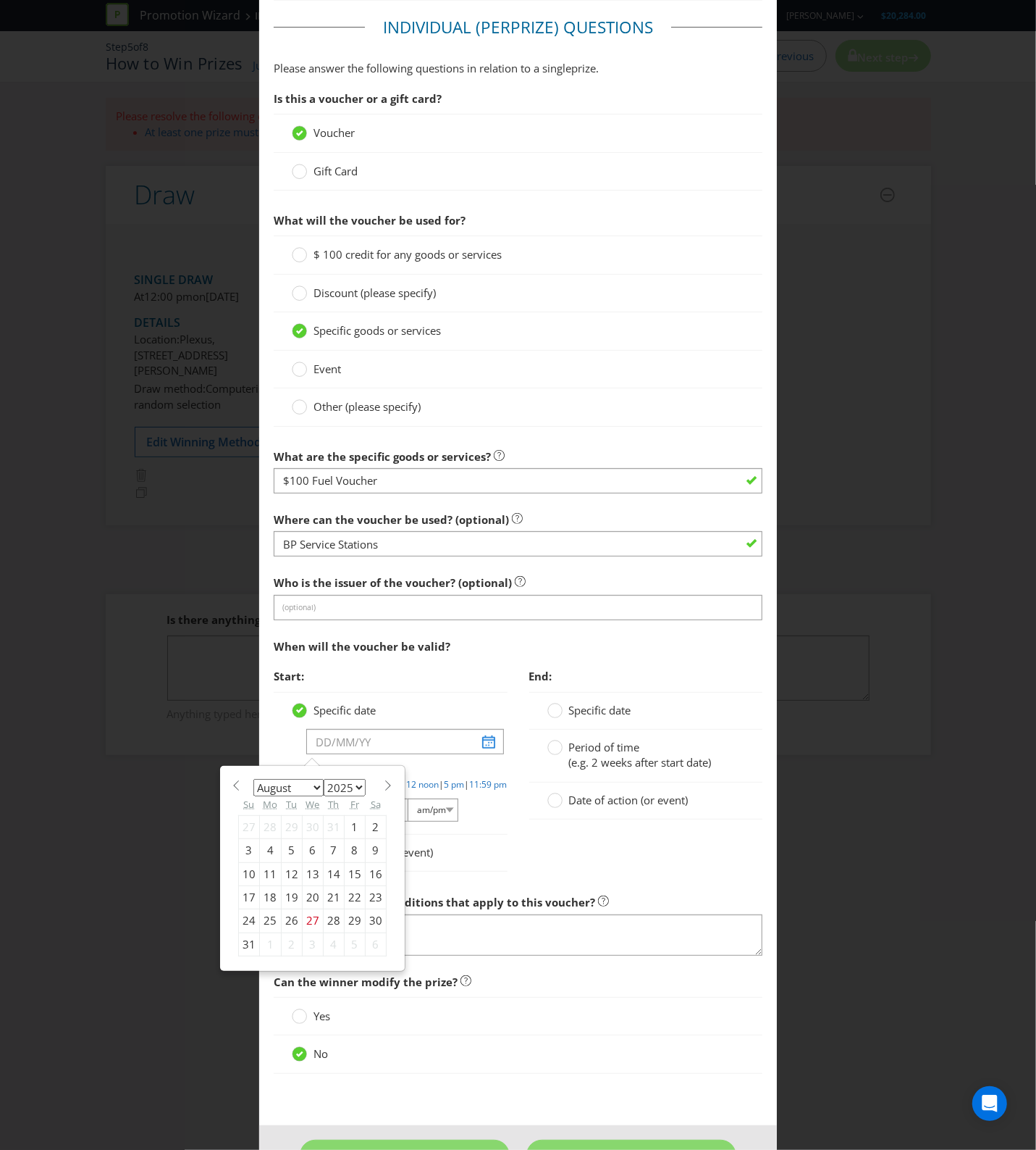
click at [290, 794] on select "January February March April May June July August September October November De…" at bounding box center [288, 787] width 70 height 17
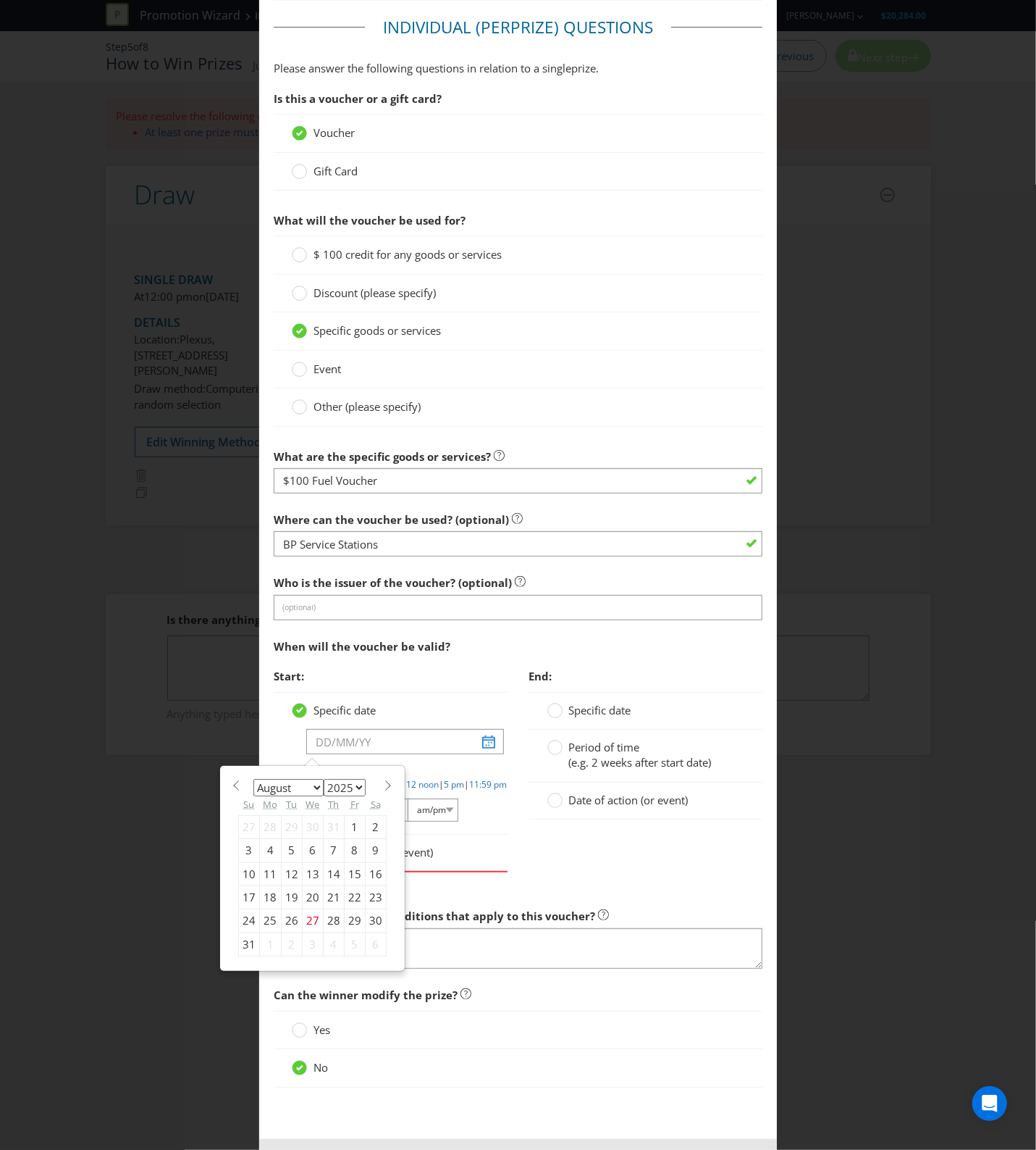
select select "11"
click at [254, 783] on select "January February March April May June July August September October November De…" at bounding box center [288, 787] width 70 height 17
click at [346, 879] on div "19" at bounding box center [354, 873] width 21 height 23
type input "[DATE]"
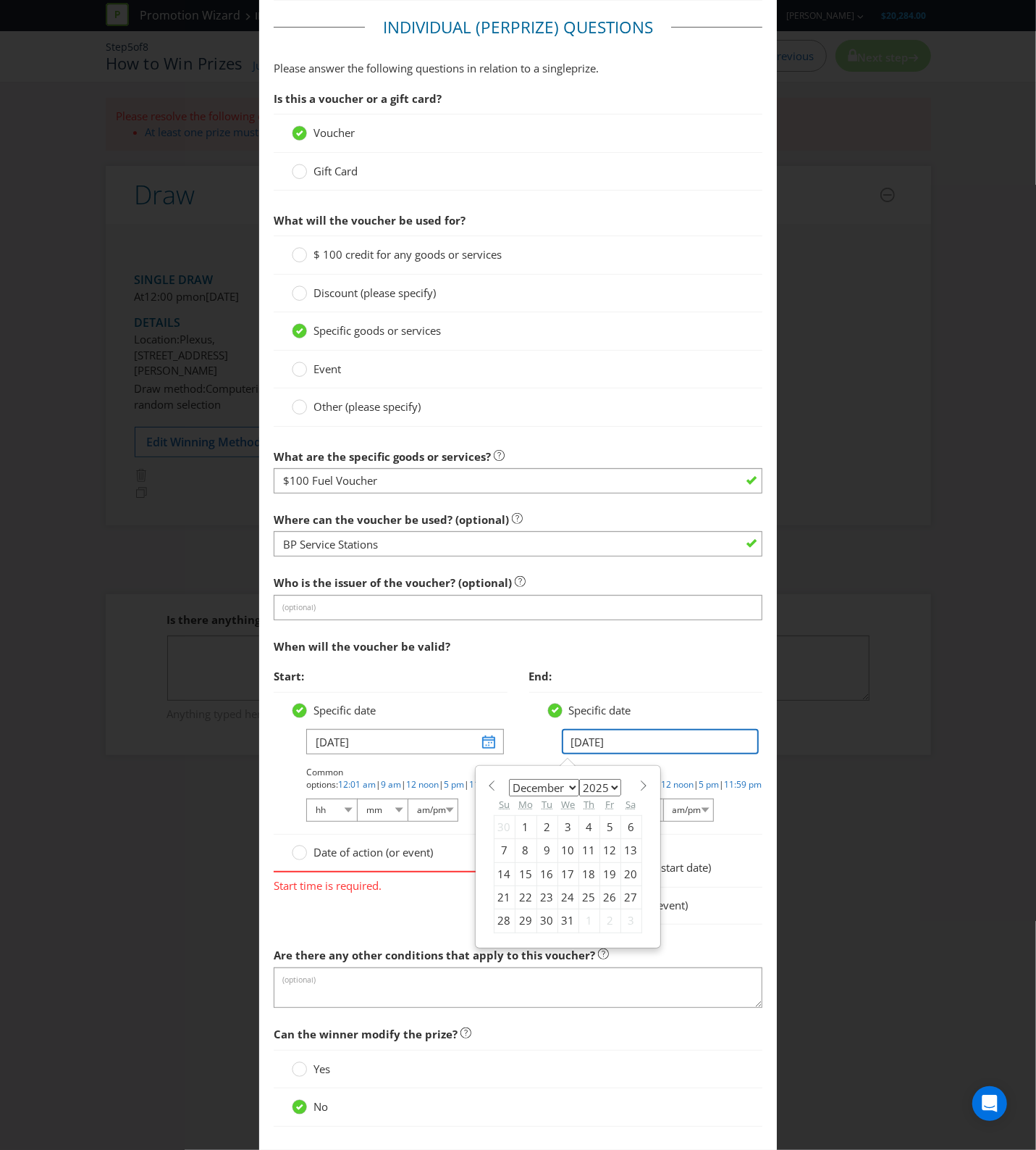
click at [609, 744] on input "[DATE]" at bounding box center [661, 742] width 198 height 26
click at [595, 790] on select "2025 2026 2027 2028 2029 2030 2031 2032 2033 2034 2035" at bounding box center [600, 787] width 42 height 17
select select "2026"
click at [579, 783] on select "2025 2026 2027 2028 2029 2030 2031 2032 2033 2034 2035" at bounding box center [600, 787] width 42 height 17
click at [621, 880] on div "19" at bounding box center [631, 873] width 21 height 23
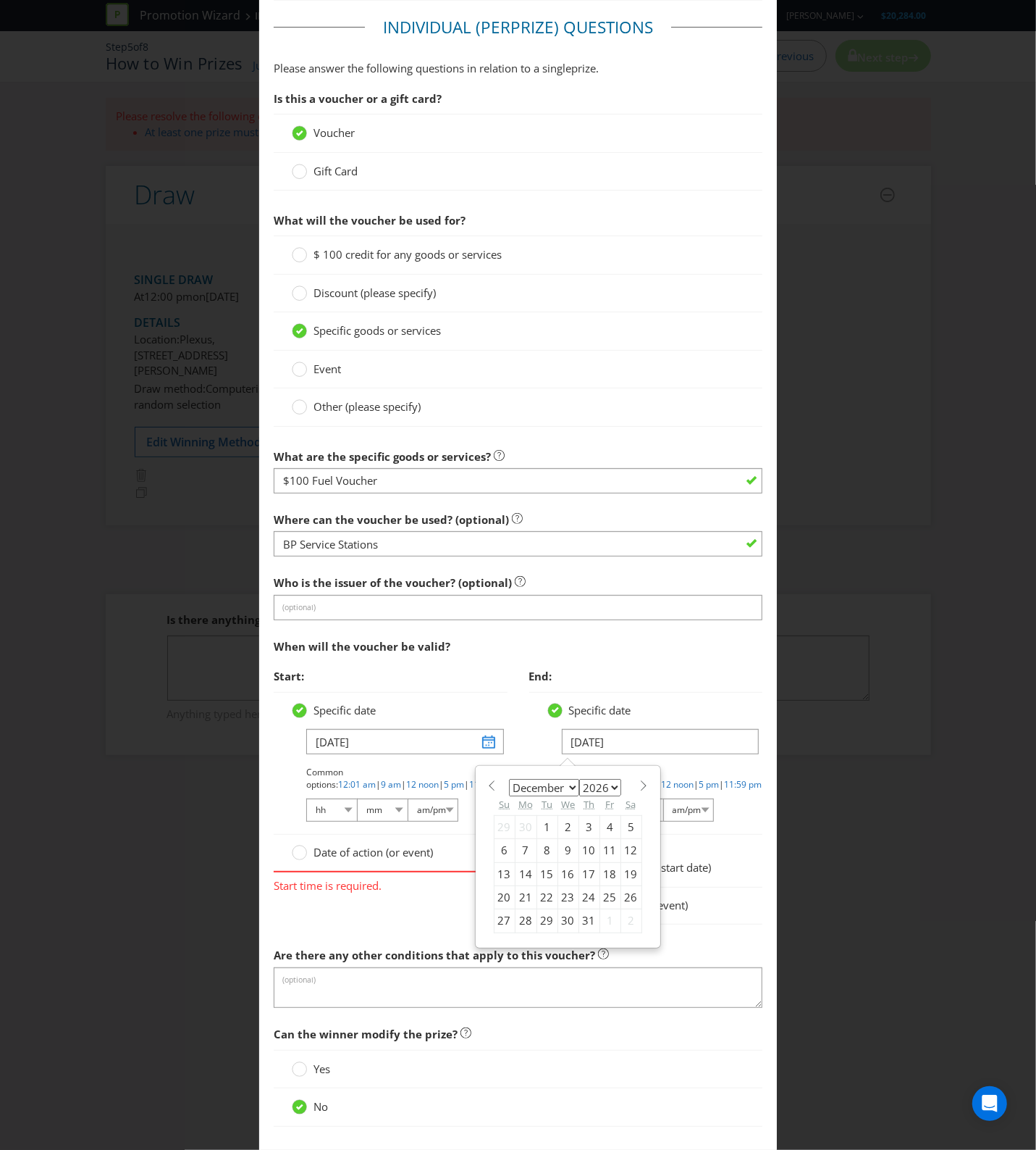
type input "[DATE]"
click at [326, 815] on select "hh 01 02 03 04 05 06 07 08 09 10 11 12" at bounding box center [331, 809] width 50 height 23
click at [401, 778] on link "9 am" at bounding box center [391, 784] width 20 height 12
select select "09"
select select "00"
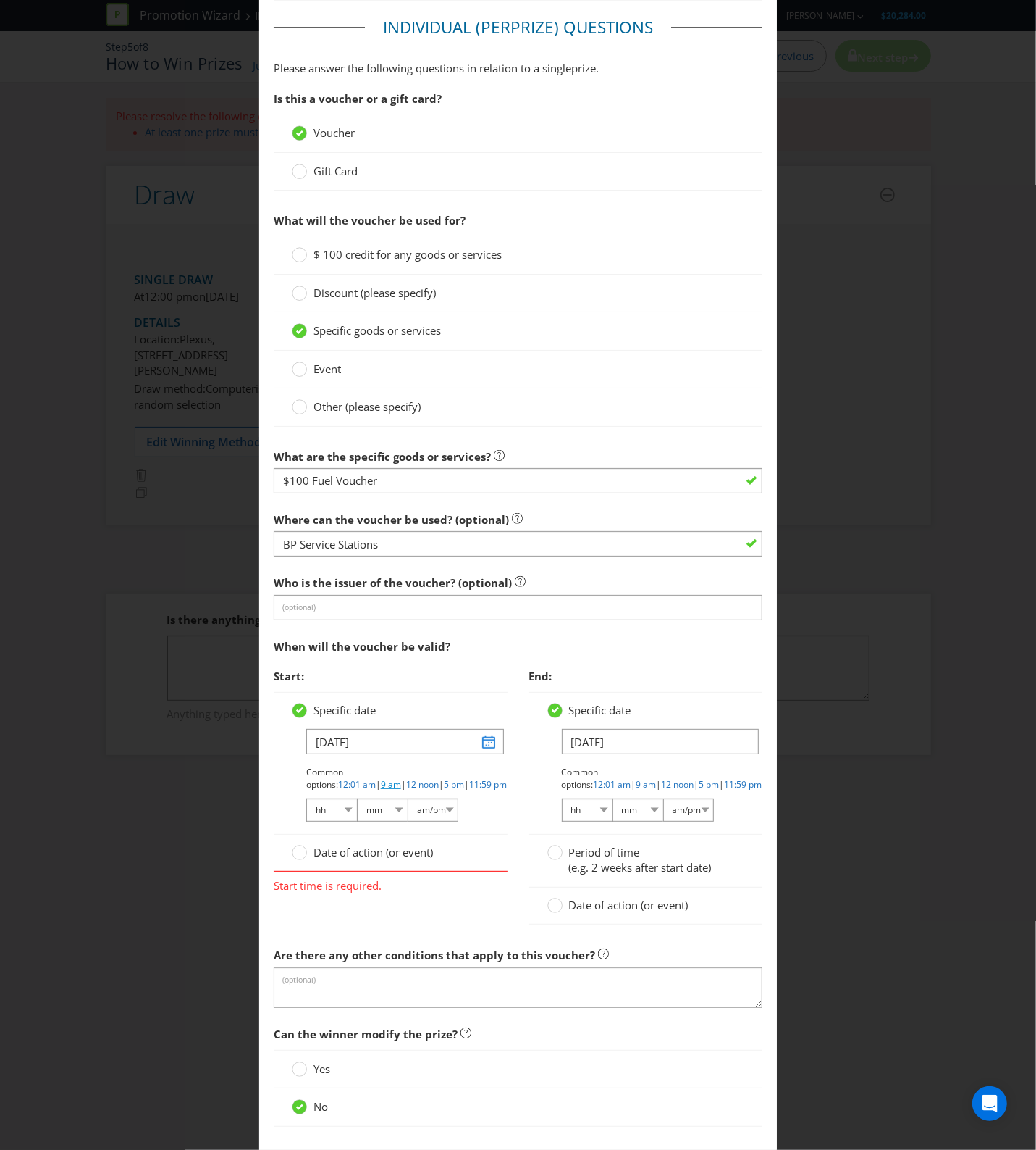
select select "am"
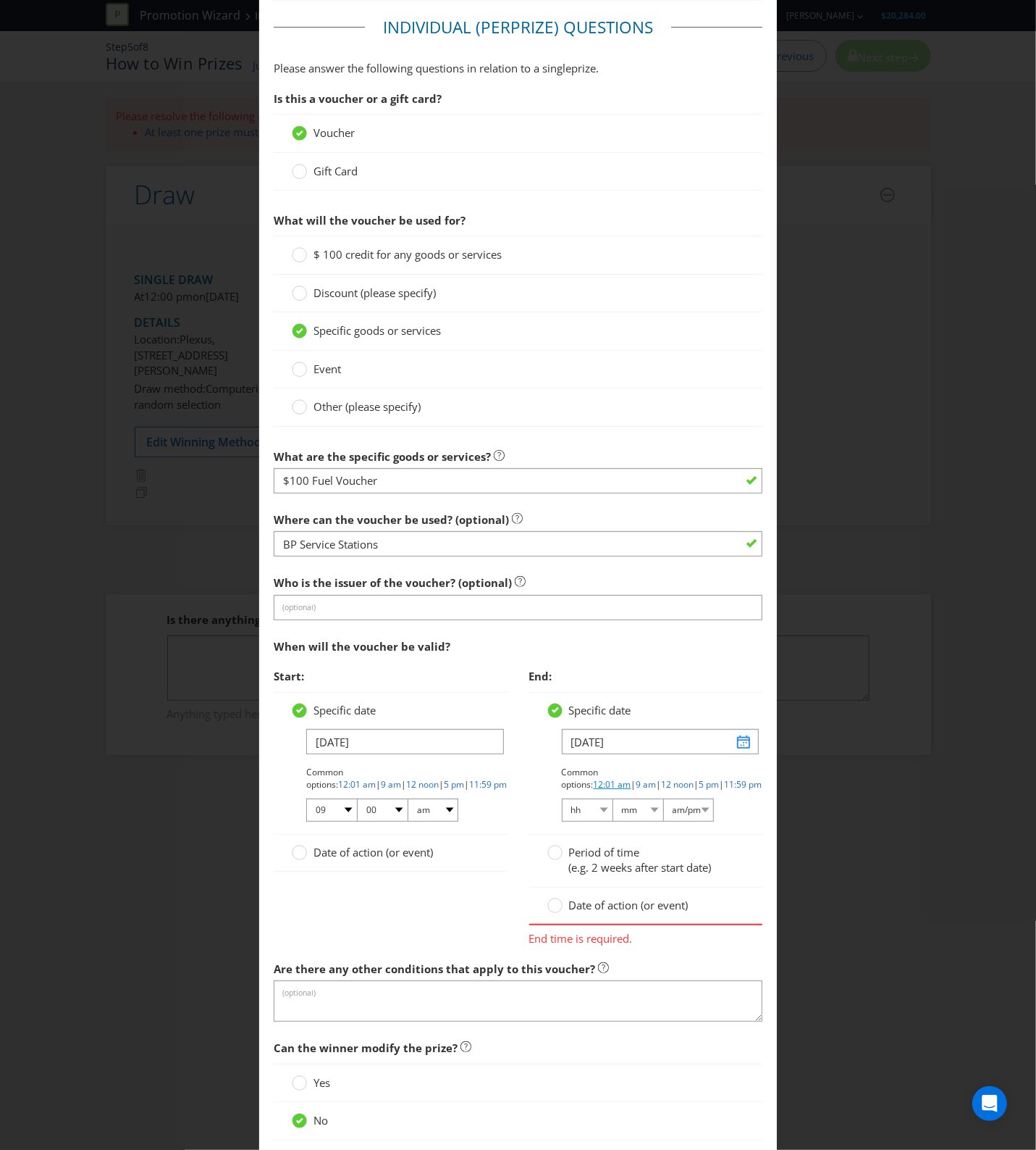
click at [631, 778] on link "12:01 am" at bounding box center [612, 784] width 38 height 12
select select "12"
select select "01"
select select "am"
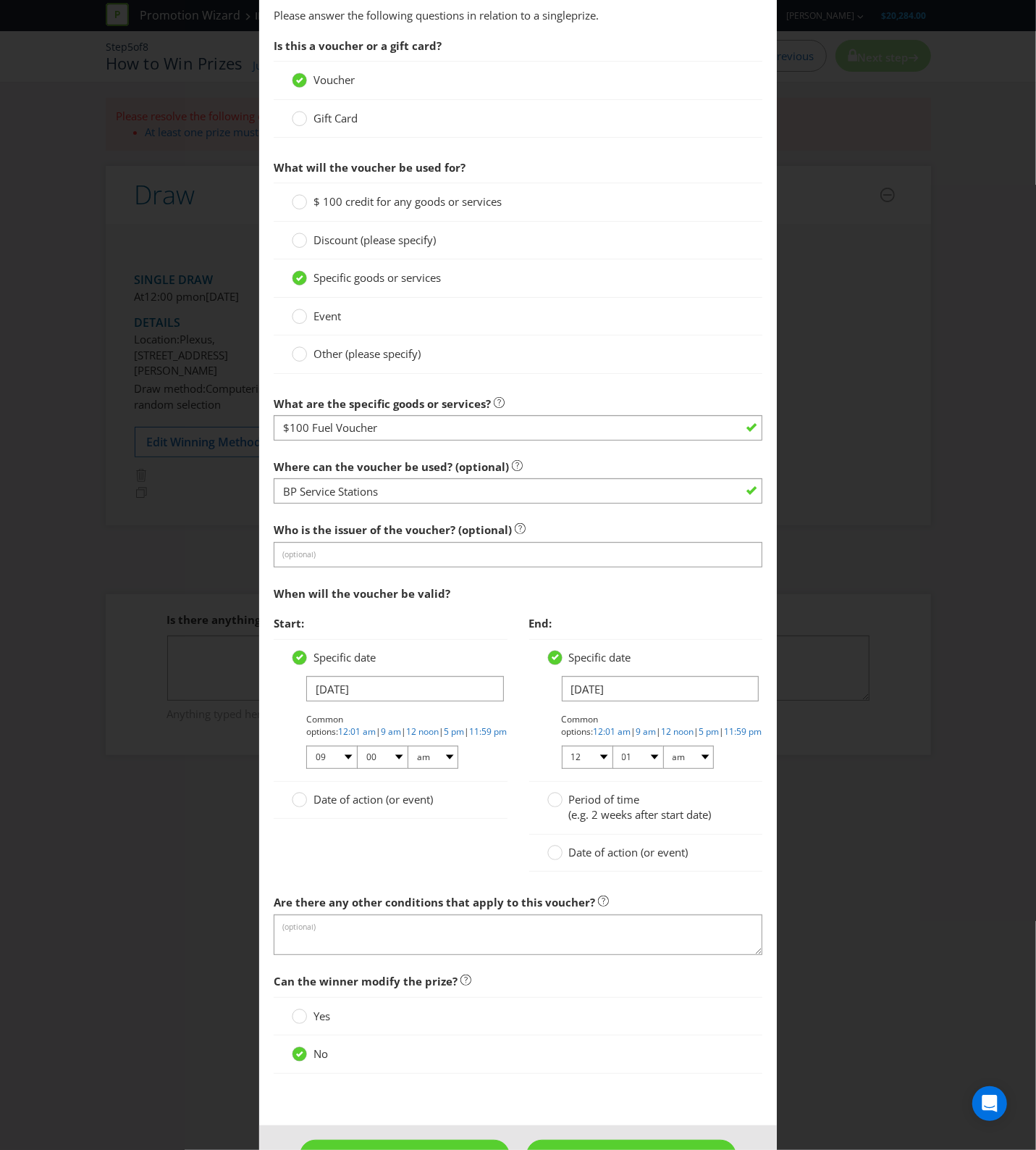
scroll to position [1223, 0]
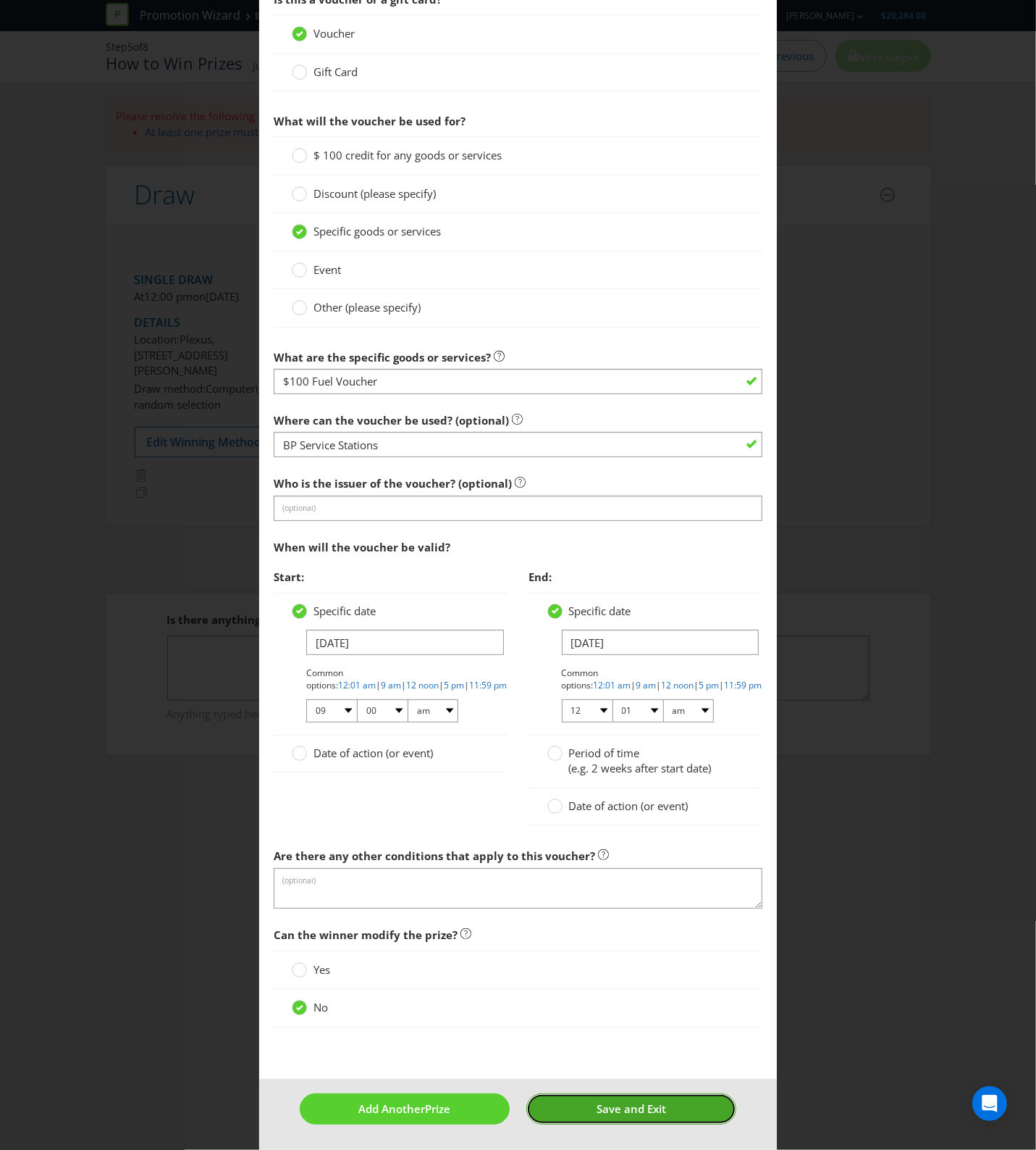
click at [576, 1101] on button "Save and Exit" at bounding box center [631, 1109] width 210 height 31
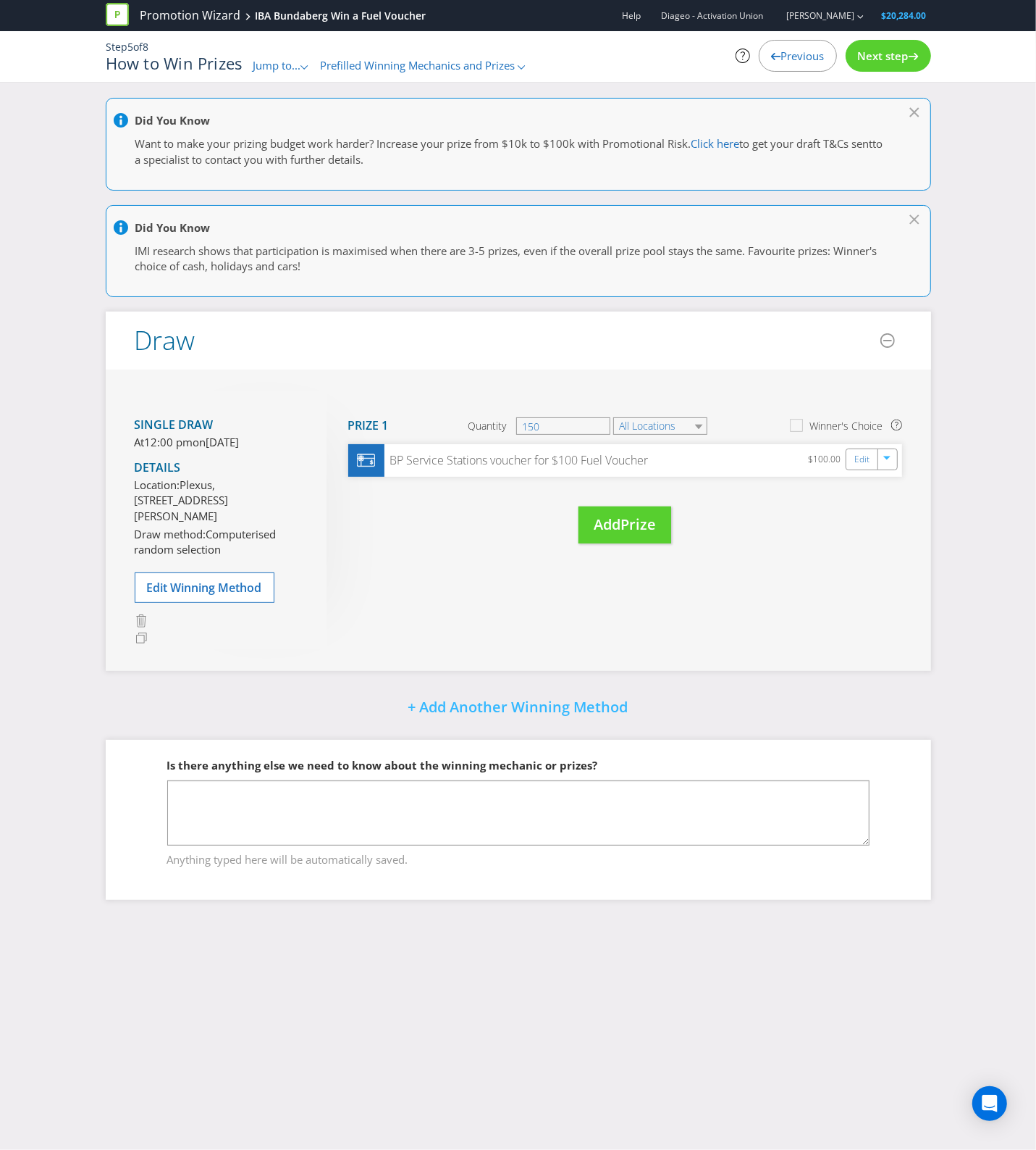
click at [874, 68] on div "Next step" at bounding box center [888, 56] width 85 height 32
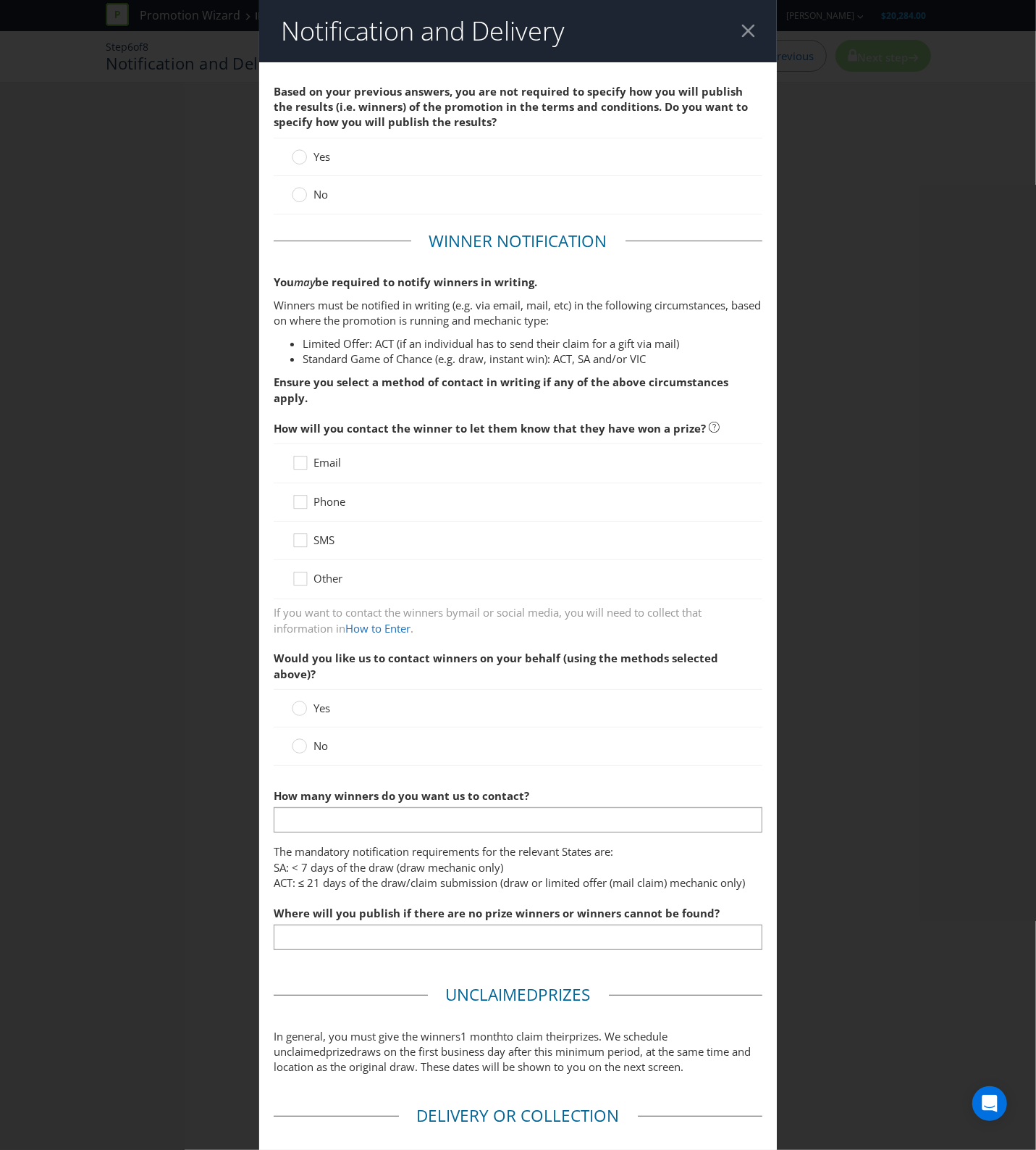
click at [319, 161] on span "Yes" at bounding box center [322, 157] width 16 height 15
click at [0, 0] on input "Yes" at bounding box center [0, 0] width 0 height 0
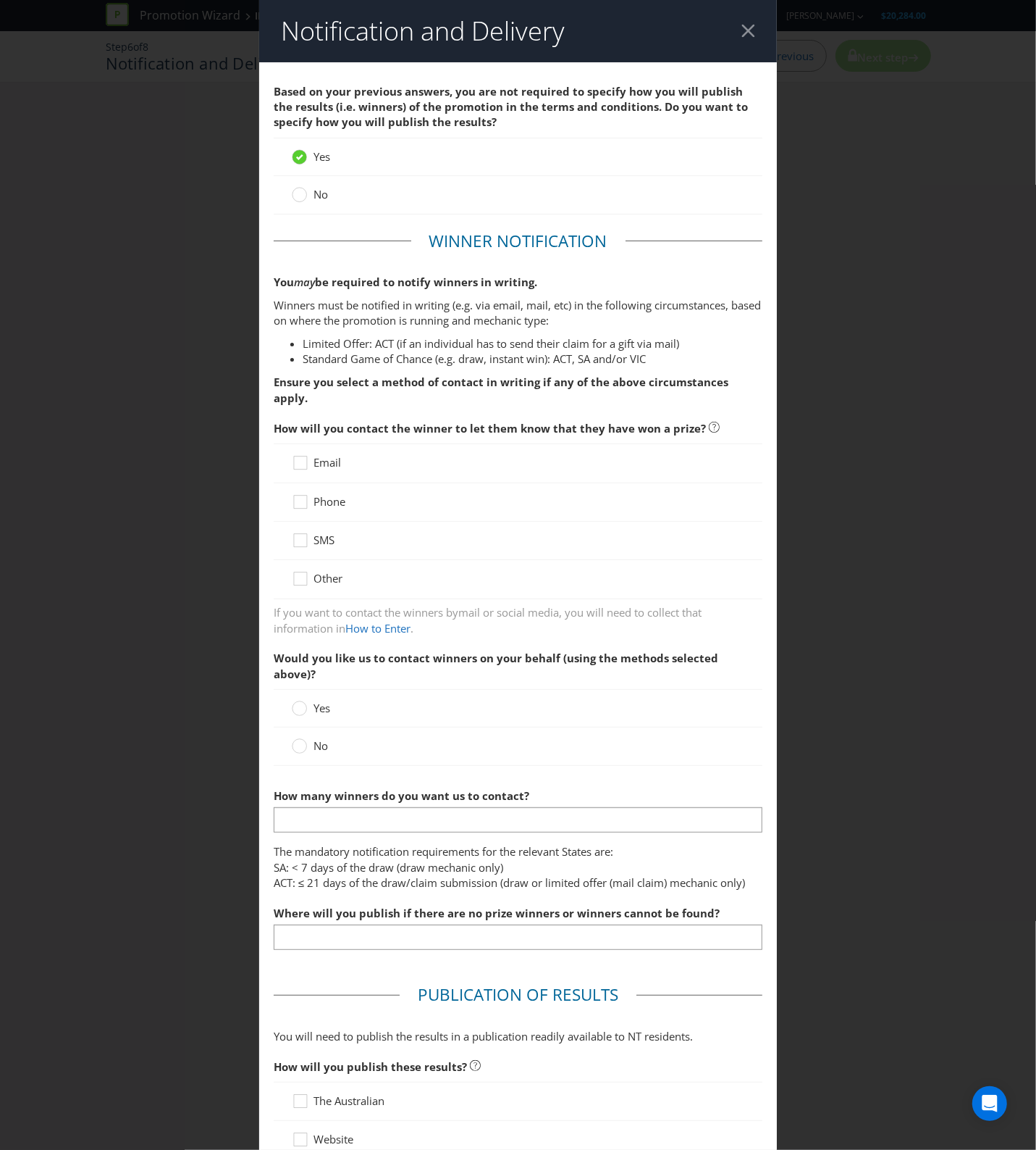
click at [320, 483] on div "Phone" at bounding box center [518, 503] width 490 height 38
click at [318, 494] on span "Phone" at bounding box center [329, 502] width 32 height 15
click at [0, 0] on input "Phone" at bounding box center [0, 0] width 0 height 0
click at [321, 443] on div "Email" at bounding box center [518, 462] width 490 height 39
click at [322, 455] on span "Email" at bounding box center [328, 462] width 27 height 15
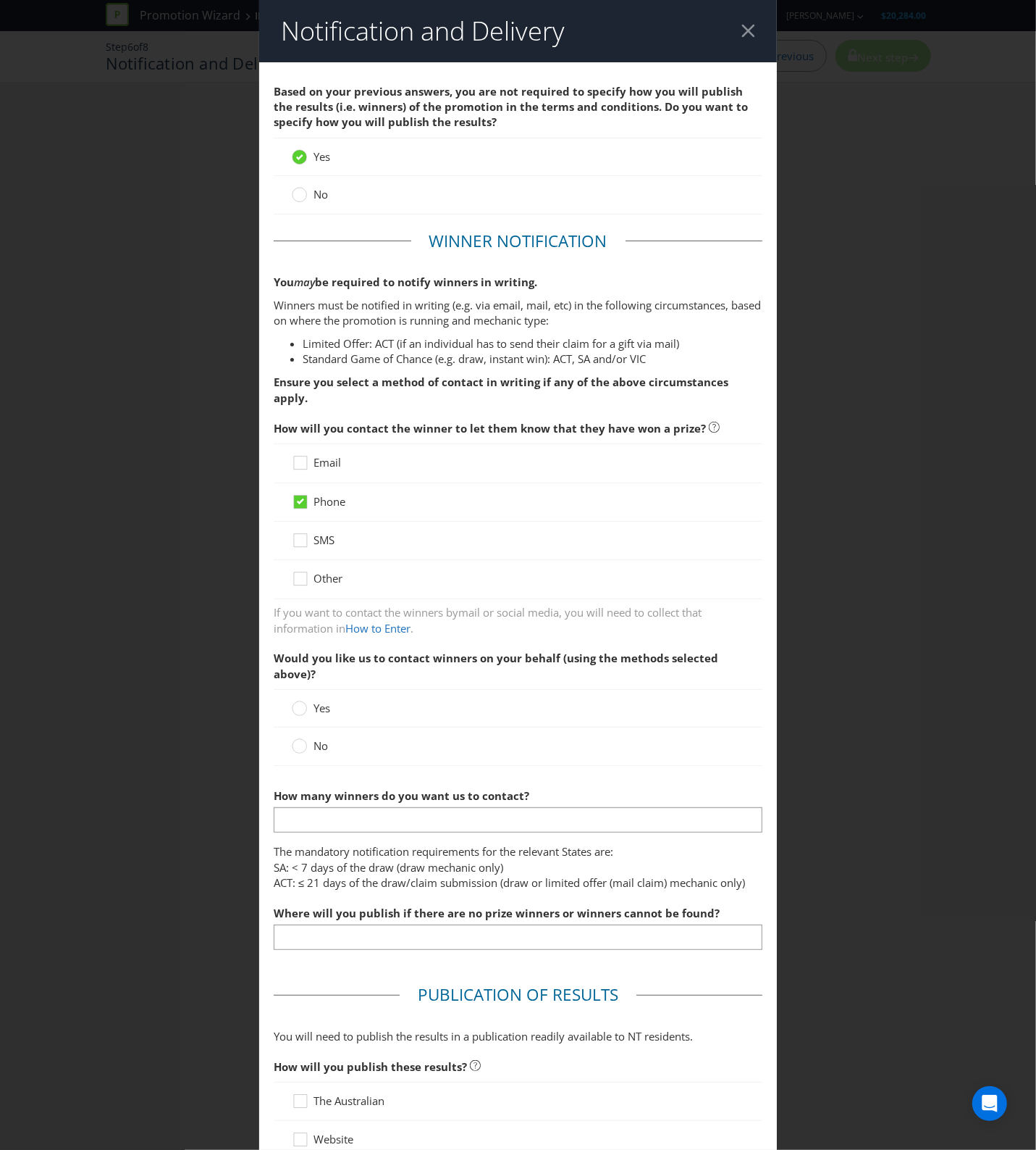
click at [0, 0] on input "Email" at bounding box center [0, 0] width 0 height 0
click at [297, 737] on div at bounding box center [300, 741] width 7 height 7
click at [0, 0] on input "No" at bounding box center [0, 0] width 0 height 0
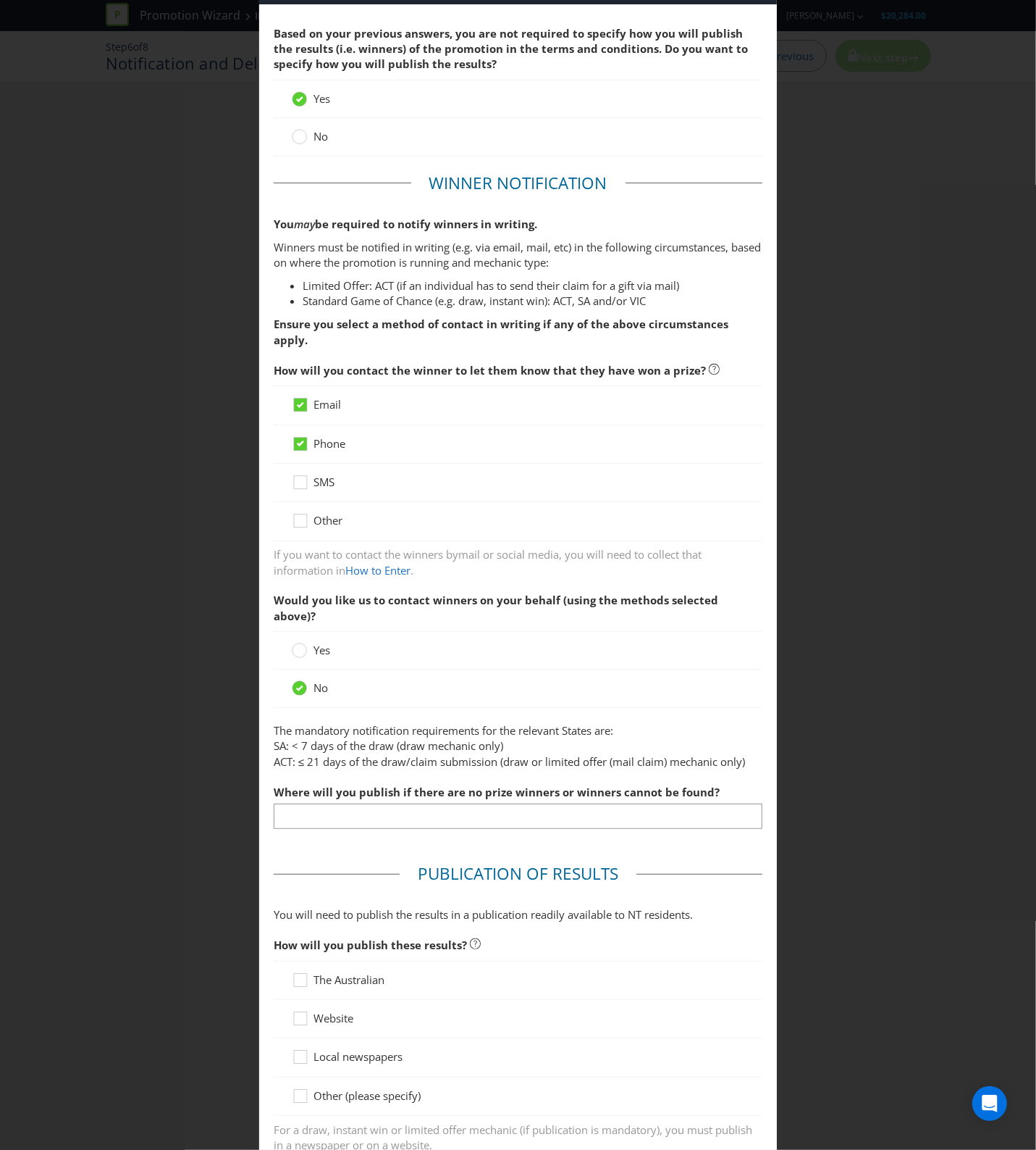
scroll to position [91, 0]
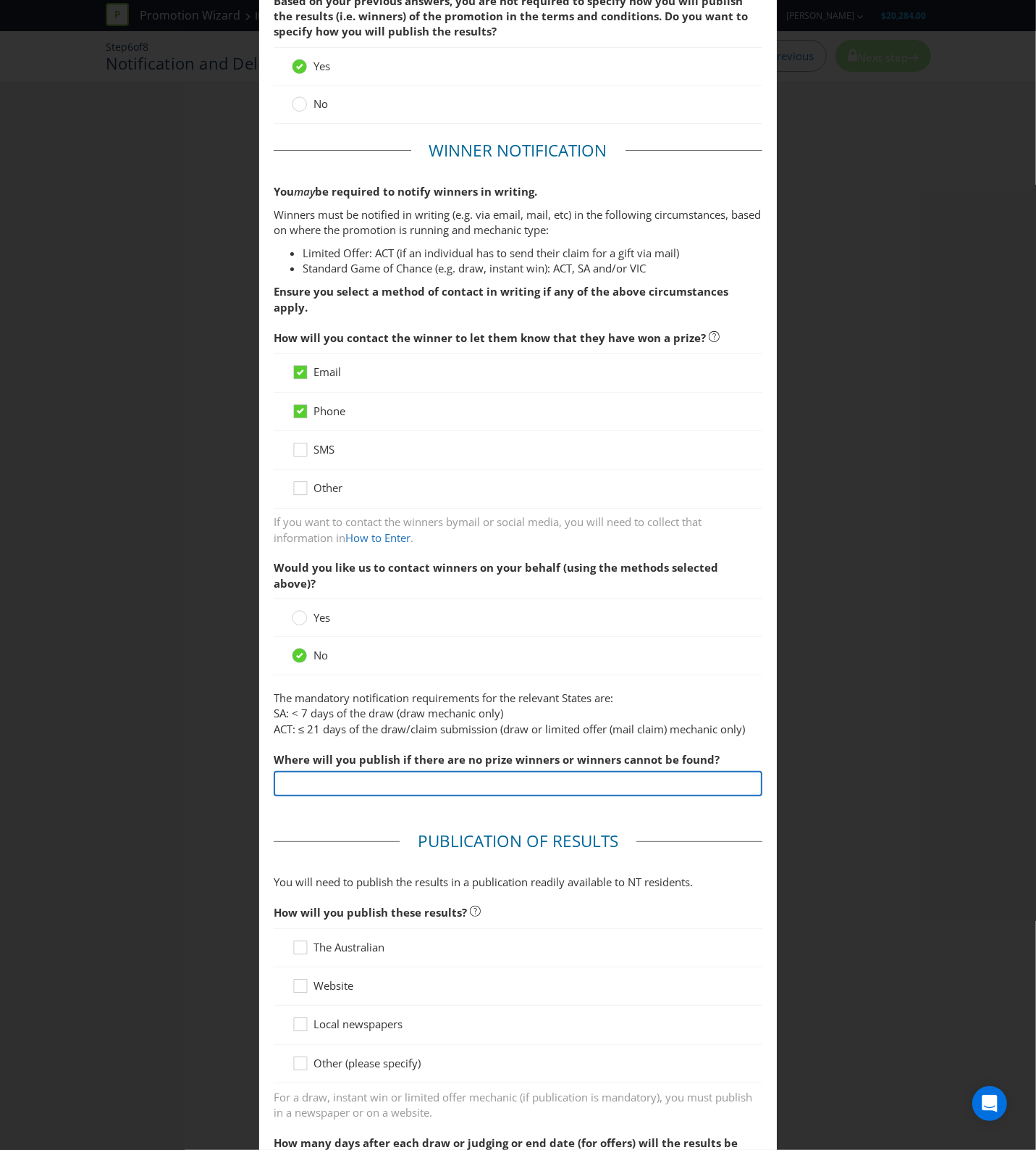
click at [394, 771] on input "text" at bounding box center [518, 784] width 490 height 26
type input "[URL][DOMAIN_NAME]"
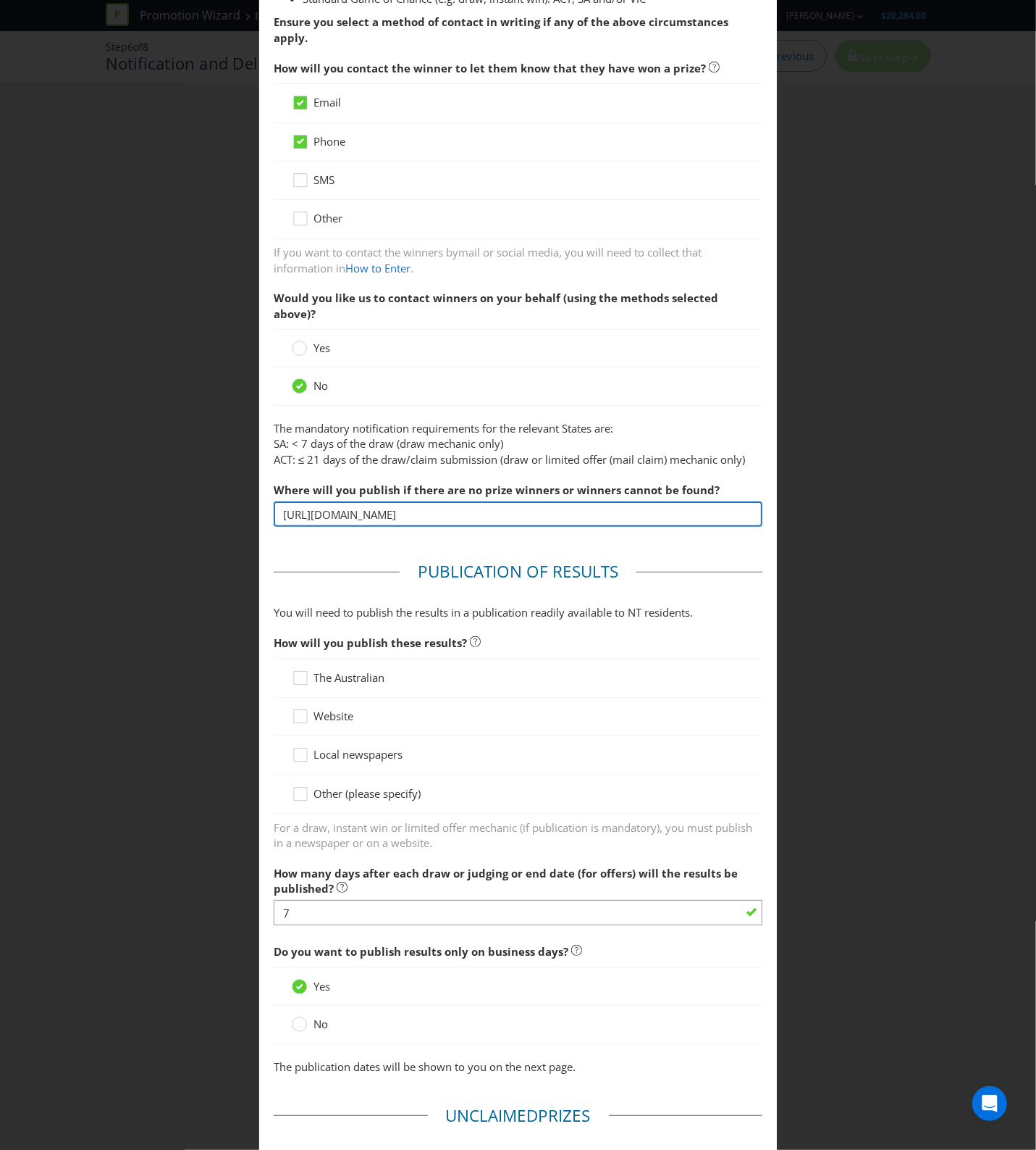
scroll to position [363, 0]
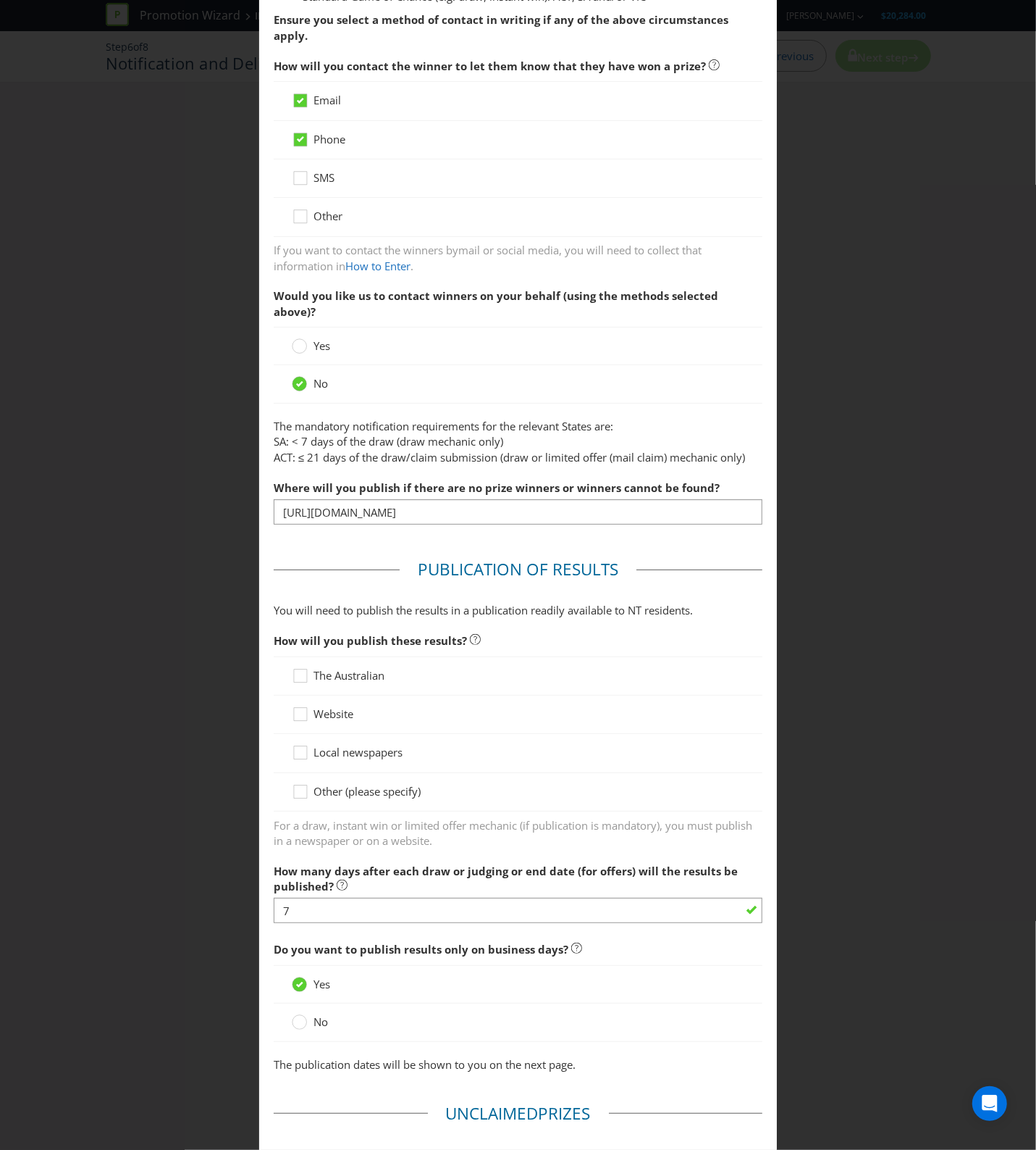
click at [321, 706] on span "Website" at bounding box center [334, 713] width 40 height 15
click at [0, 0] on input "Website" at bounding box center [0, 0] width 0 height 0
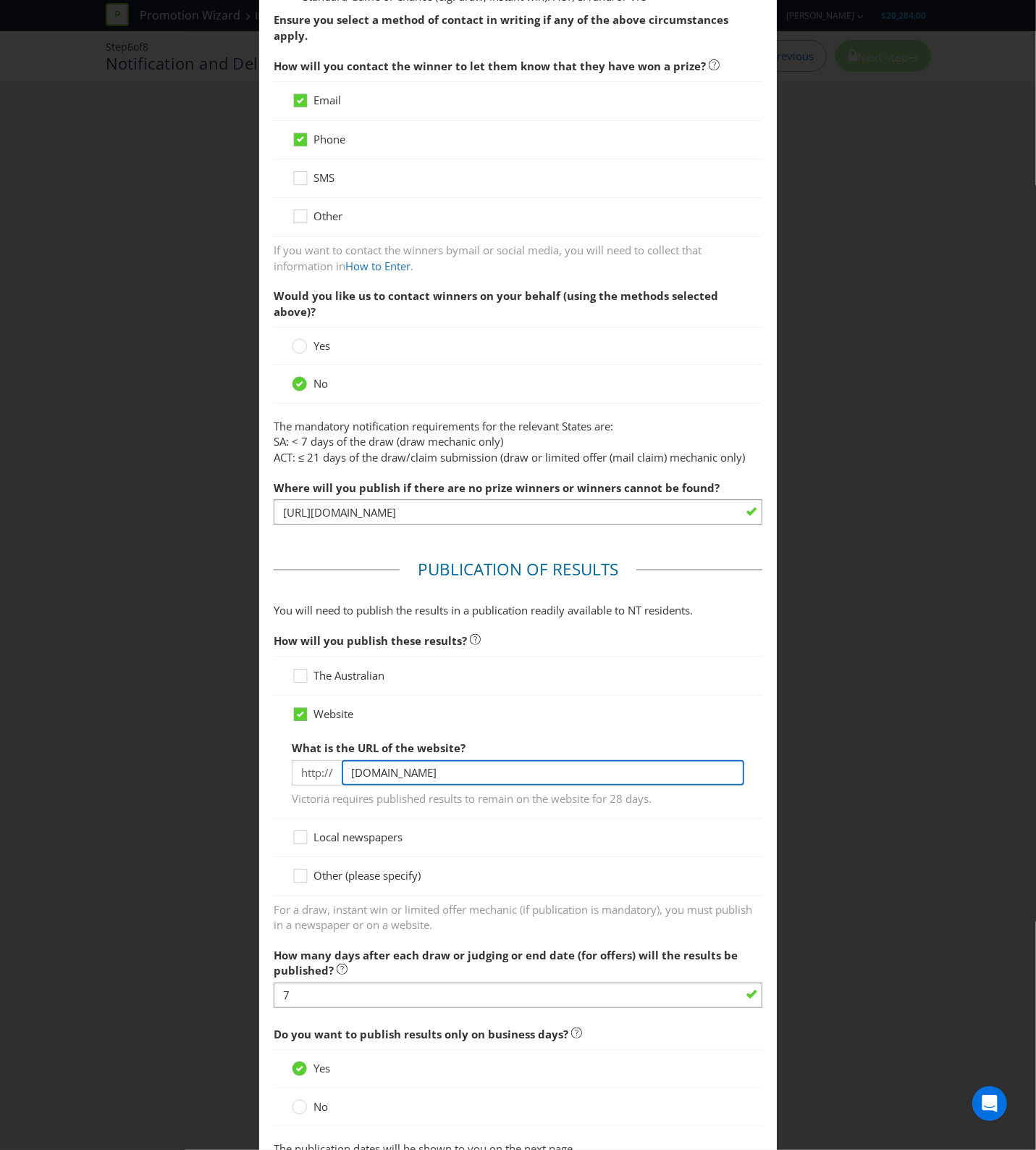
click at [449, 760] on input "[DOMAIN_NAME]" at bounding box center [543, 773] width 404 height 26
type input "d"
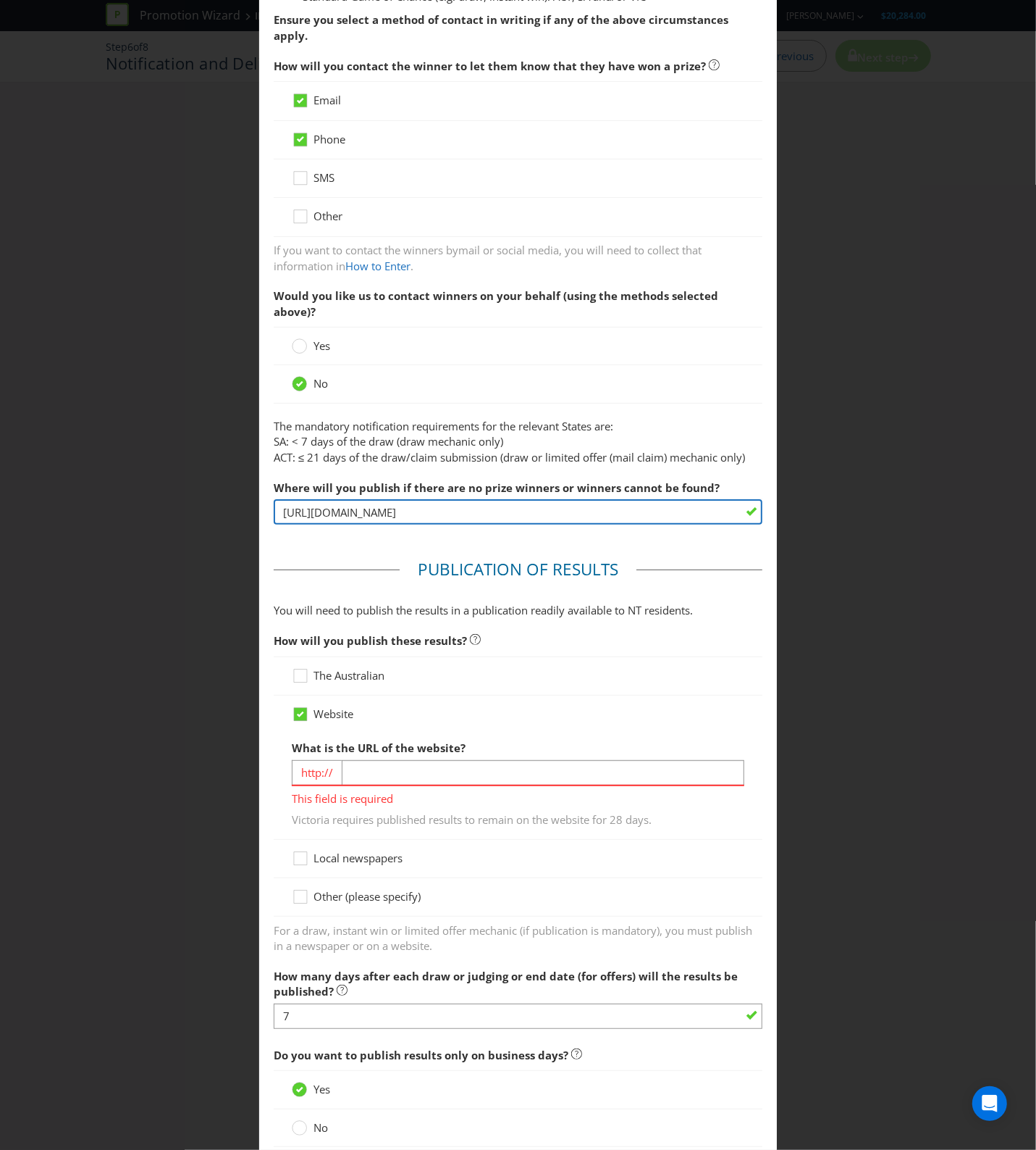
drag, startPoint x: 491, startPoint y: 471, endPoint x: 204, endPoint y: 482, distance: 287.2
click at [214, 482] on div "Notification and Delivery Based on your previous answers, you are not required …" at bounding box center [518, 575] width 1036 height 1150
click at [403, 499] on input "[URL][DOMAIN_NAME]" at bounding box center [518, 512] width 490 height 26
drag, startPoint x: 317, startPoint y: 487, endPoint x: 633, endPoint y: 512, distance: 317.0
click at [633, 512] on main "Based on your previous answers, you are not required to specify how you will pu…" at bounding box center [518, 615] width 519 height 1831
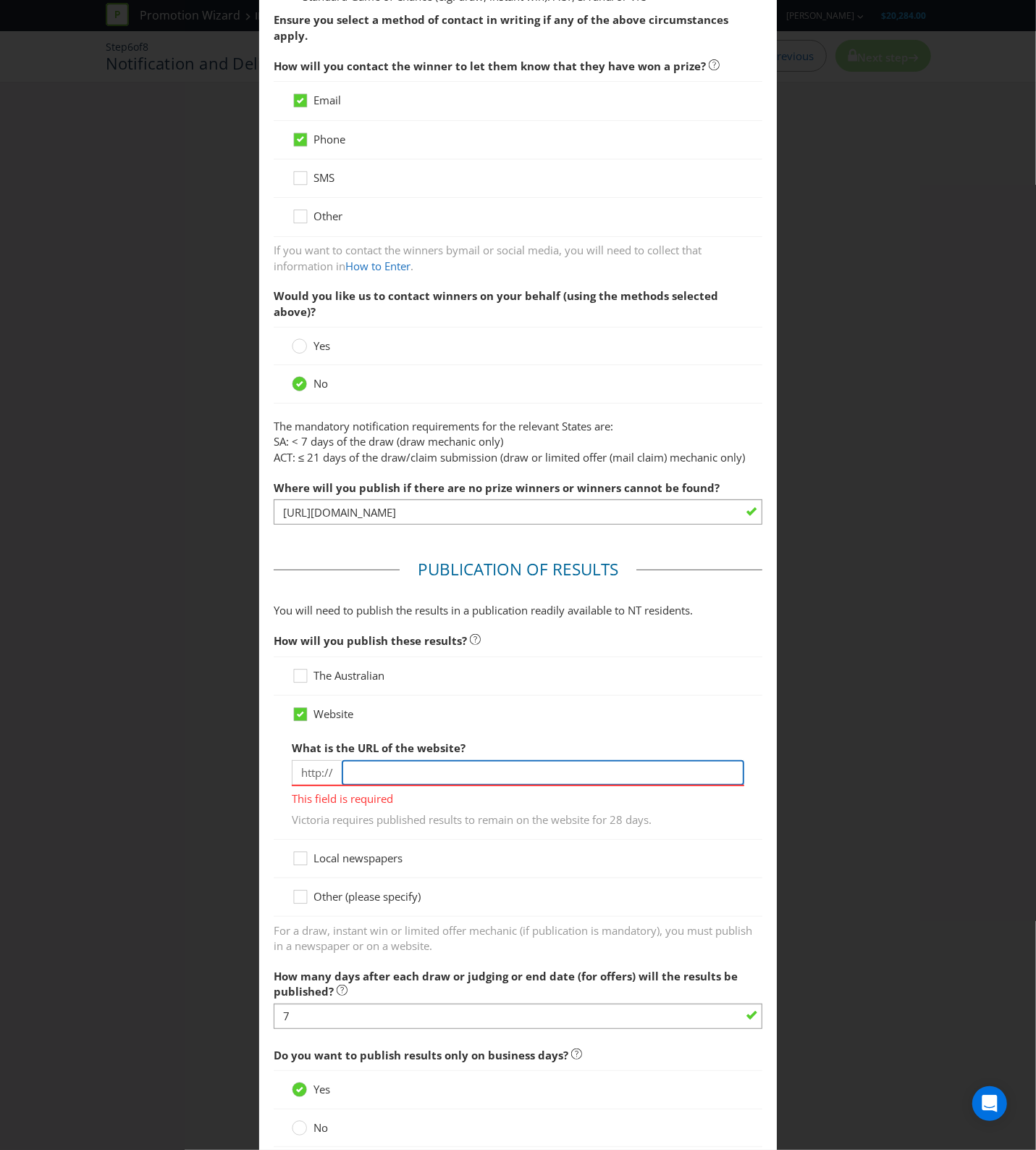
click at [421, 760] on input "text" at bounding box center [543, 773] width 404 height 26
paste input "[DOMAIN_NAME][URL]"
click at [574, 760] on input "[DOMAIN_NAME][URL]" at bounding box center [543, 773] width 404 height 26
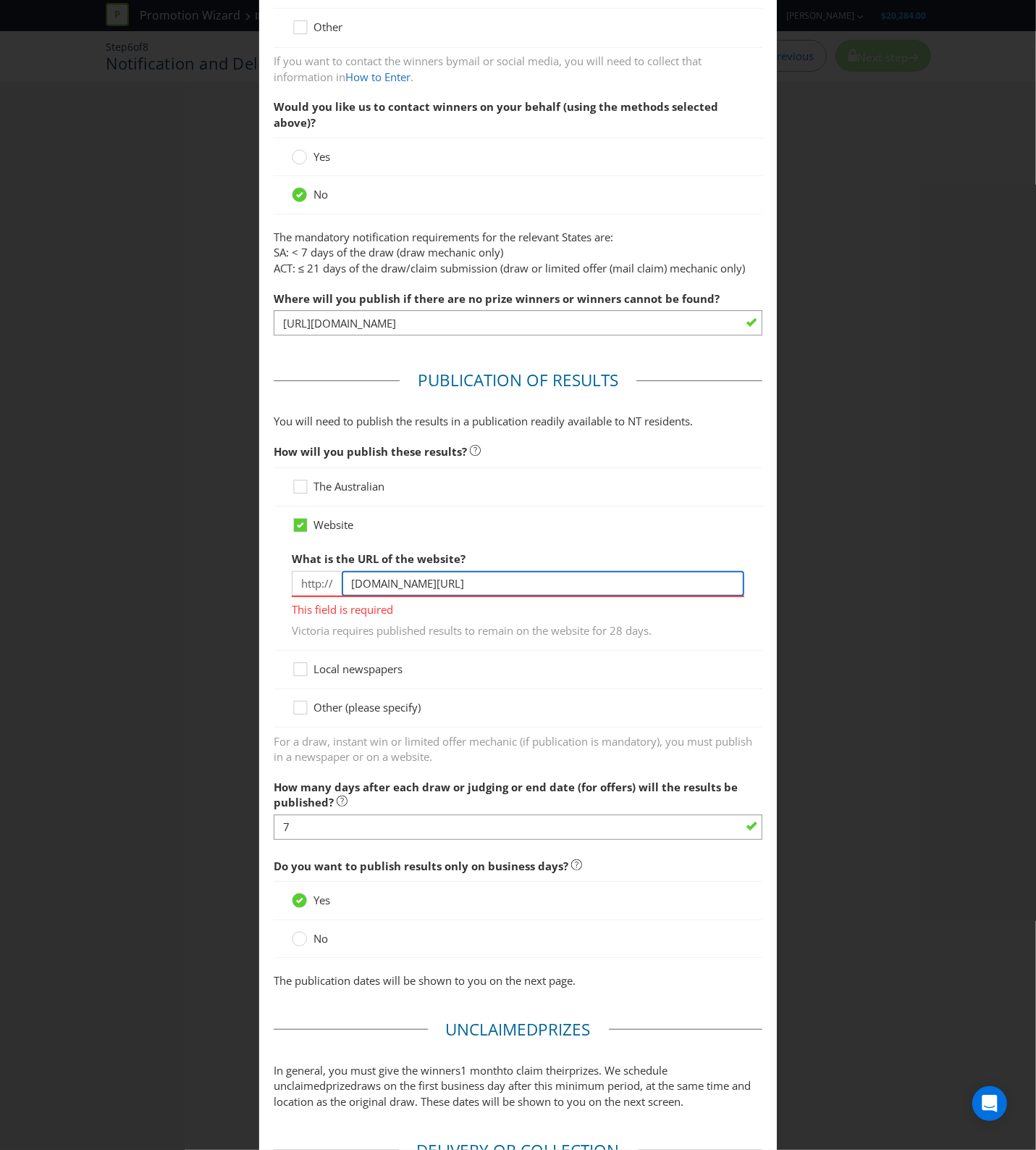
scroll to position [789, 0]
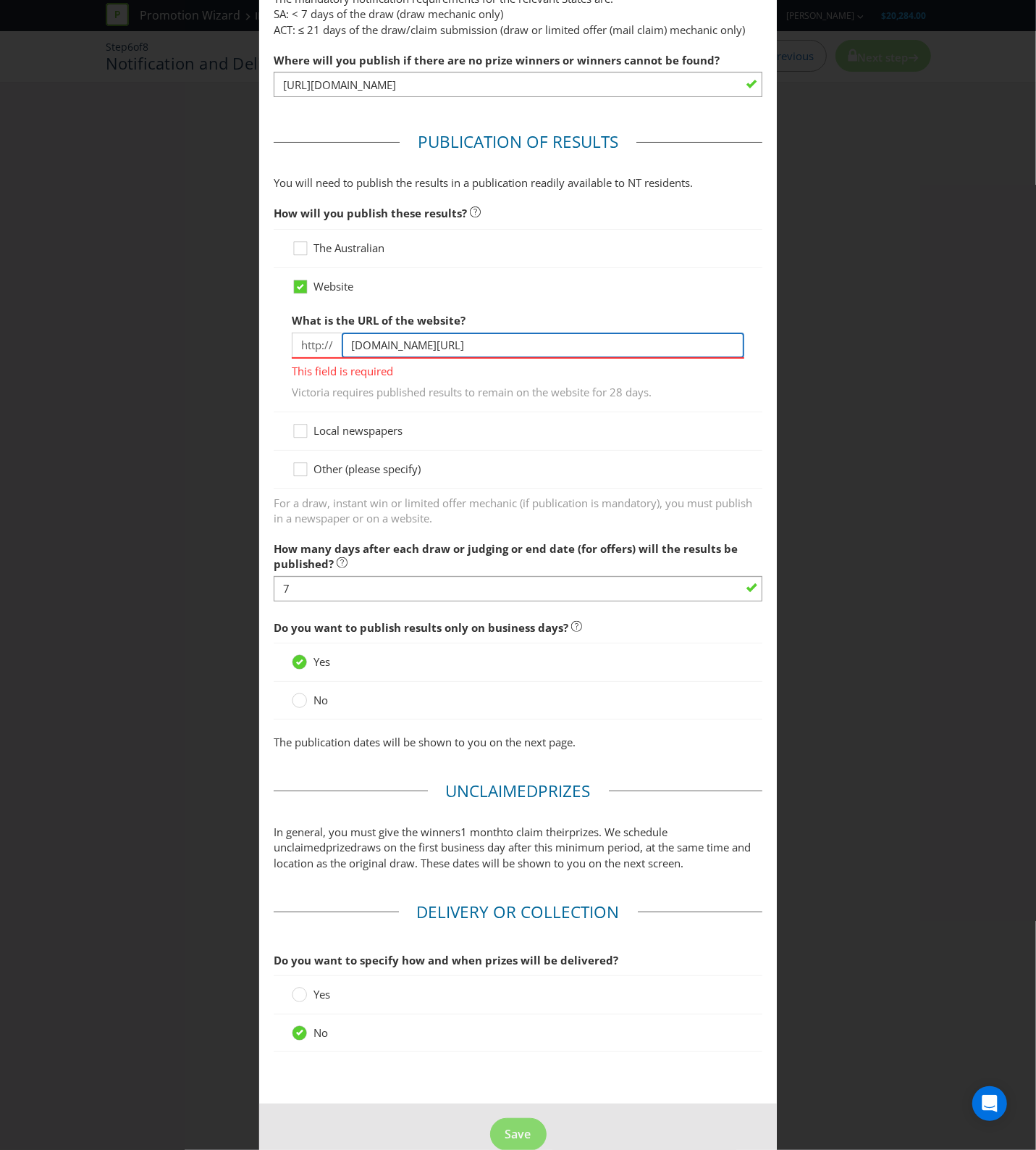
type input "[DOMAIN_NAME][URL]"
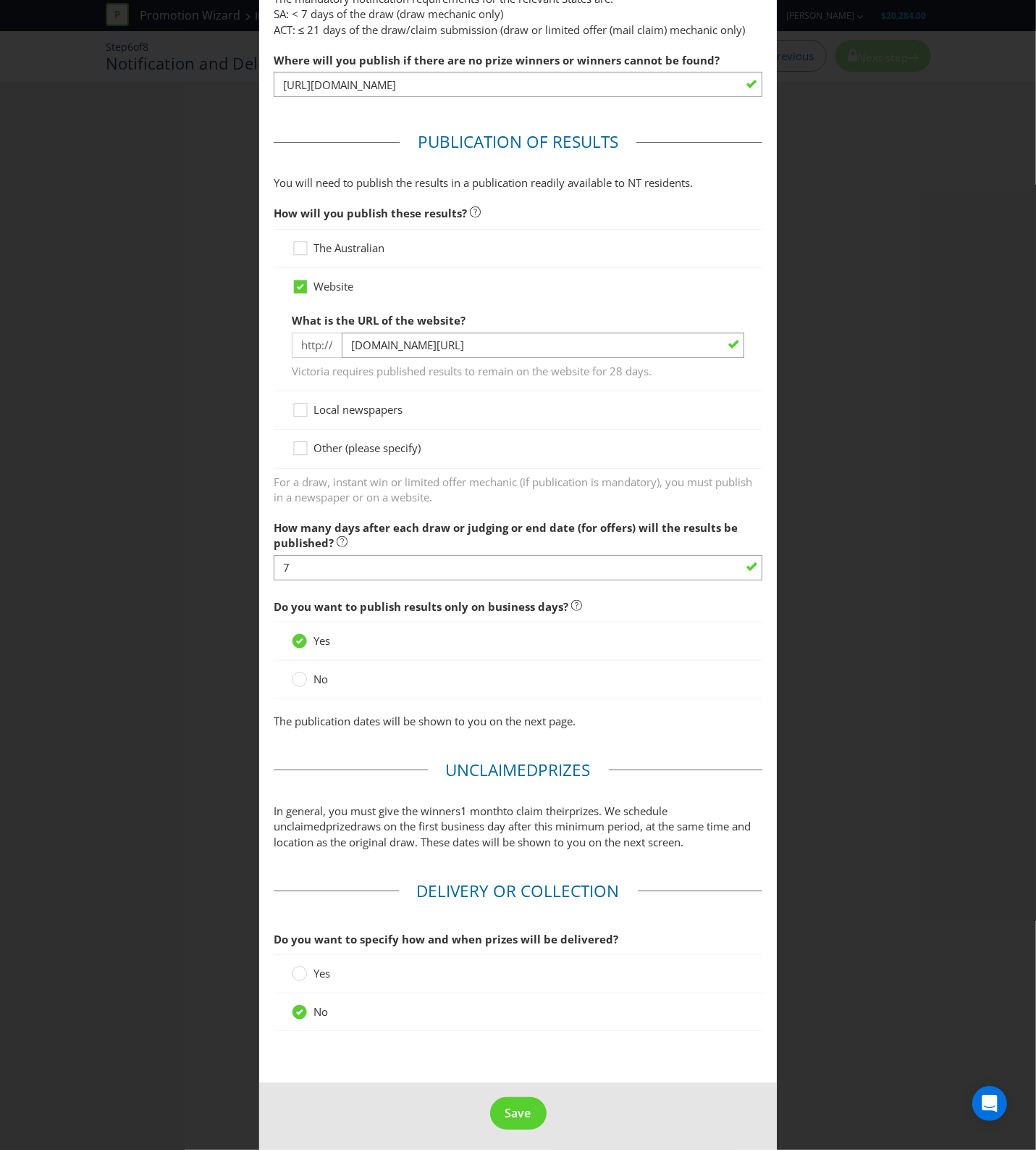
scroll to position [768, 0]
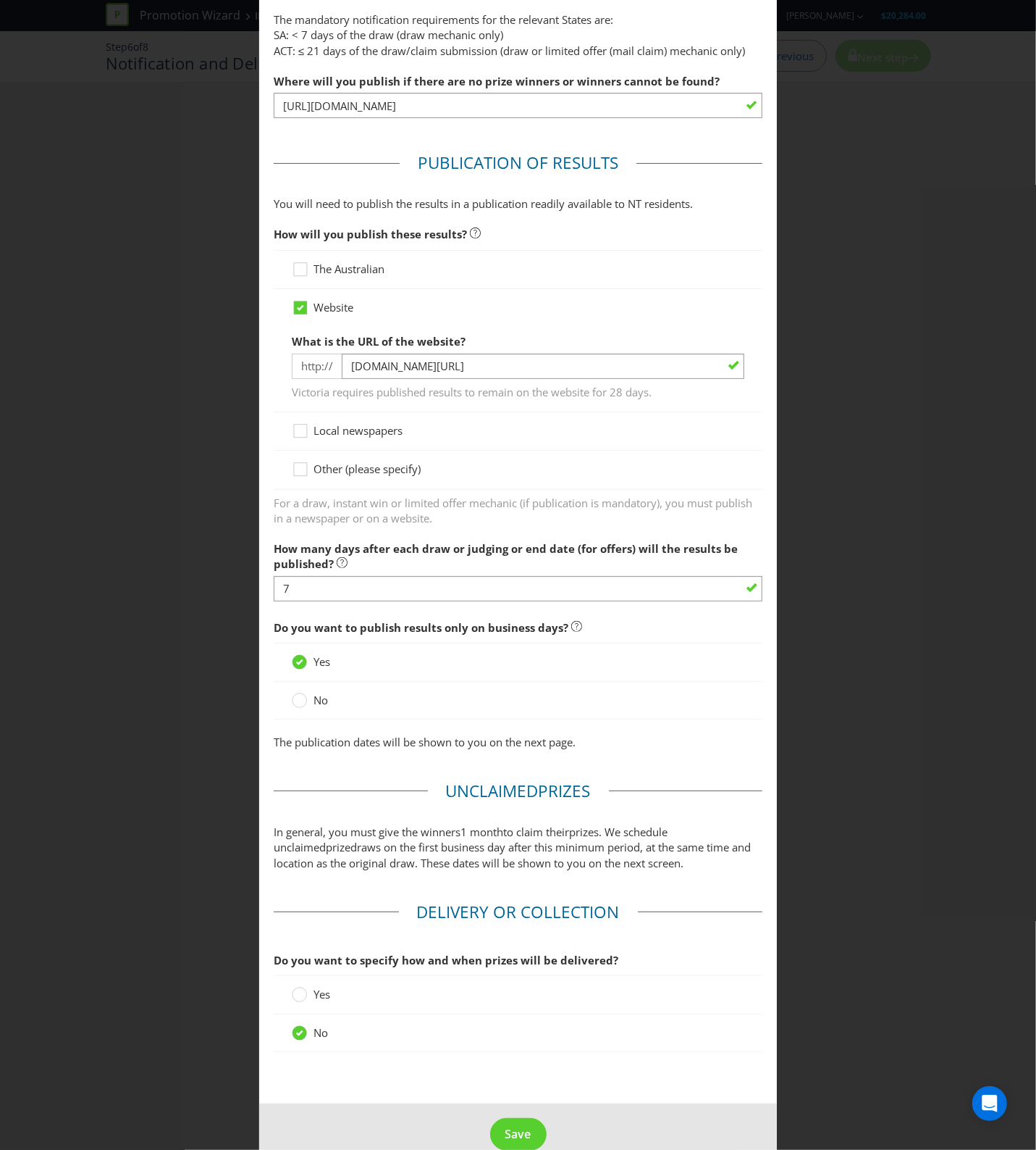
click at [563, 380] on span "Victoria requires published results to remain on the website for 28 days." at bounding box center [518, 390] width 453 height 21
click at [505, 1126] on span "Save" at bounding box center [518, 1134] width 26 height 16
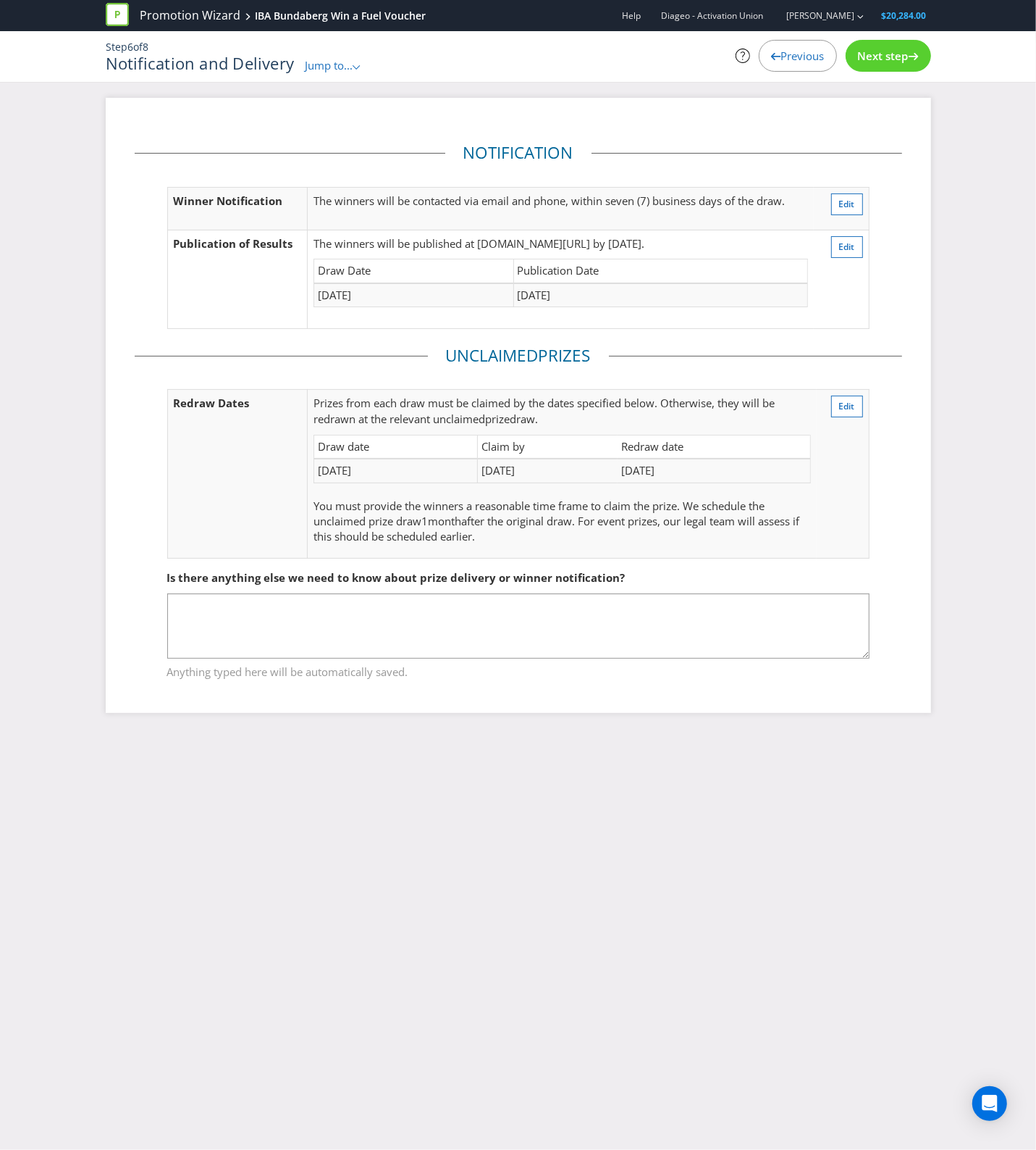
click at [886, 71] on div "Next step" at bounding box center [888, 56] width 85 height 32
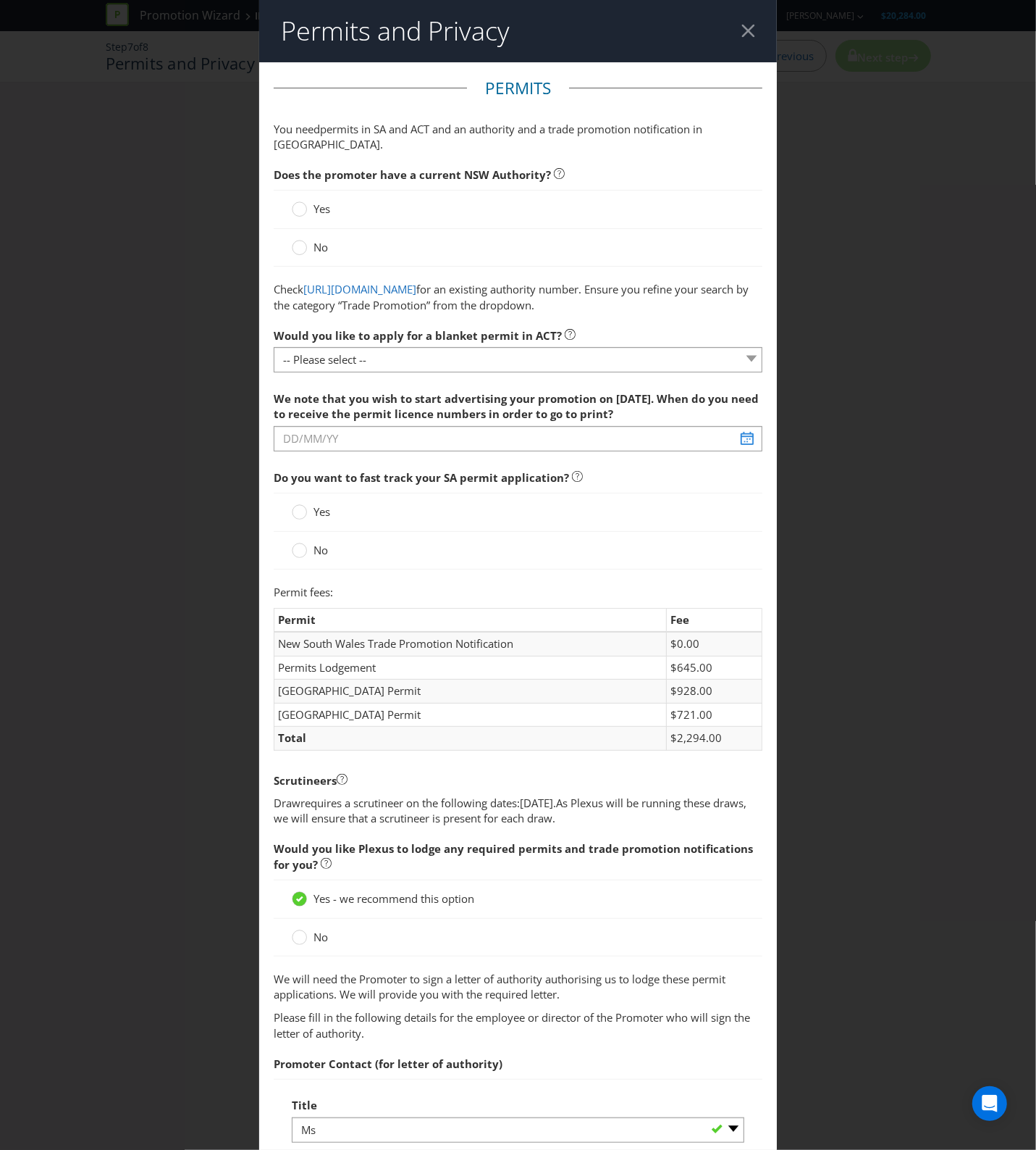
click at [315, 201] on span "Yes" at bounding box center [322, 209] width 16 height 15
click at [0, 0] on input "Yes" at bounding box center [0, 0] width 0 height 0
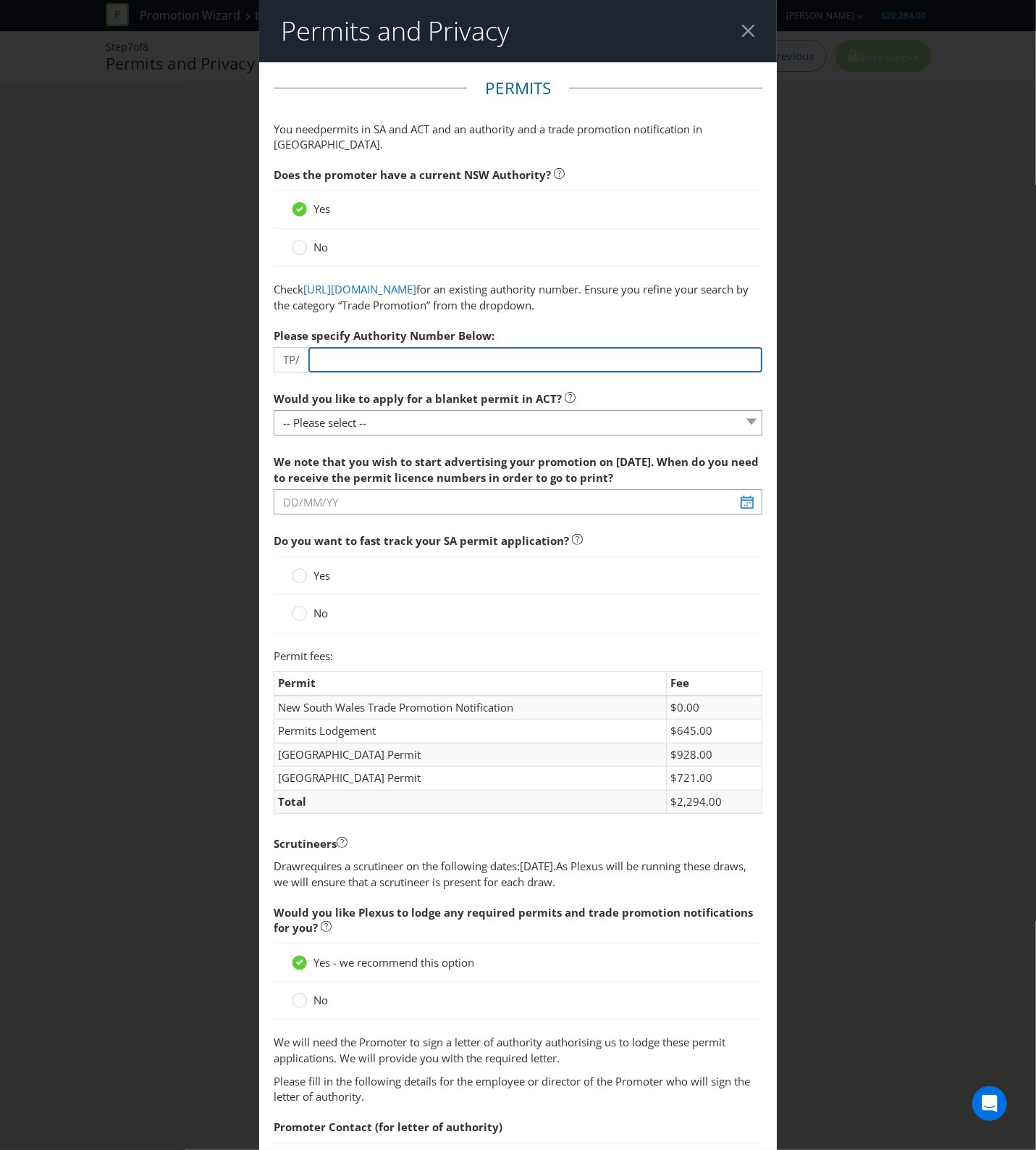
click at [396, 357] on input "number" at bounding box center [535, 360] width 455 height 26
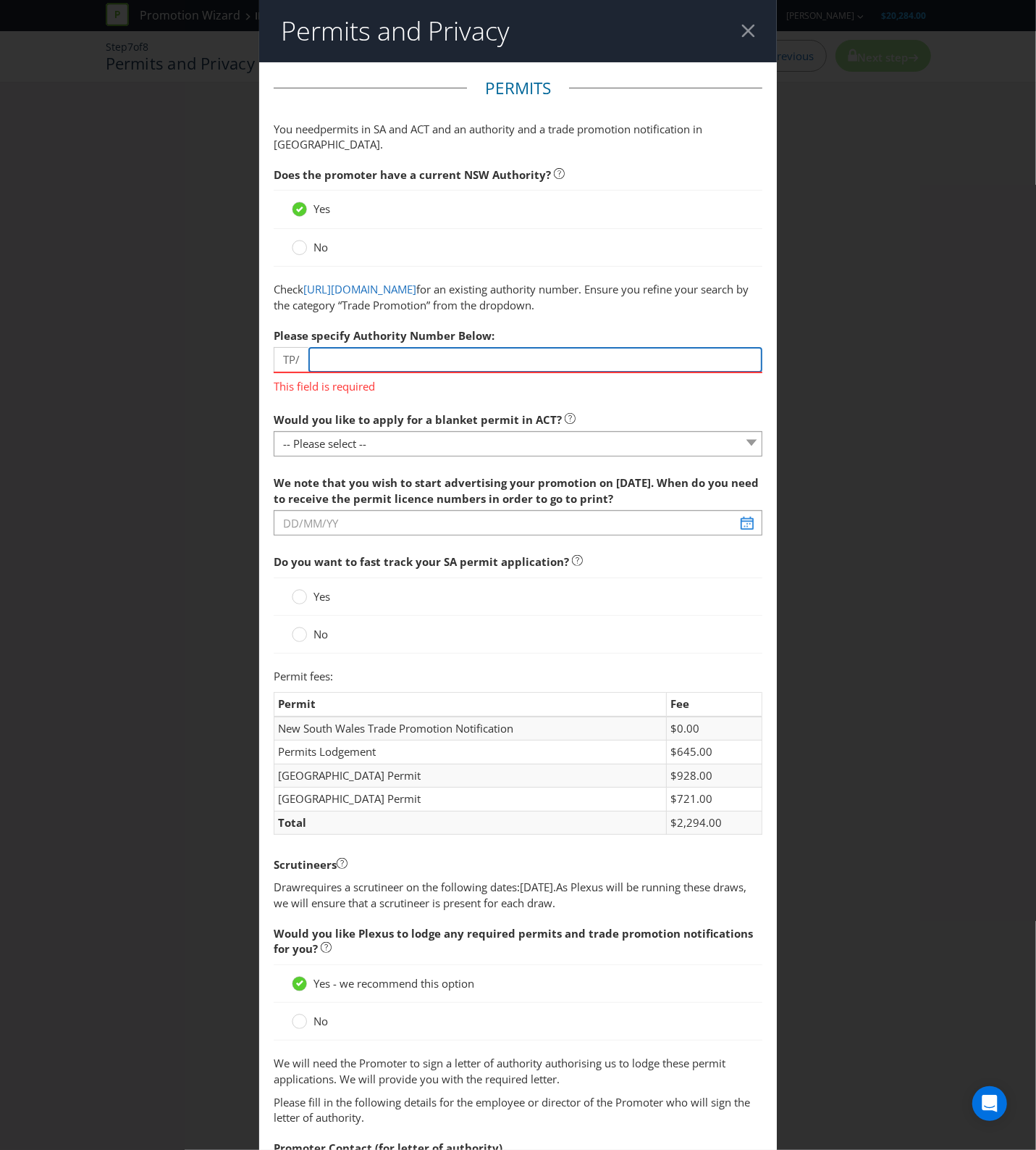
paste input "0104"
type input "0104"
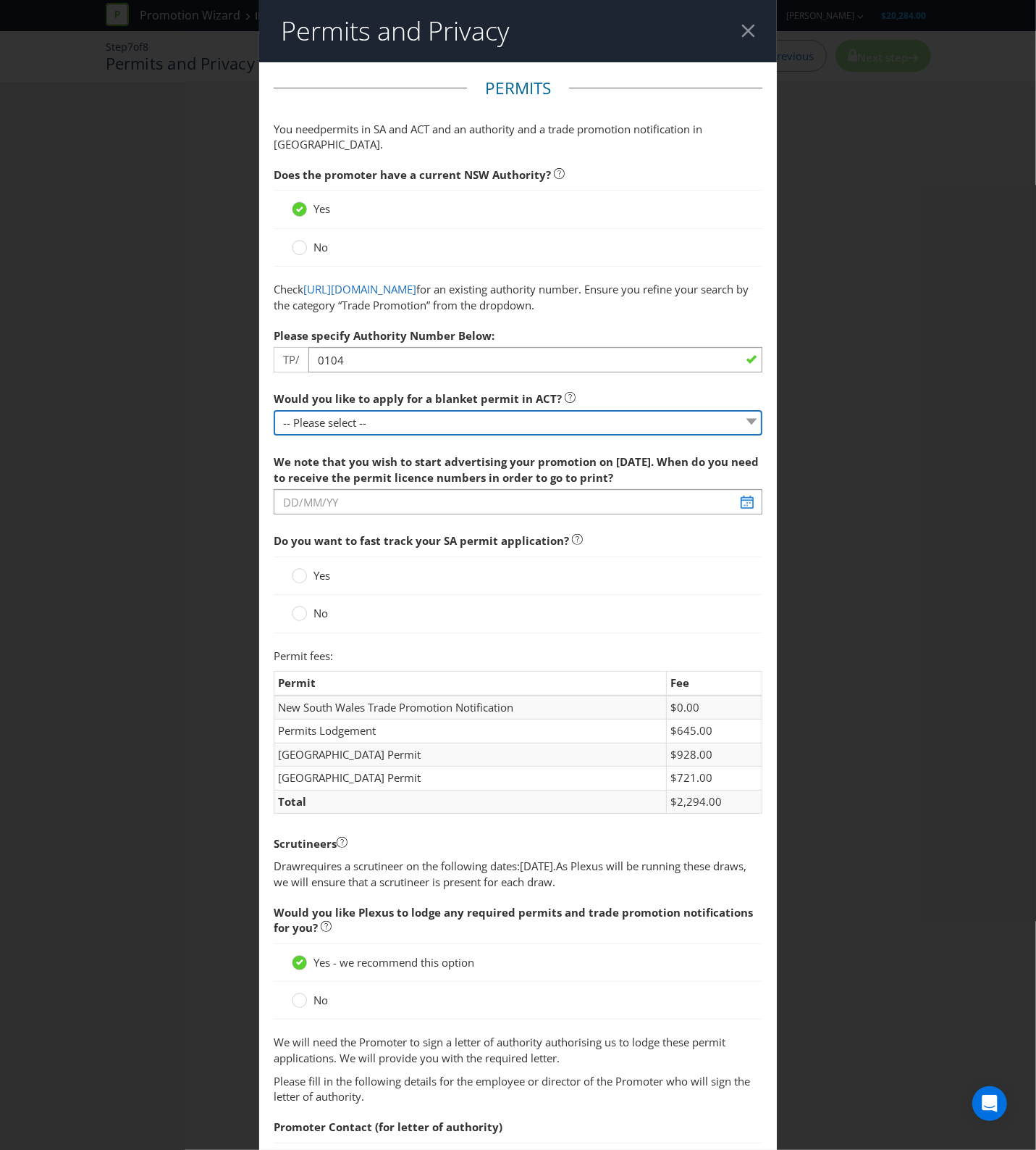
click at [393, 439] on fieldset "Permits You need permits in SA and ACT and an authority and a trade promotion n…" at bounding box center [518, 956] width 490 height 1758
click at [274, 411] on select "-- Please select -- Yes, please apply for a new blanket permit No, this promoti…" at bounding box center [518, 423] width 490 height 26
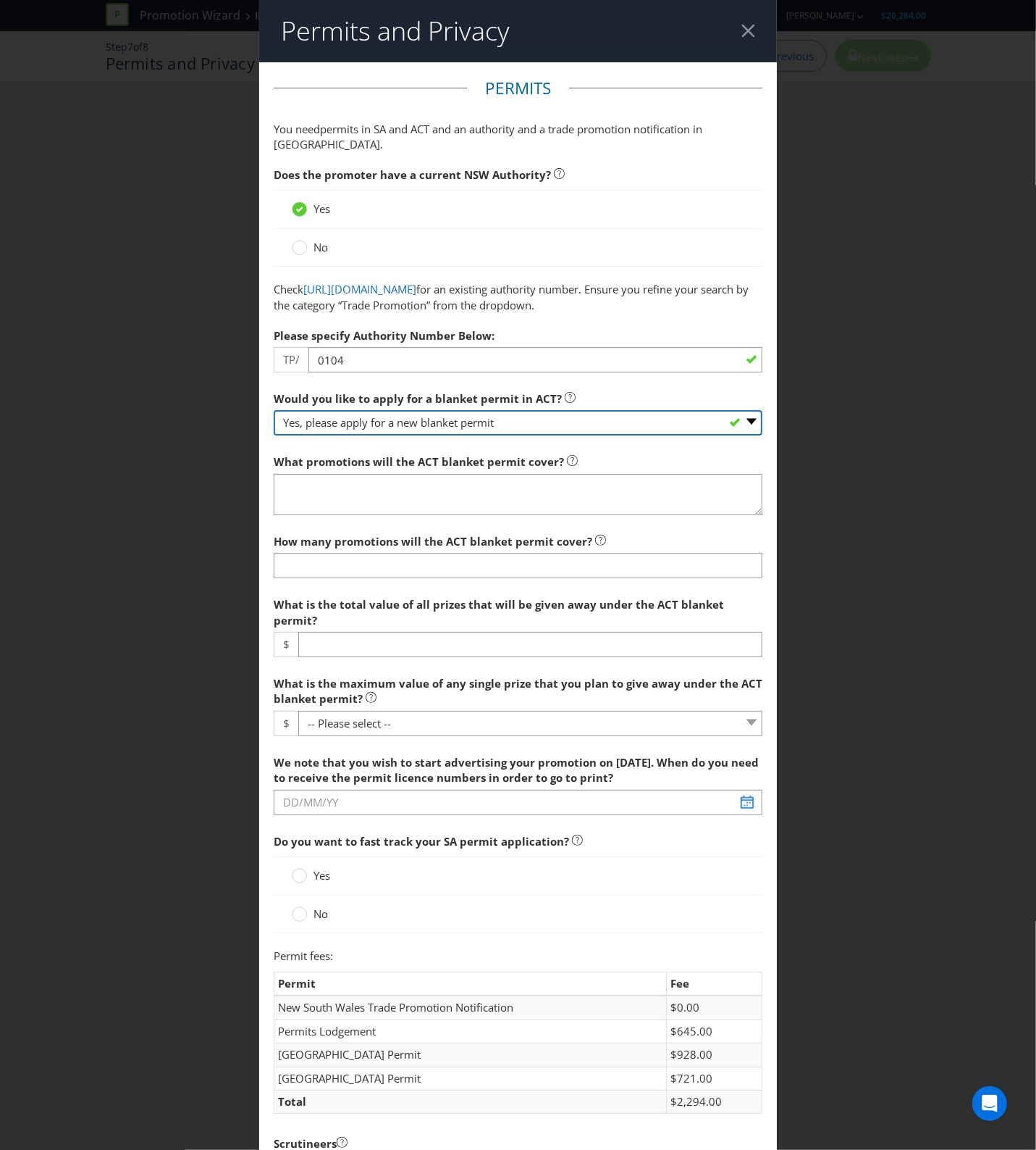
click at [425, 428] on select "-- Please select -- Yes, please apply for a new blanket permit No, this promoti…" at bounding box center [518, 423] width 490 height 26
select select "NO_NONE"
click at [274, 411] on select "-- Please select -- Yes, please apply for a new blanket permit No, this promoti…" at bounding box center [518, 423] width 490 height 26
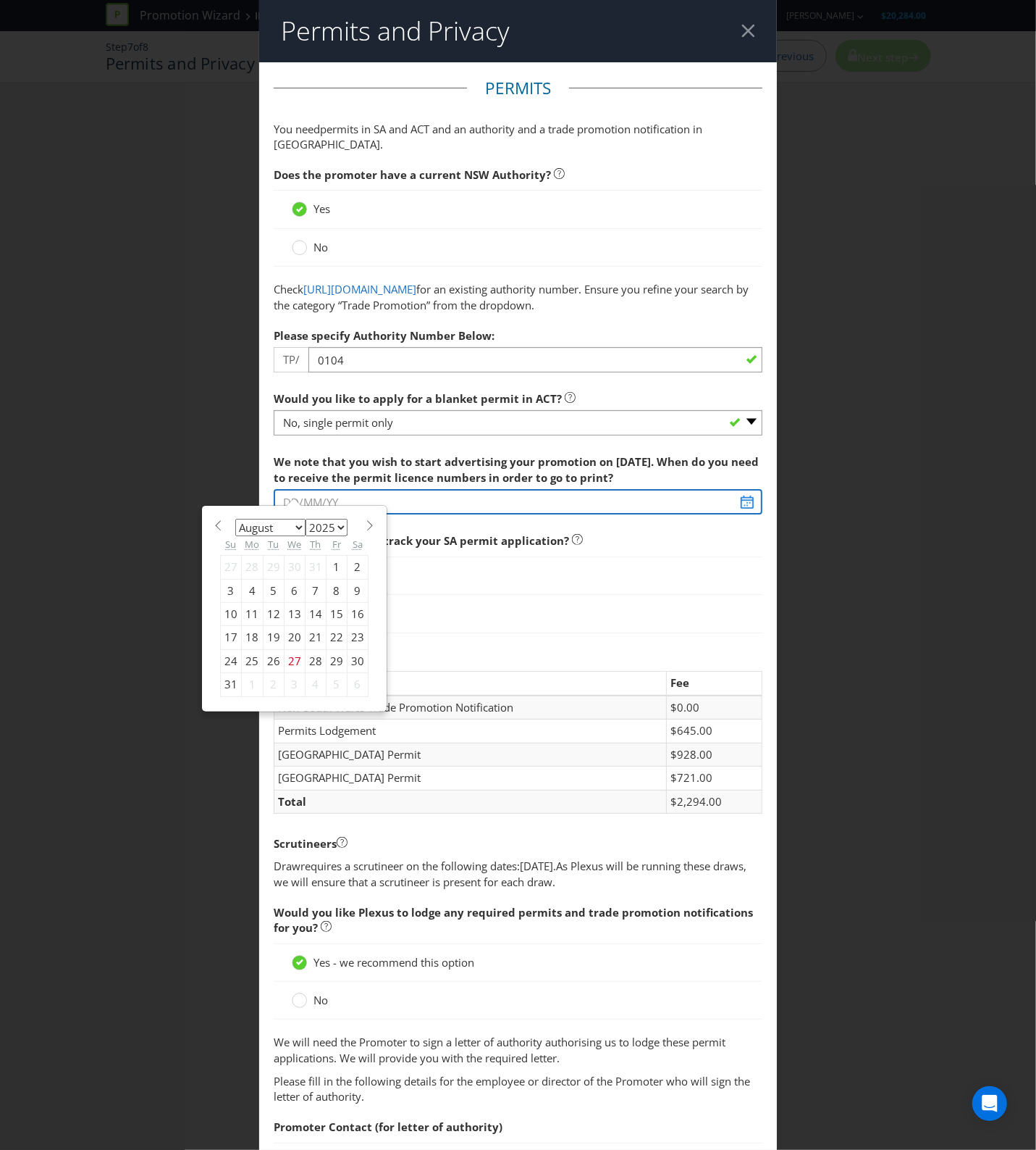
click at [735, 504] on input "text" at bounding box center [518, 502] width 490 height 26
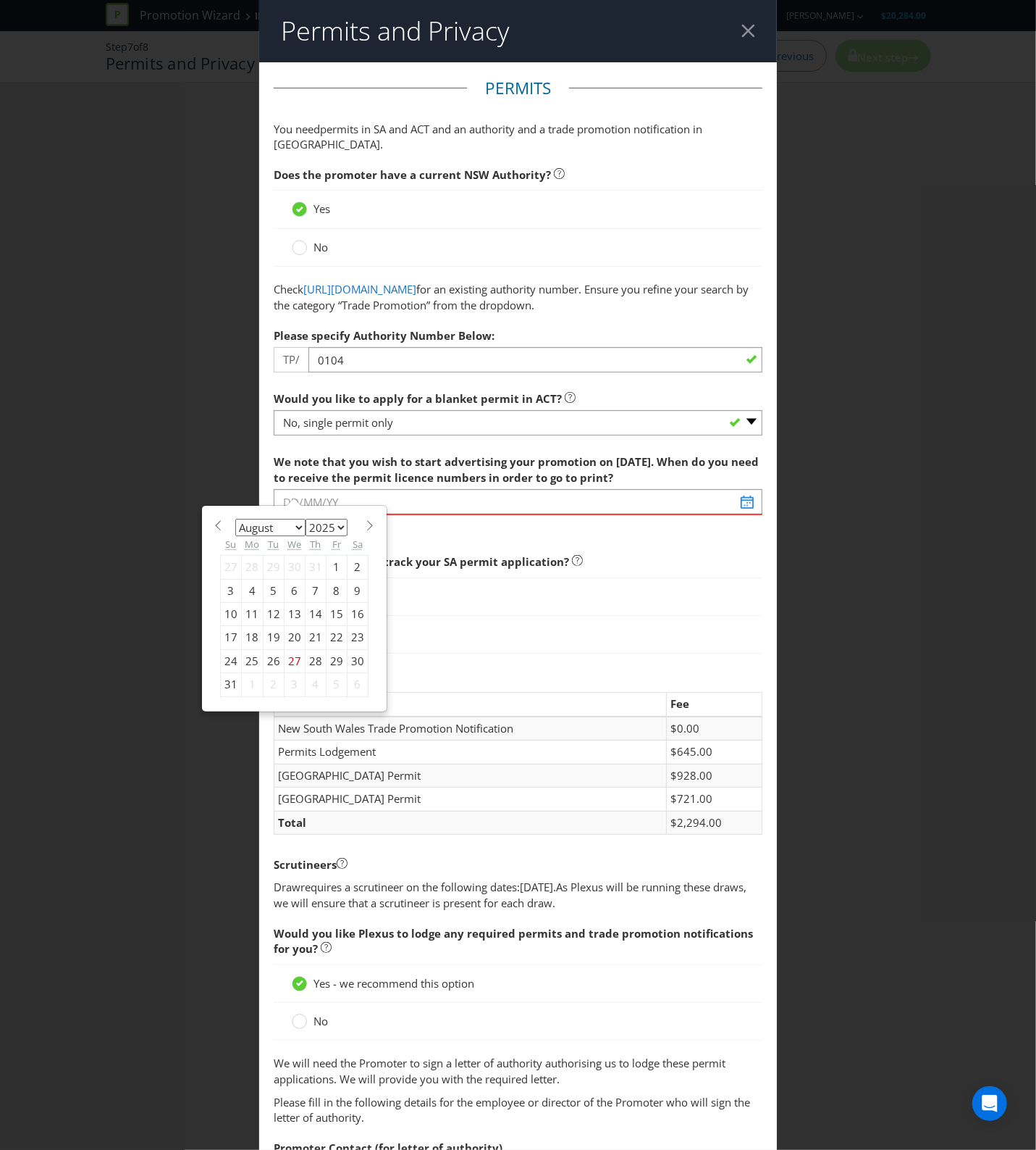
click at [287, 523] on select "January February March April May June July August September October November De…" at bounding box center [270, 527] width 70 height 17
select select "10"
click at [235, 519] on select "January February March April May June July August September October November De…" at bounding box center [270, 527] width 70 height 17
click at [248, 613] on div "10" at bounding box center [252, 613] width 22 height 23
type input "[DATE]"
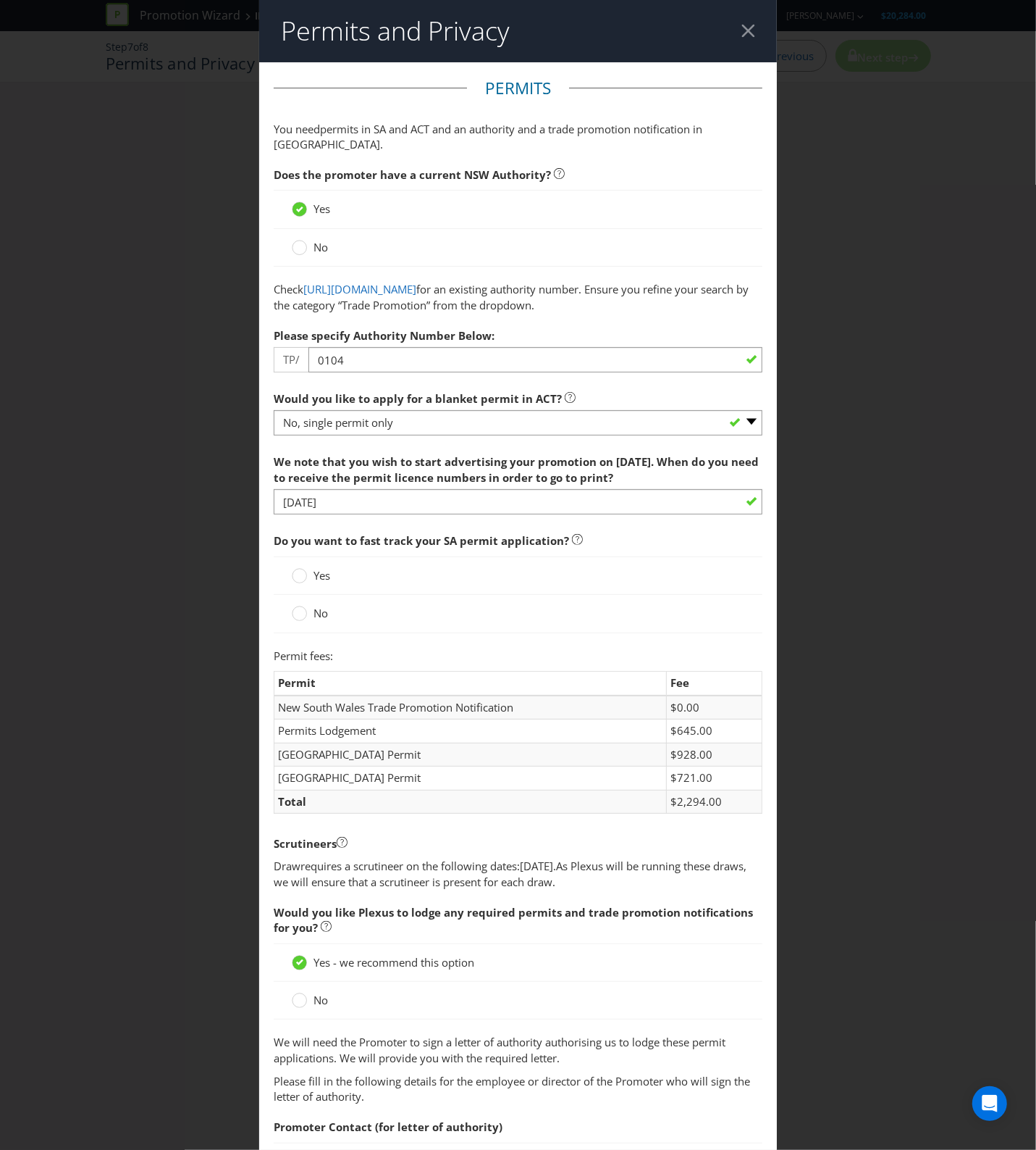
click at [314, 577] on span "Yes" at bounding box center [322, 575] width 16 height 15
click at [0, 0] on input "Yes" at bounding box center [0, 0] width 0 height 0
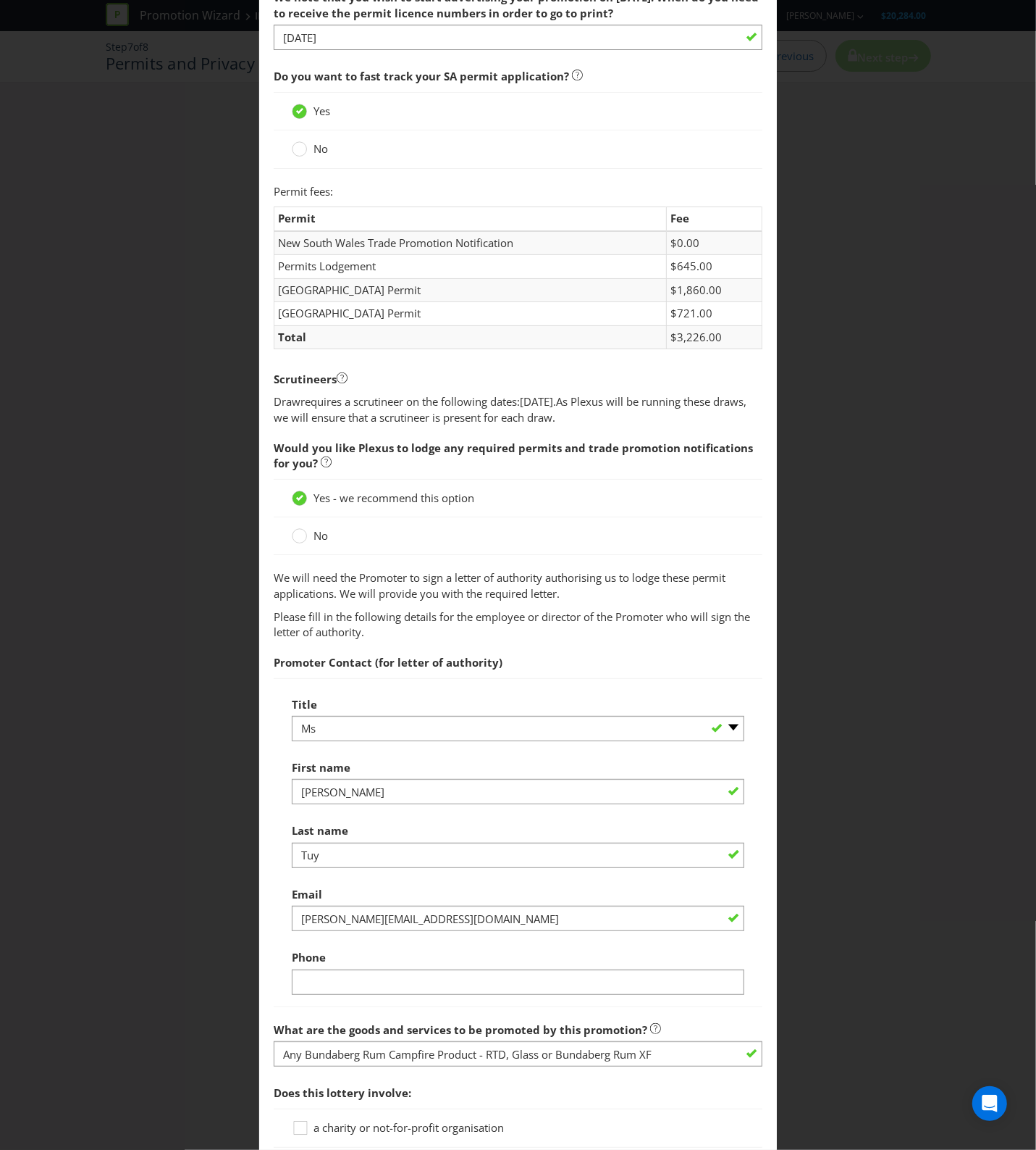
scroll to position [634, 0]
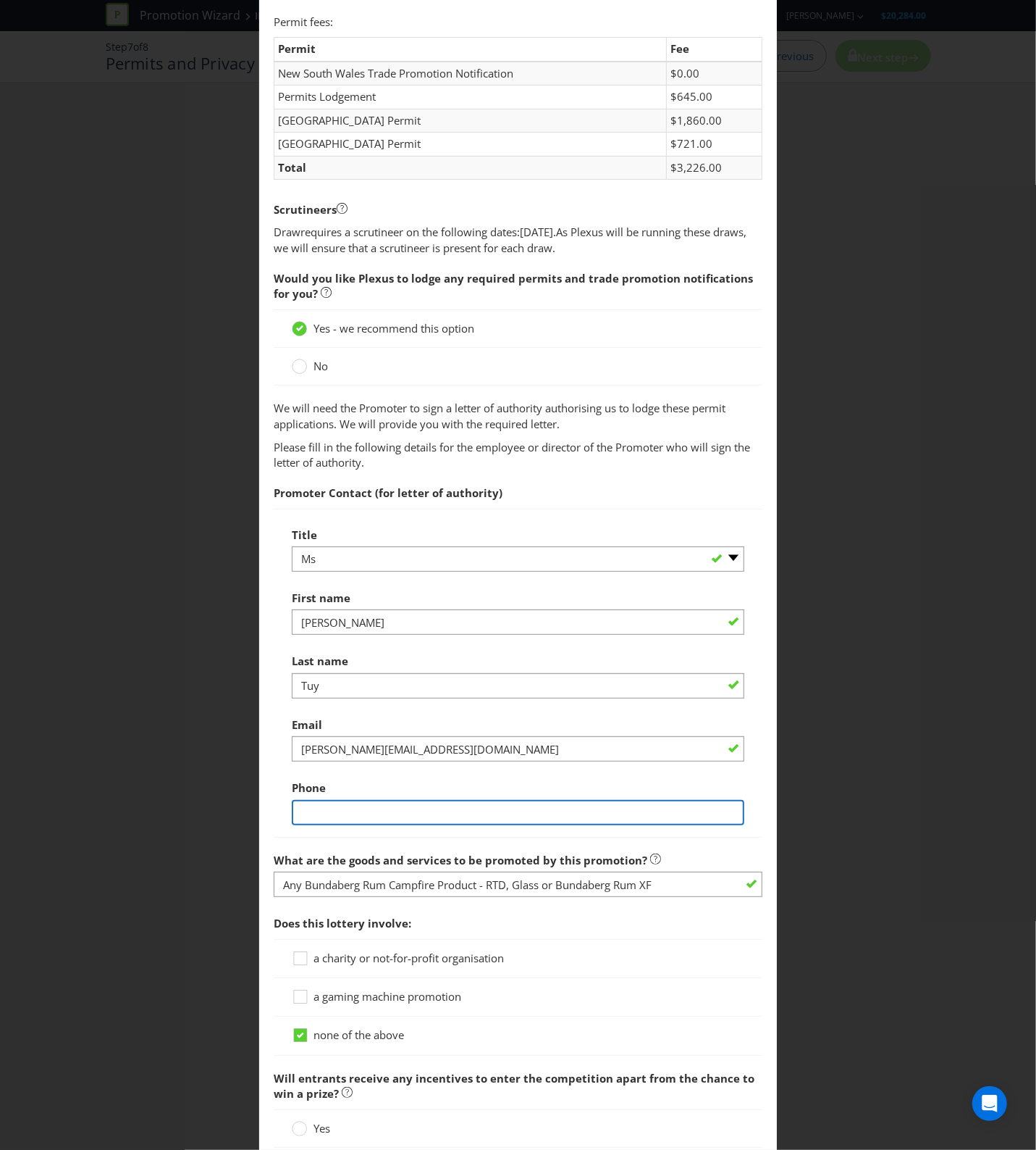
click at [384, 823] on input "text" at bounding box center [518, 813] width 453 height 26
type input "0422389663"
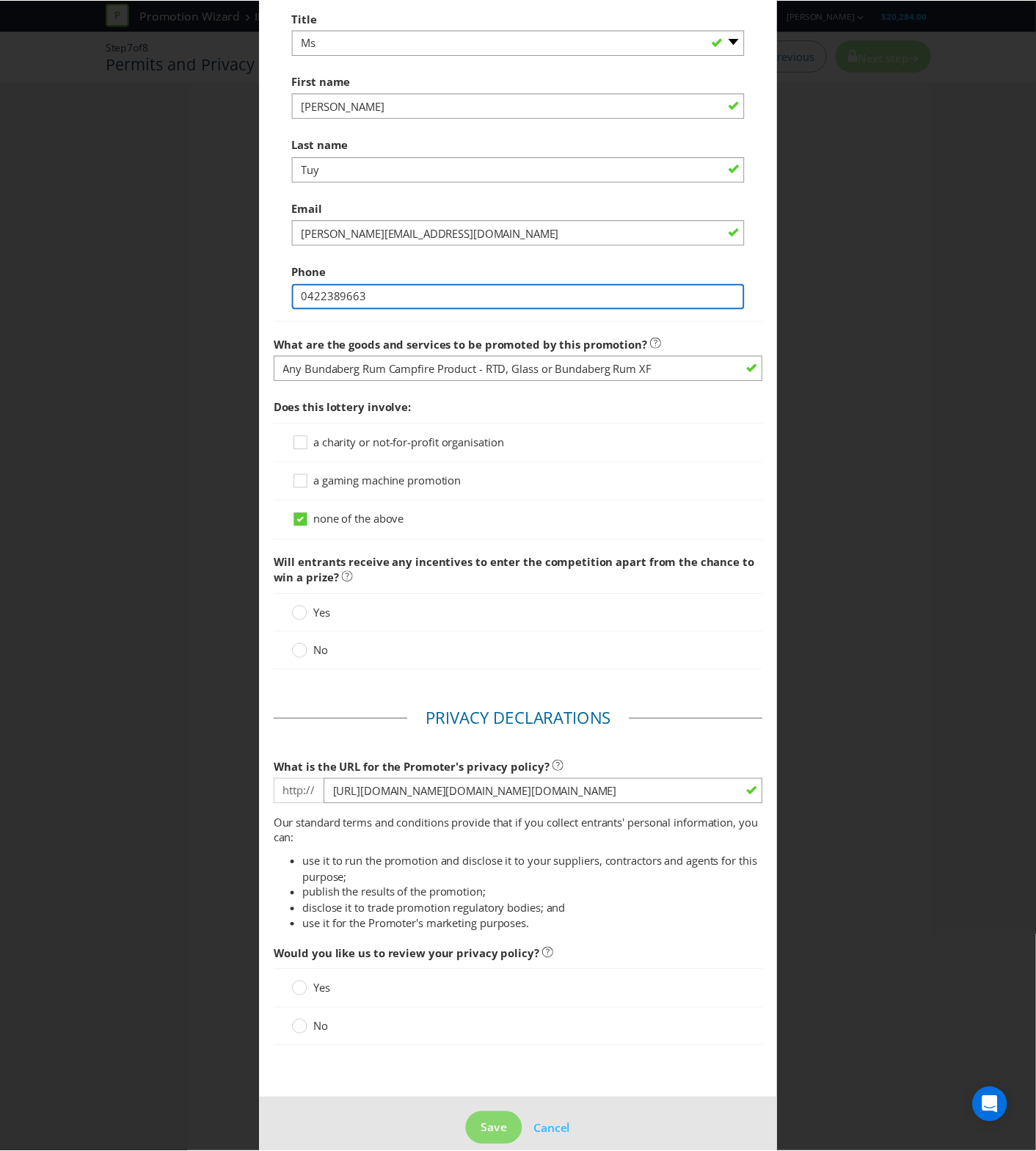
scroll to position [1190, 0]
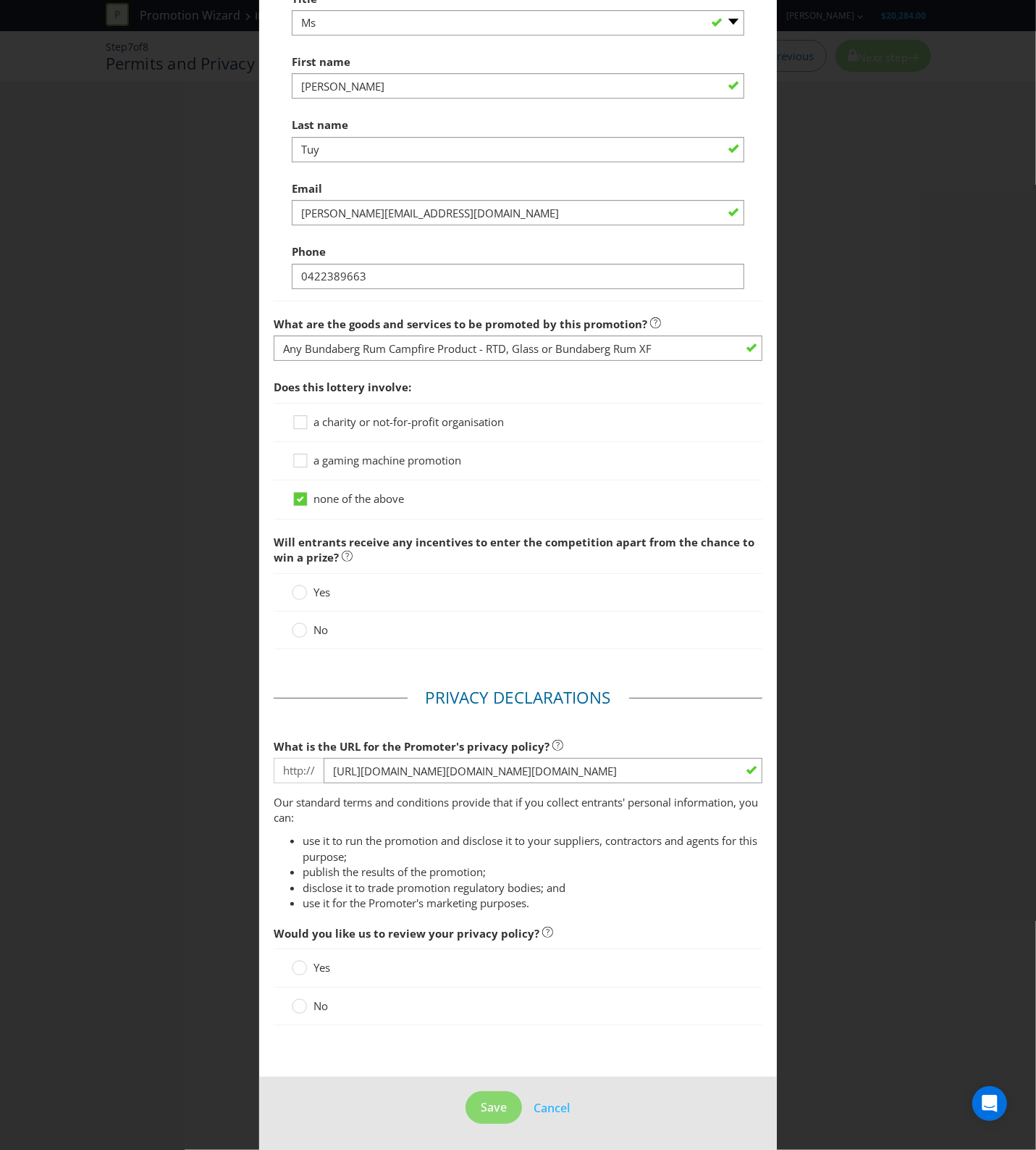
click at [314, 587] on span "Yes" at bounding box center [322, 592] width 16 height 15
click at [0, 0] on input "Yes" at bounding box center [0, 0] width 0 height 0
click at [314, 625] on span "No" at bounding box center [321, 630] width 15 height 15
click at [0, 0] on input "No" at bounding box center [0, 0] width 0 height 0
click at [494, 714] on fieldset "Privacy Declarations What is the URL for the Promoter's privacy policy? http://…" at bounding box center [518, 862] width 490 height 354
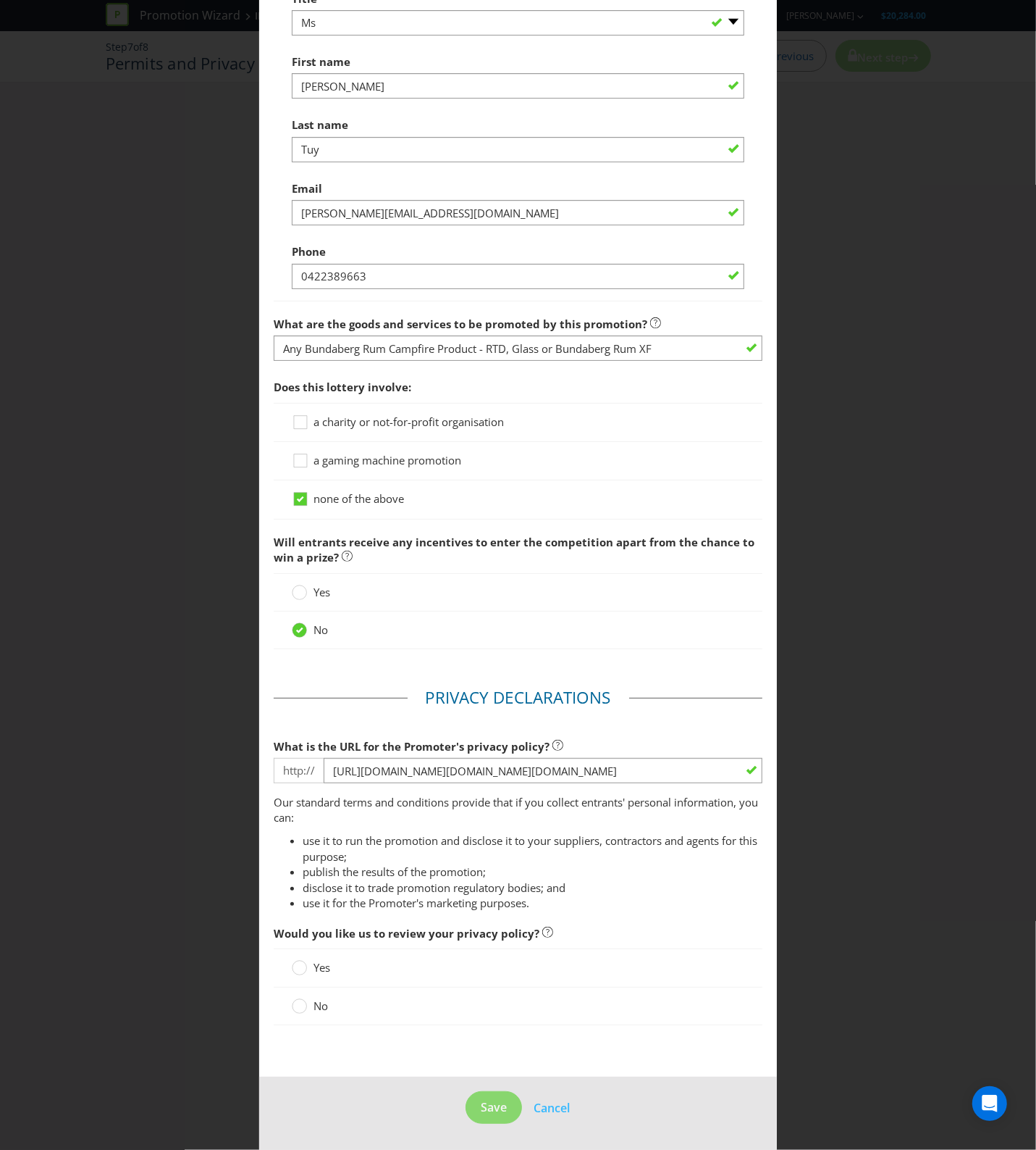
click at [326, 966] on span "Yes" at bounding box center [322, 967] width 16 height 15
click at [0, 0] on input "Yes" at bounding box center [0, 0] width 0 height 0
click at [328, 1001] on span at bounding box center [329, 1005] width 3 height 15
click at [0, 0] on input "No" at bounding box center [0, 0] width 0 height 0
click at [480, 1101] on span "Save" at bounding box center [493, 1106] width 26 height 16
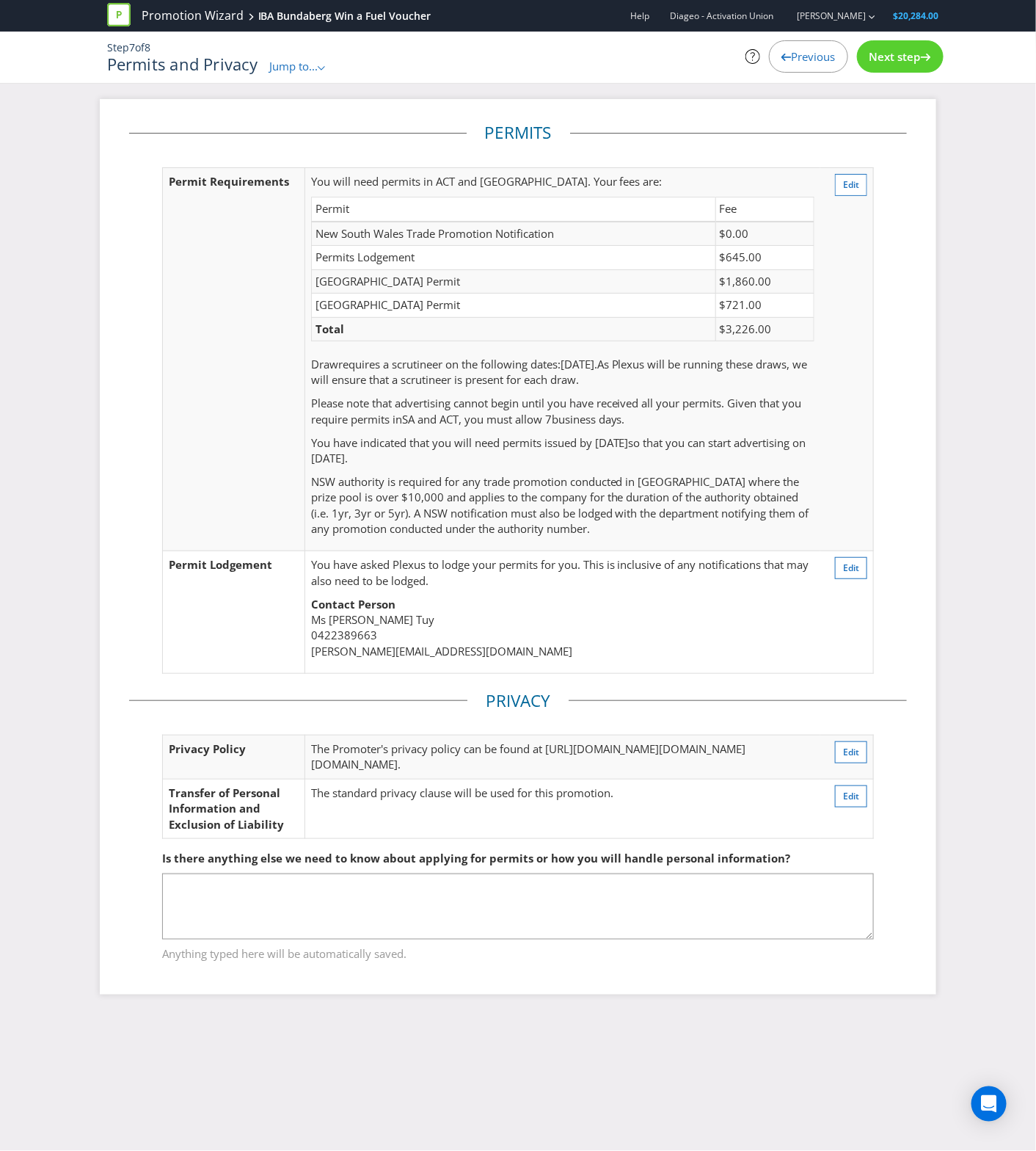
click at [928, 618] on div "Permits Permit Requirements You will need permits in ACT and SA . Your fees are…" at bounding box center [518, 546] width 837 height 895
click at [895, 47] on div "Next step" at bounding box center [892, 57] width 86 height 32
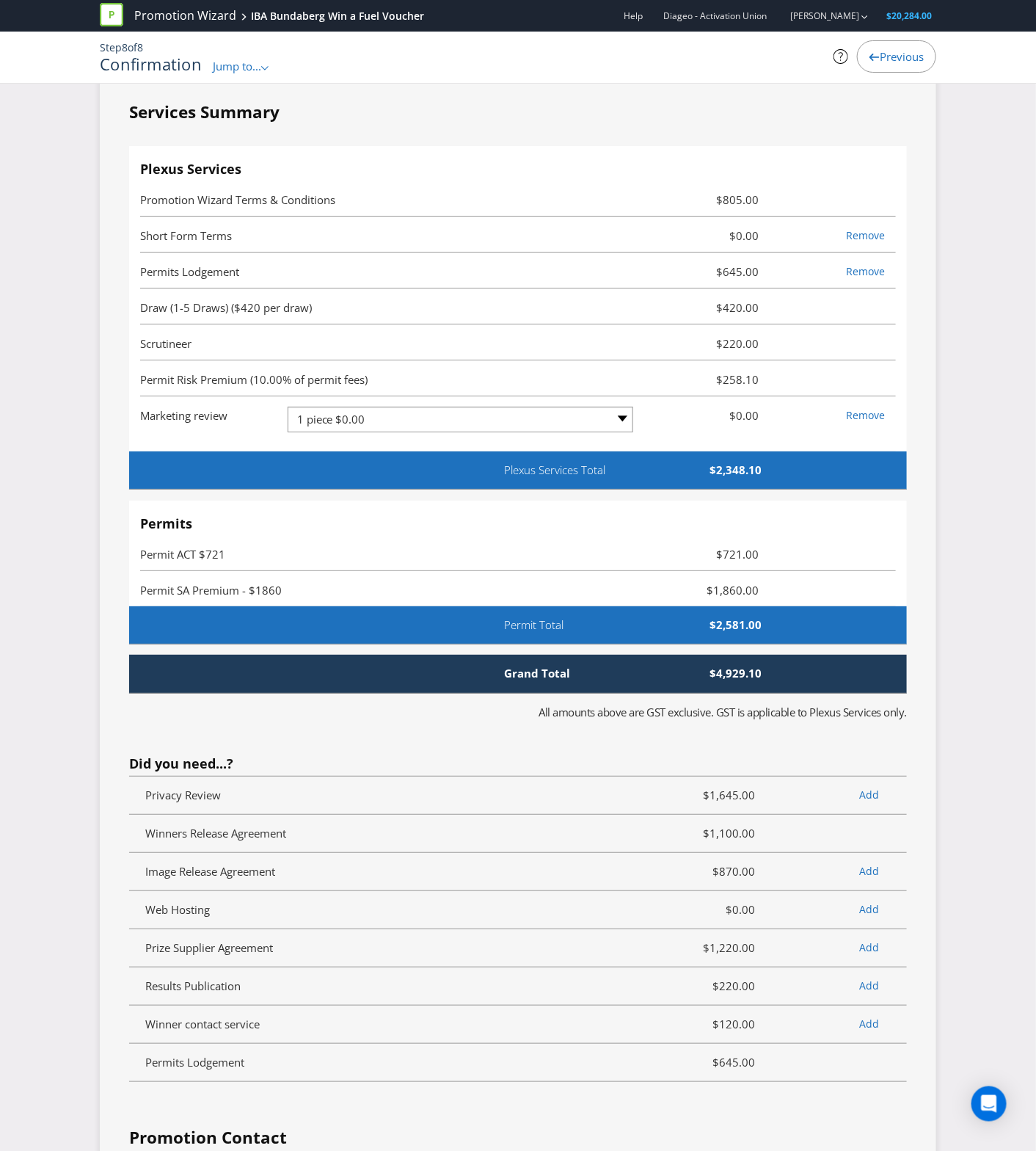
scroll to position [3808, 0]
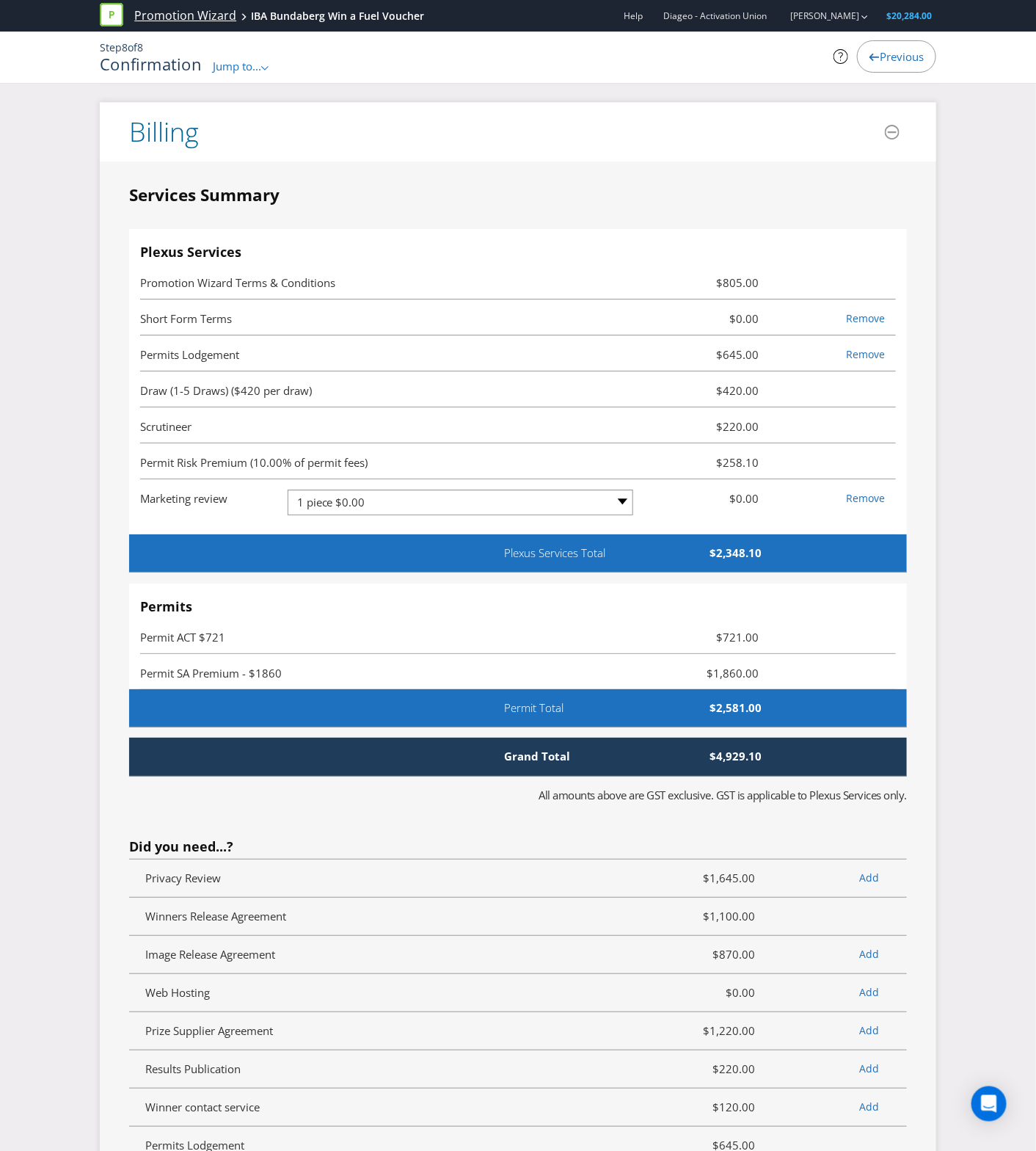
click at [218, 13] on link "Promotion Wizard" at bounding box center [185, 16] width 102 height 17
